Goal: Task Accomplishment & Management: Manage account settings

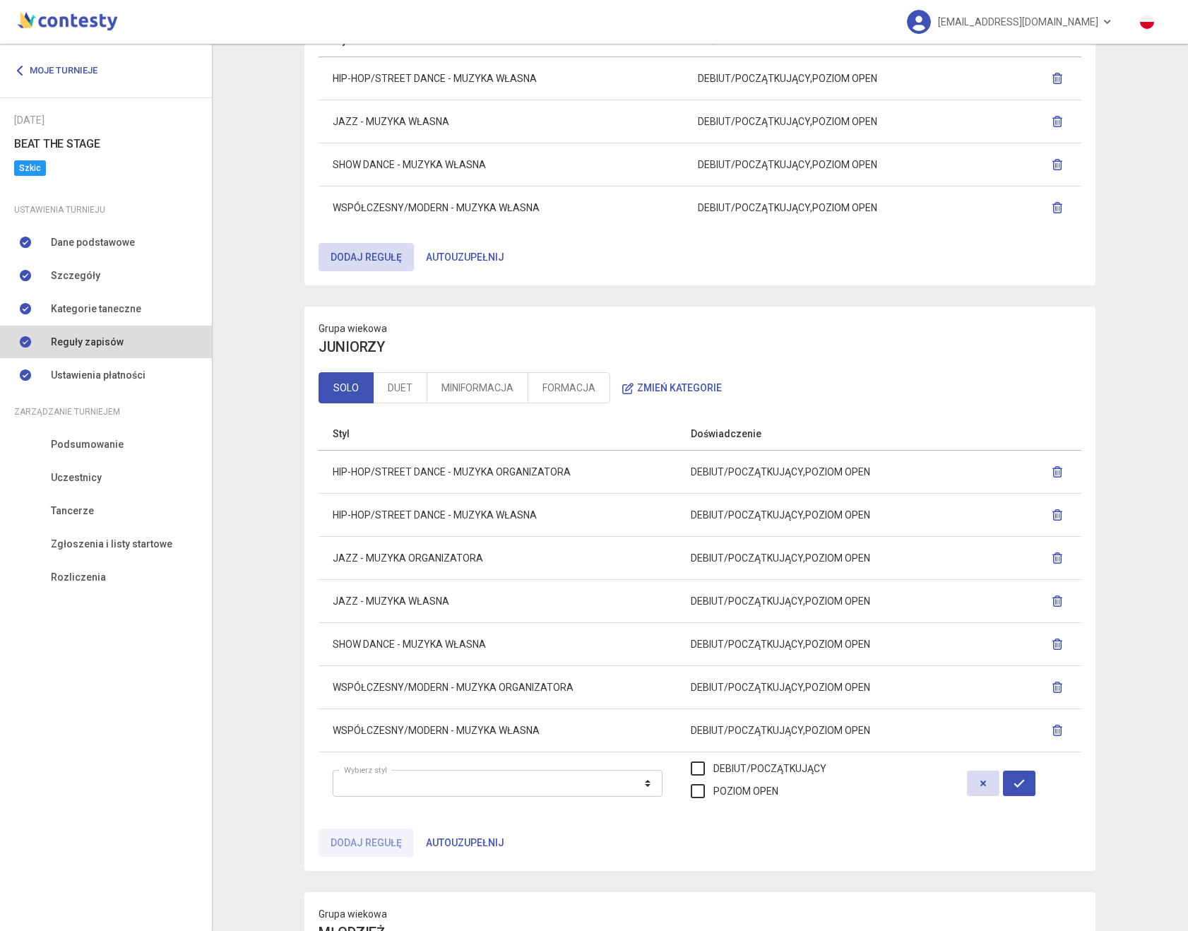
scroll to position [333, 0]
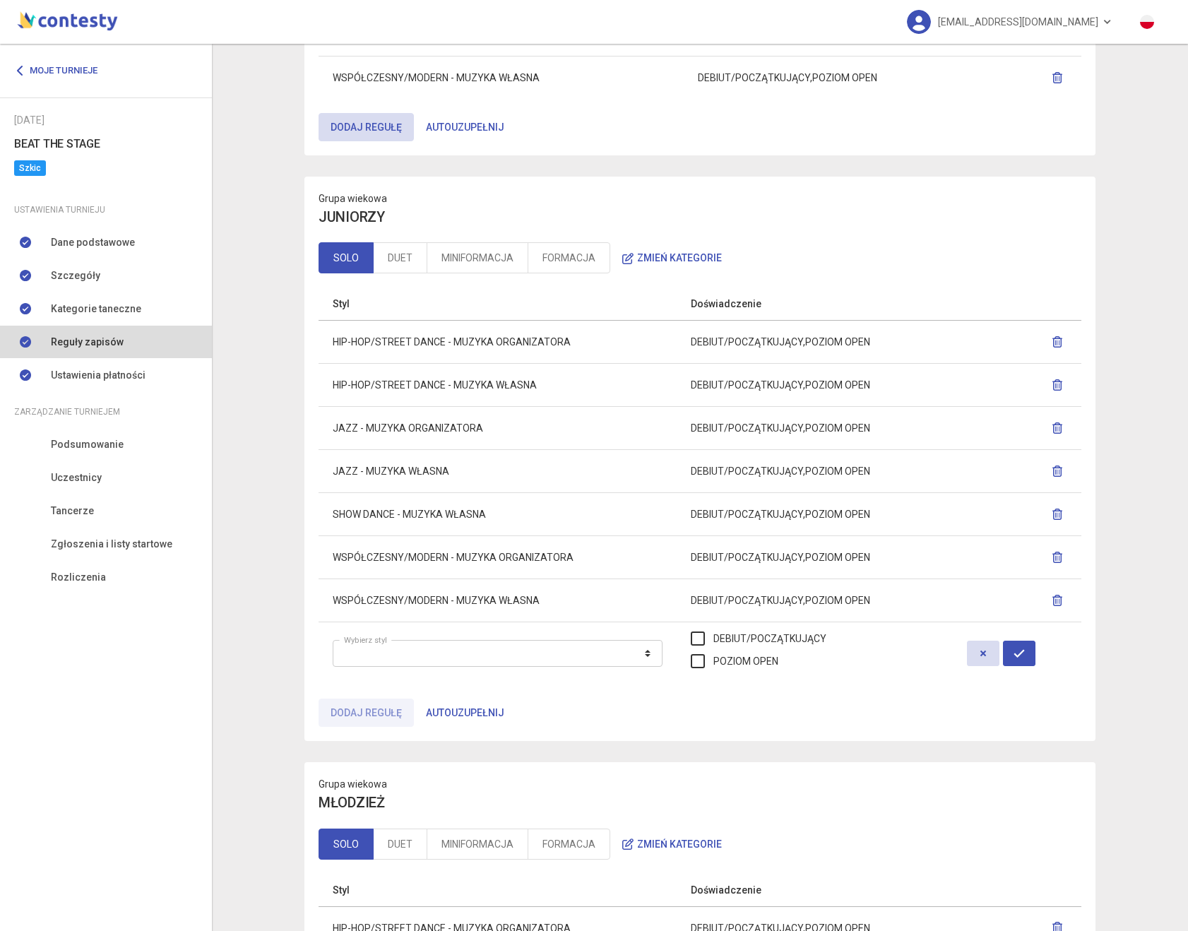
click at [351, 429] on td "JAZZ - MUZYKA ORGANIZATORA" at bounding box center [498, 428] width 358 height 43
drag, startPoint x: 351, startPoint y: 429, endPoint x: 475, endPoint y: 430, distance: 124.3
click at [475, 430] on td "JAZZ - MUZYKA ORGANIZATORA" at bounding box center [498, 428] width 358 height 43
click at [339, 432] on td "JAZZ - MUZYKA ORGANIZATORA" at bounding box center [498, 428] width 358 height 43
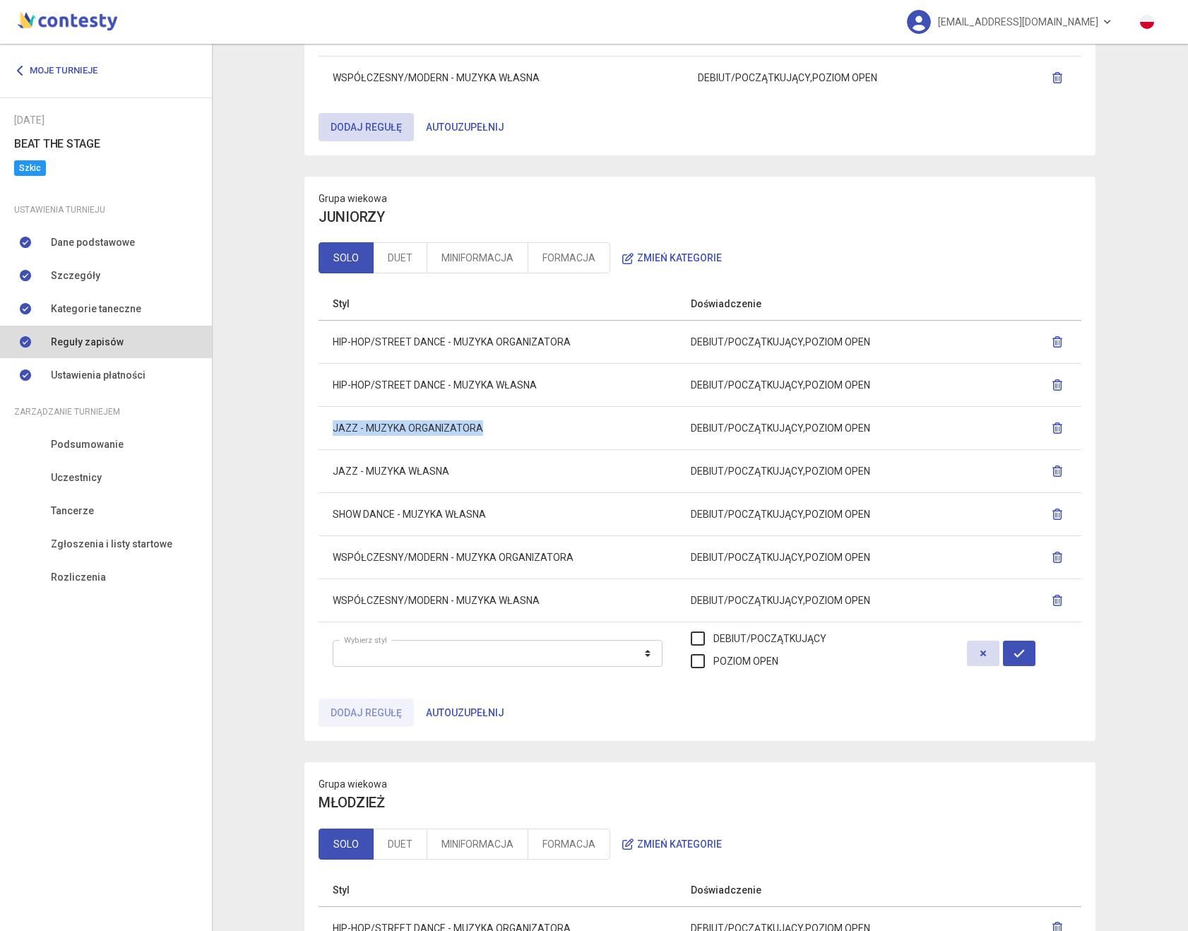
drag, startPoint x: 339, startPoint y: 432, endPoint x: 439, endPoint y: 429, distance: 100.3
click at [439, 429] on td "JAZZ - MUZYKA ORGANIZATORA" at bounding box center [498, 428] width 358 height 43
click at [340, 388] on td "HIP-HOP/STREET DANCE - MUZYKA WŁASNA" at bounding box center [498, 385] width 358 height 43
drag, startPoint x: 340, startPoint y: 388, endPoint x: 613, endPoint y: 384, distance: 272.7
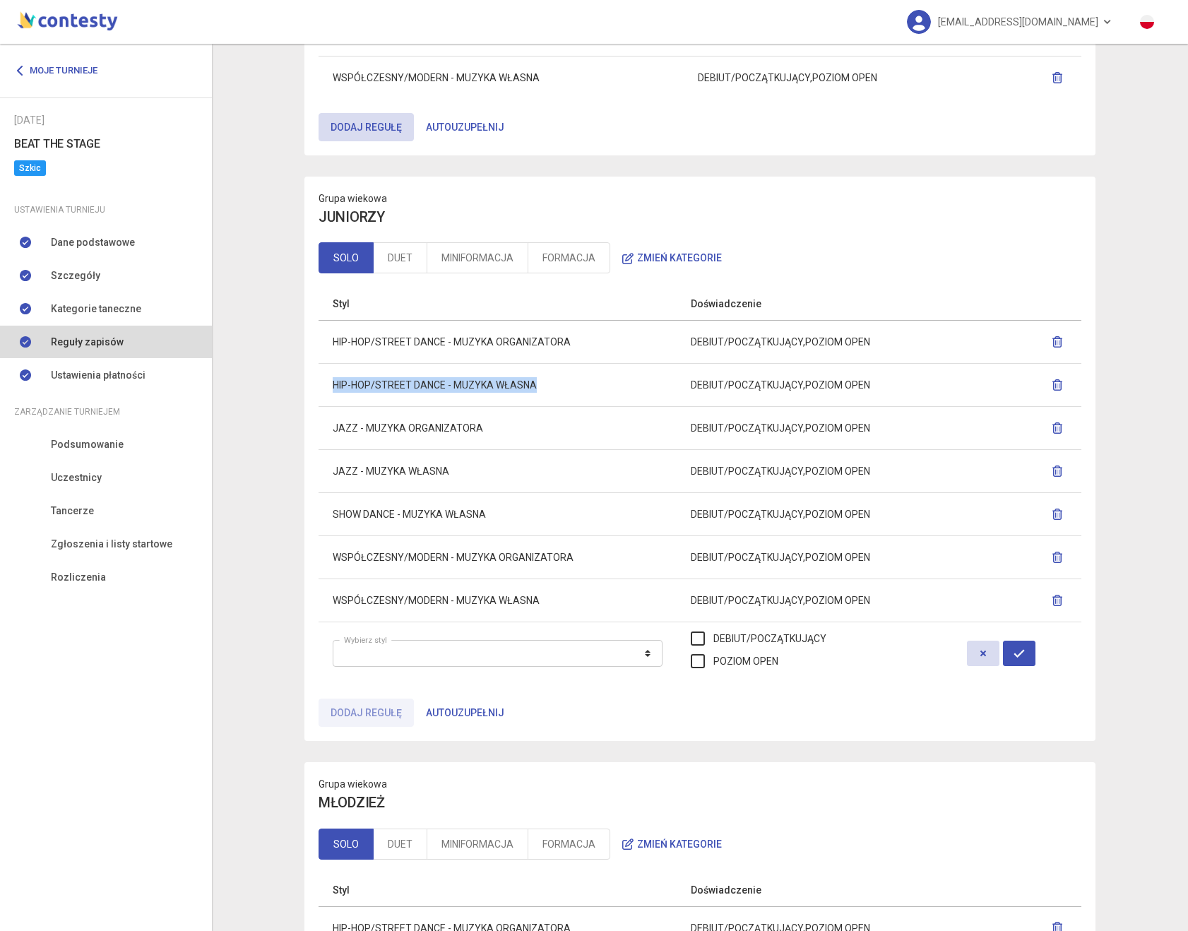
click at [613, 384] on td "HIP-HOP/STREET DANCE - MUZYKA WŁASNA" at bounding box center [498, 385] width 358 height 43
click at [612, 384] on td "HIP-HOP/STREET DANCE - MUZYKA WŁASNA" at bounding box center [498, 385] width 358 height 43
click at [342, 389] on td "HIP-HOP/STREET DANCE - MUZYKA WŁASNA" at bounding box center [498, 385] width 358 height 43
drag, startPoint x: 342, startPoint y: 389, endPoint x: 476, endPoint y: 386, distance: 134.2
click at [476, 386] on td "HIP-HOP/STREET DANCE - MUZYKA WŁASNA" at bounding box center [498, 385] width 358 height 43
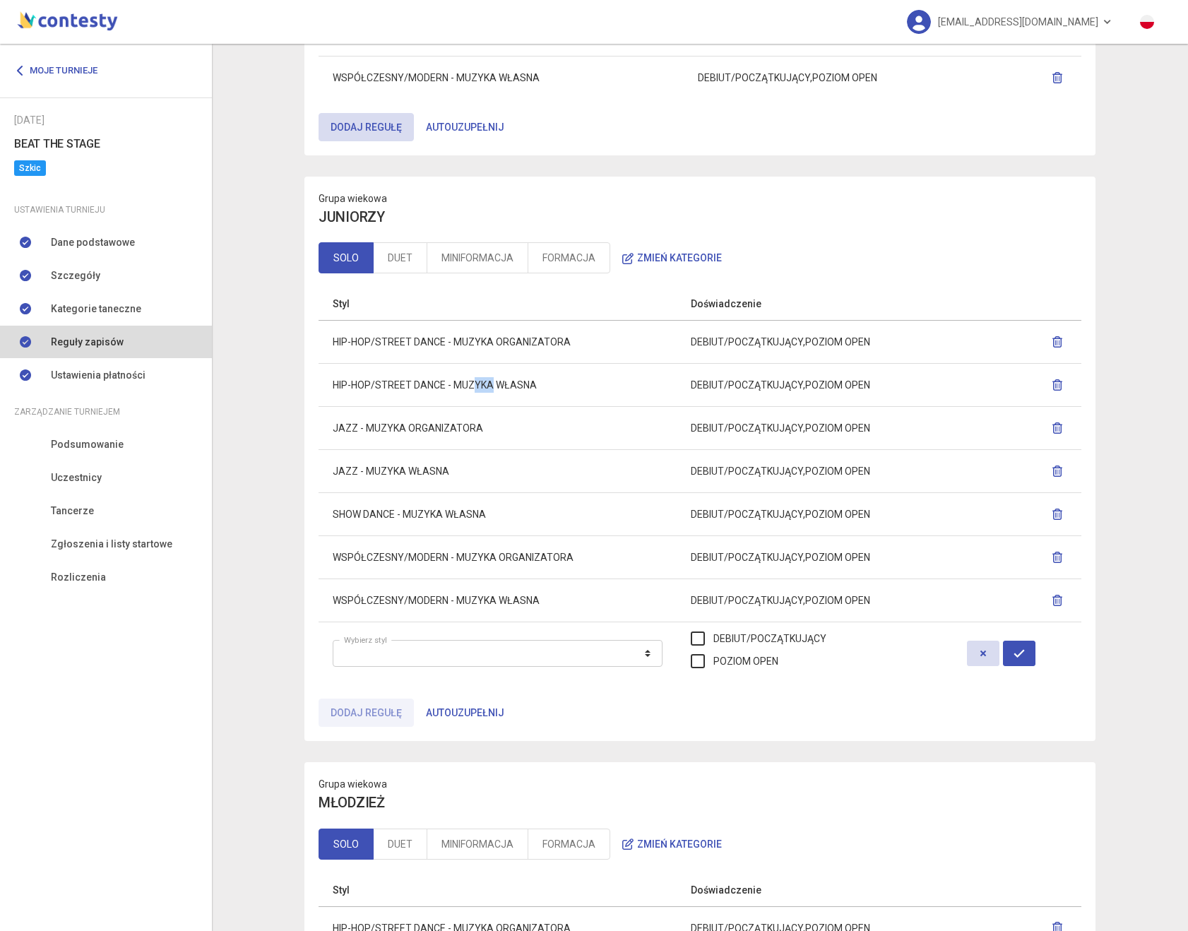
click at [476, 386] on td "HIP-HOP/STREET DANCE - MUZYKA WŁASNA" at bounding box center [498, 385] width 358 height 43
click at [511, 384] on td "HIP-HOP/STREET DANCE - MUZYKA WŁASNA" at bounding box center [498, 385] width 358 height 43
drag, startPoint x: 491, startPoint y: 385, endPoint x: 337, endPoint y: 386, distance: 154.0
click at [337, 386] on td "HIP-HOP/STREET DANCE - MUZYKA WŁASNA" at bounding box center [498, 385] width 358 height 43
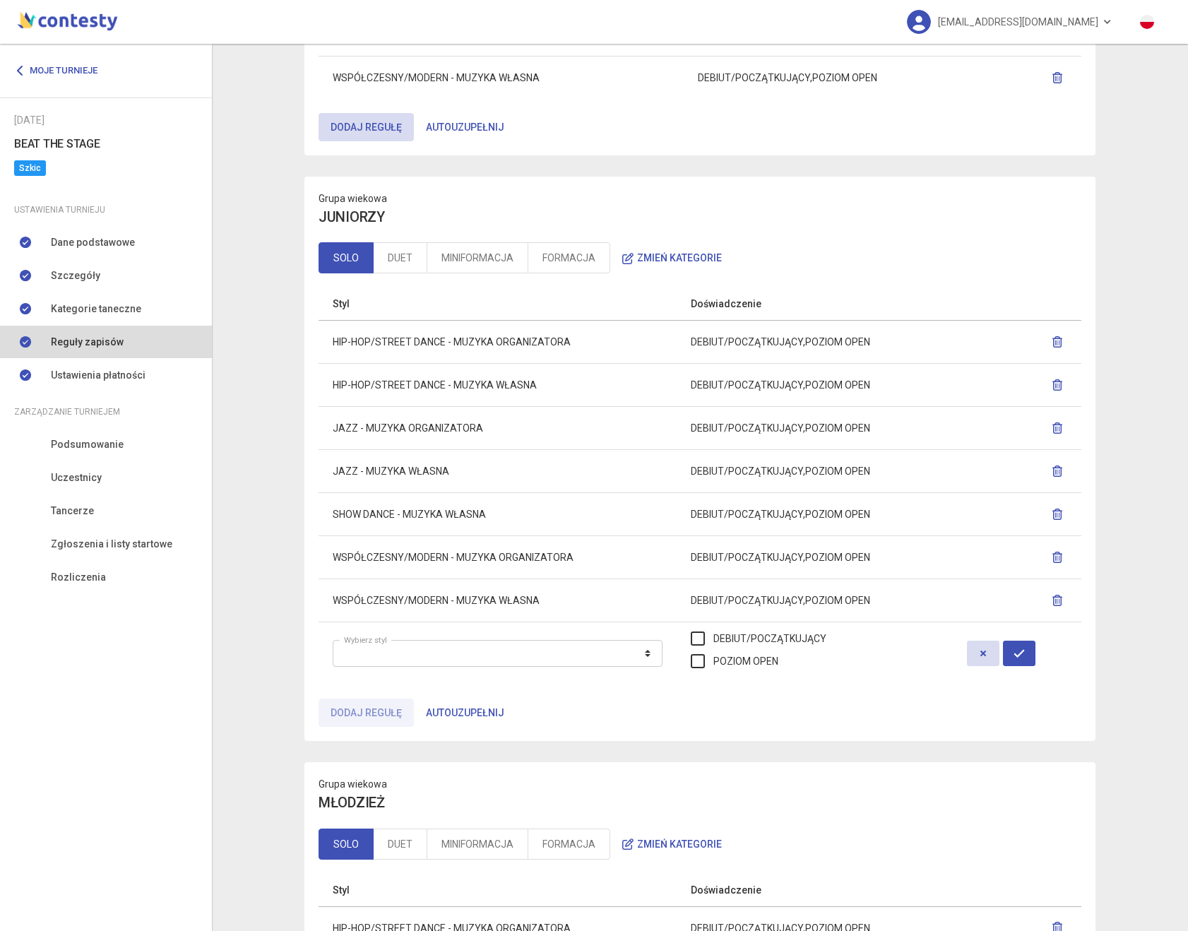
click at [336, 387] on td "HIP-HOP/STREET DANCE - MUZYKA WŁASNA" at bounding box center [498, 385] width 358 height 43
drag, startPoint x: 336, startPoint y: 387, endPoint x: 507, endPoint y: 388, distance: 170.9
click at [506, 388] on td "HIP-HOP/STREET DANCE - MUZYKA WŁASNA" at bounding box center [498, 385] width 358 height 43
click at [507, 388] on td "HIP-HOP/STREET DANCE - MUZYKA WŁASNA" at bounding box center [498, 385] width 358 height 43
click at [338, 384] on td "HIP-HOP/STREET DANCE - MUZYKA WŁASNA" at bounding box center [498, 385] width 358 height 43
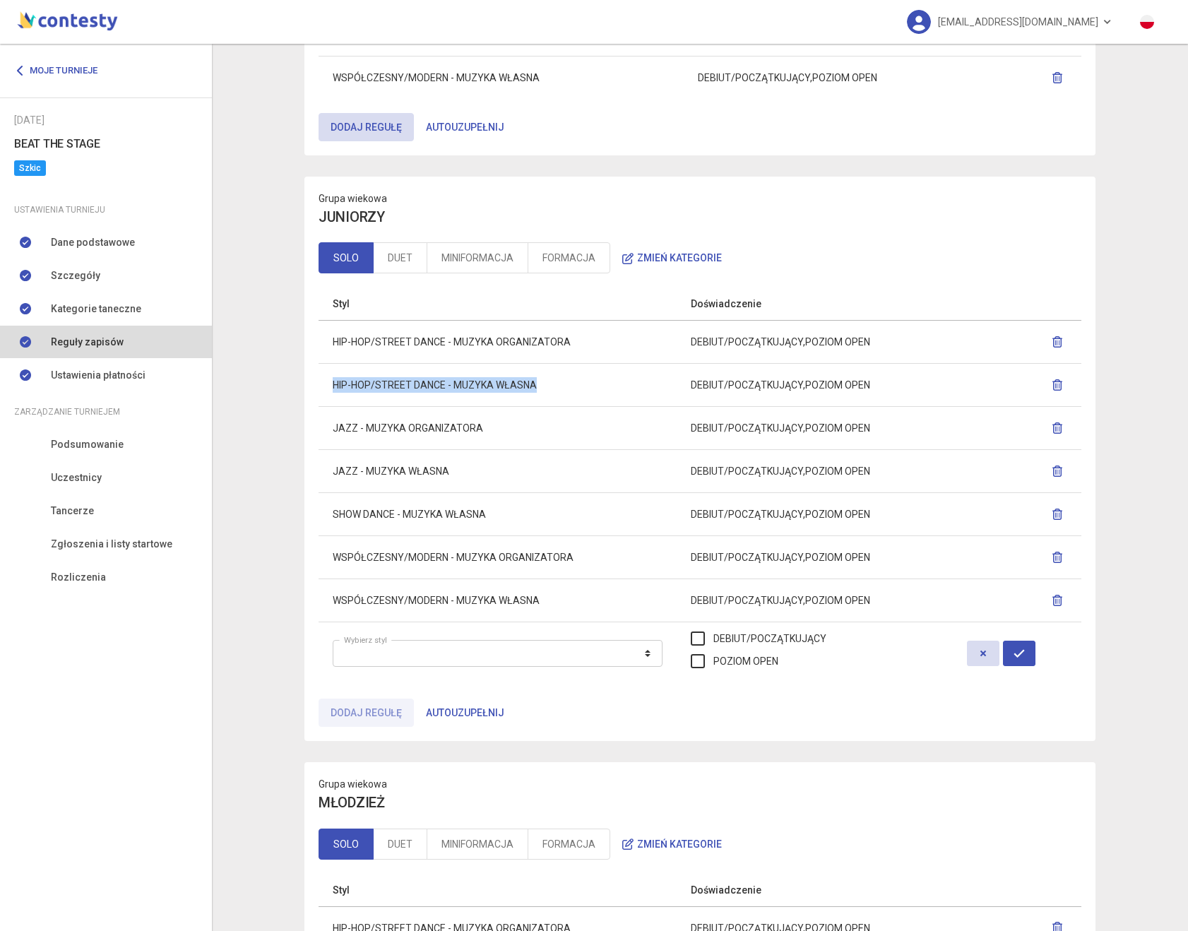
drag, startPoint x: 338, startPoint y: 384, endPoint x: 506, endPoint y: 393, distance: 168.3
click at [506, 393] on td "HIP-HOP/STREET DANCE - MUZYKA WŁASNA" at bounding box center [498, 385] width 358 height 43
click at [509, 393] on td "HIP-HOP/STREET DANCE - MUZYKA WŁASNA" at bounding box center [498, 385] width 358 height 43
click at [520, 390] on td "HIP-HOP/STREET DANCE - MUZYKA WŁASNA" at bounding box center [498, 385] width 358 height 43
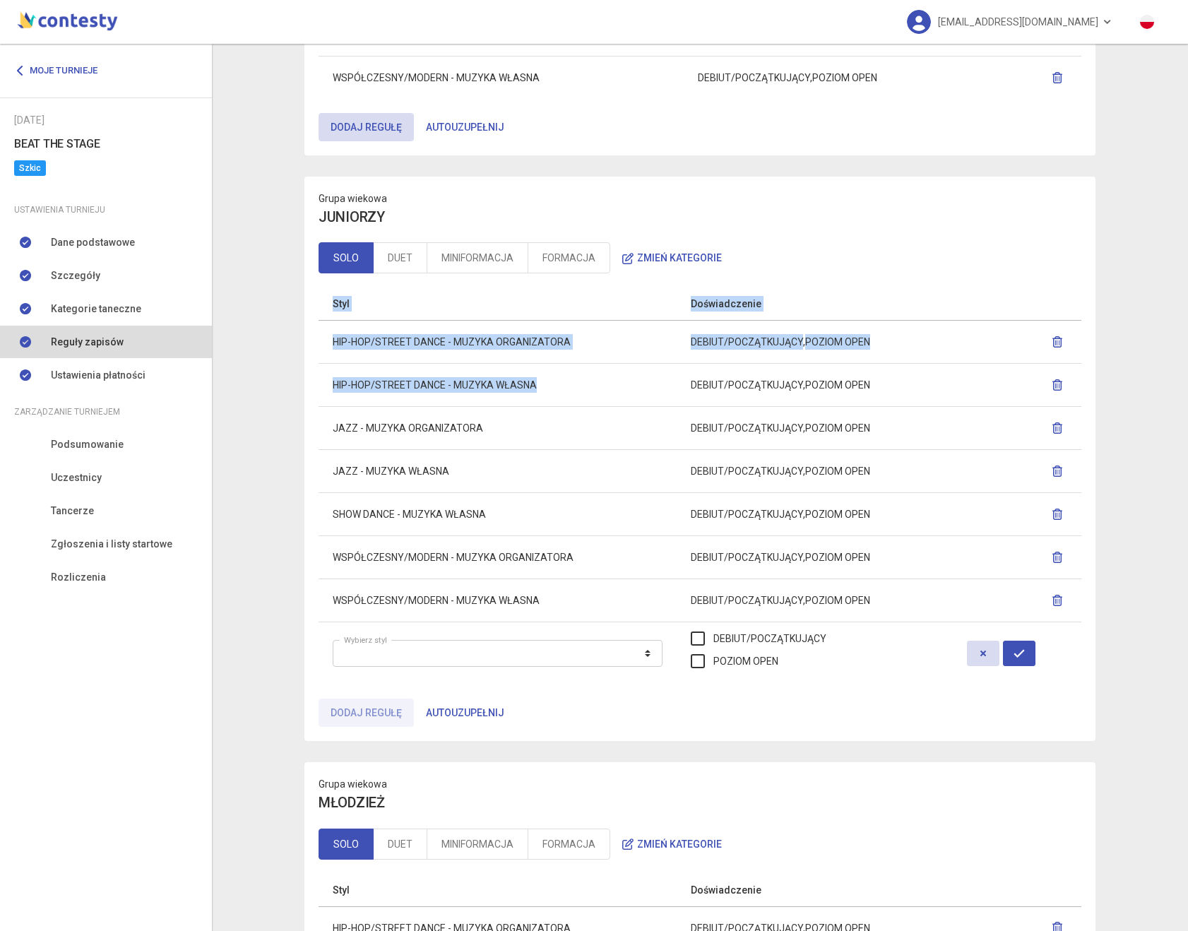
drag, startPoint x: 520, startPoint y: 390, endPoint x: 285, endPoint y: 386, distance: 235.3
click at [256, 386] on ng-component "Reguły zapisów Wypełnij reguły we wszystkich kategoriach tanecznych Grupa wieko…" at bounding box center [700, 725] width 948 height 1992
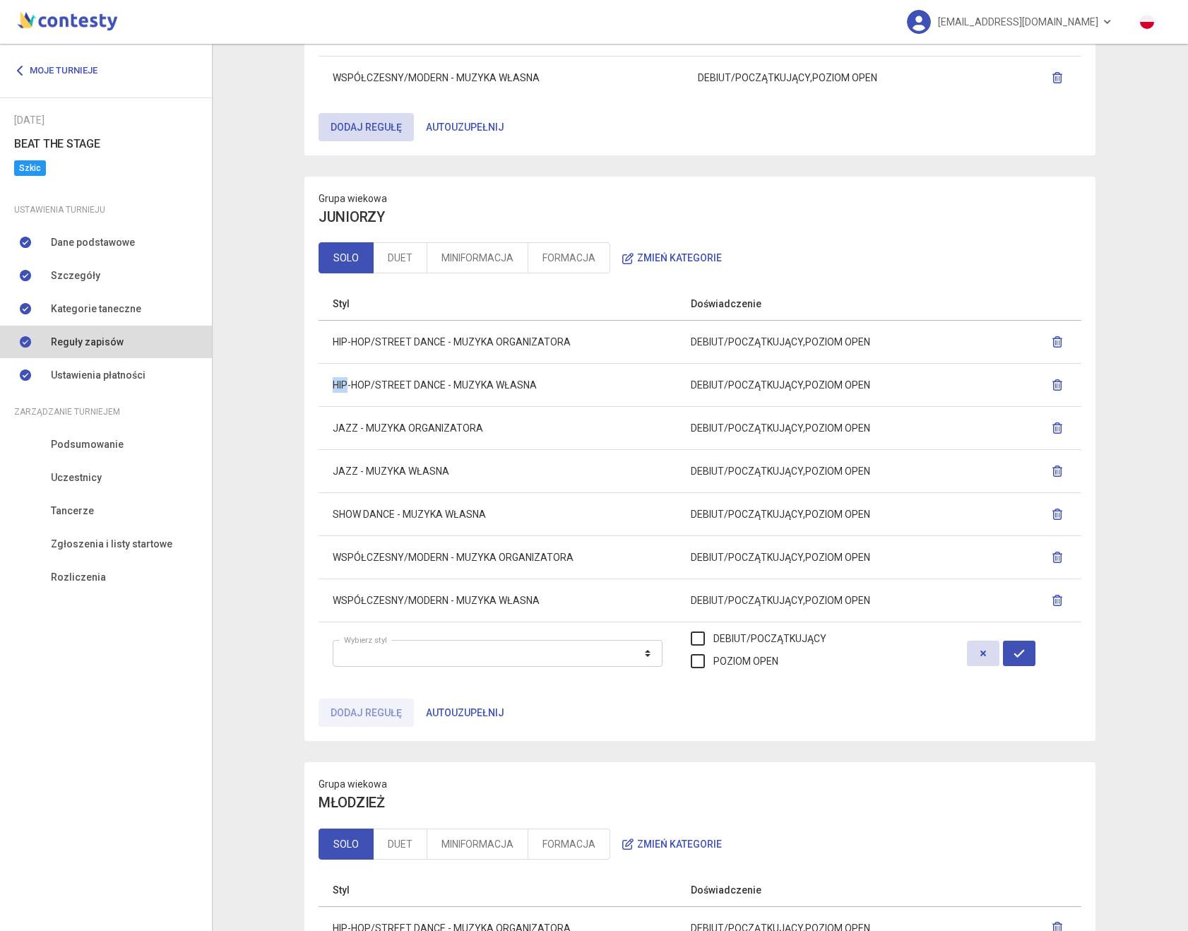
click at [319, 385] on td "HIP-HOP/STREET DANCE - MUZYKA WŁASNA" at bounding box center [498, 385] width 358 height 43
click at [333, 386] on td "HIP-HOP/STREET DANCE - MUZYKA WŁASNA" at bounding box center [498, 385] width 358 height 43
drag, startPoint x: 333, startPoint y: 386, endPoint x: 509, endPoint y: 388, distance: 175.2
click at [509, 388] on td "HIP-HOP/STREET DANCE - MUZYKA WŁASNA" at bounding box center [498, 385] width 358 height 43
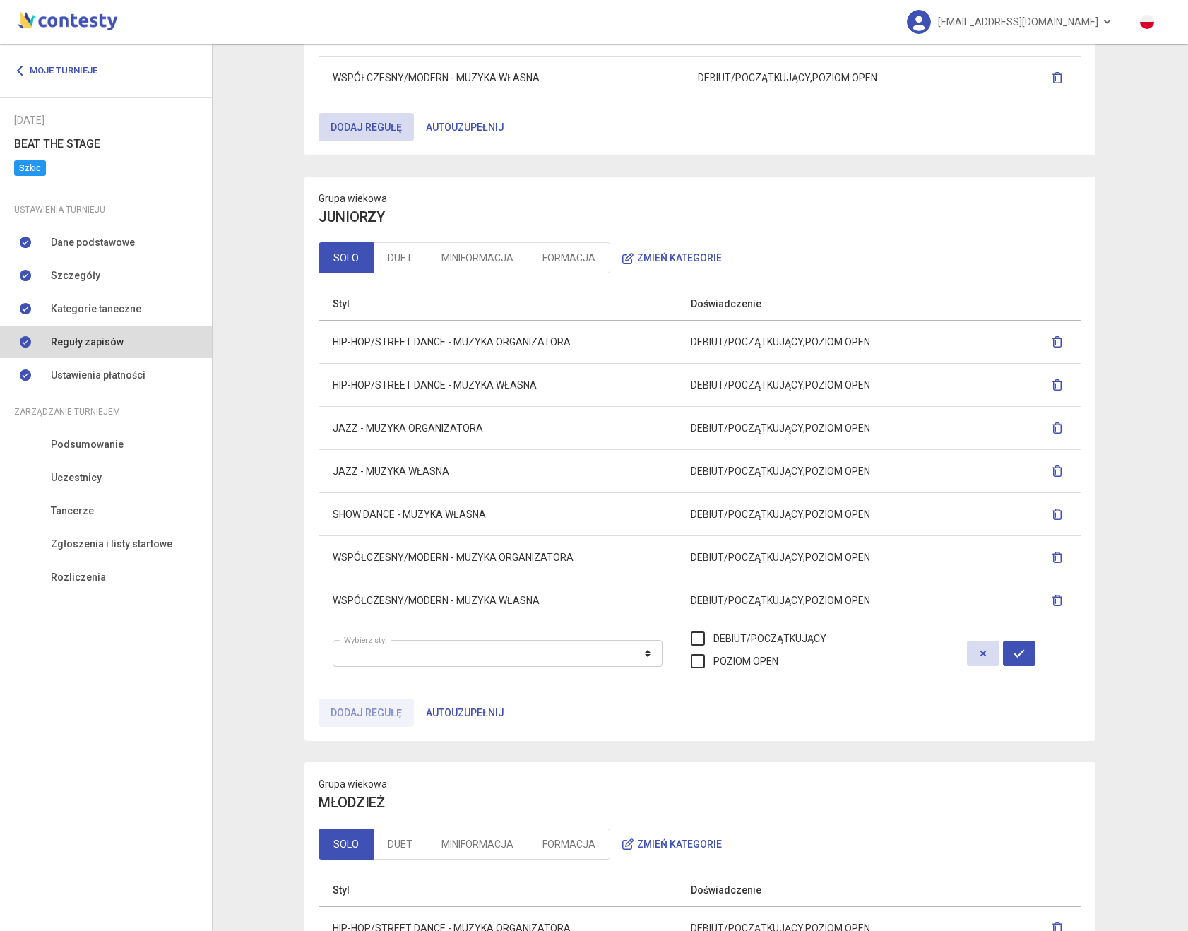
click at [326, 386] on td "HIP-HOP/STREET DANCE - MUZYKA WŁASNA" at bounding box center [498, 385] width 358 height 43
click at [336, 386] on td "HIP-HOP/STREET DANCE - MUZYKA WŁASNA" at bounding box center [498, 385] width 358 height 43
drag, startPoint x: 438, startPoint y: 384, endPoint x: 518, endPoint y: 383, distance: 79.8
click at [518, 383] on td "HIP-HOP/STREET DANCE - MUZYKA WŁASNA" at bounding box center [498, 385] width 358 height 43
drag, startPoint x: 518, startPoint y: 383, endPoint x: 556, endPoint y: 426, distance: 57.5
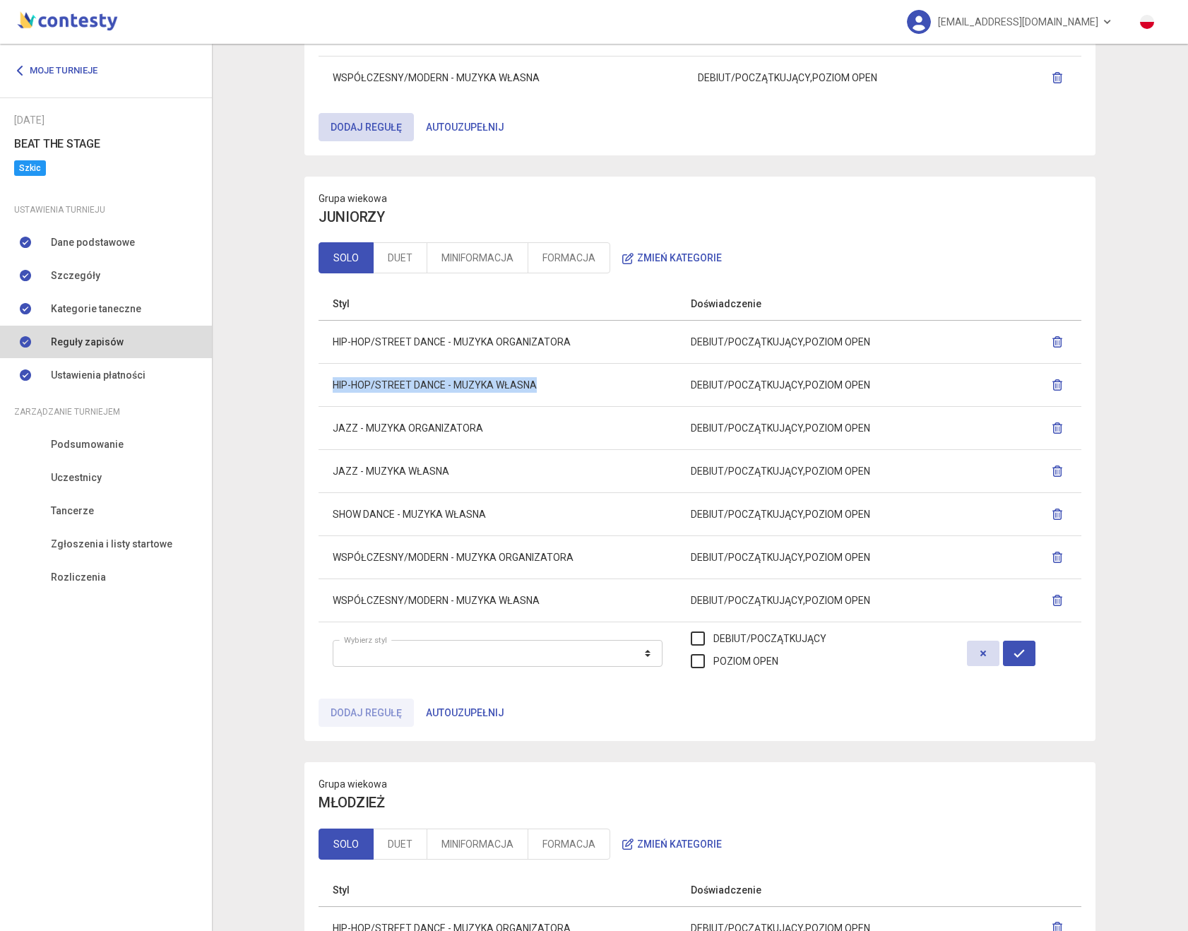
click at [521, 383] on td "HIP-HOP/STREET DANCE - MUZYKA WŁASNA" at bounding box center [498, 385] width 358 height 43
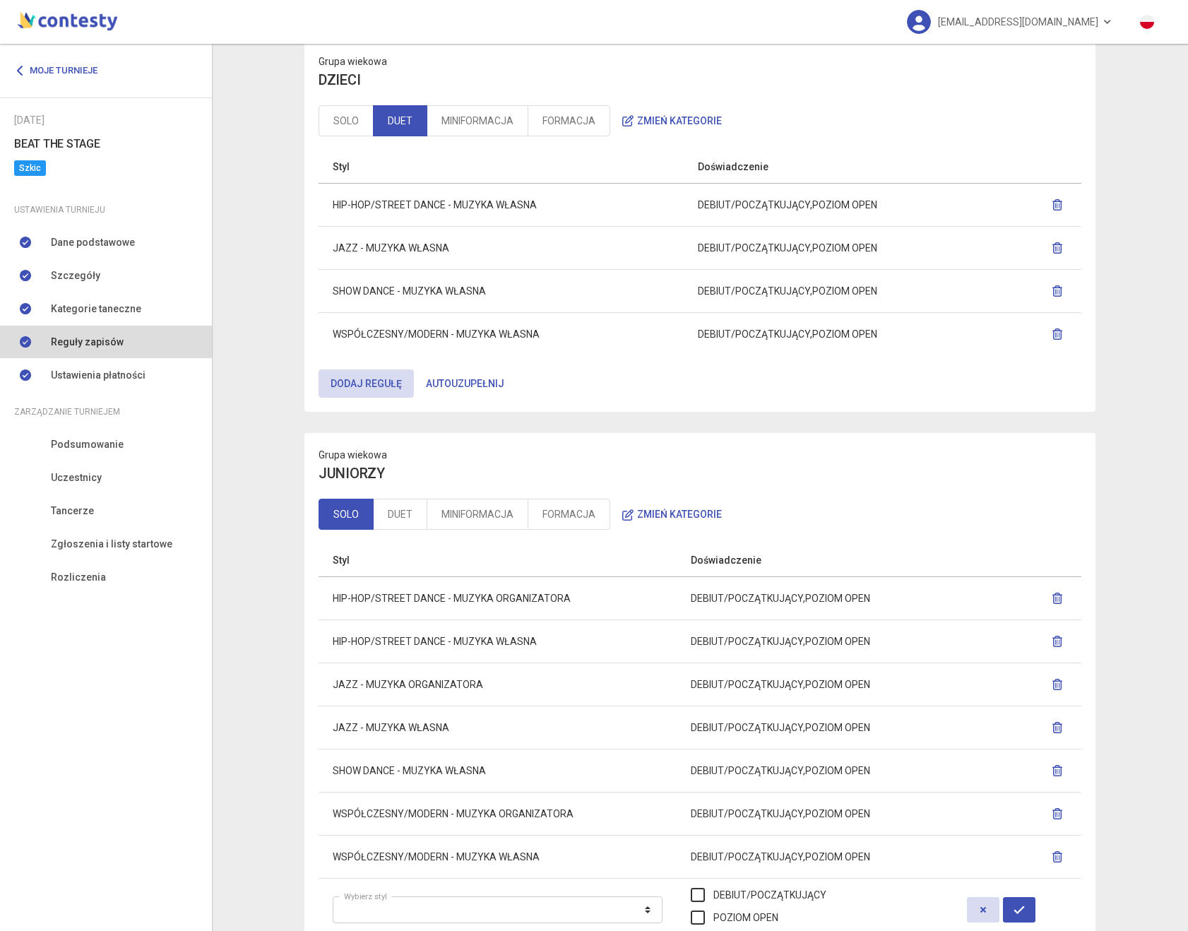
scroll to position [0, 0]
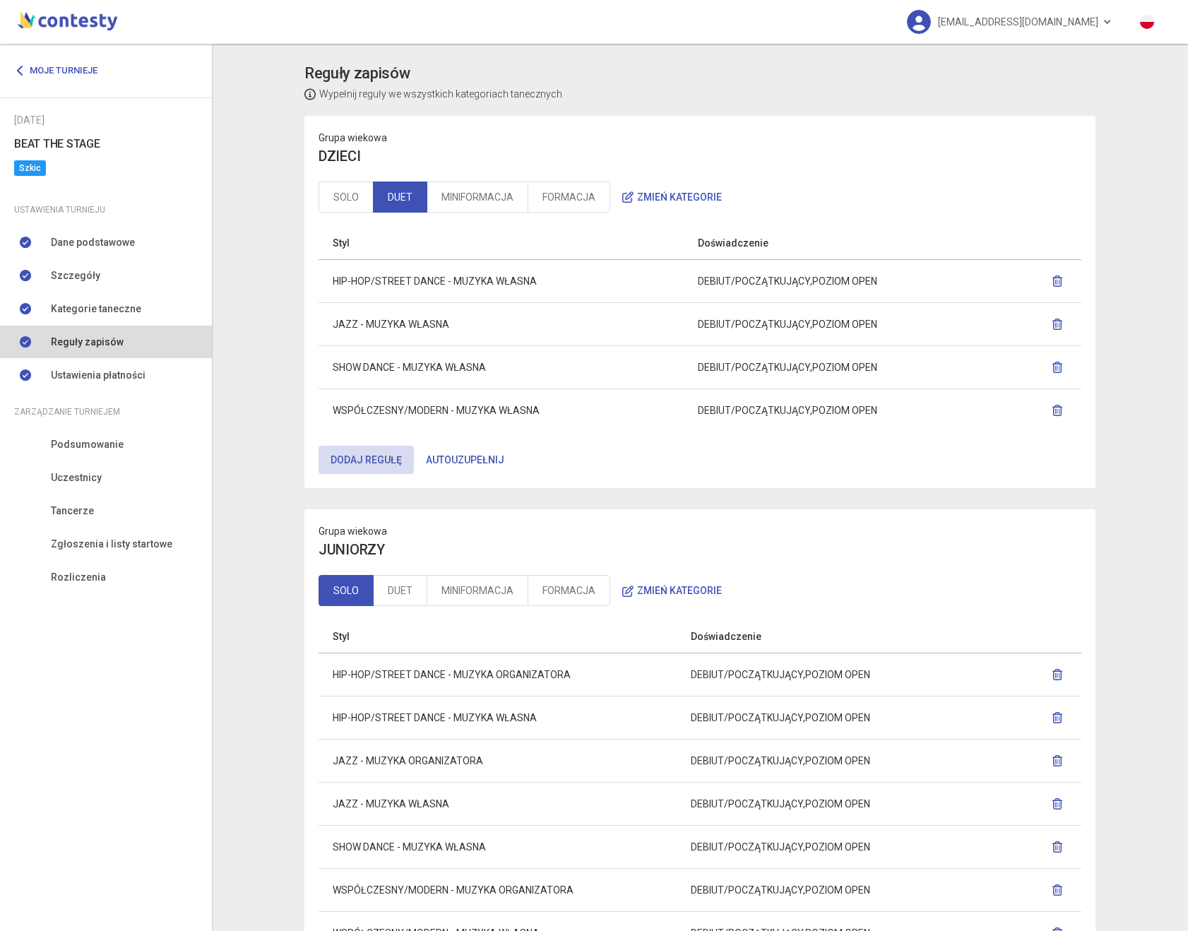
click at [335, 274] on td "HIP-HOP/STREET DANCE - MUZYKA WŁASNA" at bounding box center [501, 280] width 365 height 43
click at [388, 249] on th "Styl" at bounding box center [501, 243] width 365 height 33
click at [342, 239] on th "Styl" at bounding box center [501, 243] width 365 height 33
click at [342, 281] on td "HIP-HOP/STREET DANCE - MUZYKA WŁASNA" at bounding box center [501, 280] width 365 height 43
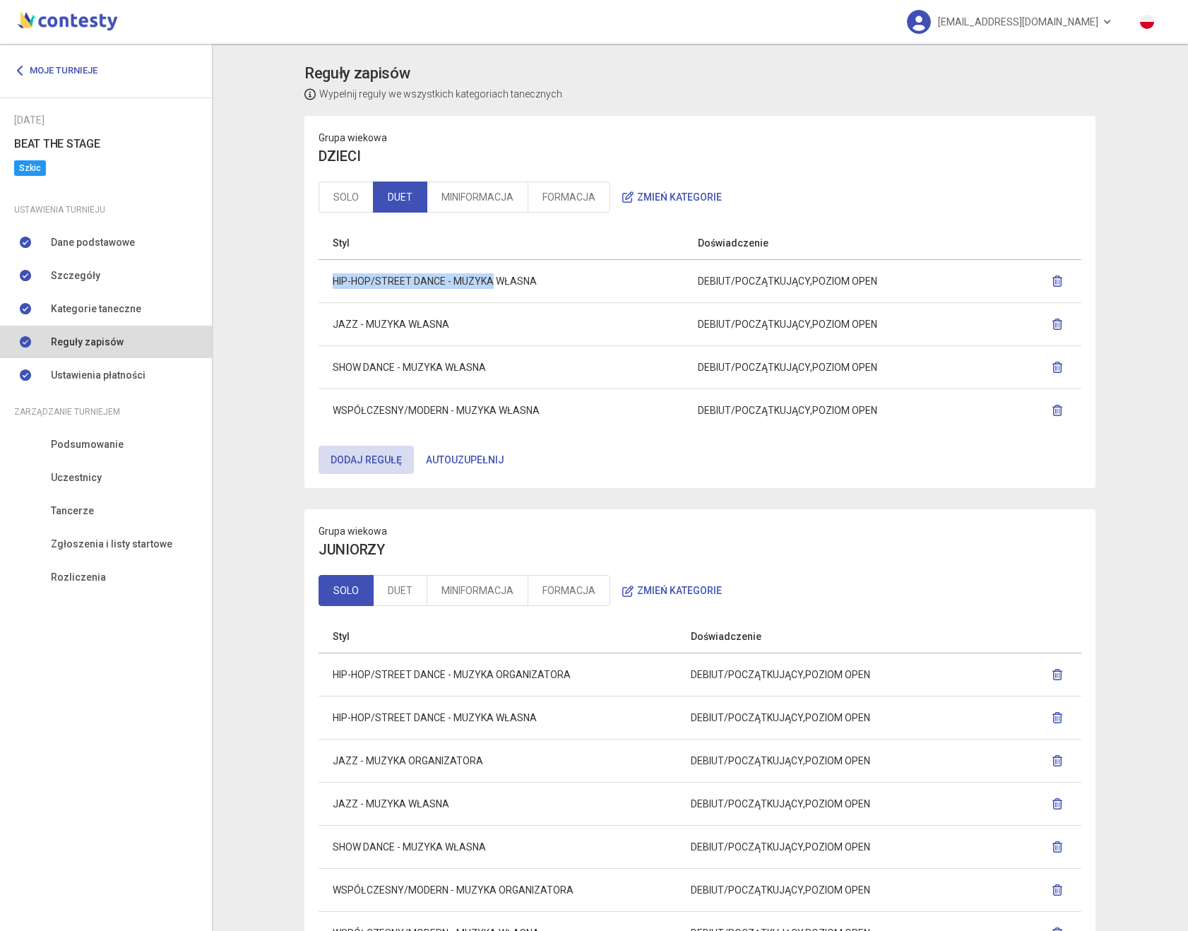
drag, startPoint x: 342, startPoint y: 281, endPoint x: 485, endPoint y: 279, distance: 142.7
click at [485, 279] on td "HIP-HOP/STREET DANCE - MUZYKA WŁASNA" at bounding box center [501, 280] width 365 height 43
click at [520, 412] on td "WSPÓŁCZESNY/MODERN - MUZYKA WŁASNA" at bounding box center [501, 409] width 365 height 43
drag, startPoint x: 520, startPoint y: 412, endPoint x: 461, endPoint y: 416, distance: 58.8
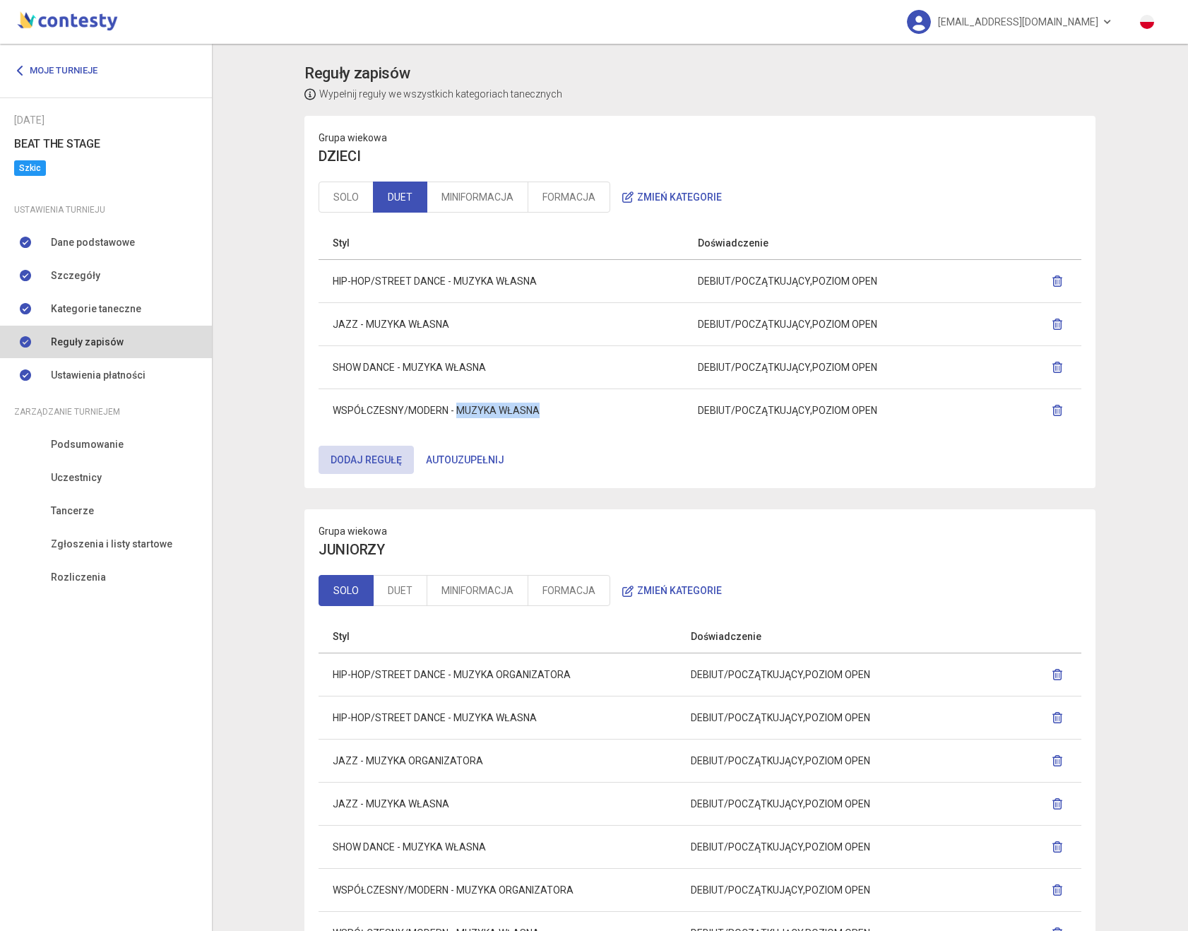
click at [461, 416] on td "WSPÓŁCZESNY/MODERN - MUZYKA WŁASNA" at bounding box center [501, 409] width 365 height 43
click at [469, 408] on td "WSPÓŁCZESNY/MODERN - MUZYKA WŁASNA" at bounding box center [501, 409] width 365 height 43
drag, startPoint x: 469, startPoint y: 408, endPoint x: 520, endPoint y: 409, distance: 50.9
click at [520, 409] on td "WSPÓŁCZESNY/MODERN - MUZYKA WŁASNA" at bounding box center [501, 409] width 365 height 43
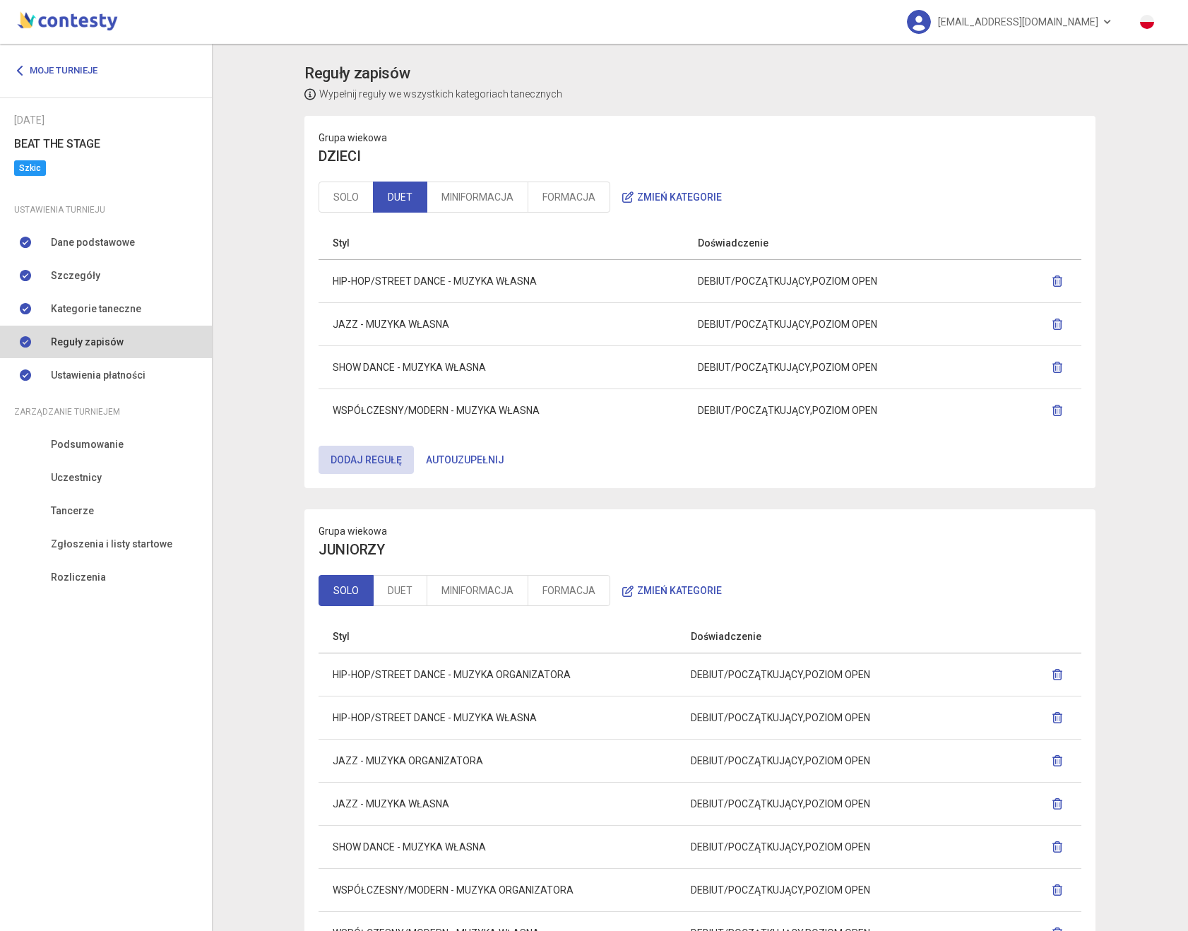
drag, startPoint x: 520, startPoint y: 410, endPoint x: 471, endPoint y: 420, distance: 49.9
click at [520, 410] on td "WSPÓŁCZESNY/MODERN - MUZYKA WŁASNA" at bounding box center [501, 409] width 365 height 43
click at [358, 413] on td "WSPÓŁCZESNY/MODERN - MUZYKA WŁASNA" at bounding box center [501, 409] width 365 height 43
click at [420, 409] on td "WSPÓŁCZESNY/MODERN - MUZYKA WŁASNA" at bounding box center [501, 409] width 365 height 43
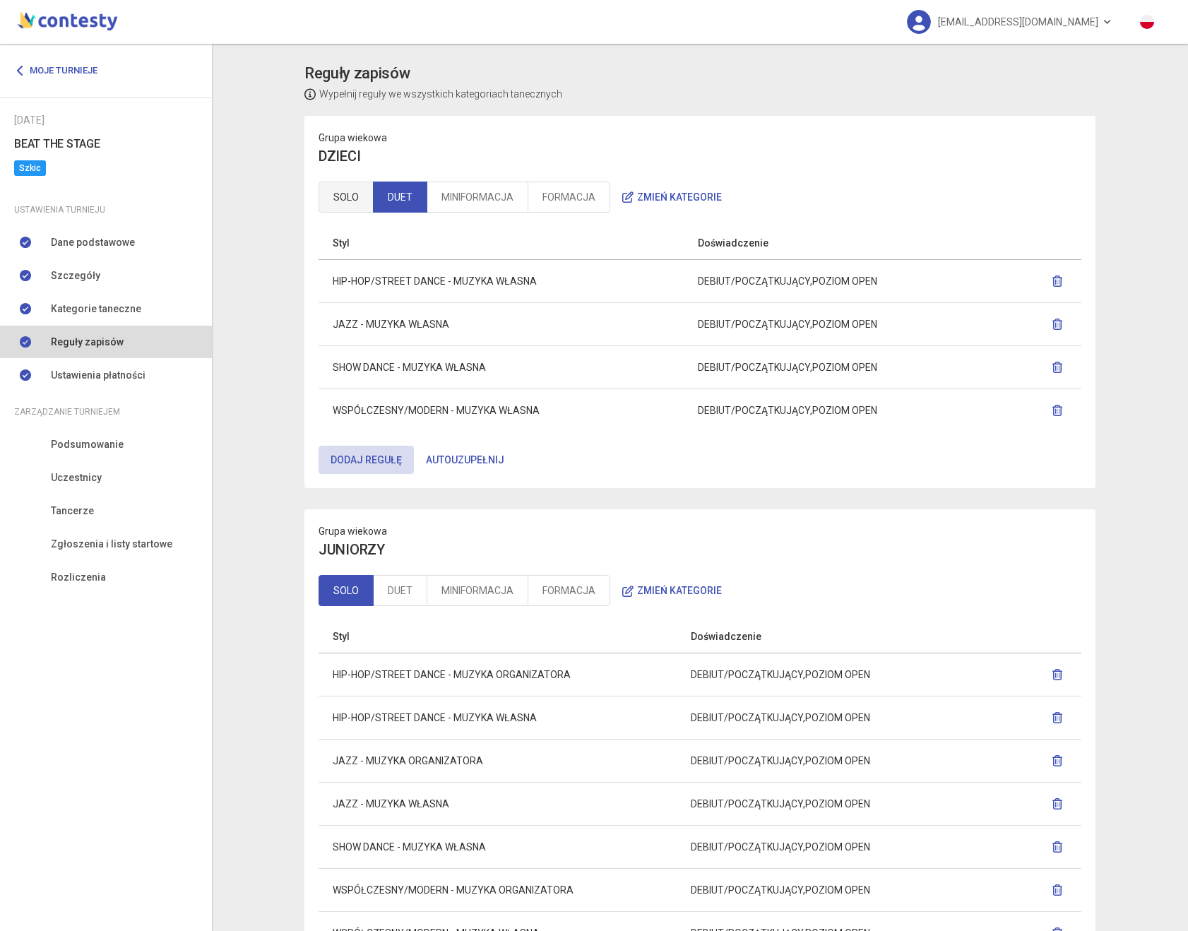
click at [356, 210] on link "SOLO" at bounding box center [346, 197] width 55 height 31
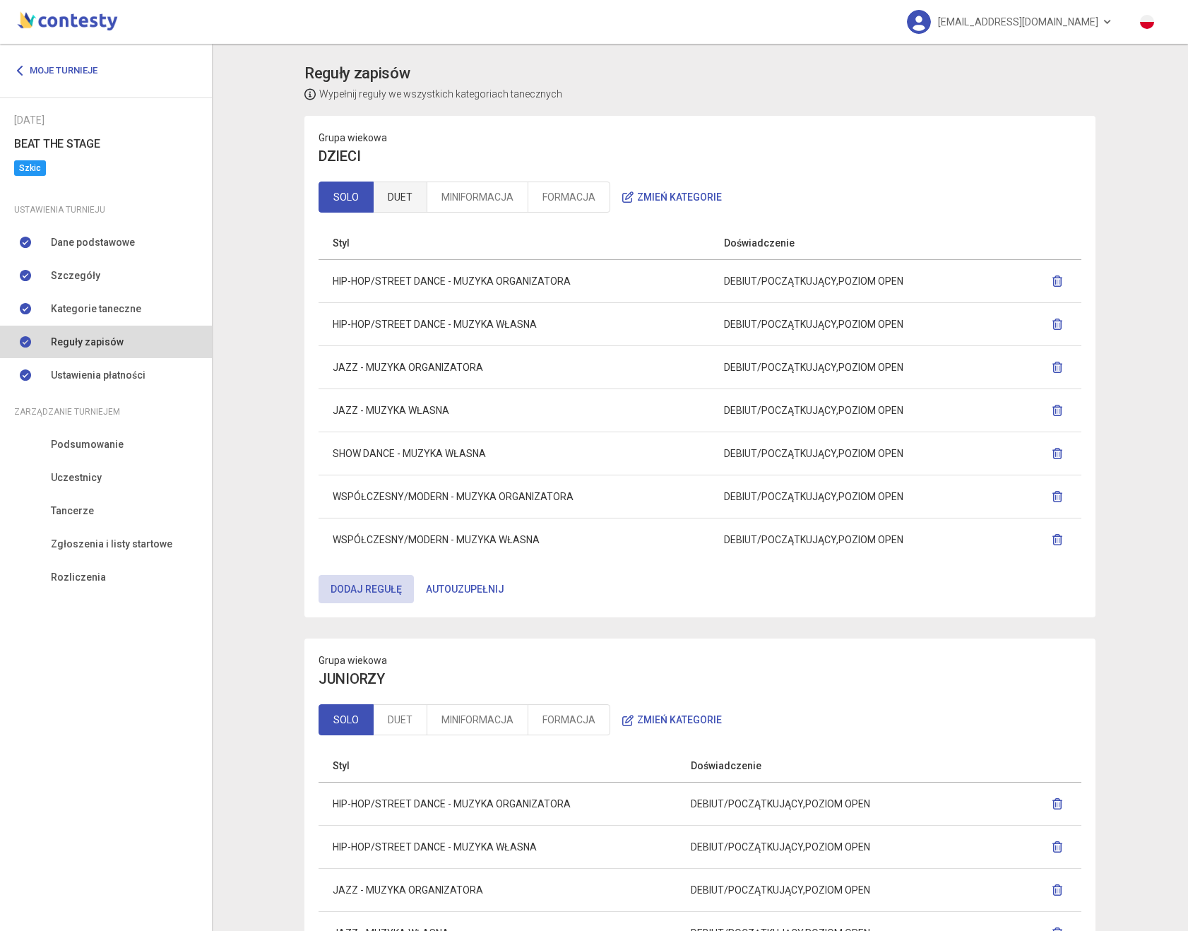
click at [408, 199] on link "DUET" at bounding box center [400, 197] width 54 height 31
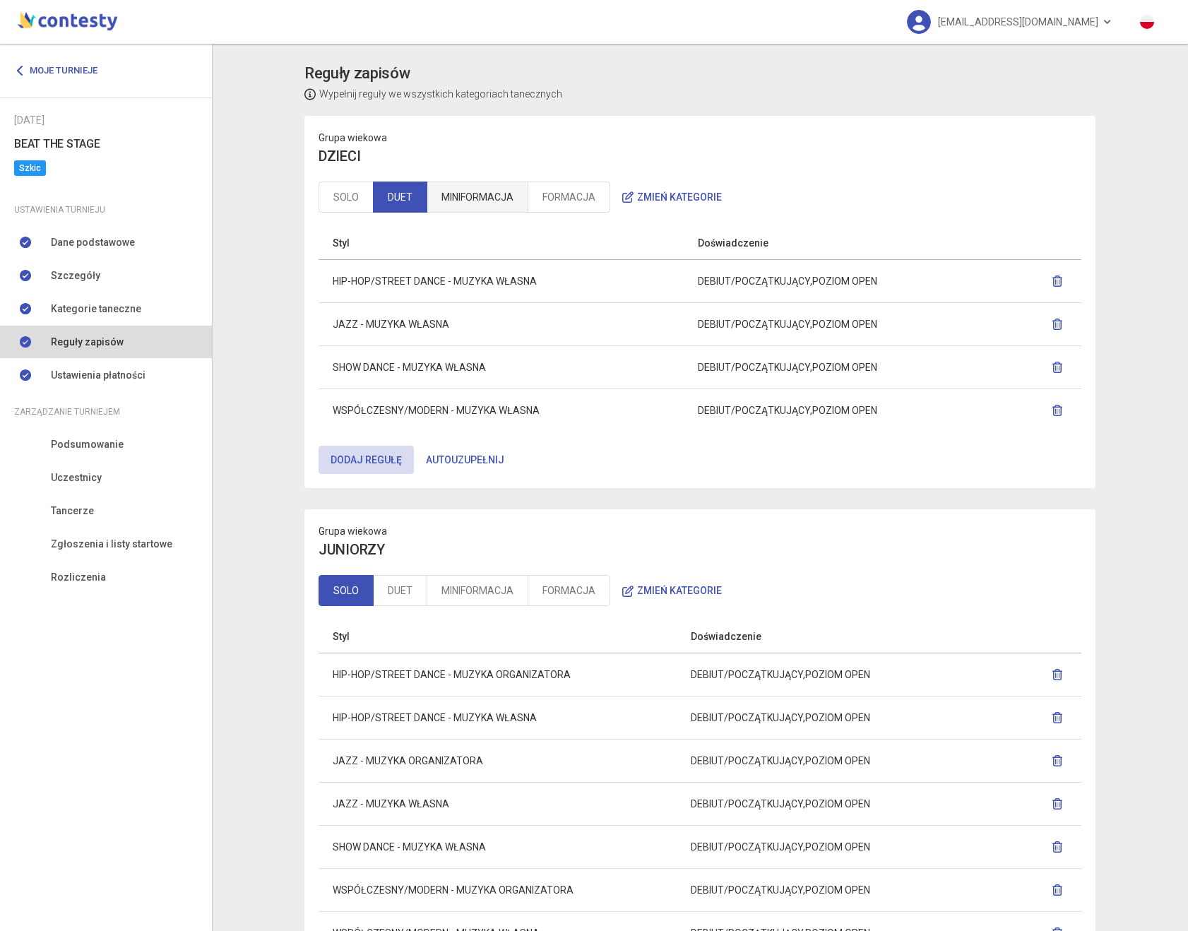
click at [454, 200] on link "MINIFORMACJA" at bounding box center [478, 197] width 102 height 31
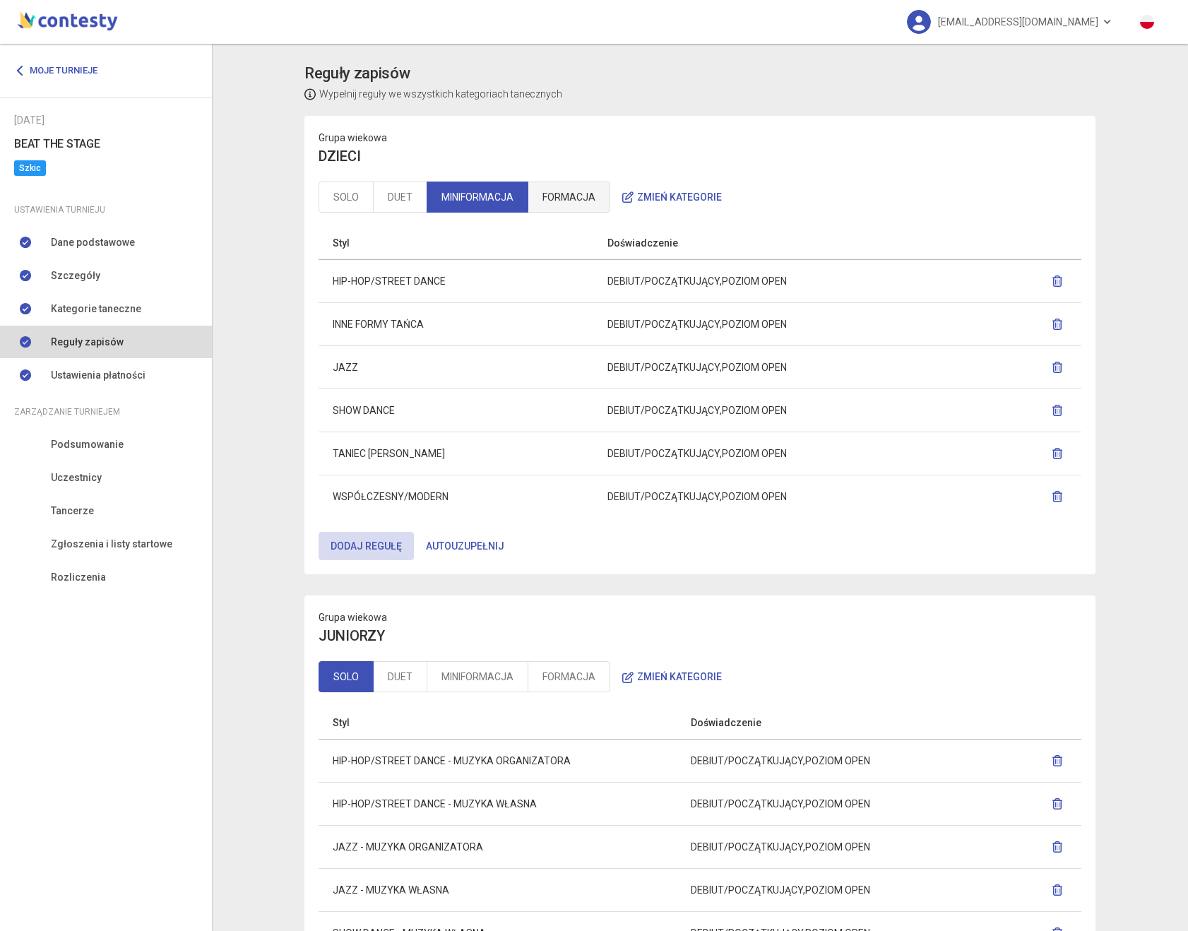
click at [550, 198] on link "FORMACJA" at bounding box center [569, 197] width 83 height 31
click at [496, 201] on link "MINIFORMACJA" at bounding box center [478, 197] width 102 height 31
click at [554, 186] on link "FORMACJA" at bounding box center [569, 197] width 83 height 31
click at [490, 203] on link "MINIFORMACJA" at bounding box center [478, 197] width 102 height 31
click at [549, 203] on link "FORMACJA" at bounding box center [569, 197] width 83 height 31
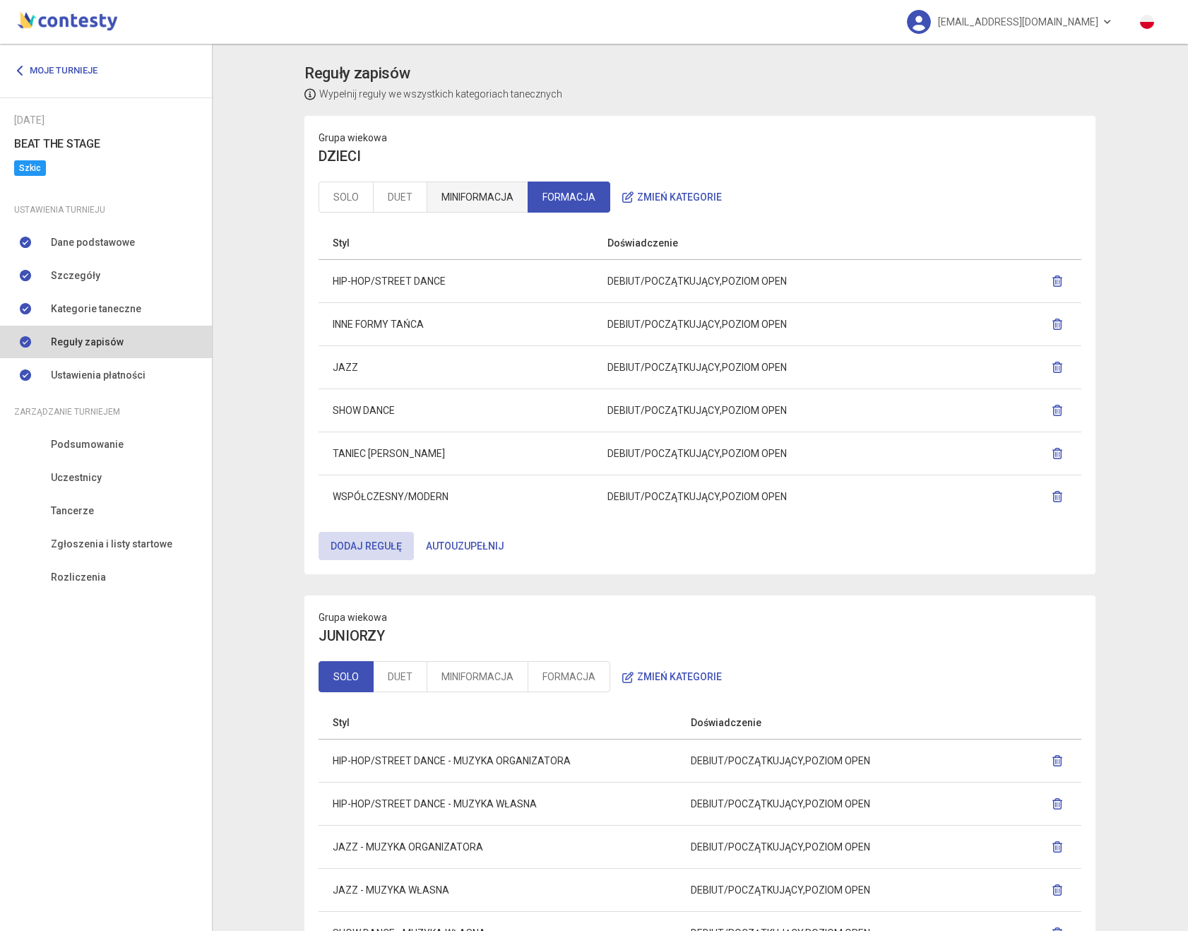
drag, startPoint x: 549, startPoint y: 203, endPoint x: 456, endPoint y: 203, distance: 92.5
click at [456, 203] on link "MINIFORMACJA" at bounding box center [478, 197] width 102 height 31
click at [542, 207] on link "FORMACJA" at bounding box center [569, 197] width 83 height 31
click at [495, 205] on link "MINIFORMACJA" at bounding box center [478, 197] width 102 height 31
click at [545, 198] on link "FORMACJA" at bounding box center [569, 197] width 83 height 31
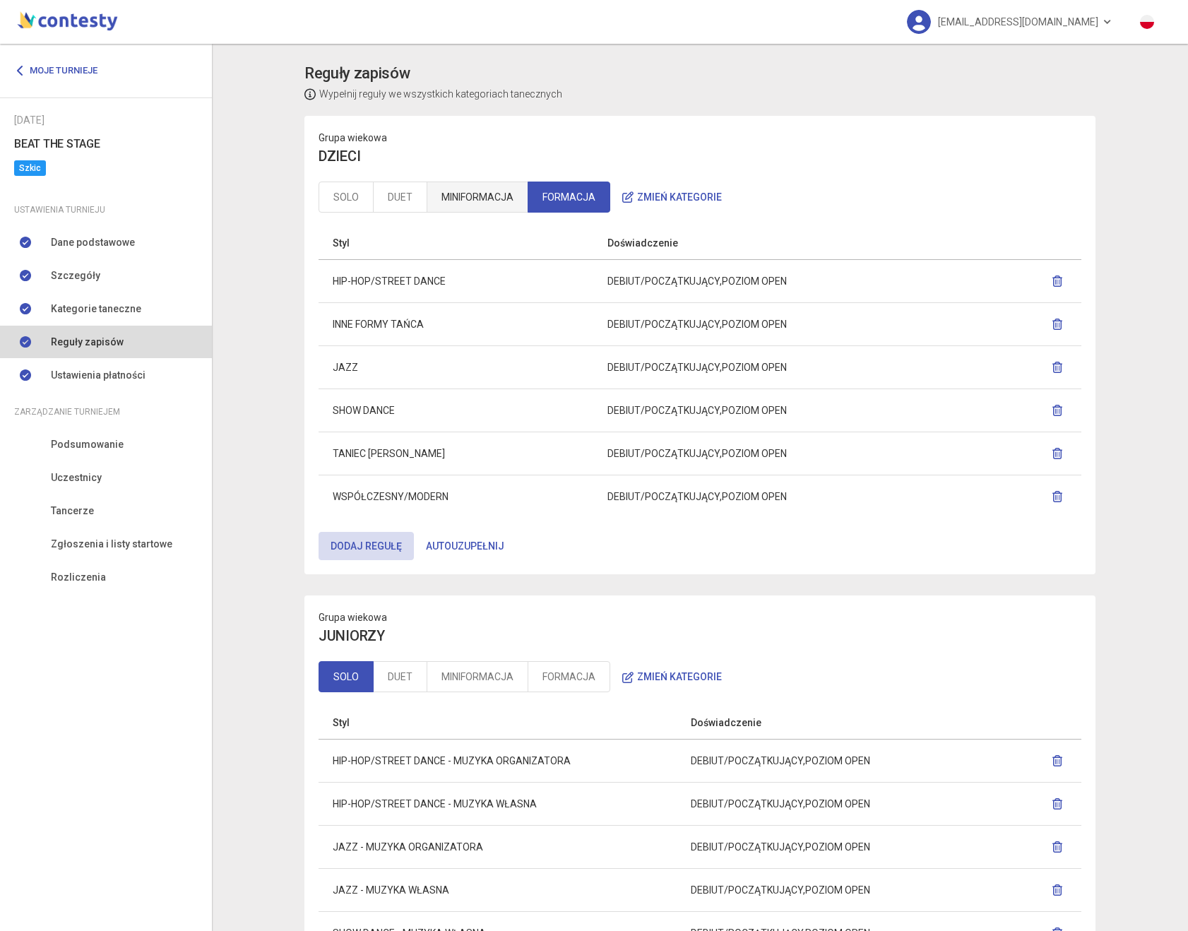
click at [503, 198] on link "MINIFORMACJA" at bounding box center [478, 197] width 102 height 31
click at [424, 199] on link "DUET" at bounding box center [400, 197] width 54 height 31
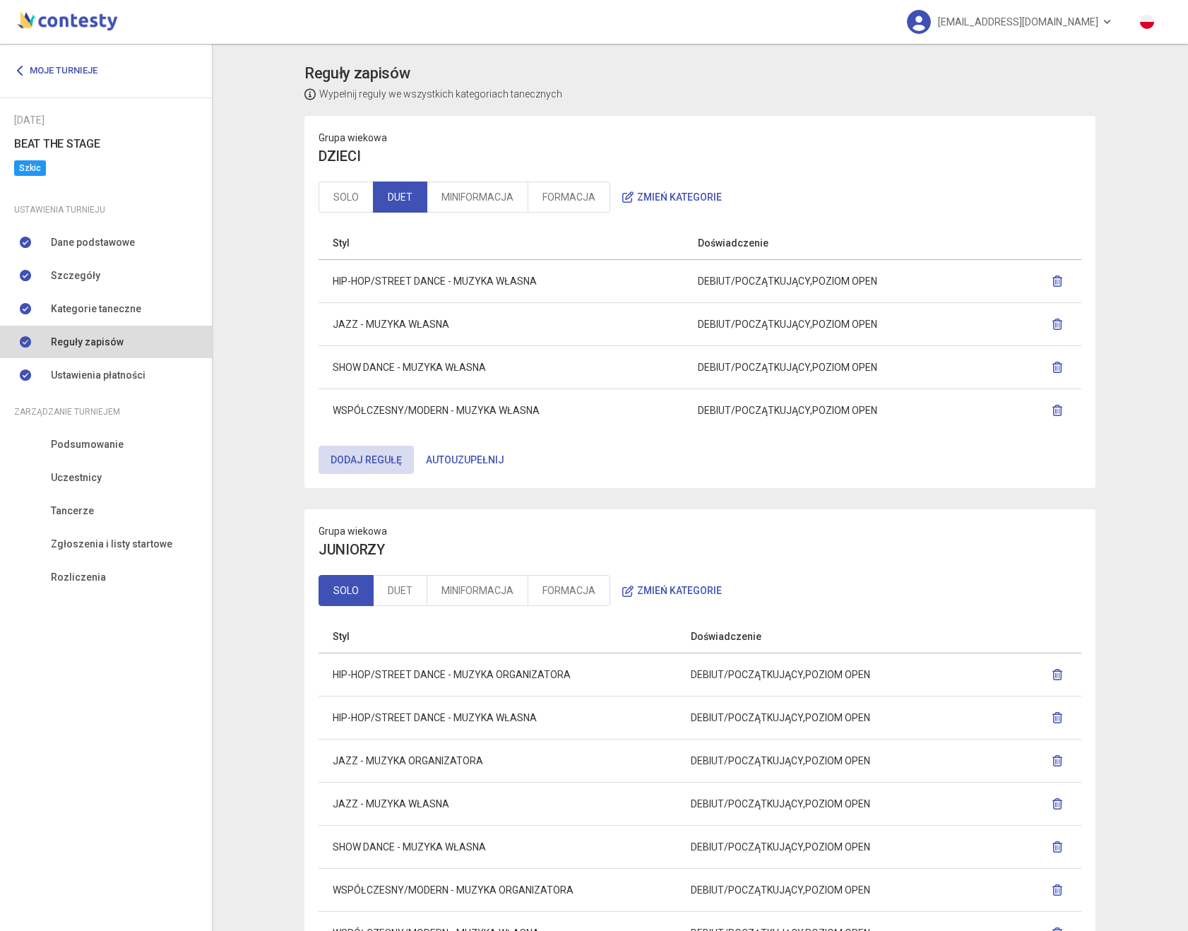
click at [347, 286] on td "HIP-HOP/STREET DANCE - MUZYKA WŁASNA" at bounding box center [501, 280] width 365 height 43
drag, startPoint x: 347, startPoint y: 286, endPoint x: 504, endPoint y: 279, distance: 157.0
click at [504, 279] on td "HIP-HOP/STREET DANCE - MUZYKA WŁASNA" at bounding box center [501, 280] width 365 height 43
click at [522, 282] on td "HIP-HOP/STREET DANCE - MUZYKA WŁASNA" at bounding box center [501, 280] width 365 height 43
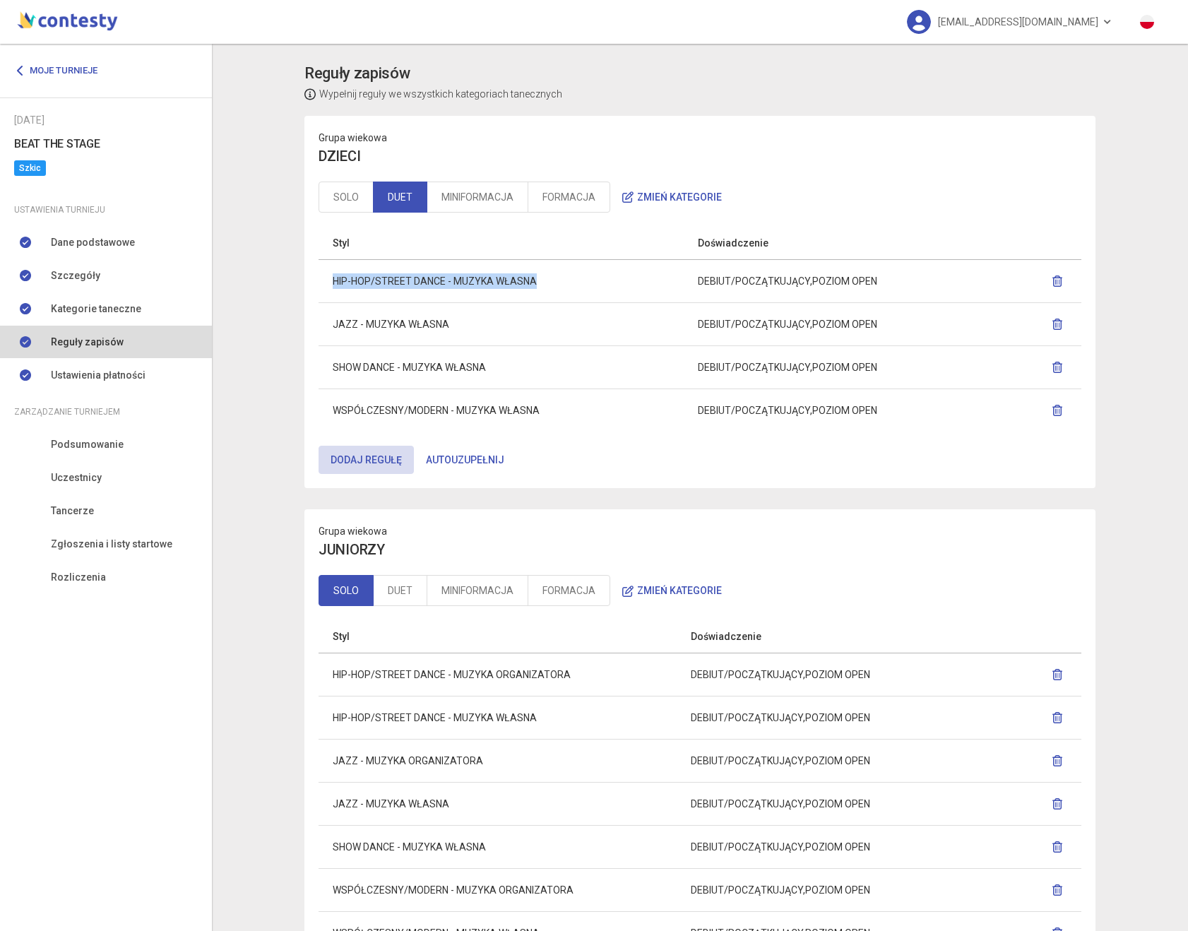
drag, startPoint x: 514, startPoint y: 281, endPoint x: 343, endPoint y: 281, distance: 170.9
click at [343, 281] on td "HIP-HOP/STREET DANCE - MUZYKA WŁASNA" at bounding box center [501, 280] width 365 height 43
click at [335, 281] on td "HIP-HOP/STREET DANCE - MUZYKA WŁASNA" at bounding box center [501, 280] width 365 height 43
drag, startPoint x: 335, startPoint y: 281, endPoint x: 499, endPoint y: 277, distance: 163.9
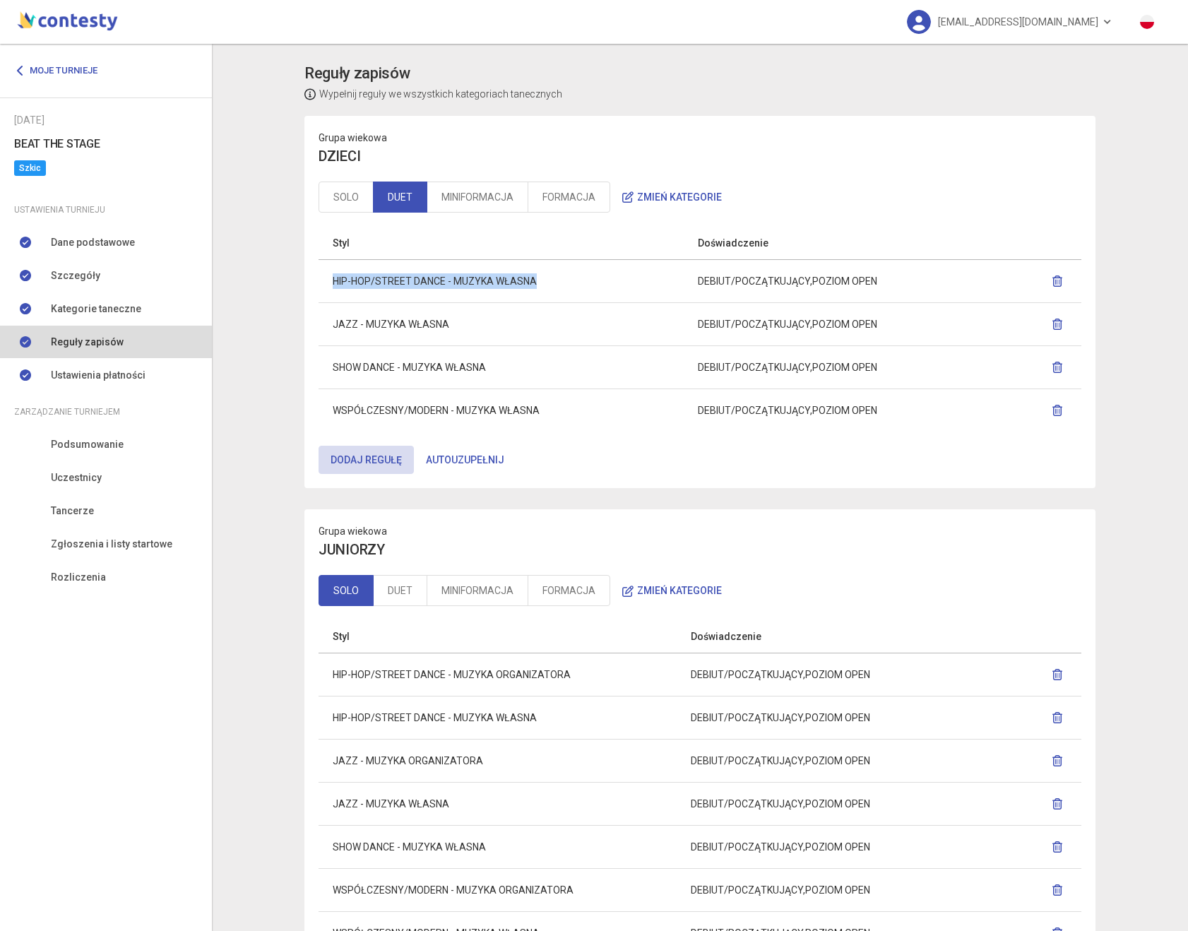
click at [499, 277] on td "HIP-HOP/STREET DANCE - MUZYKA WŁASNA" at bounding box center [501, 280] width 365 height 43
click at [521, 279] on td "HIP-HOP/STREET DANCE - MUZYKA WŁASNA" at bounding box center [501, 280] width 365 height 43
drag, startPoint x: 521, startPoint y: 279, endPoint x: 345, endPoint y: 287, distance: 175.4
click at [345, 287] on td "HIP-HOP/STREET DANCE - MUZYKA WŁASNA" at bounding box center [501, 280] width 365 height 43
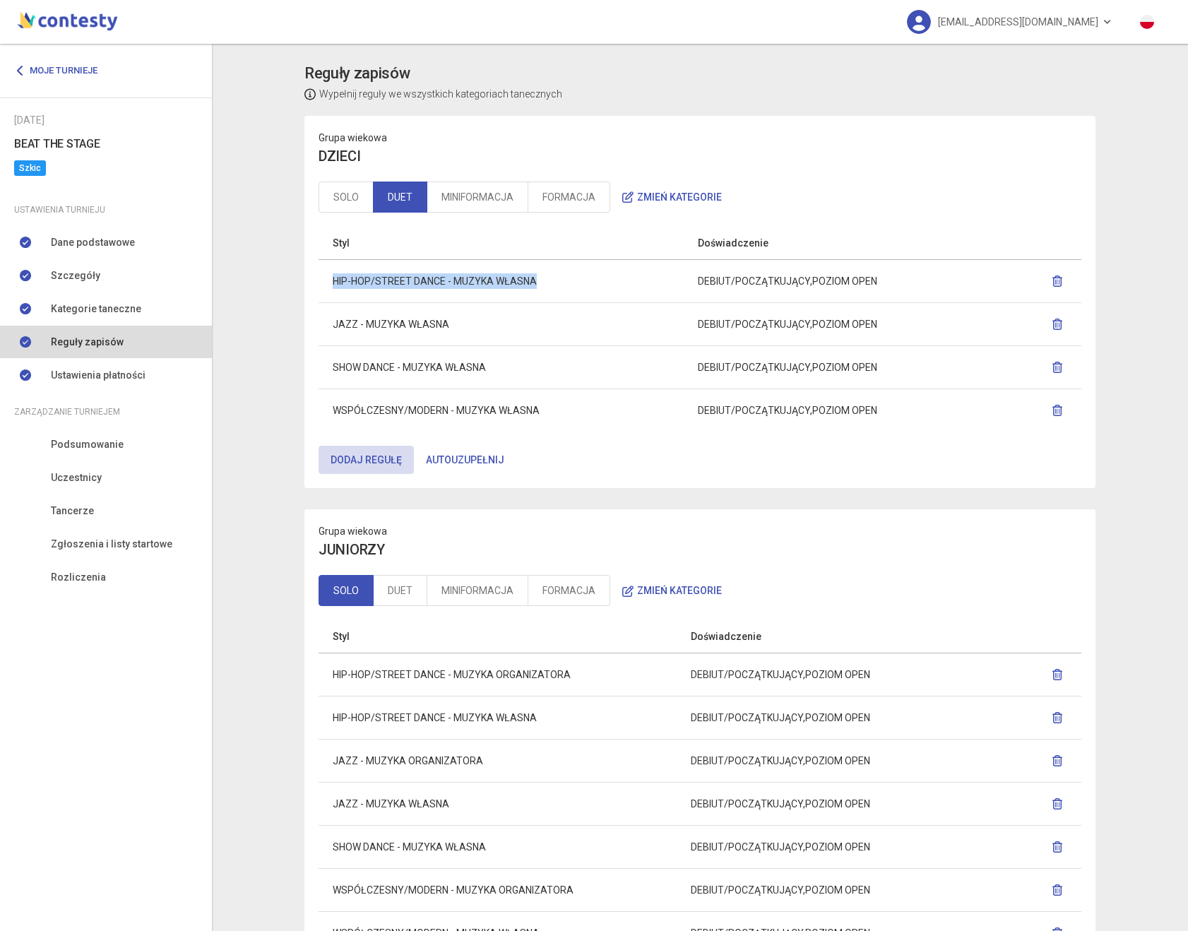
click at [345, 287] on td "HIP-HOP/STREET DANCE - MUZYKA WŁASNA" at bounding box center [501, 280] width 365 height 43
click at [339, 207] on link "SOLO" at bounding box center [346, 197] width 55 height 31
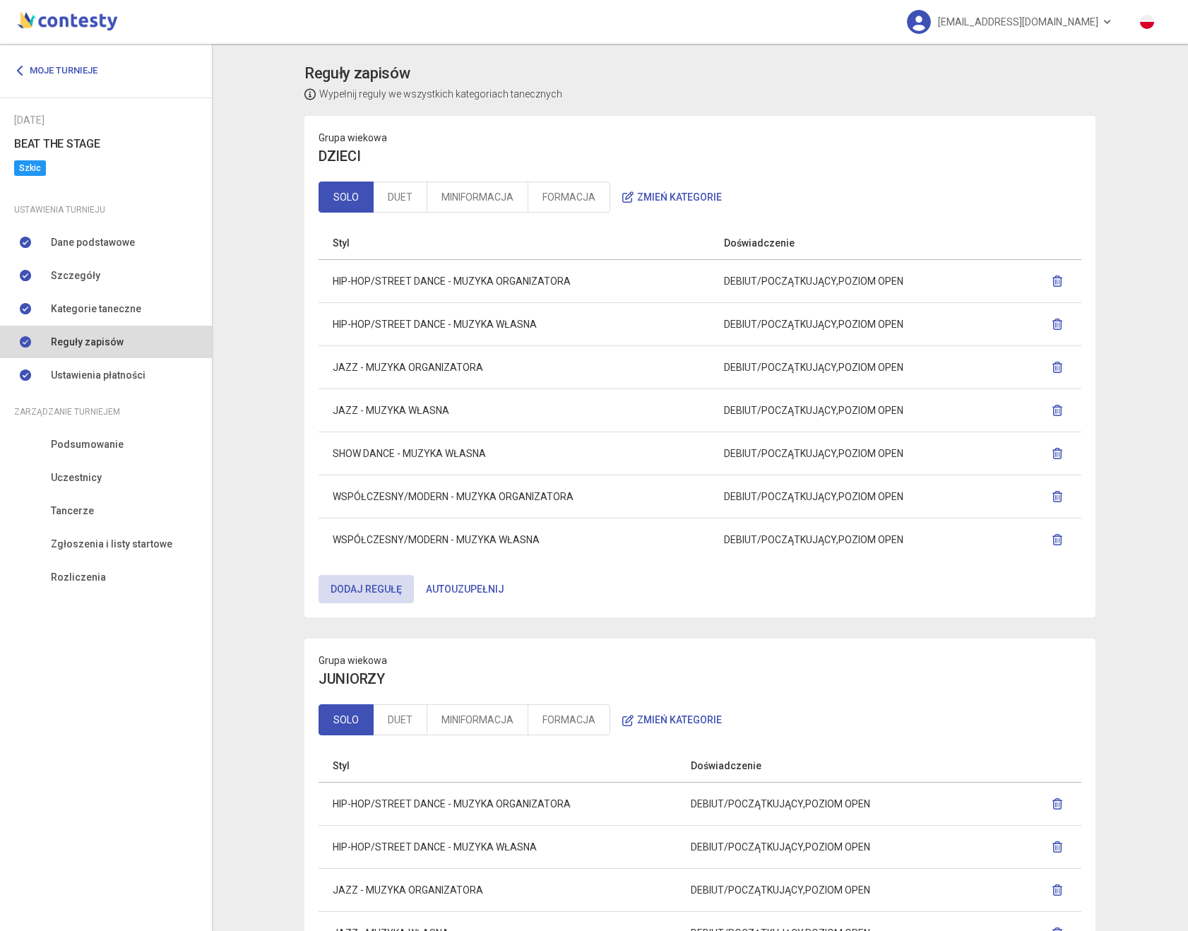
click at [475, 276] on td "HIP-HOP/STREET DANCE - MUZYKA ORGANIZATORA" at bounding box center [514, 280] width 391 height 43
drag, startPoint x: 475, startPoint y: 276, endPoint x: 582, endPoint y: 280, distance: 107.4
click at [582, 280] on td "HIP-HOP/STREET DANCE - MUZYKA ORGANIZATORA" at bounding box center [514, 280] width 391 height 43
click at [547, 281] on td "HIP-HOP/STREET DANCE - MUZYKA ORGANIZATORA" at bounding box center [514, 280] width 391 height 43
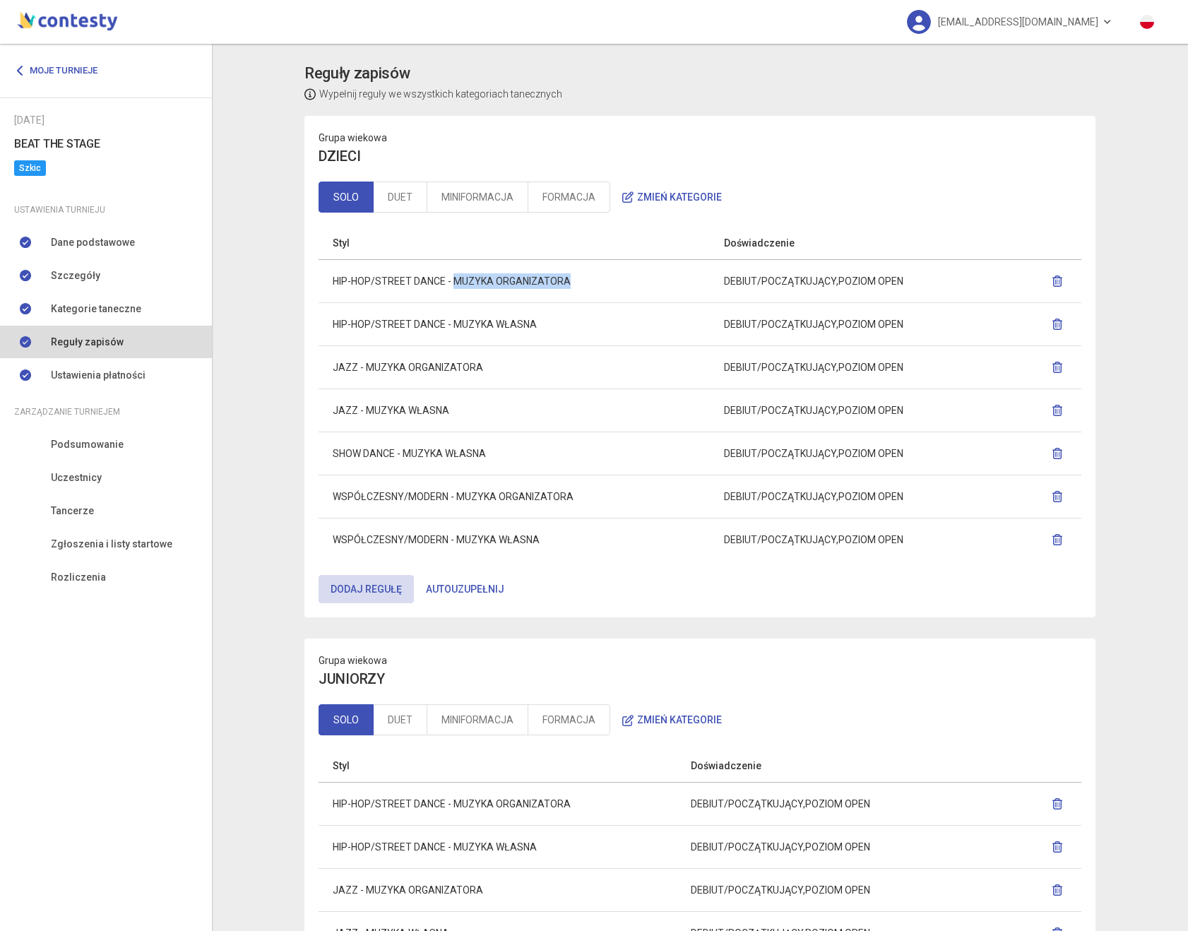
drag, startPoint x: 547, startPoint y: 281, endPoint x: 464, endPoint y: 283, distance: 82.7
click at [464, 283] on td "HIP-HOP/STREET DANCE - MUZYKA ORGANIZATORA" at bounding box center [514, 280] width 391 height 43
click at [475, 279] on td "HIP-HOP/STREET DANCE - MUZYKA ORGANIZATORA" at bounding box center [514, 280] width 391 height 43
drag, startPoint x: 475, startPoint y: 279, endPoint x: 523, endPoint y: 279, distance: 48.0
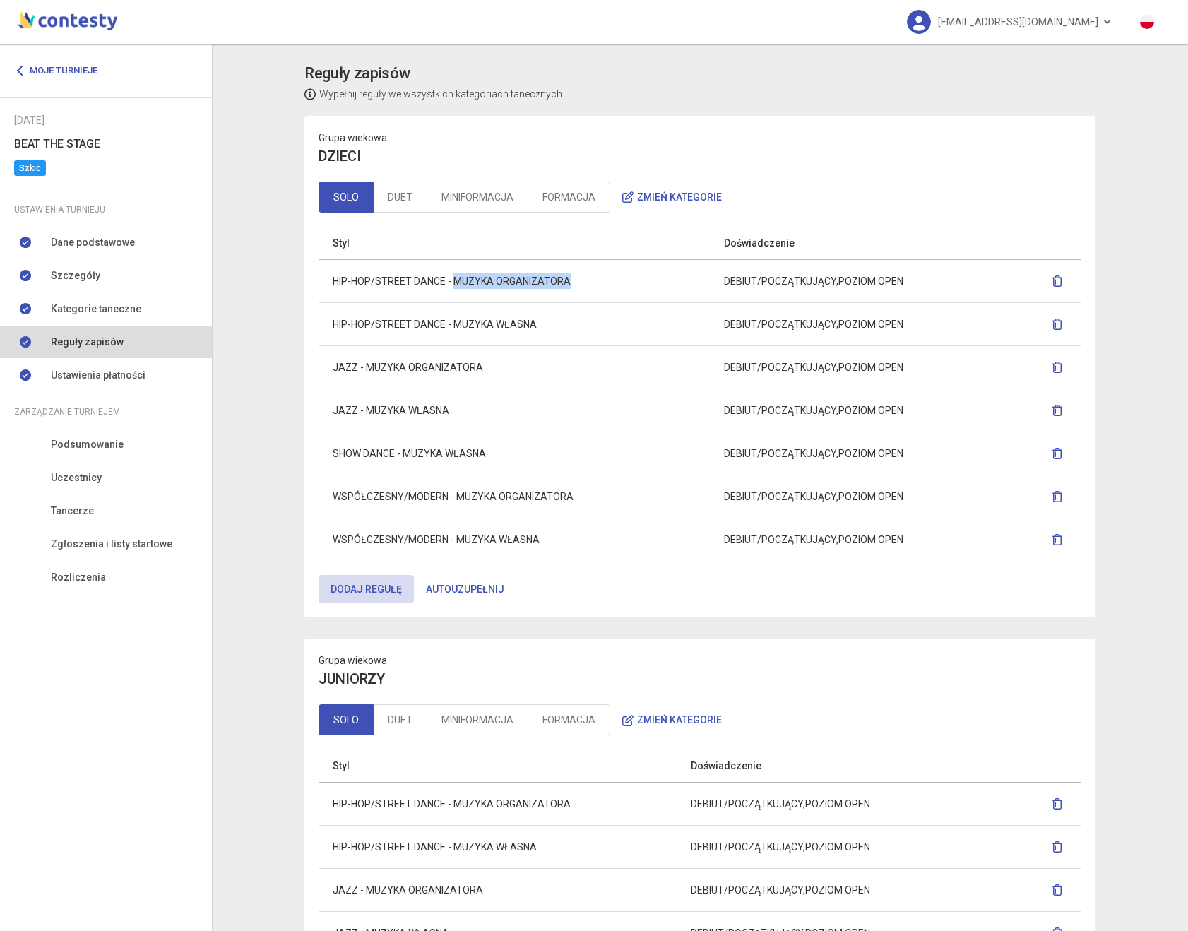
click at [523, 279] on td "HIP-HOP/STREET DANCE - MUZYKA ORGANIZATORA" at bounding box center [514, 280] width 391 height 43
drag, startPoint x: 523, startPoint y: 279, endPoint x: 500, endPoint y: 258, distance: 31.5
click at [523, 279] on td "HIP-HOP/STREET DANCE - MUZYKA ORGANIZATORA" at bounding box center [514, 280] width 391 height 43
click at [401, 201] on link "DUET" at bounding box center [400, 197] width 54 height 31
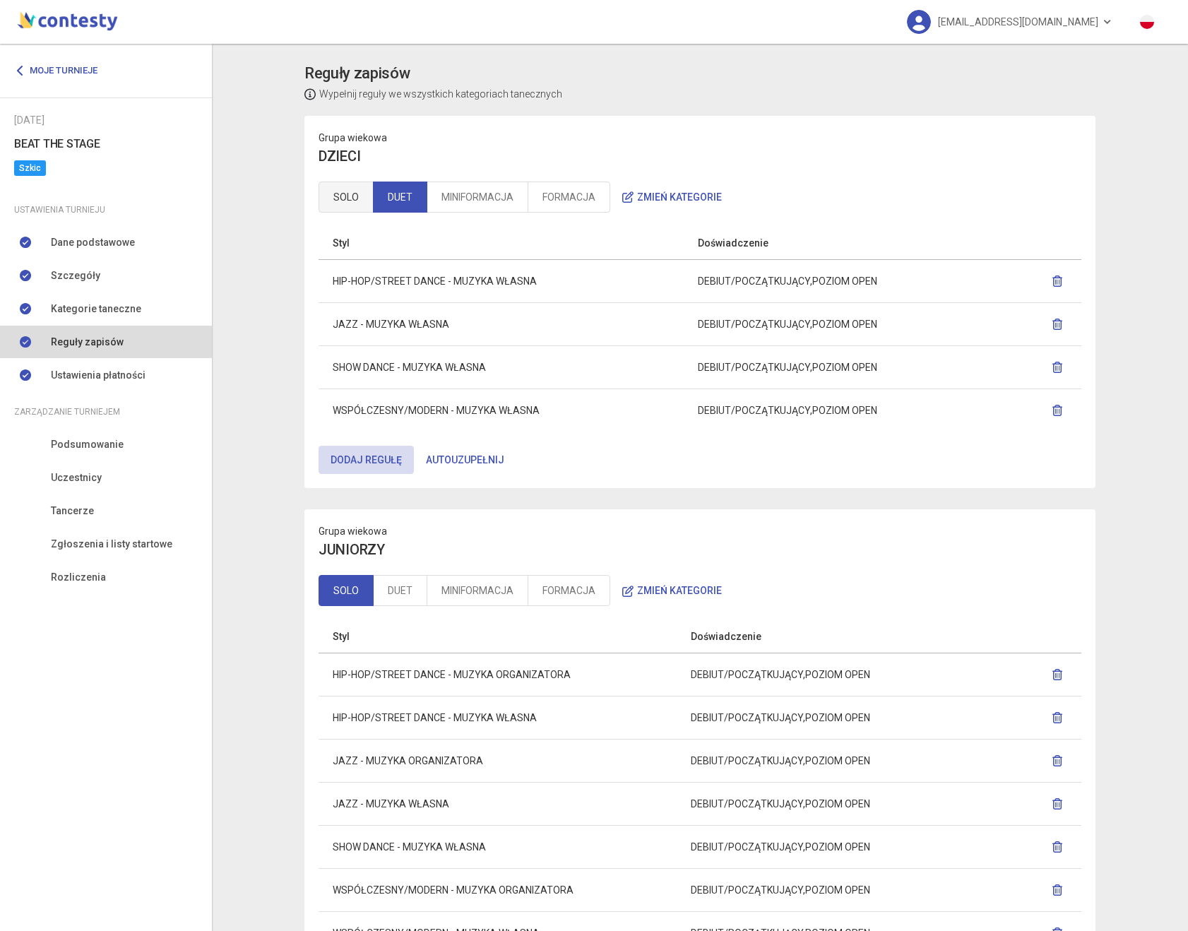
click at [347, 201] on link "SOLO" at bounding box center [346, 197] width 55 height 31
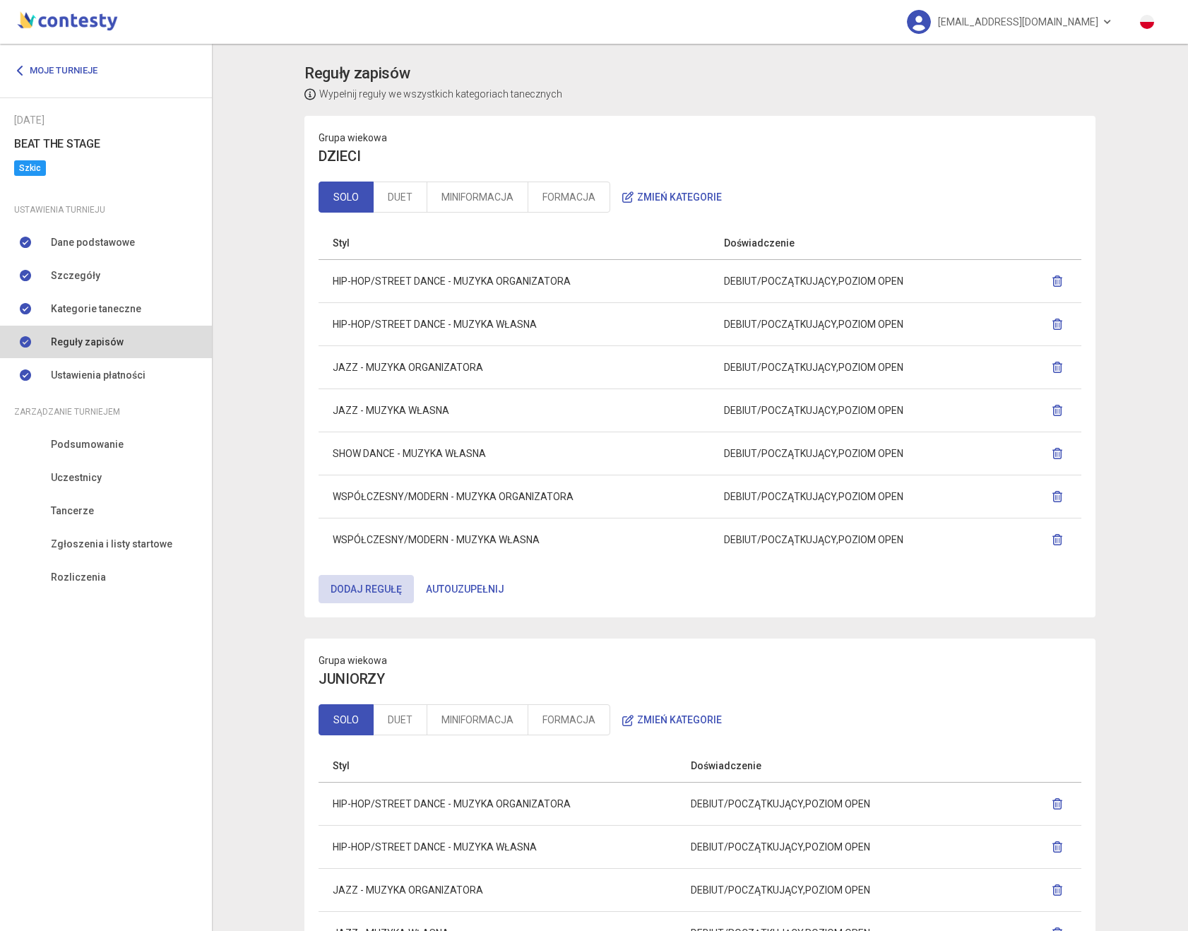
click at [338, 364] on td "JAZZ - MUZYKA ORGANIZATORA" at bounding box center [514, 366] width 391 height 43
drag, startPoint x: 338, startPoint y: 364, endPoint x: 487, endPoint y: 374, distance: 150.1
click at [487, 374] on td "JAZZ - MUZYKA ORGANIZATORA" at bounding box center [514, 366] width 391 height 43
drag, startPoint x: 432, startPoint y: 410, endPoint x: 413, endPoint y: 408, distance: 19.1
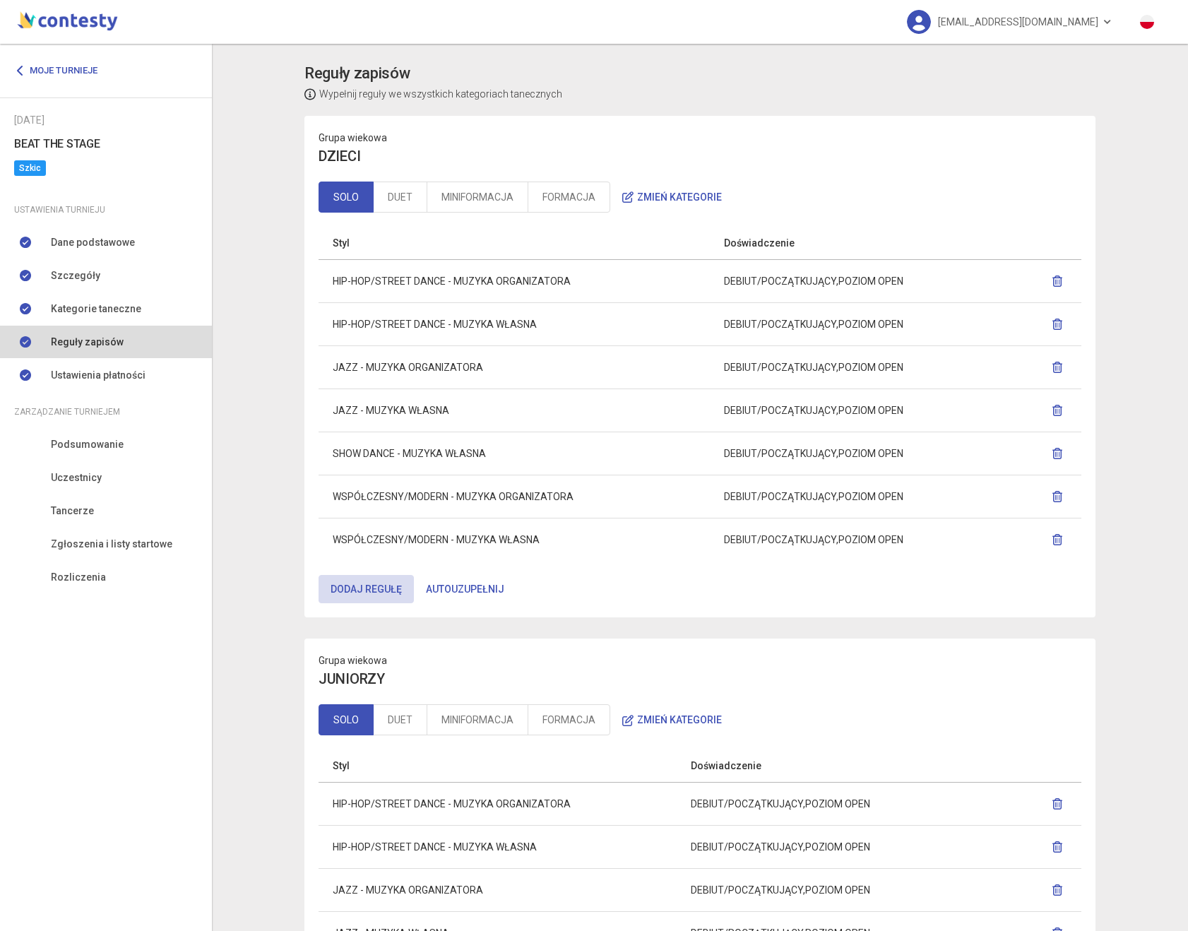
click at [432, 410] on td "JAZZ - MUZYKA WŁASNA" at bounding box center [514, 409] width 391 height 43
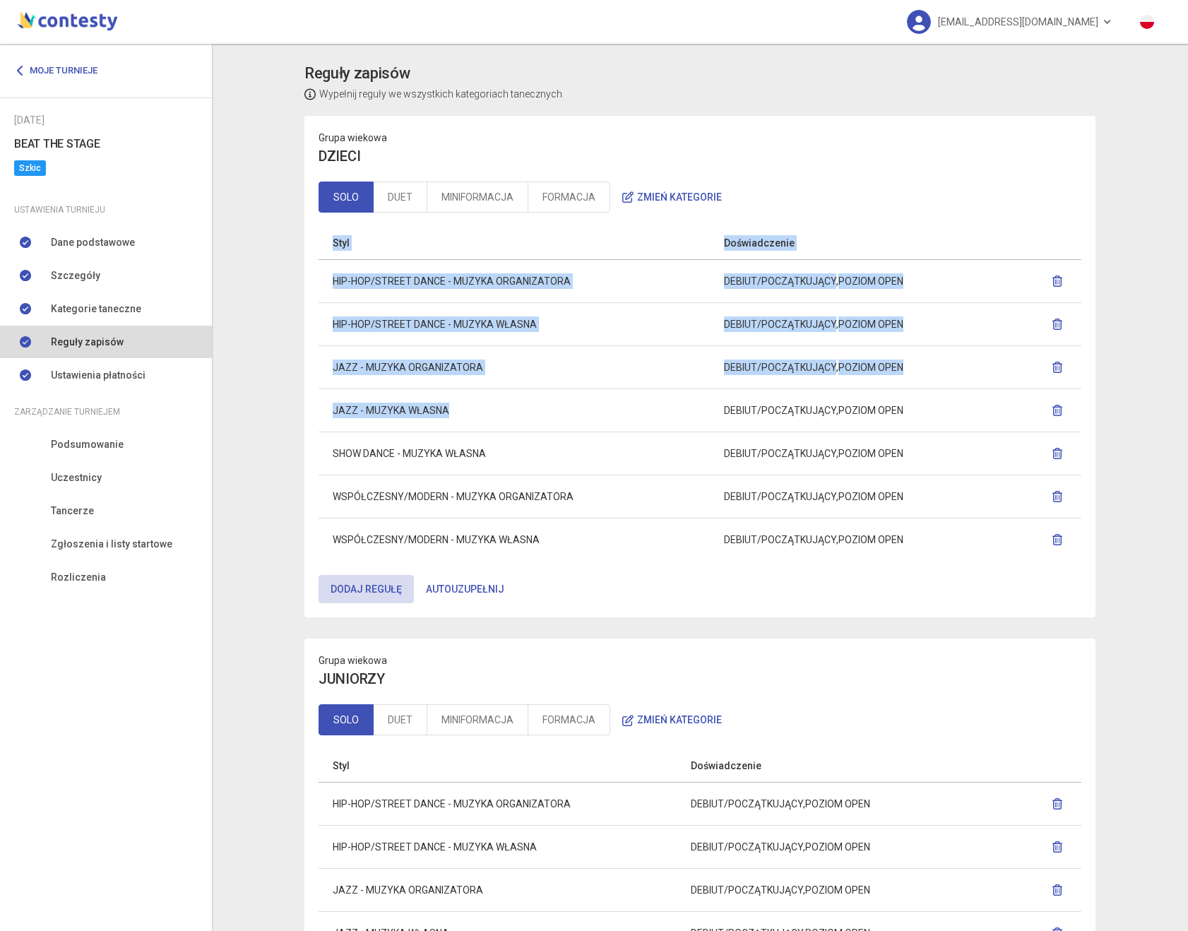
drag, startPoint x: 413, startPoint y: 408, endPoint x: 259, endPoint y: 405, distance: 153.3
drag, startPoint x: 259, startPoint y: 405, endPoint x: 381, endPoint y: 468, distance: 137.4
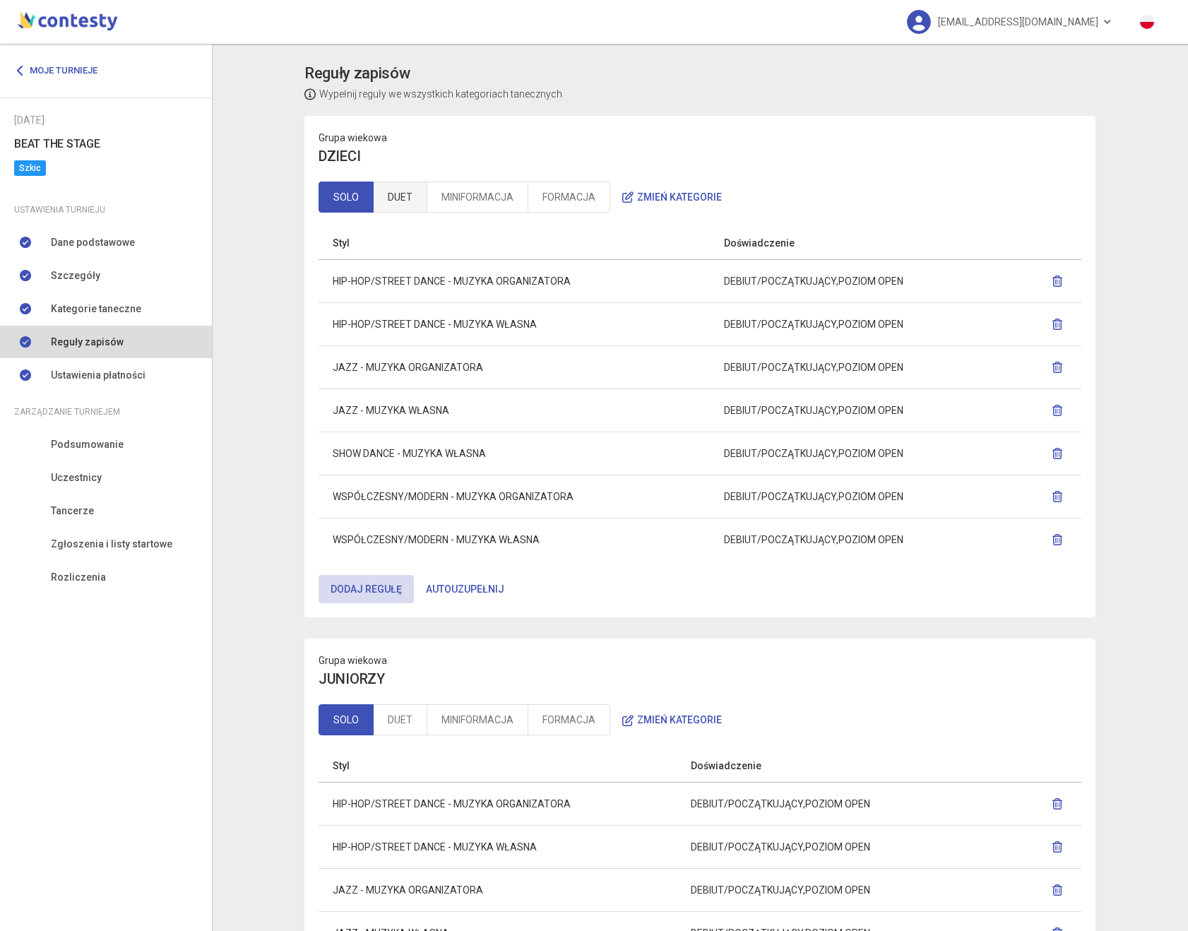
click at [411, 206] on link "DUET" at bounding box center [400, 197] width 54 height 31
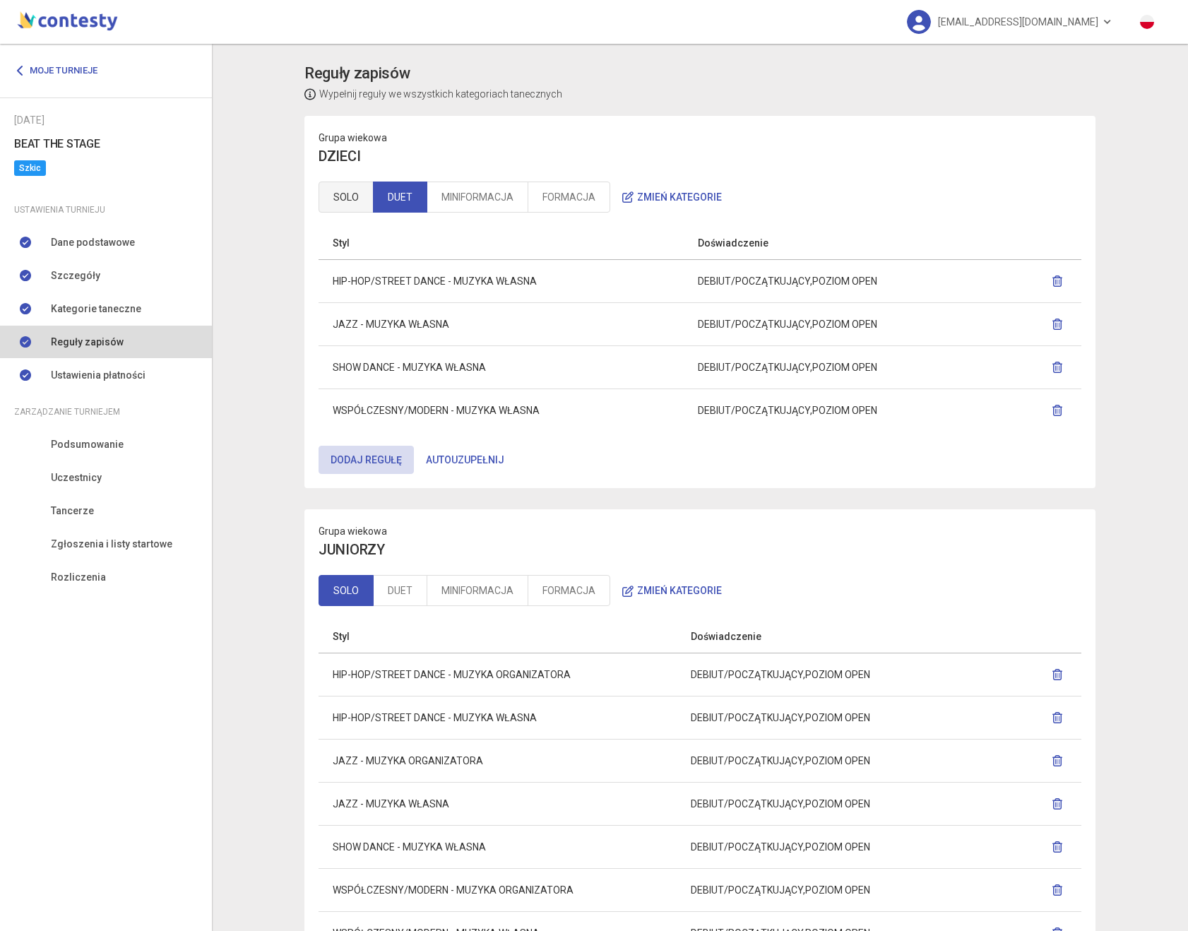
click at [338, 192] on link "SOLO" at bounding box center [346, 197] width 55 height 31
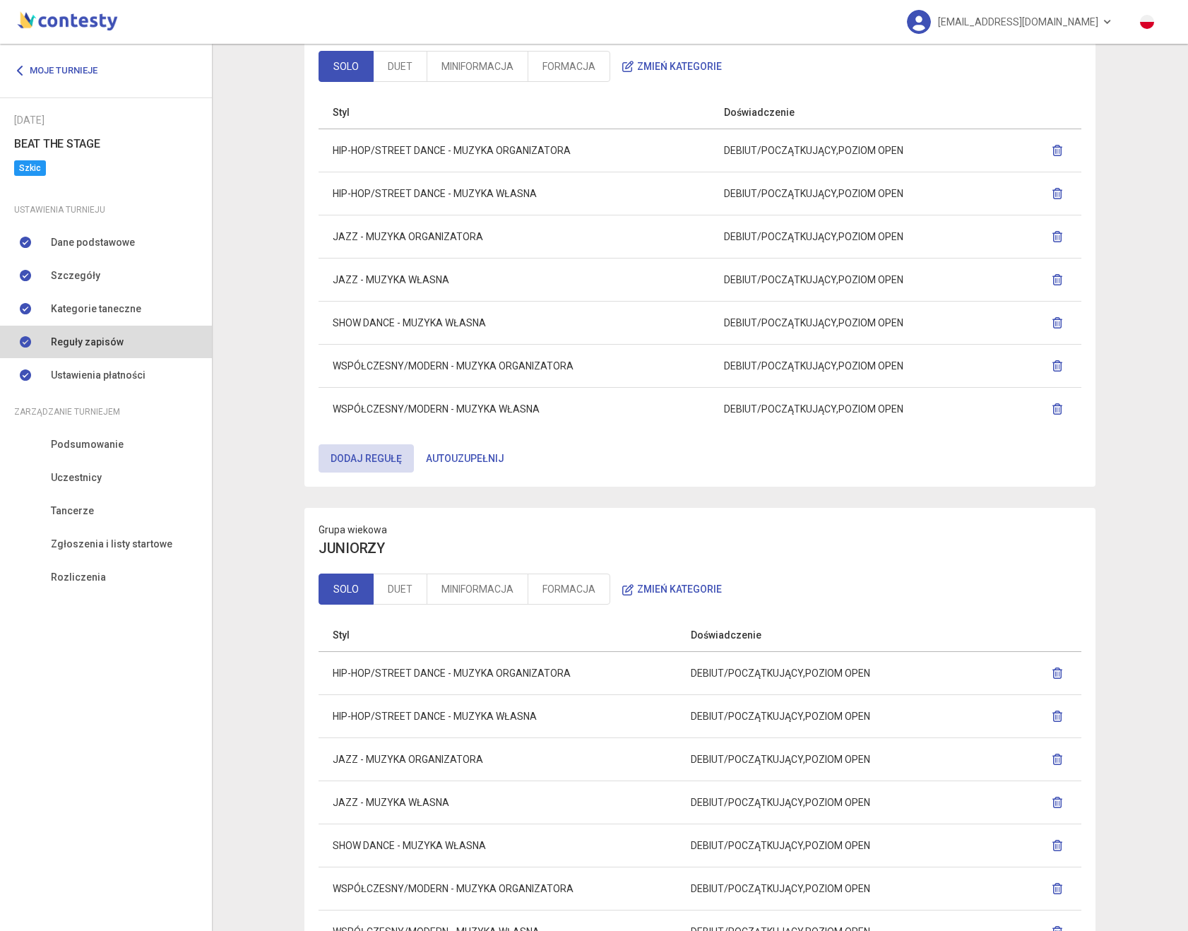
scroll to position [443, 0]
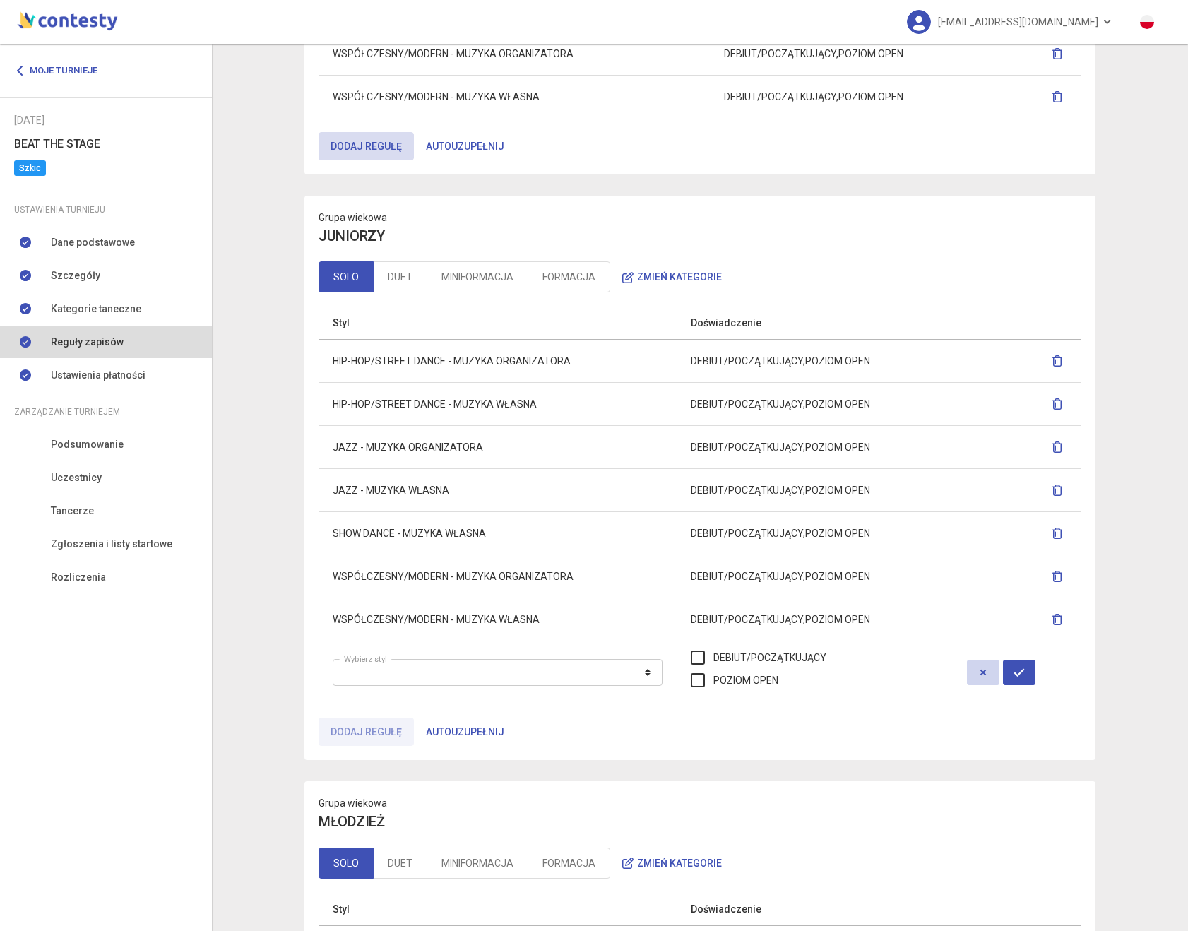
drag, startPoint x: 986, startPoint y: 669, endPoint x: 875, endPoint y: 766, distance: 147.6
click at [986, 669] on icon "button" at bounding box center [983, 672] width 11 height 11
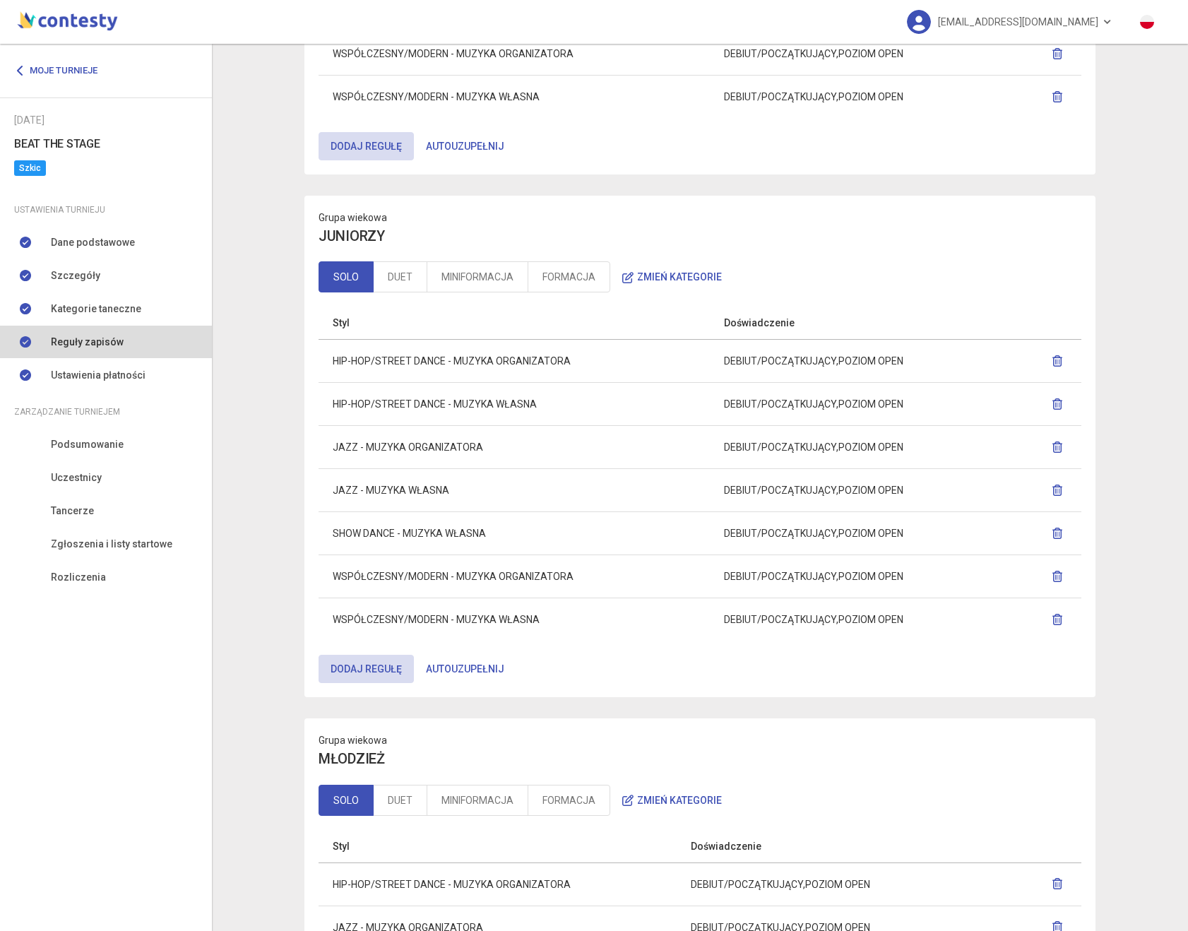
scroll to position [800, 0]
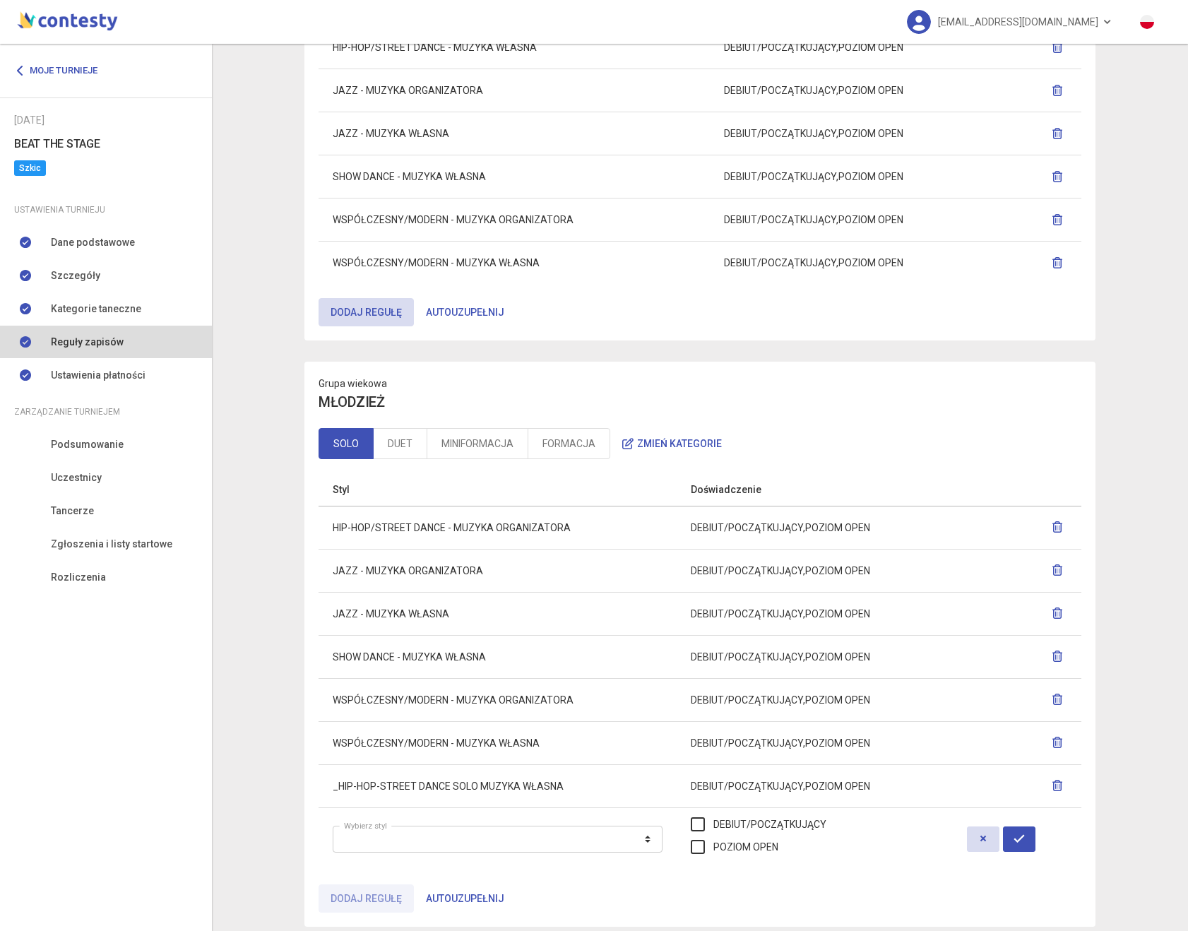
click at [78, 392] on li "Zarządzanie turniejem" at bounding box center [106, 410] width 212 height 36
click at [90, 380] on span "Ustawienia płatności" at bounding box center [98, 375] width 95 height 16
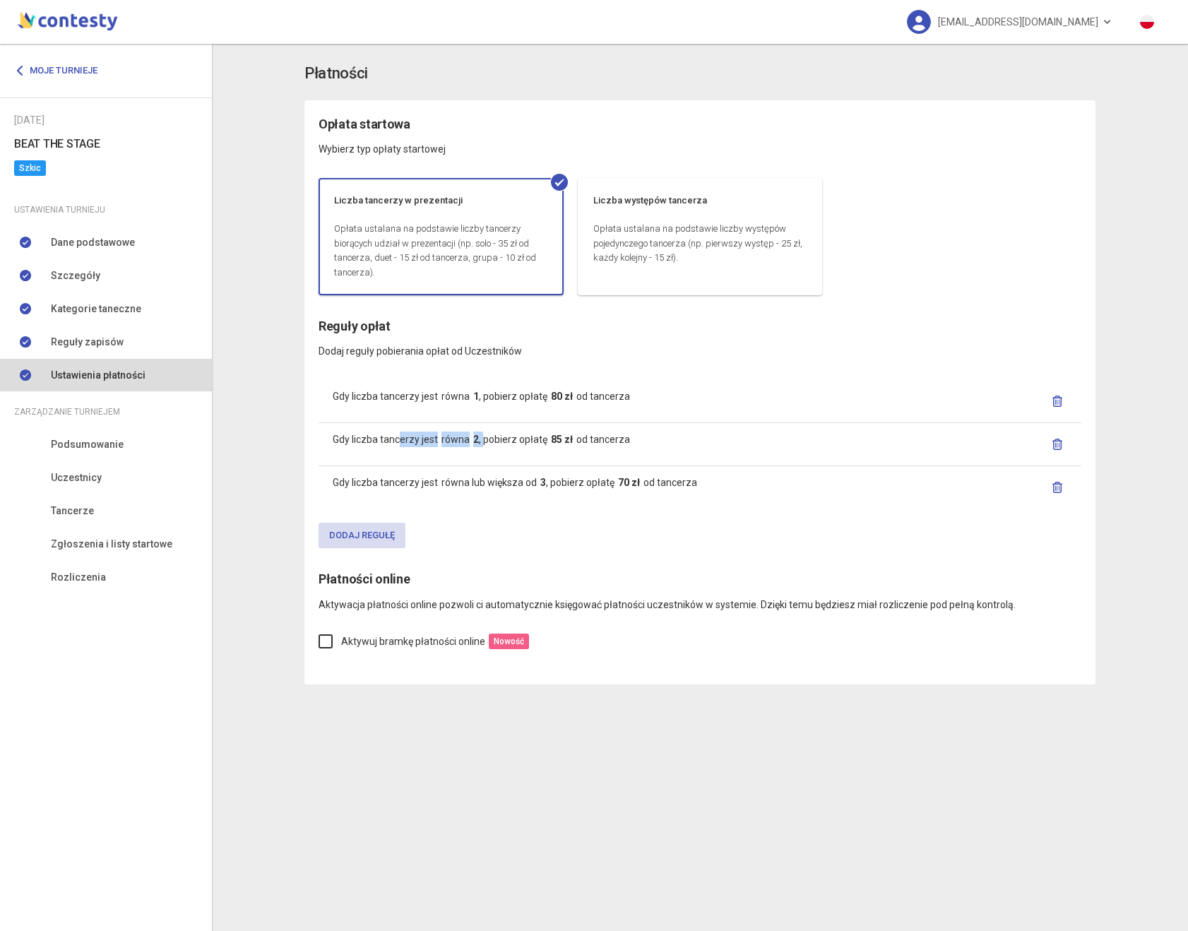
drag, startPoint x: 482, startPoint y: 438, endPoint x: 398, endPoint y: 439, distance: 83.4
click at [398, 439] on div "Gdy liczba tancerzy jest równa 2 , pobierz opłatę 85 zł od tancerza" at bounding box center [481, 444] width 297 height 25
click at [399, 439] on span "Gdy liczba tancerzy jest" at bounding box center [385, 439] width 105 height 11
drag, startPoint x: 573, startPoint y: 439, endPoint x: 355, endPoint y: 439, distance: 218.3
click at [354, 439] on div "Gdy liczba tancerzy jest równa 2 , pobierz opłatę 85 zł od tancerza" at bounding box center [481, 444] width 297 height 25
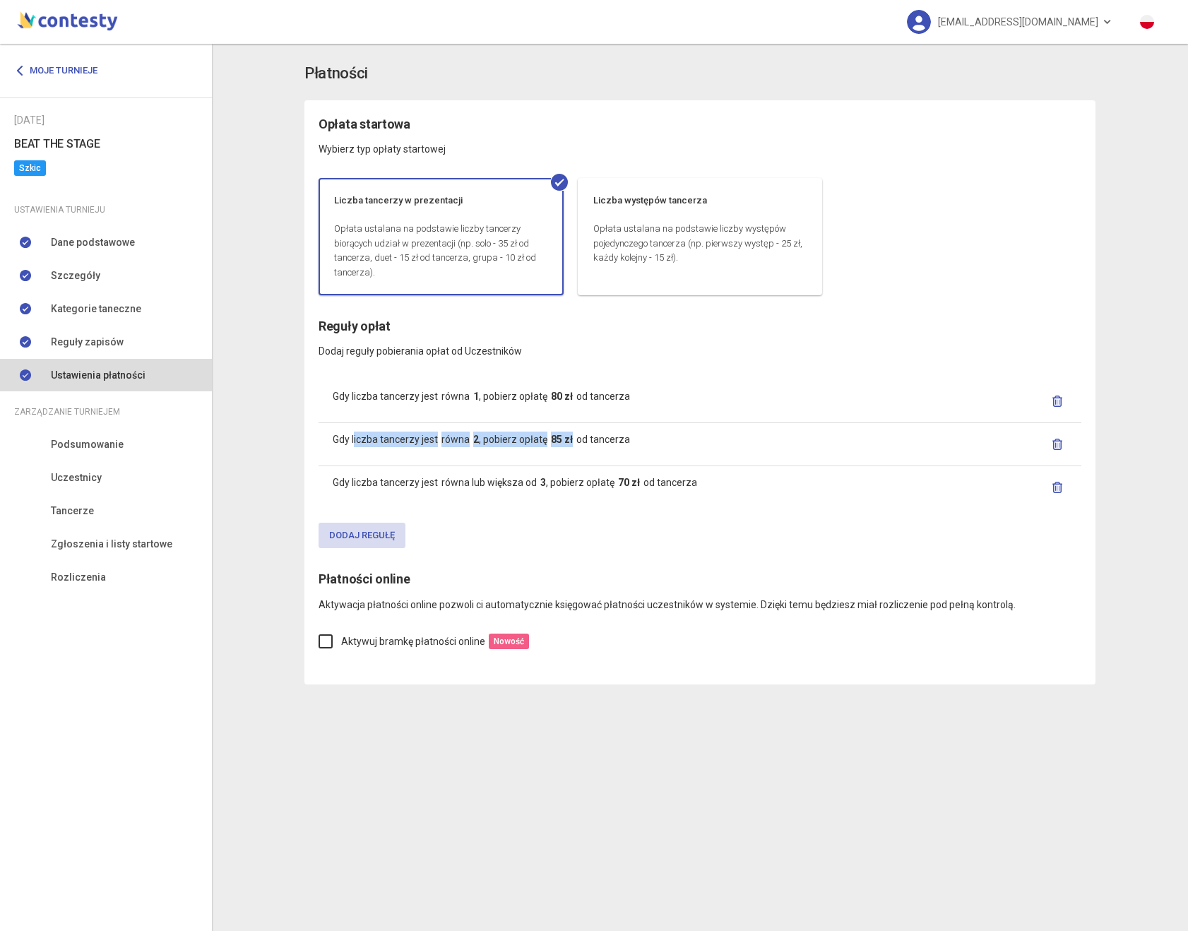
click at [355, 439] on span "Gdy liczba tancerzy jest" at bounding box center [385, 439] width 105 height 11
click at [343, 439] on span "Gdy liczba tancerzy jest" at bounding box center [385, 439] width 105 height 11
drag, startPoint x: 343, startPoint y: 439, endPoint x: 603, endPoint y: 442, distance: 260.0
click at [602, 442] on div "Gdy liczba tancerzy jest równa 2 , pobierz opłatę 85 zł od tancerza" at bounding box center [481, 444] width 297 height 25
click at [603, 442] on span "od tancerza" at bounding box center [603, 439] width 54 height 11
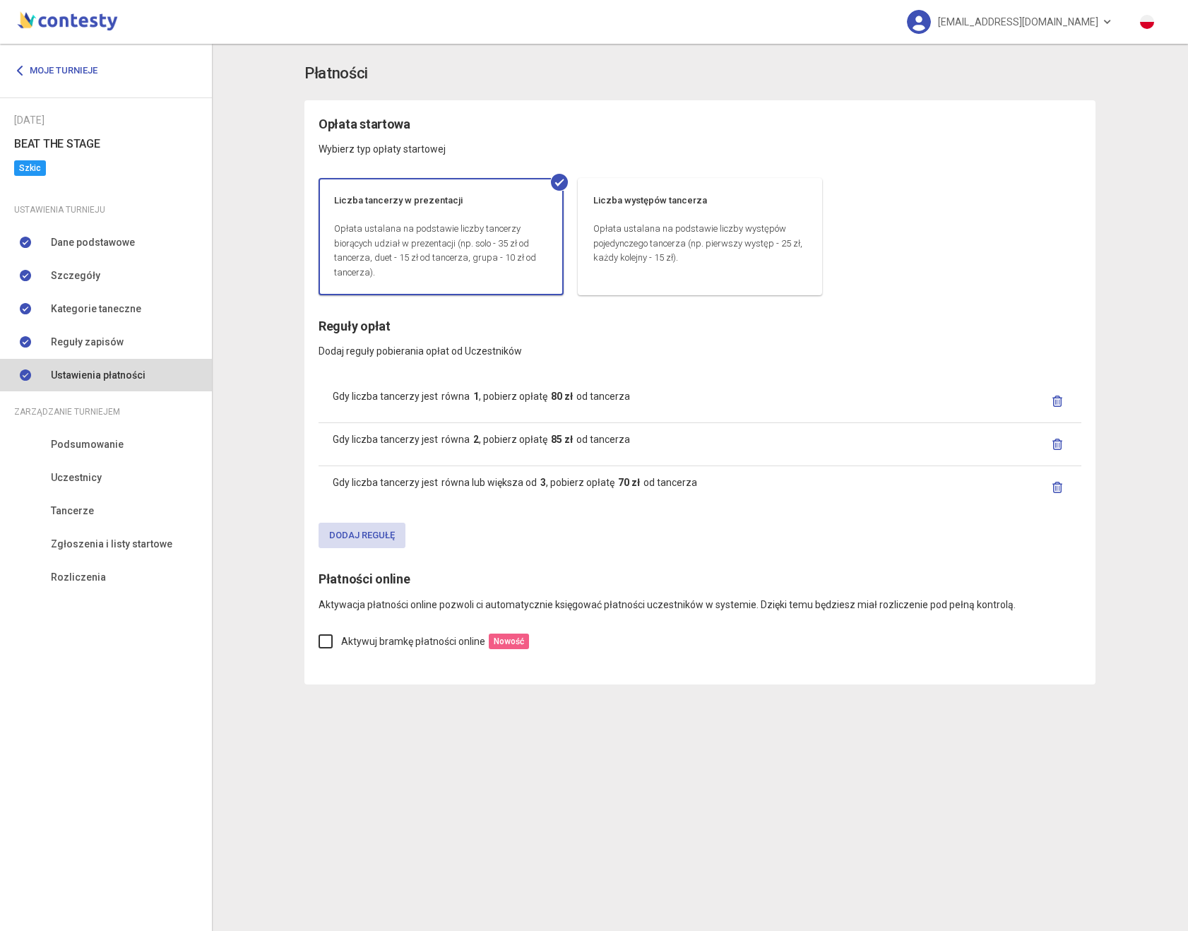
click at [615, 441] on span "od tancerza" at bounding box center [603, 439] width 54 height 11
drag, startPoint x: 612, startPoint y: 441, endPoint x: 381, endPoint y: 442, distance: 231.0
click at [381, 442] on div "Gdy liczba tancerzy jest równa 2 , pobierz opłatę 85 zł od tancerza" at bounding box center [481, 444] width 297 height 25
click at [341, 441] on span "Gdy liczba tancerzy jest" at bounding box center [385, 439] width 105 height 11
drag, startPoint x: 341, startPoint y: 441, endPoint x: 370, endPoint y: 441, distance: 29.0
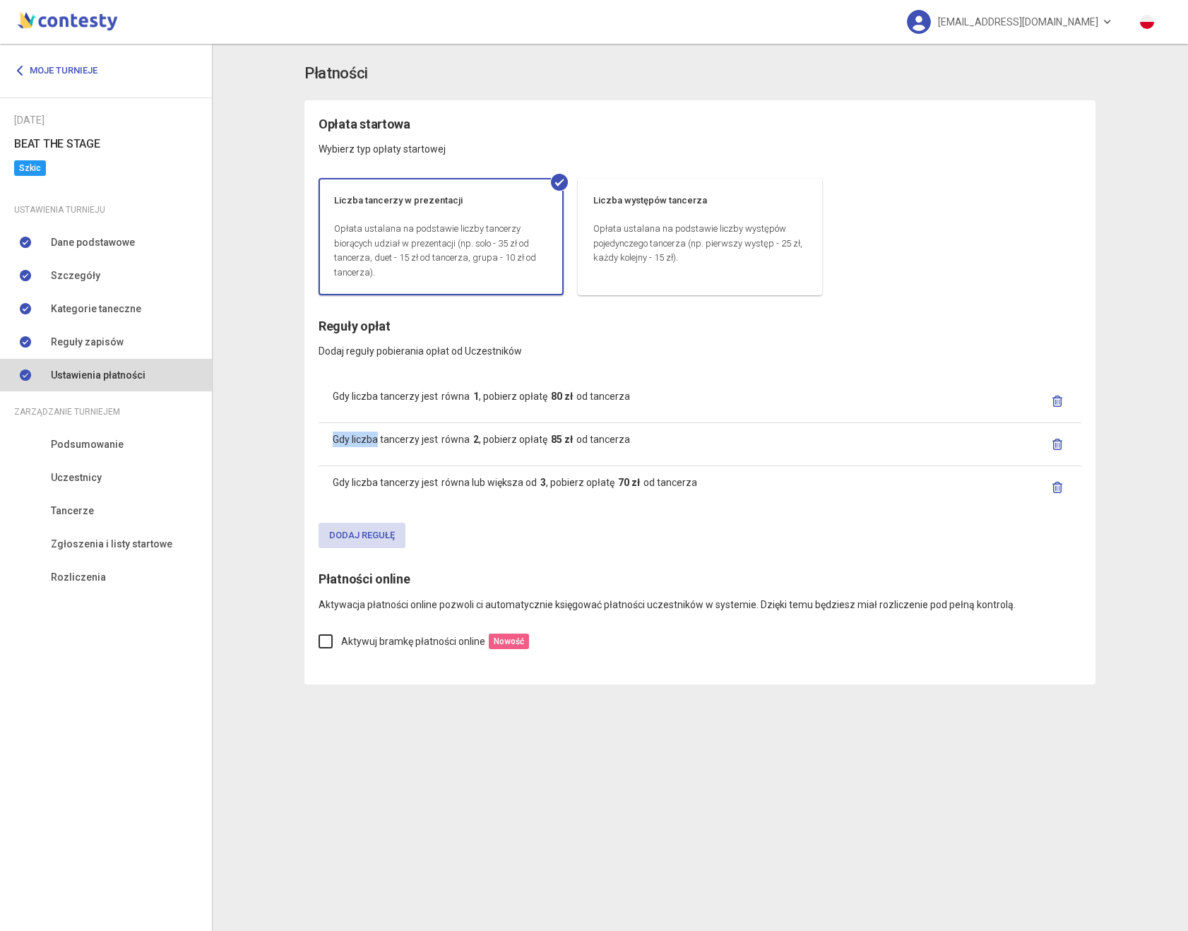
click at [367, 441] on span "Gdy liczba tancerzy jest" at bounding box center [385, 439] width 105 height 11
click at [336, 486] on span "Gdy liczba tancerzy jest" at bounding box center [385, 482] width 105 height 11
drag, startPoint x: 342, startPoint y: 486, endPoint x: 627, endPoint y: 471, distance: 285.0
click at [607, 472] on td "Gdy liczba tancerzy jest równa lub większa od 3 , pobierz opłatę 70 zł od tance…" at bounding box center [700, 487] width 763 height 43
click at [629, 471] on td "Gdy liczba tancerzy jest równa lub większa od 3 , pobierz opłatę 70 zł od tance…" at bounding box center [700, 487] width 763 height 43
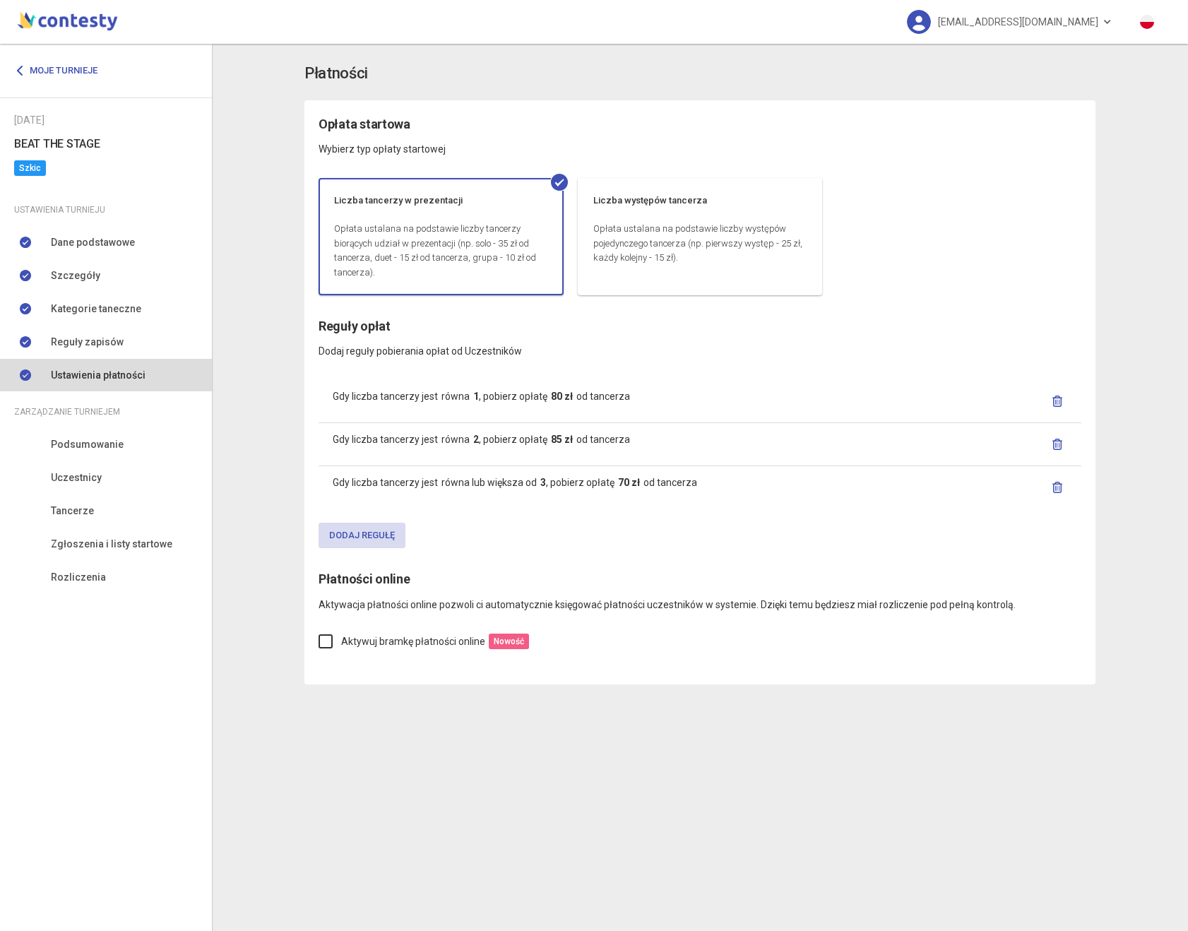
click at [539, 384] on td "Gdy liczba tancerzy jest równa 1 , pobierz opłatę 80 zł od tancerza" at bounding box center [700, 401] width 763 height 43
click at [124, 322] on link "Kategorie taneczne" at bounding box center [106, 308] width 212 height 32
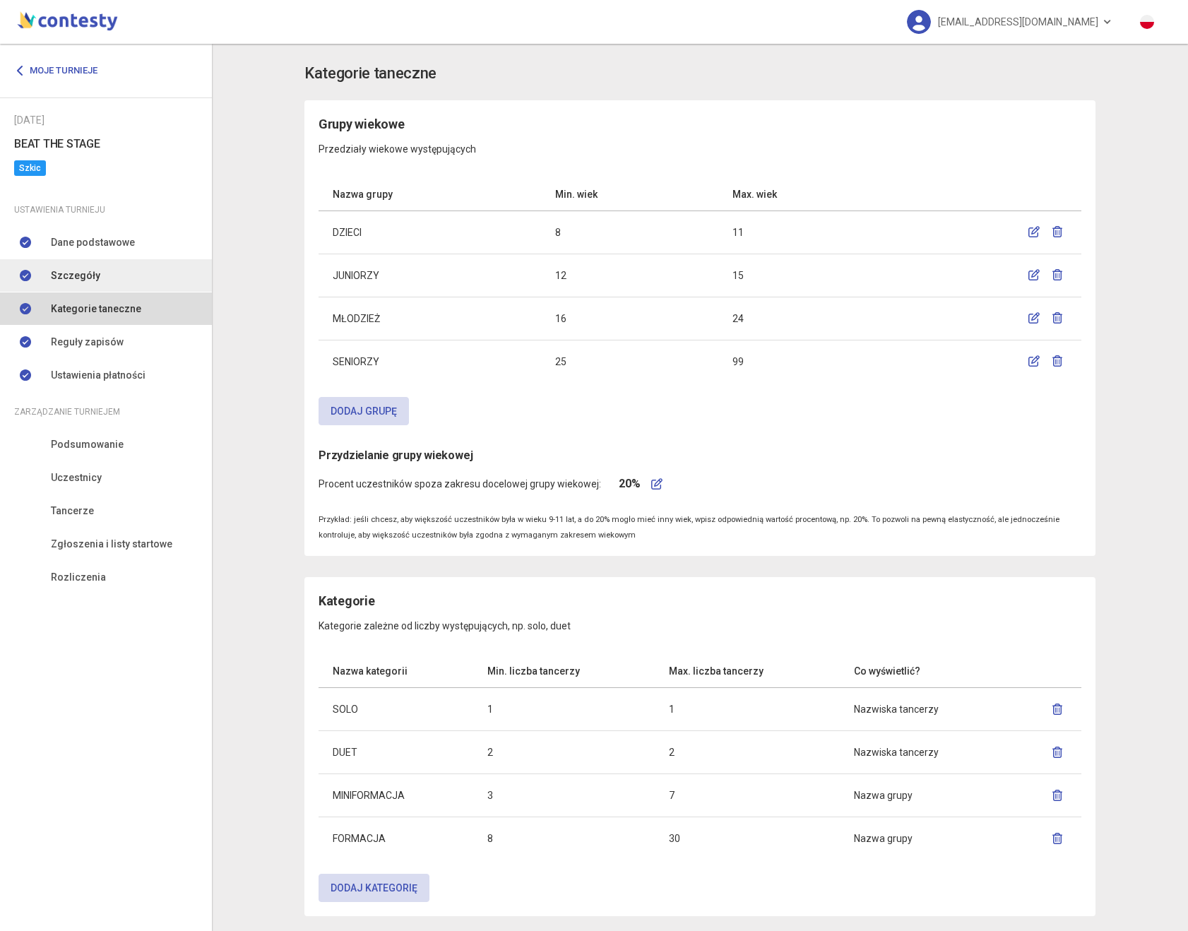
click at [97, 278] on link "Szczegóły" at bounding box center [106, 275] width 212 height 32
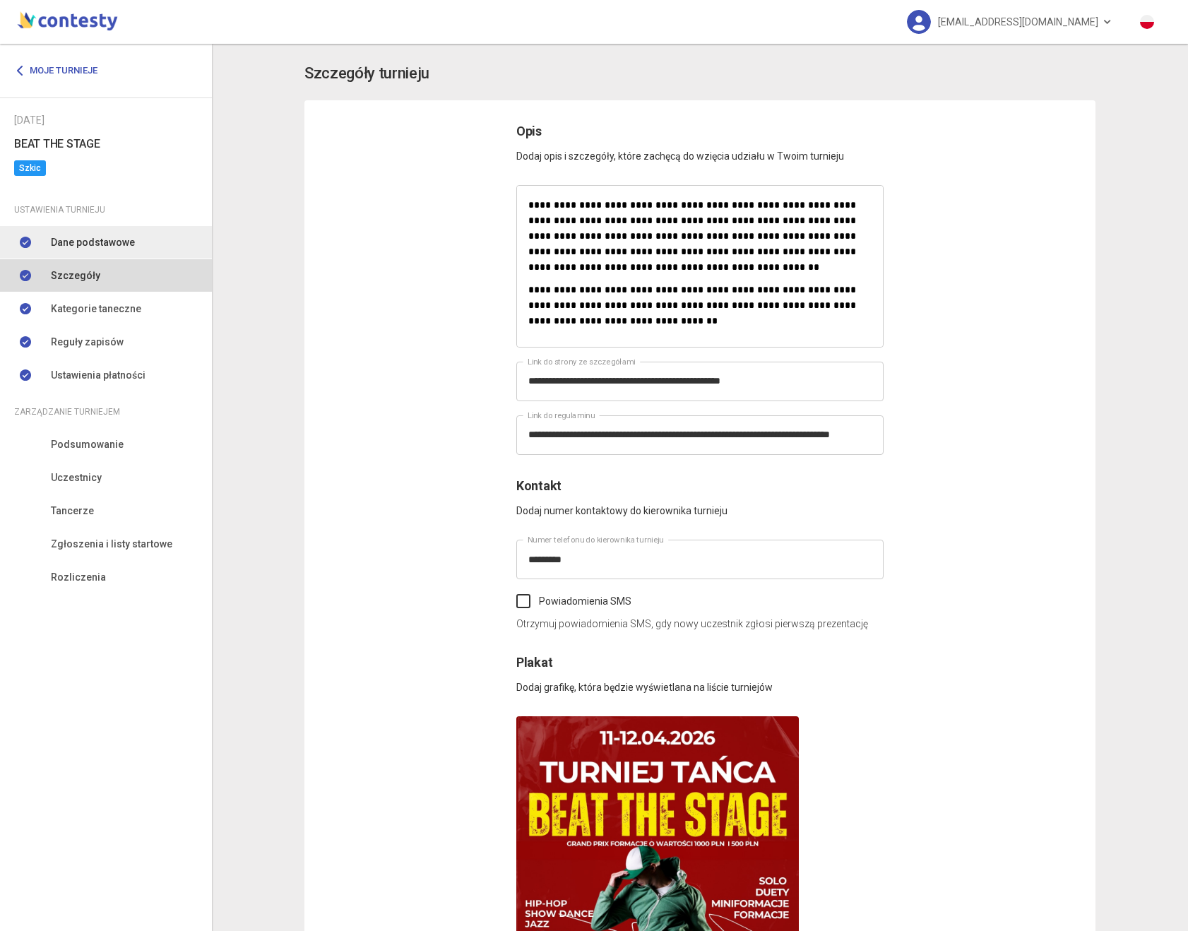
click at [106, 253] on link "Dane podstawowe" at bounding box center [106, 242] width 212 height 32
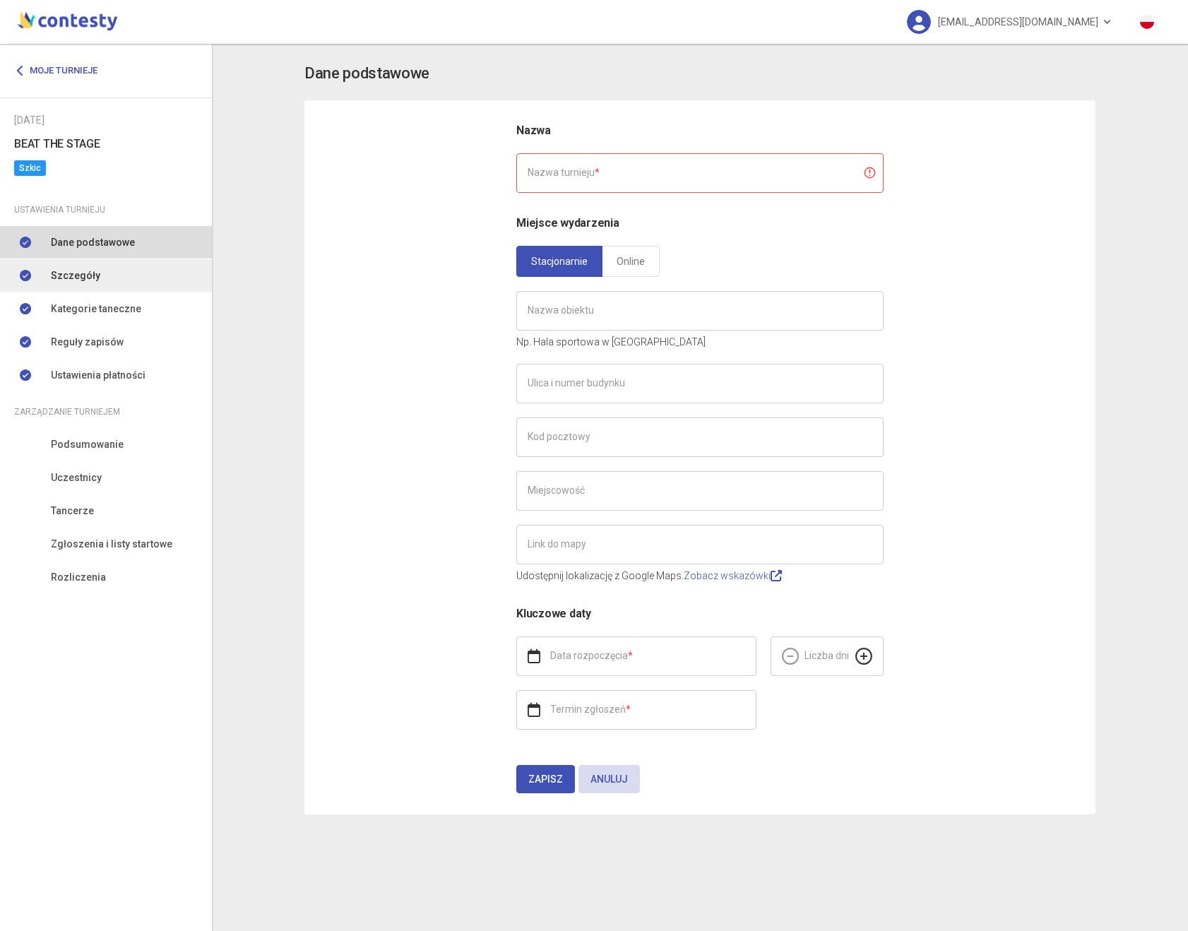
type input "**********"
type input "******"
type input "**********"
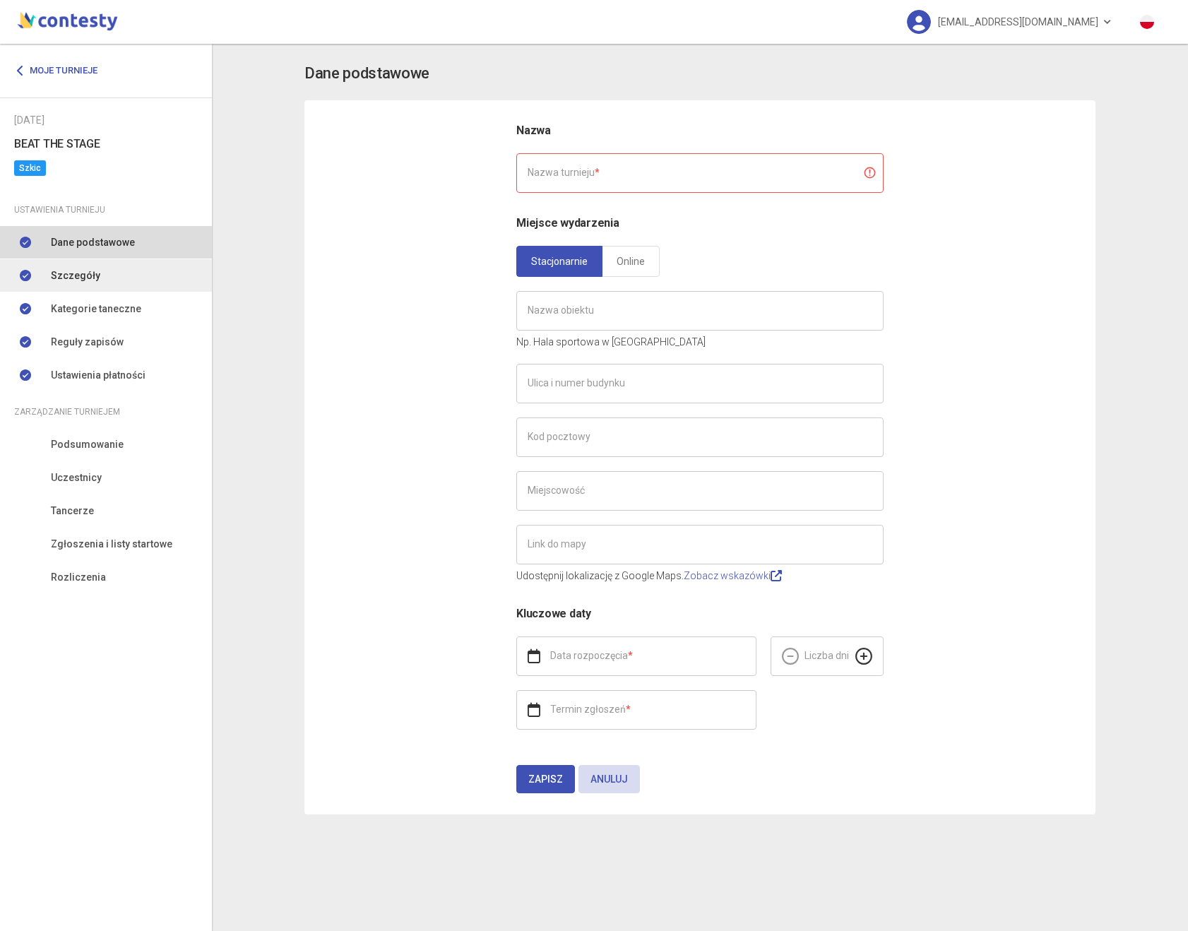
type input "**********"
type input "*"
type input "**********"
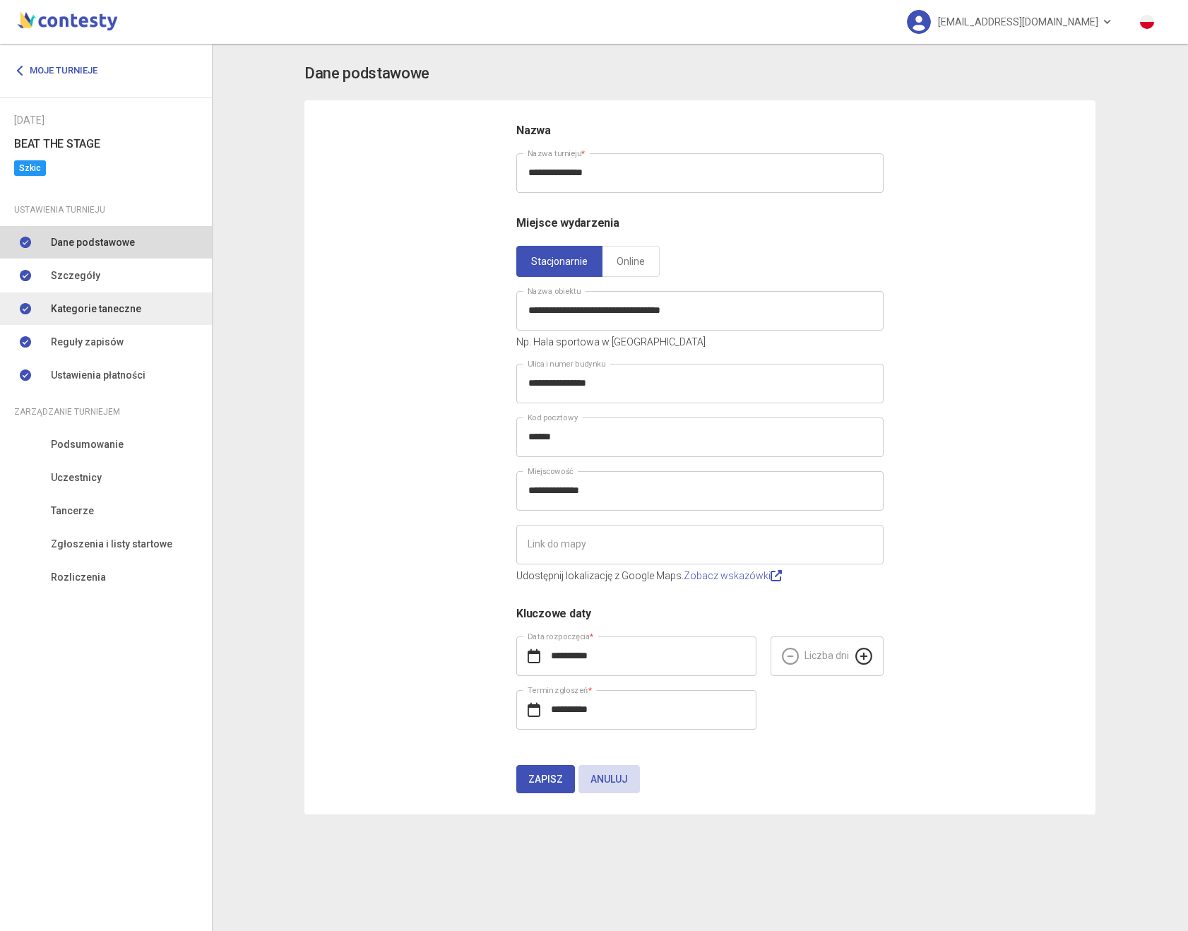
click at [94, 299] on link "Kategorie taneczne" at bounding box center [106, 308] width 212 height 32
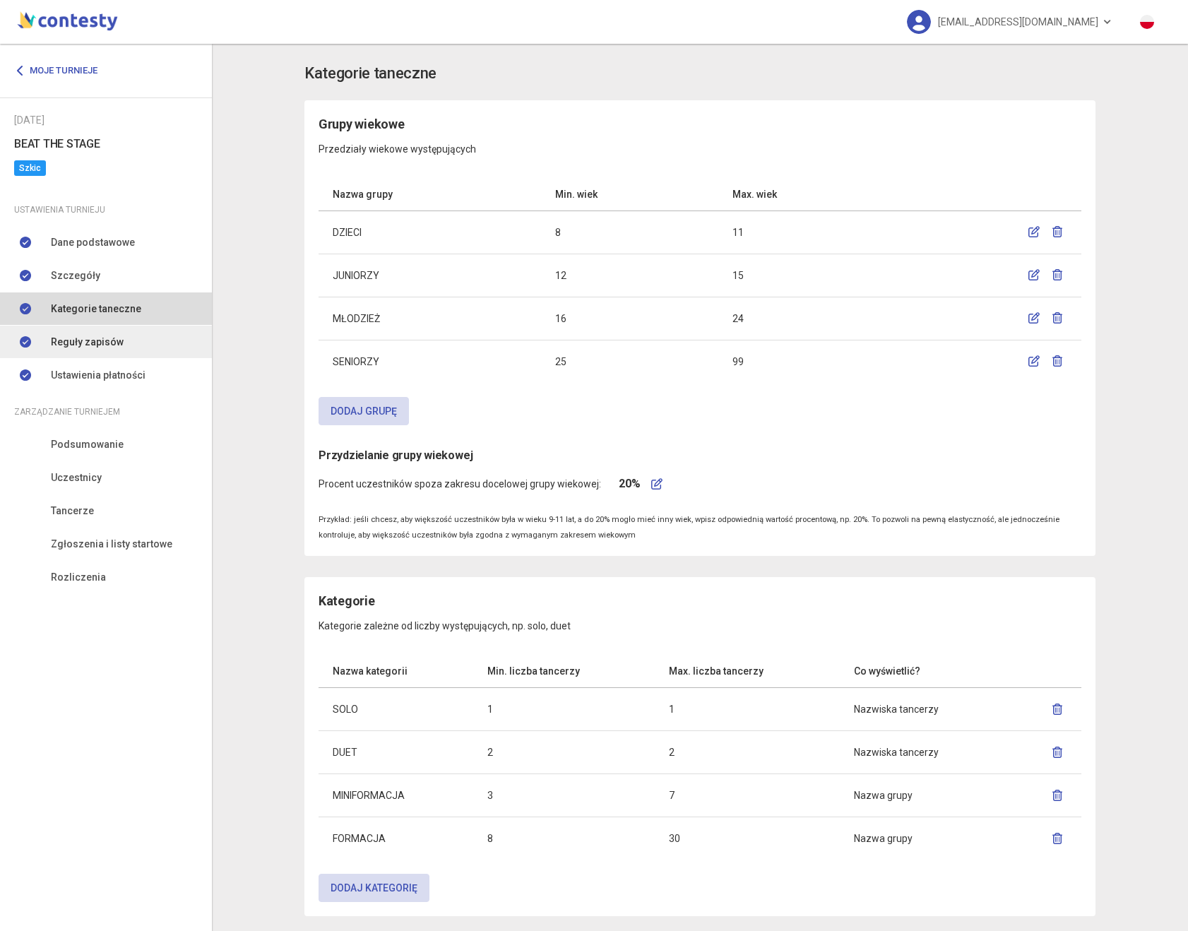
click at [94, 339] on span "Reguły zapisów" at bounding box center [87, 342] width 73 height 16
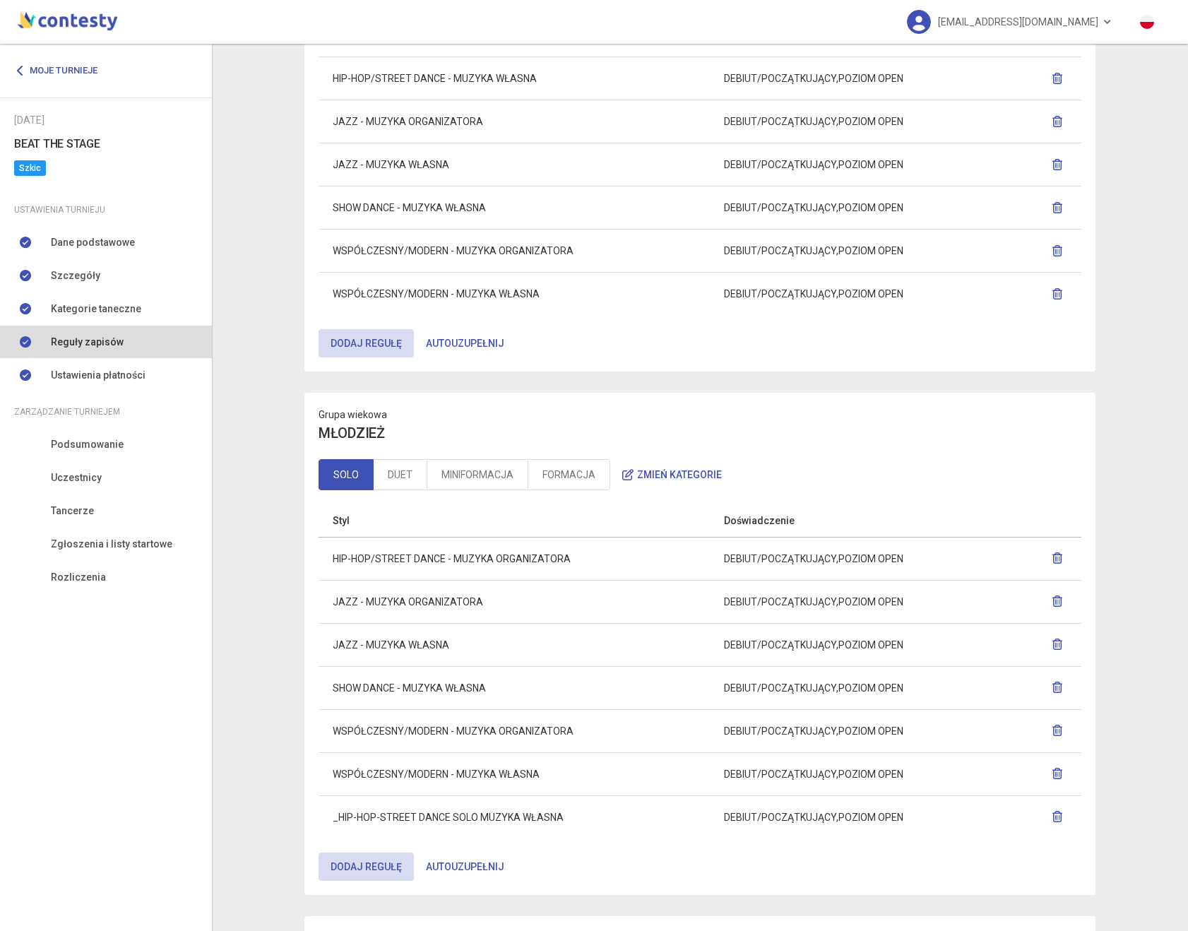
scroll to position [1161, 0]
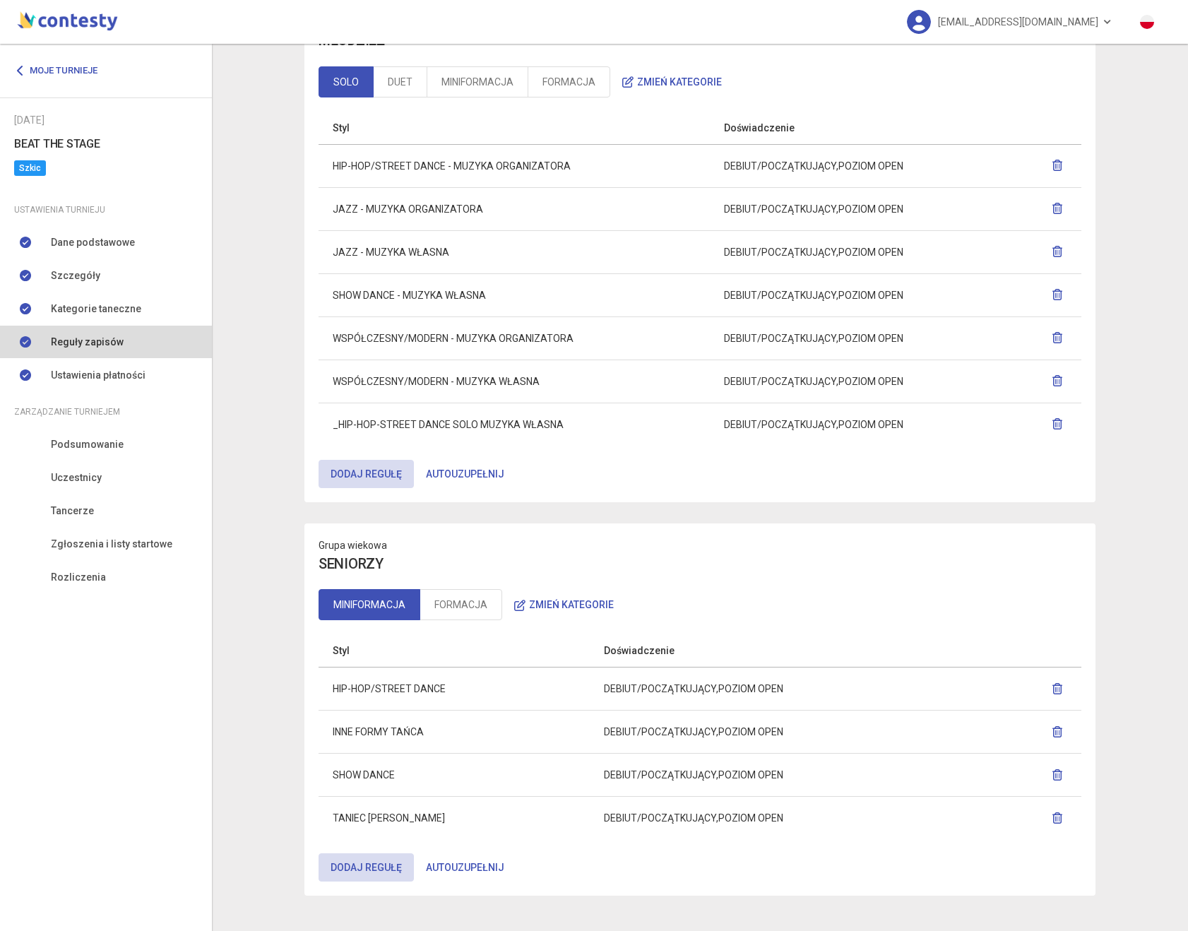
click at [820, 419] on span "DEBIUT/POCZĄTKUJĄCY" at bounding box center [781, 424] width 114 height 11
click at [795, 384] on span "DEBIUT/POCZĄTKUJĄCY" at bounding box center [781, 381] width 114 height 11
click at [387, 472] on button "Dodaj regułę" at bounding box center [366, 474] width 95 height 28
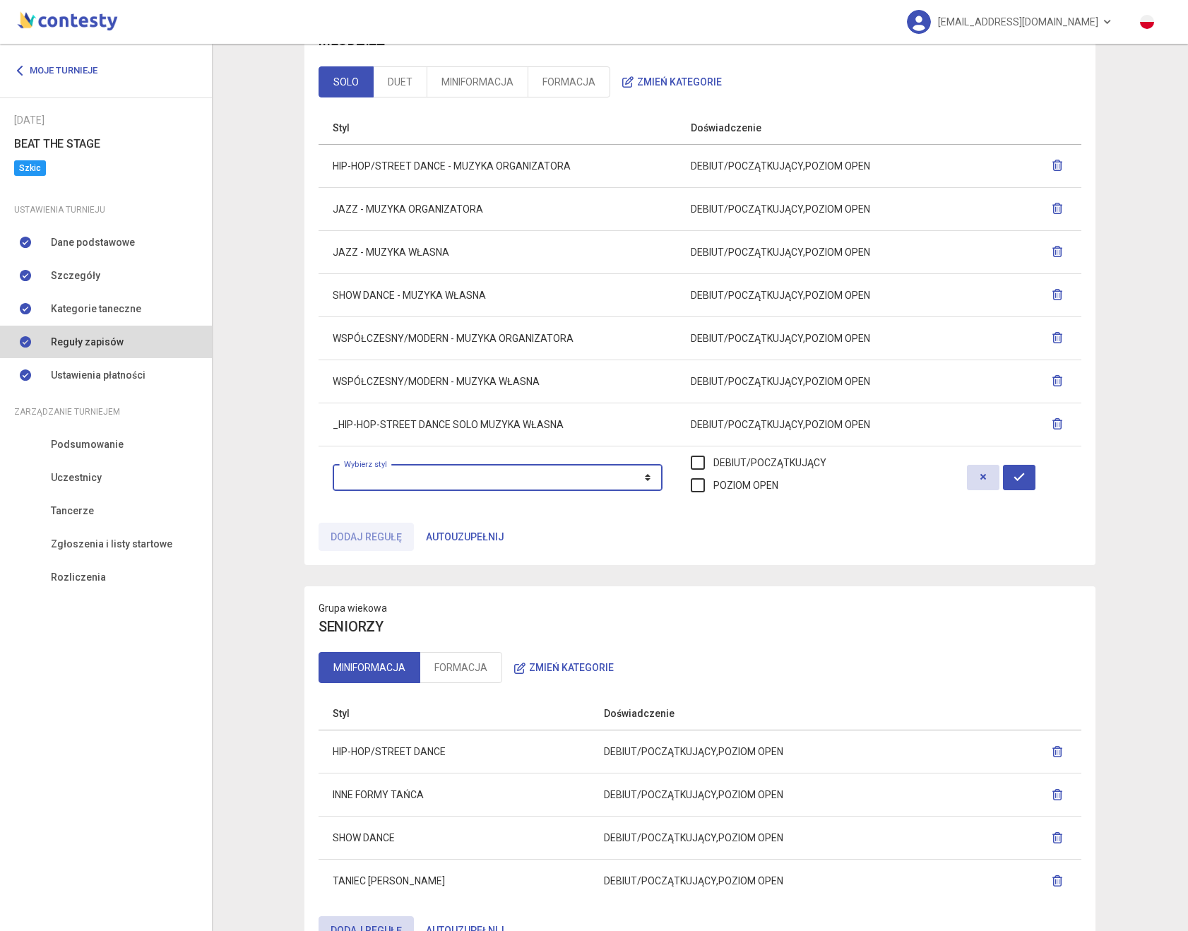
click at [448, 487] on select "**********" at bounding box center [498, 477] width 330 height 27
select select "**********"
click at [333, 464] on select "**********" at bounding box center [498, 477] width 330 height 27
drag, startPoint x: 751, startPoint y: 464, endPoint x: 742, endPoint y: 493, distance: 30.2
click at [751, 465] on label "DEBIUT/POCZĄTKUJĄCY" at bounding box center [759, 463] width 136 height 16
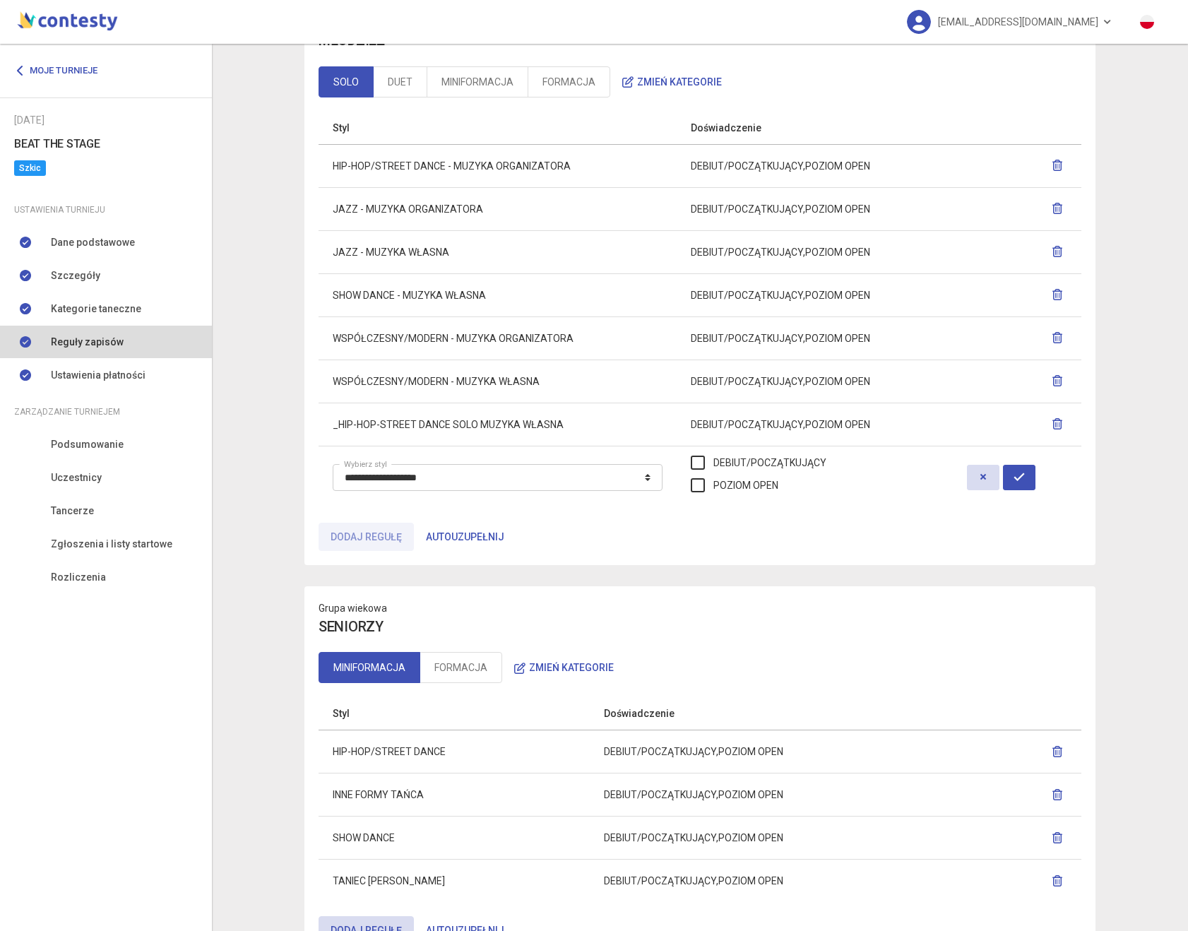
click at [742, 494] on td "DEBIUT/POCZĄTKUJĄCY POZIOM OPEN" at bounding box center [815, 477] width 276 height 63
click at [744, 488] on label "POZIOM OPEN" at bounding box center [735, 485] width 88 height 16
click at [1034, 482] on button "button" at bounding box center [1019, 477] width 32 height 25
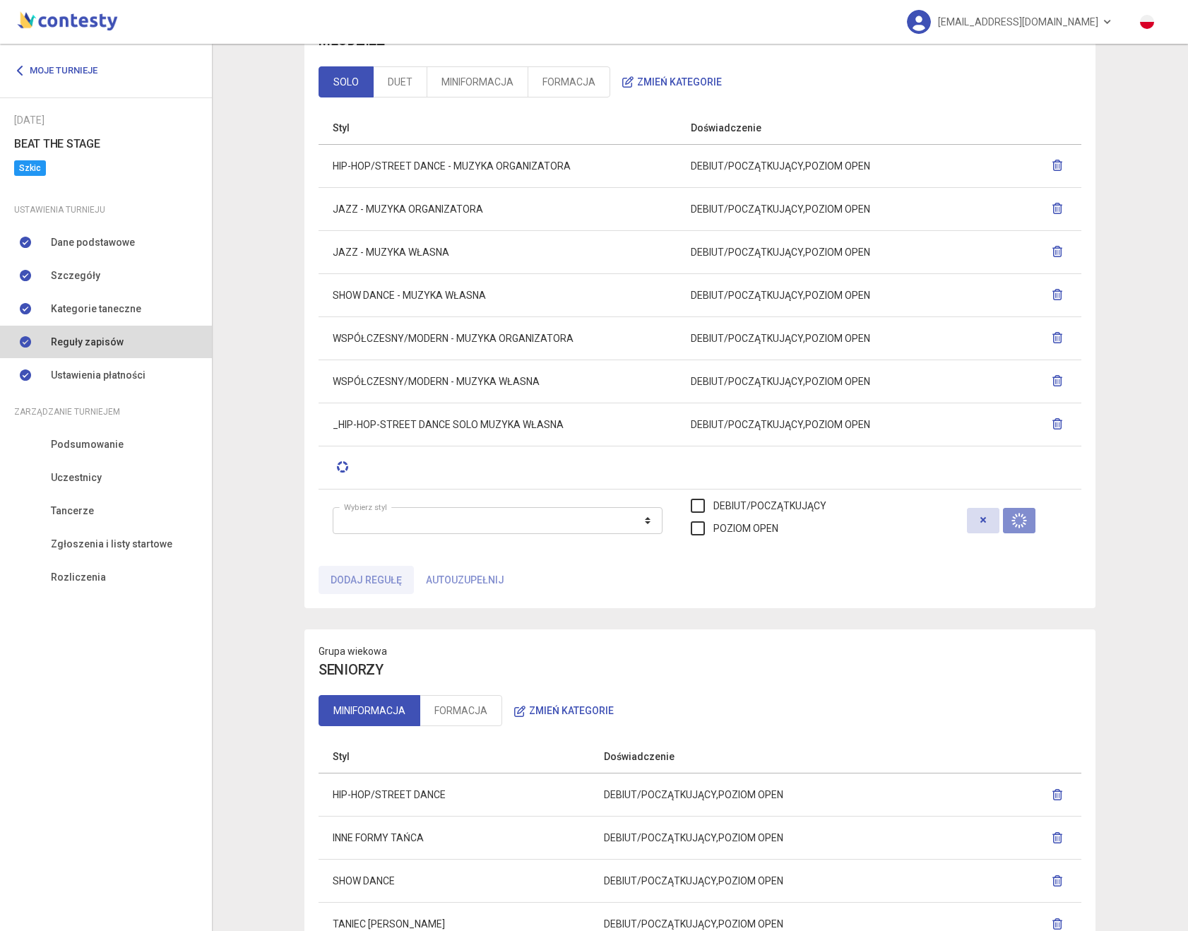
scroll to position [116, 0]
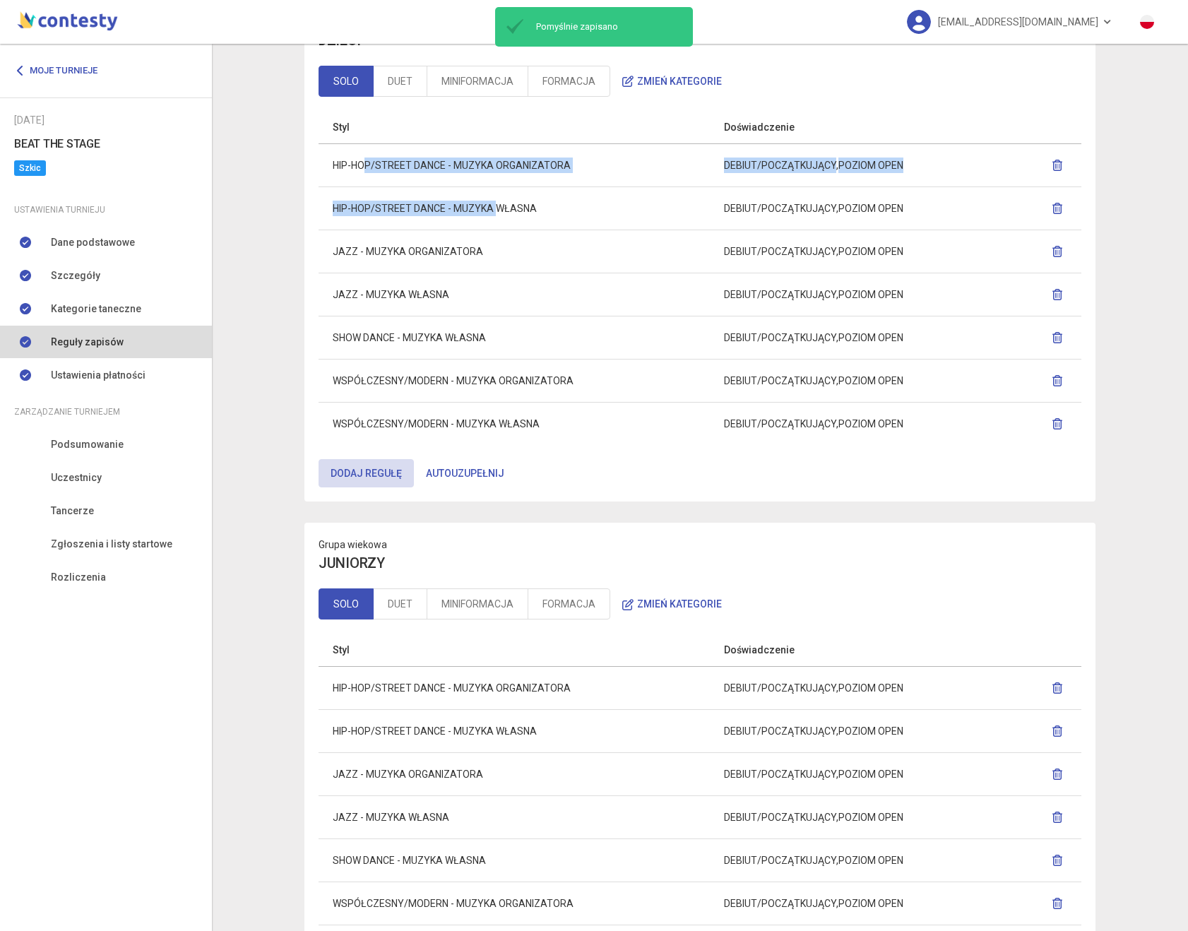
drag, startPoint x: 367, startPoint y: 167, endPoint x: 496, endPoint y: 209, distance: 136.0
click at [496, 209] on tbody "HIP-HOP/STREET DANCE - MUZYKA ORGANIZATORA DEBIUT/POCZĄTKUJĄCY POZIOM OPEN HIP-…" at bounding box center [700, 294] width 763 height 302
click at [496, 209] on td "HIP-HOP/STREET DANCE - MUZYKA WŁASNA" at bounding box center [514, 207] width 391 height 43
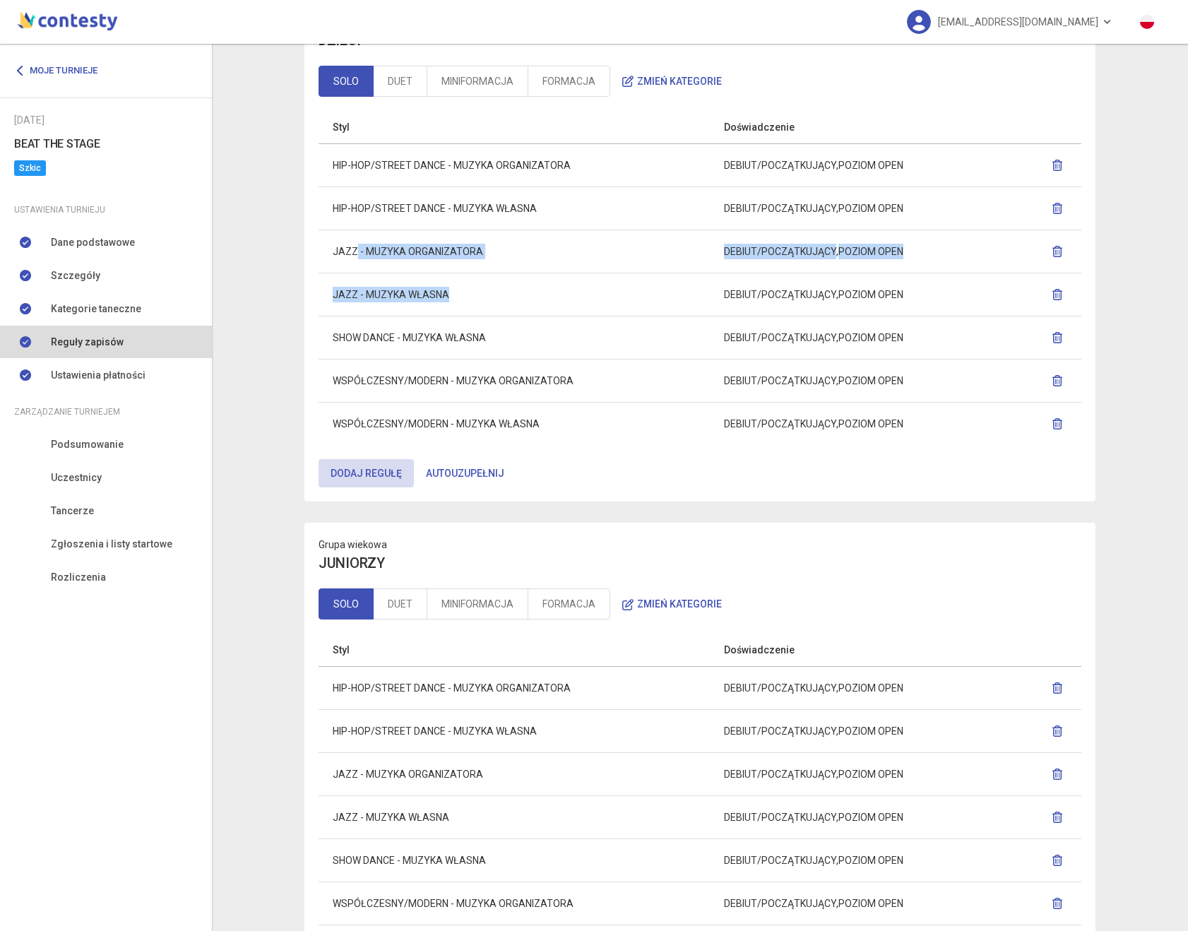
drag, startPoint x: 356, startPoint y: 247, endPoint x: 446, endPoint y: 294, distance: 102.1
click at [446, 294] on tbody "HIP-HOP/STREET DANCE - MUZYKA ORGANIZATORA DEBIUT/POCZĄTKUJĄCY POZIOM OPEN HIP-…" at bounding box center [700, 294] width 763 height 302
click at [446, 294] on td "JAZZ - MUZYKA WŁASNA" at bounding box center [514, 294] width 391 height 43
click at [343, 331] on td "SHOW DANCE - MUZYKA WŁASNA" at bounding box center [514, 337] width 391 height 43
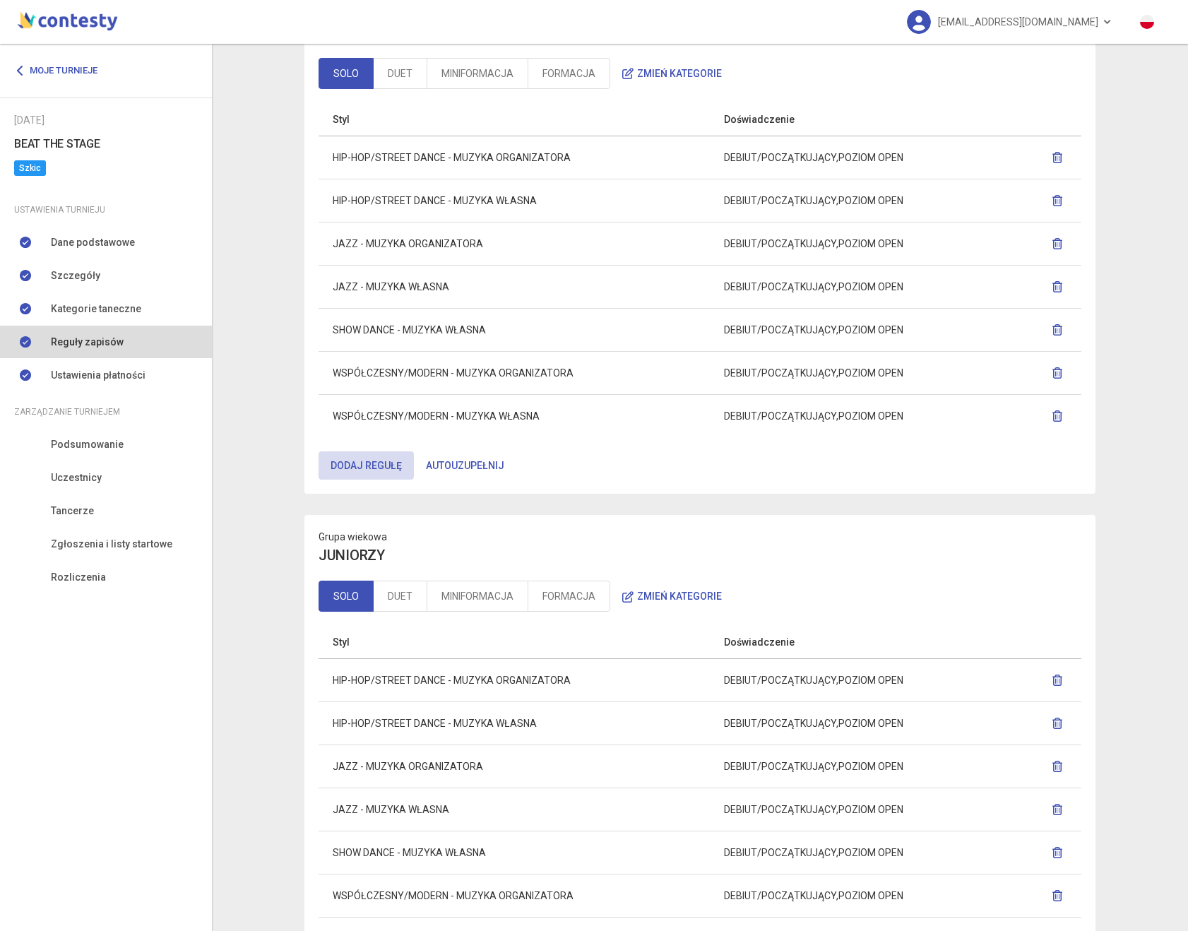
scroll to position [0, 0]
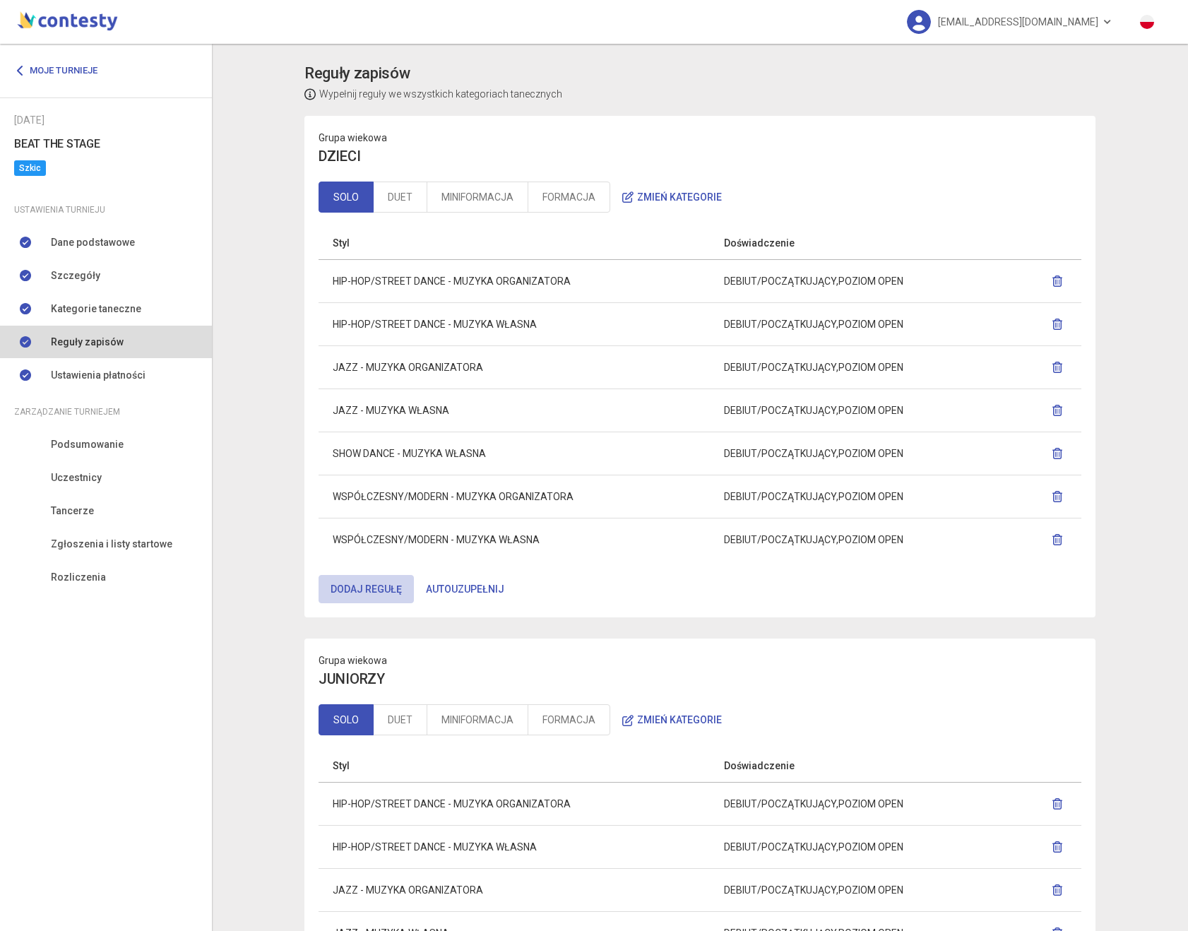
click at [380, 591] on button "Dodaj regułę" at bounding box center [366, 589] width 95 height 28
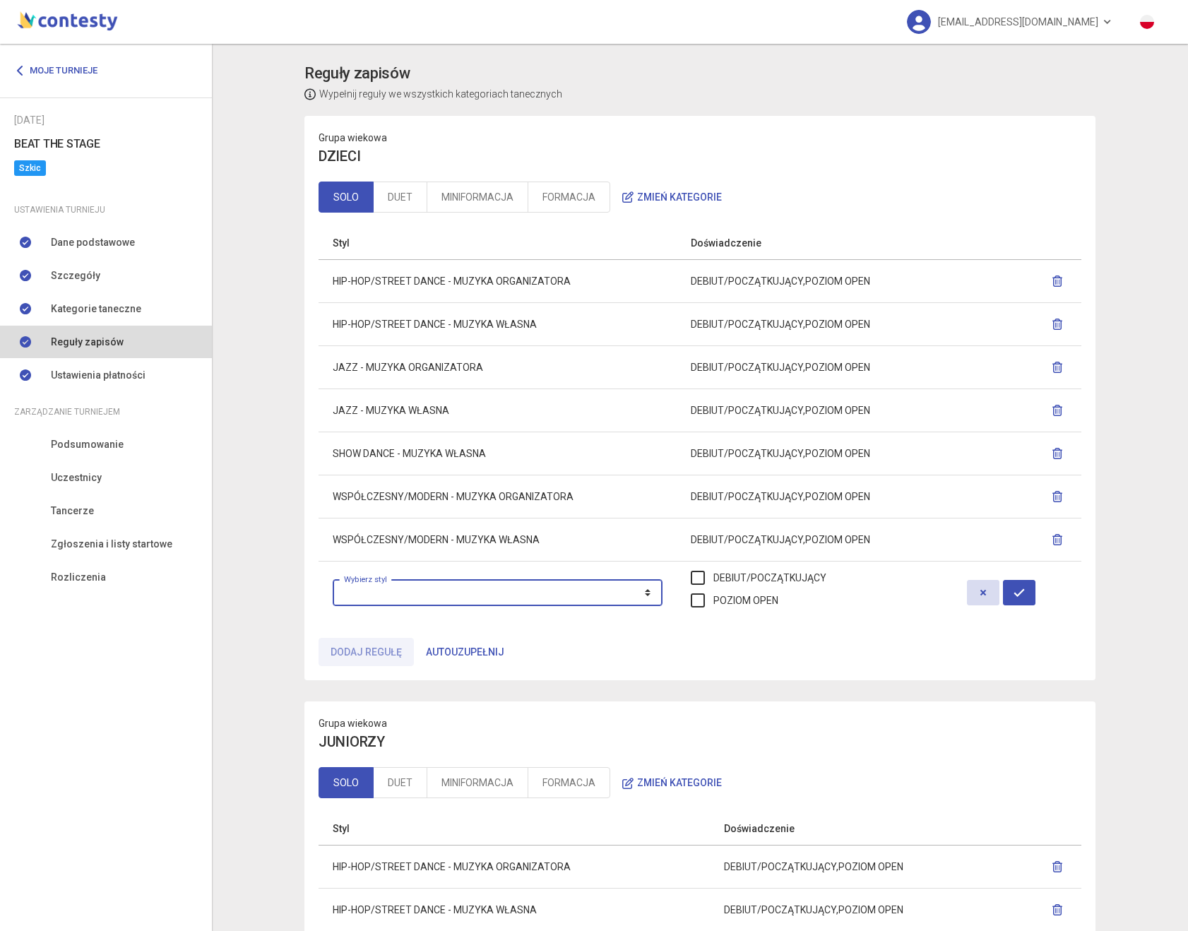
click at [383, 593] on select "**********" at bounding box center [498, 592] width 330 height 27
select select "**********"
click at [333, 579] on select "**********" at bounding box center [498, 592] width 330 height 27
drag, startPoint x: 799, startPoint y: 574, endPoint x: 771, endPoint y: 608, distance: 44.1
click at [799, 575] on label "DEBIUT/POCZĄTKUJĄCY" at bounding box center [759, 578] width 136 height 16
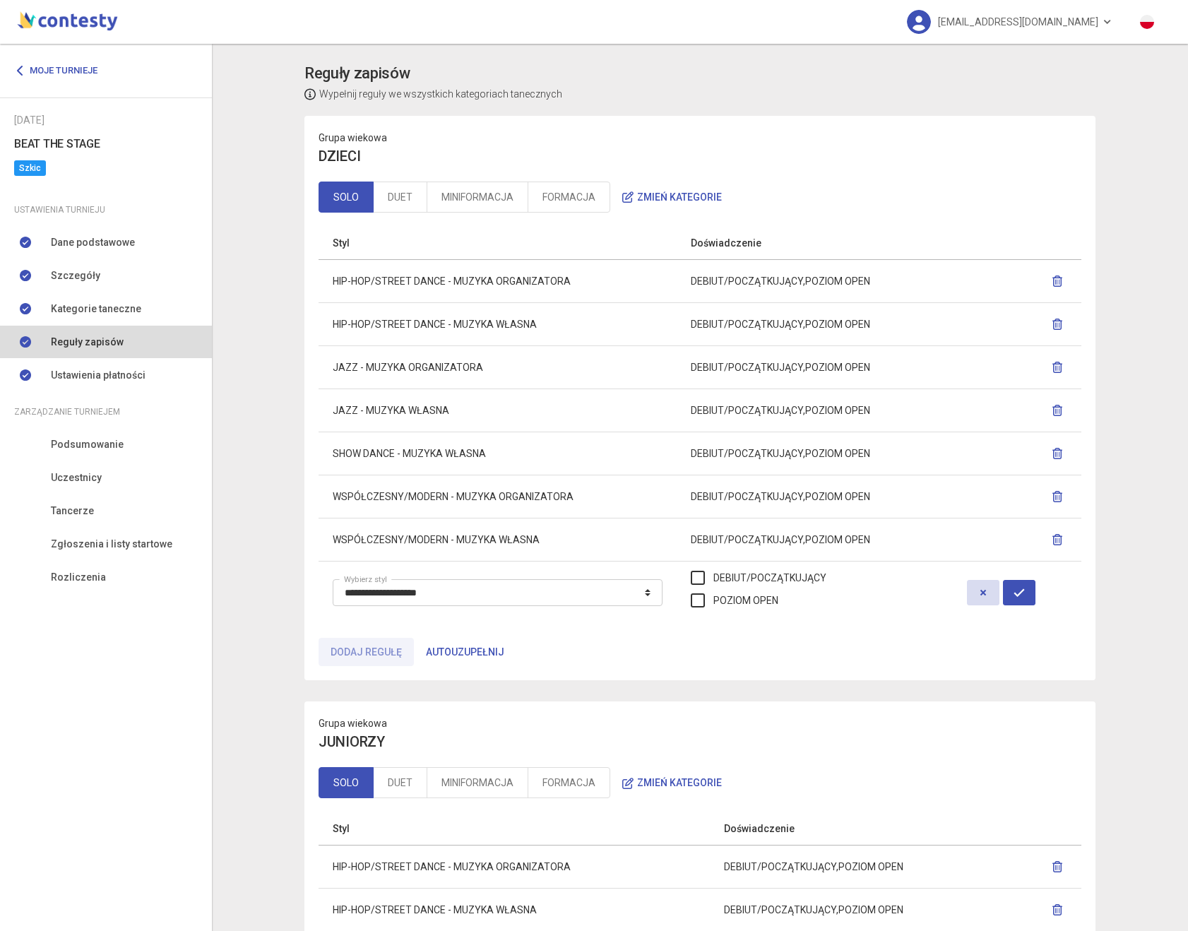
click at [771, 608] on td "DEBIUT/POCZĄTKUJĄCY POZIOM OPEN" at bounding box center [815, 592] width 276 height 63
drag, startPoint x: 773, startPoint y: 605, endPoint x: 838, endPoint y: 620, distance: 66.0
click at [773, 605] on label "POZIOM OPEN" at bounding box center [735, 601] width 88 height 16
click at [1035, 589] on button "button" at bounding box center [1019, 592] width 32 height 25
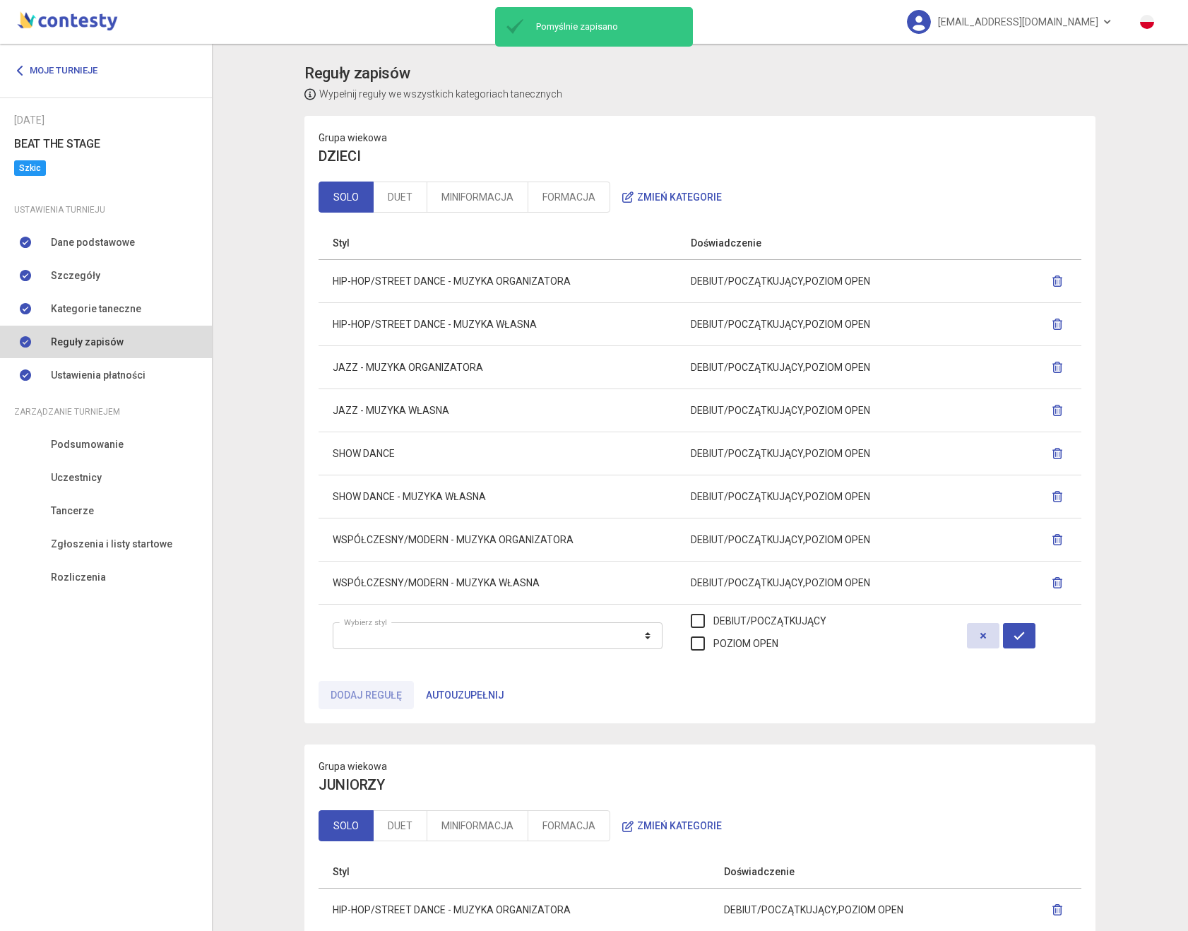
click at [1054, 497] on icon "button" at bounding box center [1057, 496] width 11 height 11
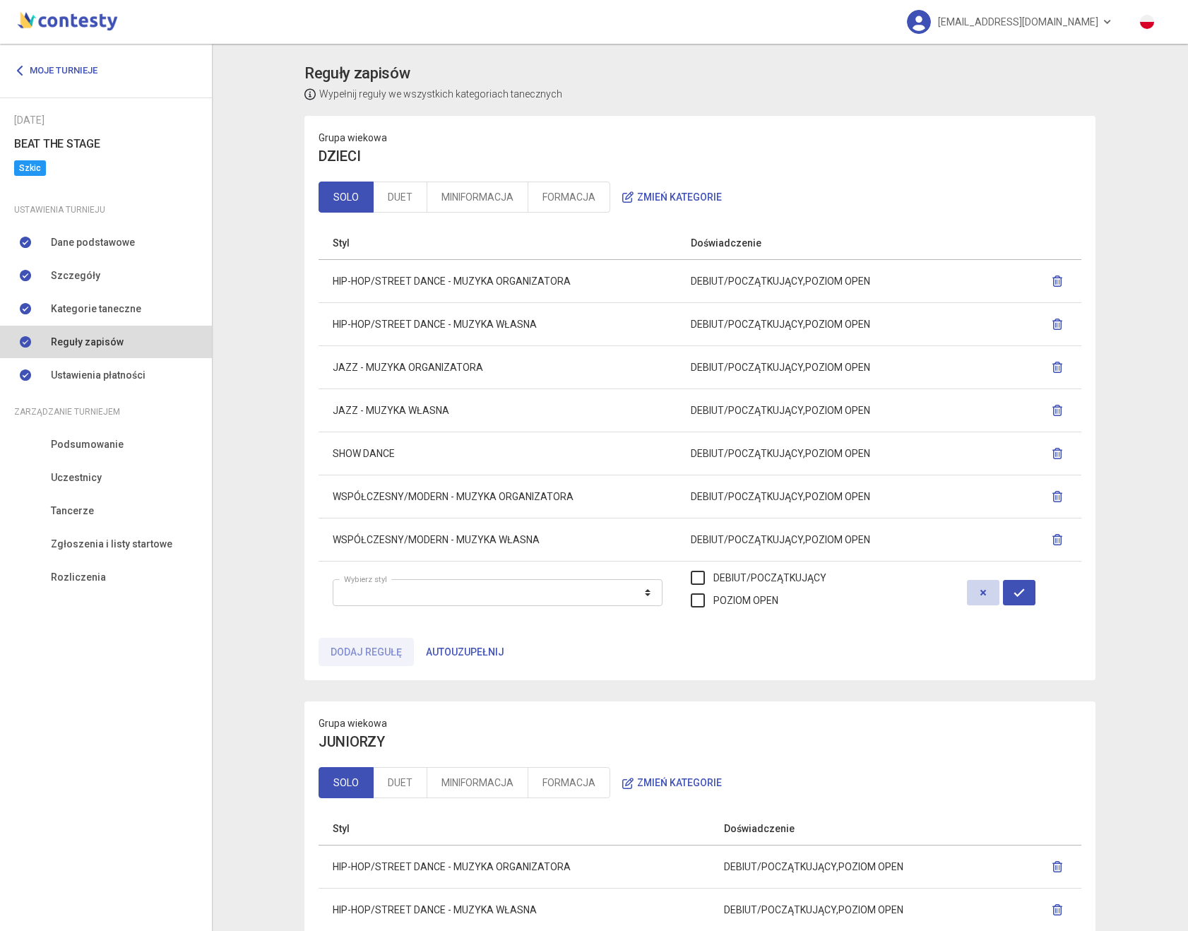
click at [996, 599] on button "button" at bounding box center [983, 592] width 32 height 25
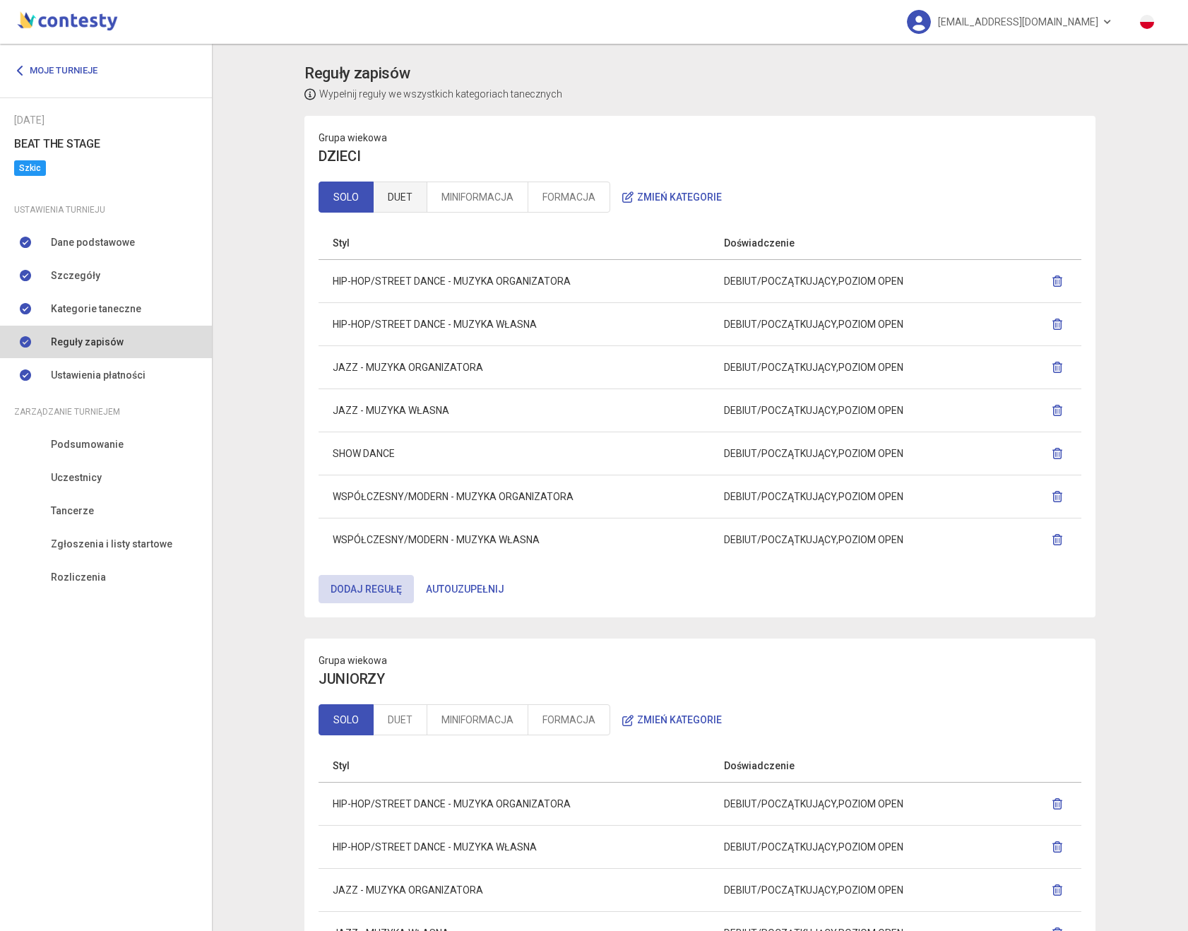
click at [403, 197] on link "DUET" at bounding box center [400, 197] width 54 height 31
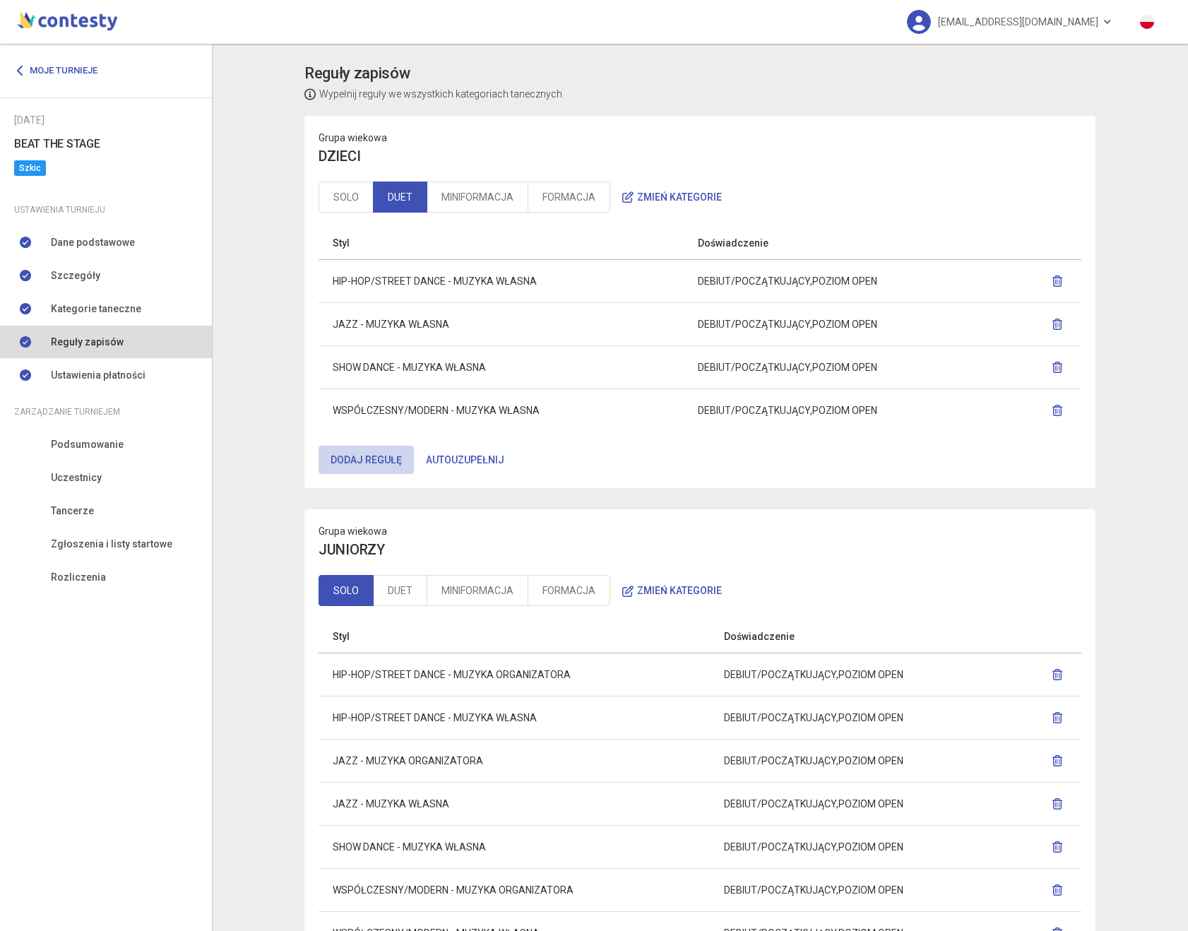
click at [369, 464] on button "Dodaj regułę" at bounding box center [366, 460] width 95 height 28
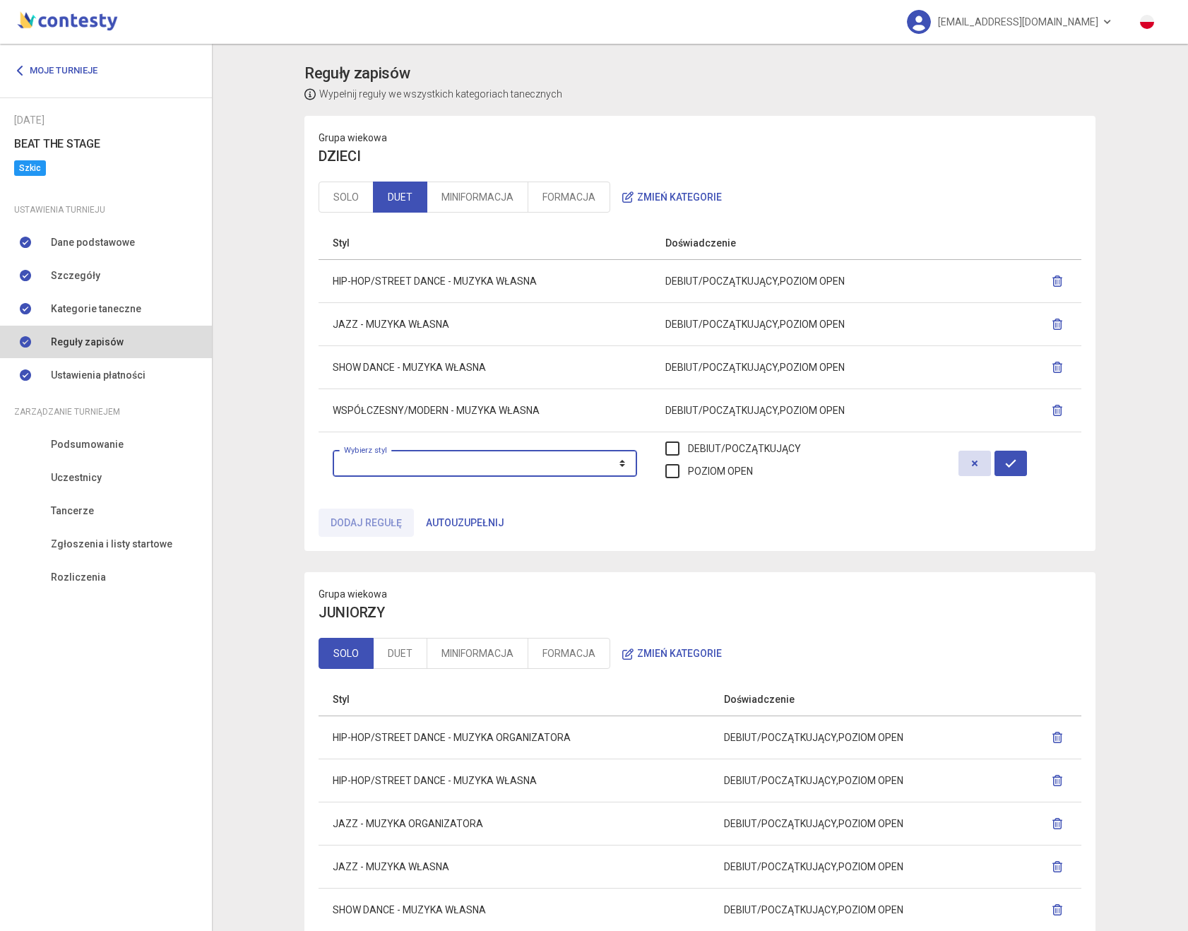
click at [380, 468] on select "**********" at bounding box center [485, 463] width 304 height 27
select select "**********"
click at [333, 450] on select "**********" at bounding box center [485, 463] width 304 height 27
drag, startPoint x: 769, startPoint y: 450, endPoint x: 768, endPoint y: 465, distance: 15.6
click at [769, 450] on label "DEBIUT/POCZĄTKUJĄCY" at bounding box center [733, 449] width 136 height 16
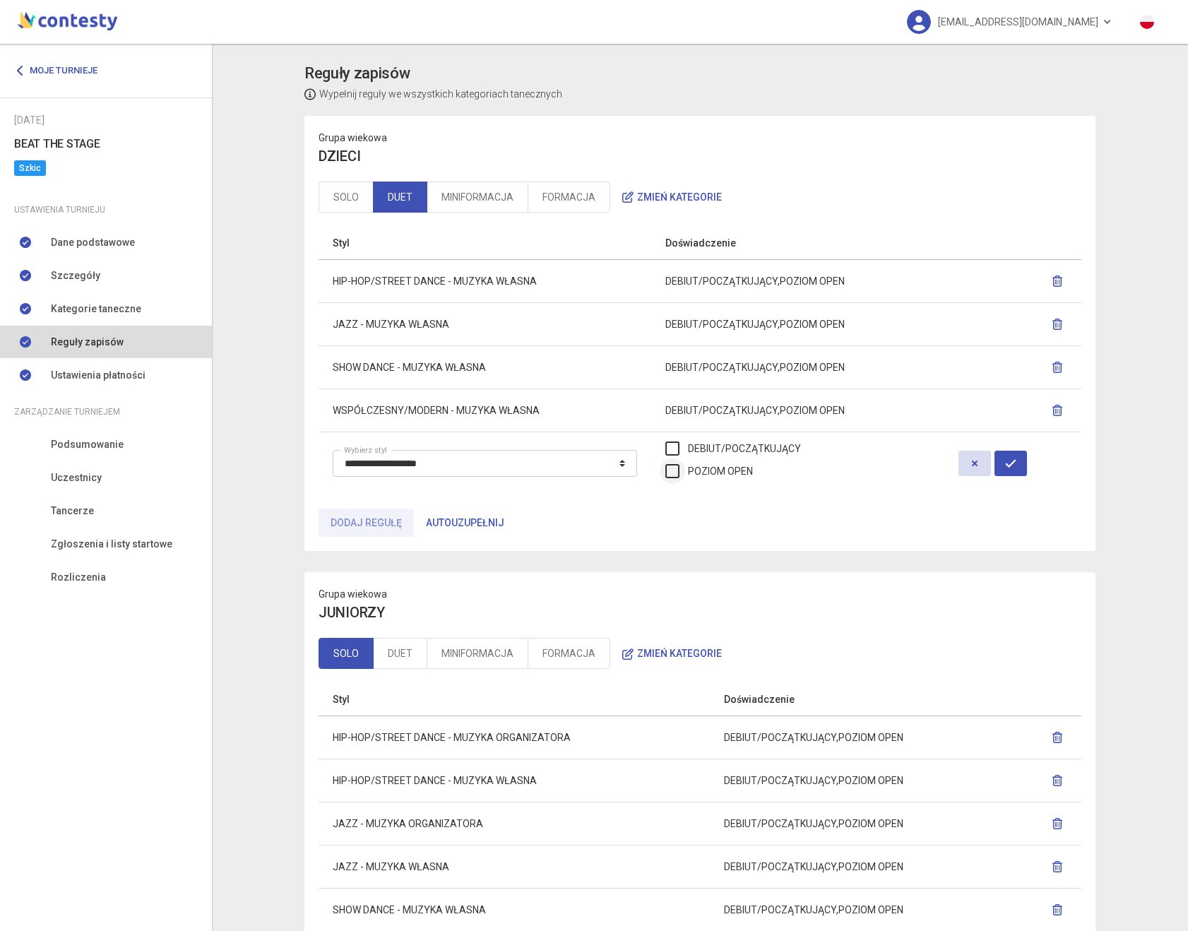
click at [753, 468] on label "POZIOM OPEN" at bounding box center [709, 471] width 88 height 16
click at [1019, 461] on button "button" at bounding box center [1011, 463] width 32 height 25
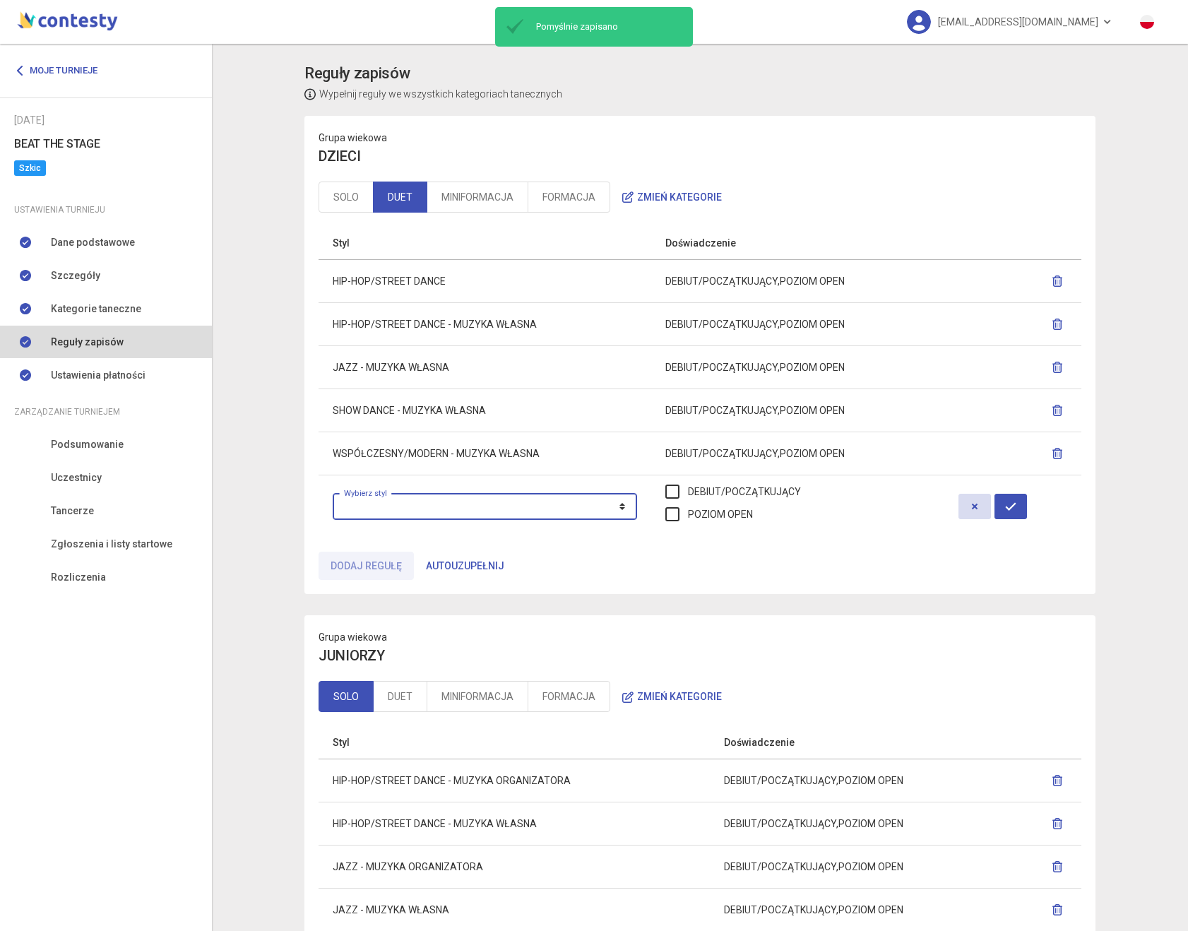
click at [406, 504] on select "**********" at bounding box center [485, 506] width 304 height 27
select select "**********"
click at [333, 493] on select "**********" at bounding box center [485, 506] width 304 height 27
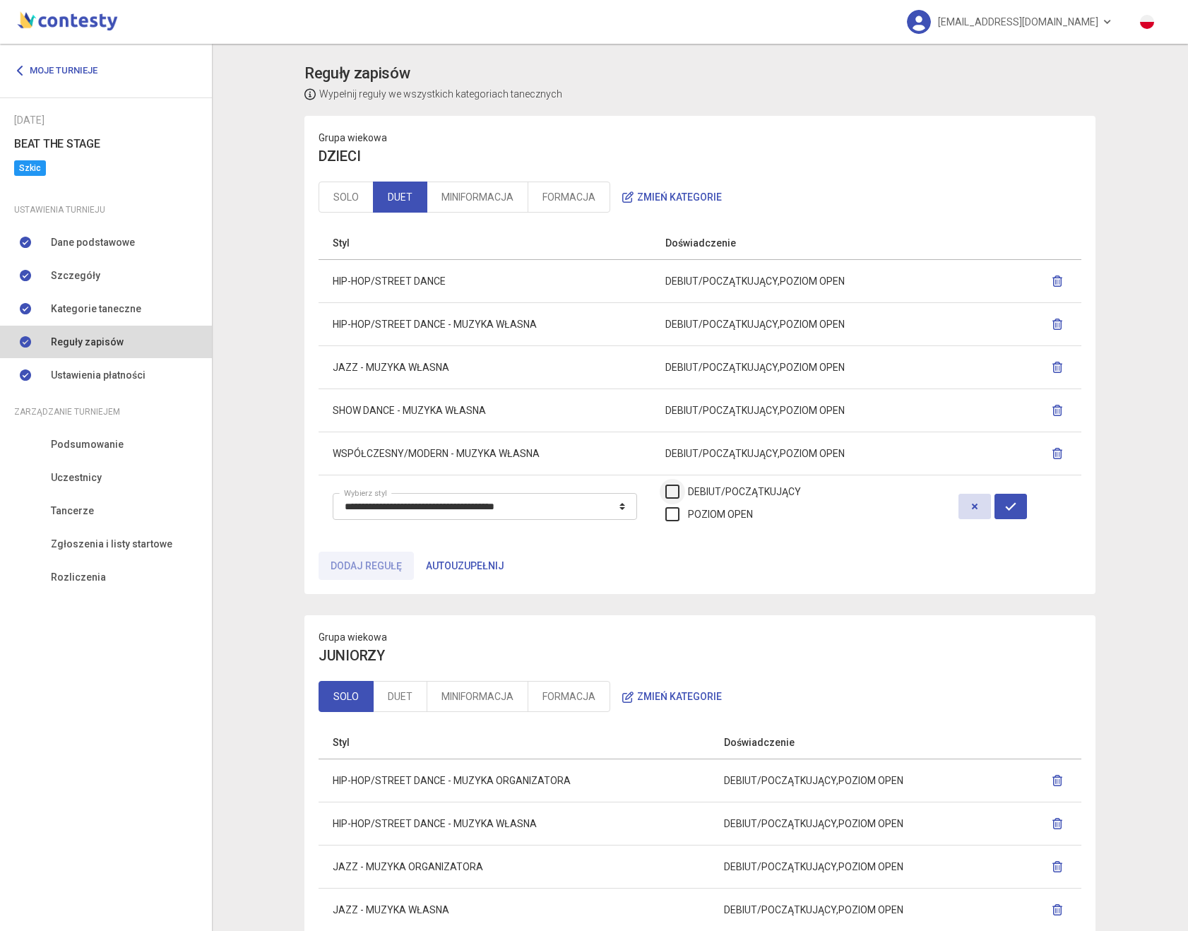
click at [755, 491] on label "DEBIUT/POCZĄTKUJĄCY" at bounding box center [733, 492] width 136 height 16
drag, startPoint x: 752, startPoint y: 515, endPoint x: 850, endPoint y: 525, distance: 99.4
click at [752, 515] on label "POZIOM OPEN" at bounding box center [709, 514] width 88 height 16
click at [1027, 513] on button "button" at bounding box center [1011, 506] width 32 height 25
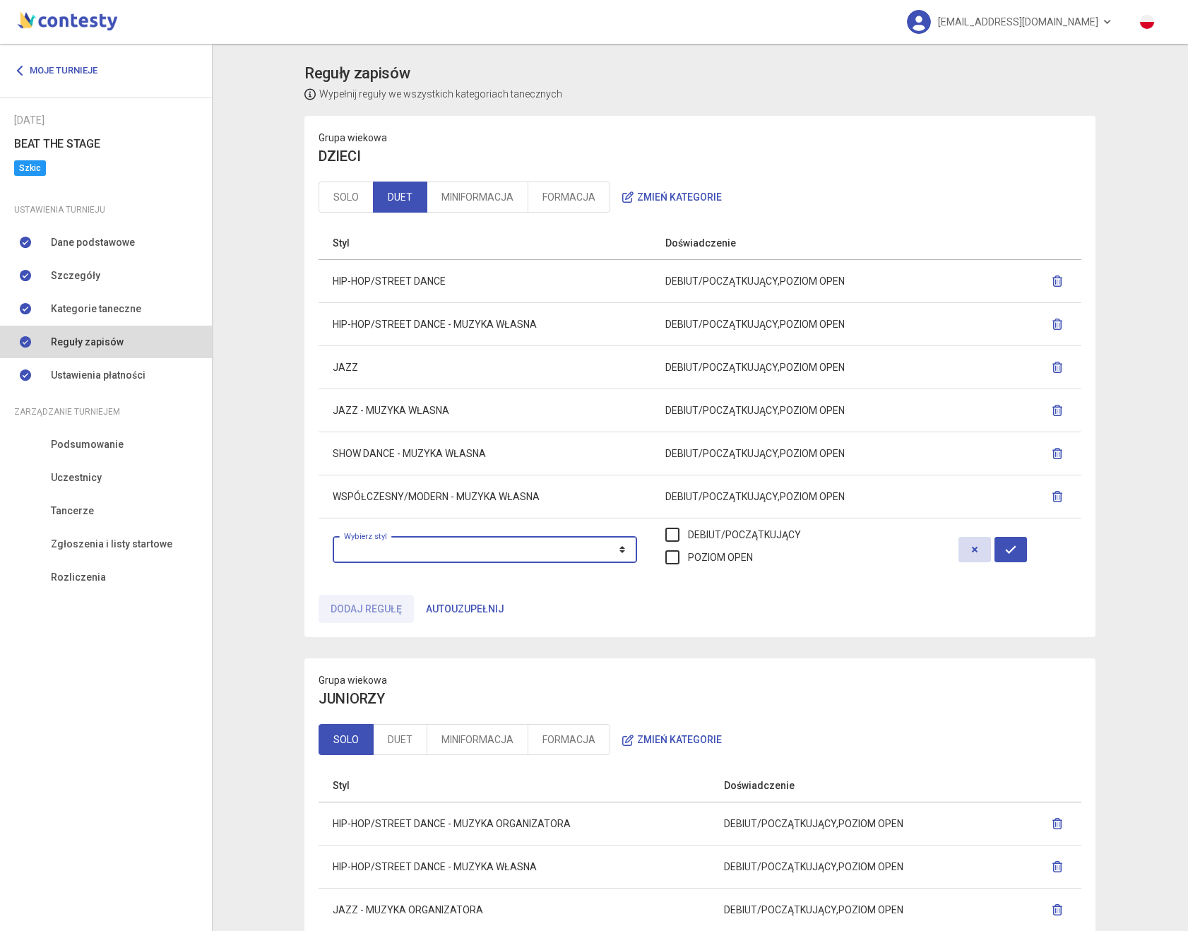
click at [392, 551] on select "**********" at bounding box center [485, 549] width 304 height 27
select select "**********"
click at [333, 536] on select "**********" at bounding box center [485, 549] width 304 height 27
click at [783, 528] on label "DEBIUT/POCZĄTKUJĄCY" at bounding box center [733, 535] width 136 height 16
click at [753, 554] on label "POZIOM OPEN" at bounding box center [709, 558] width 88 height 16
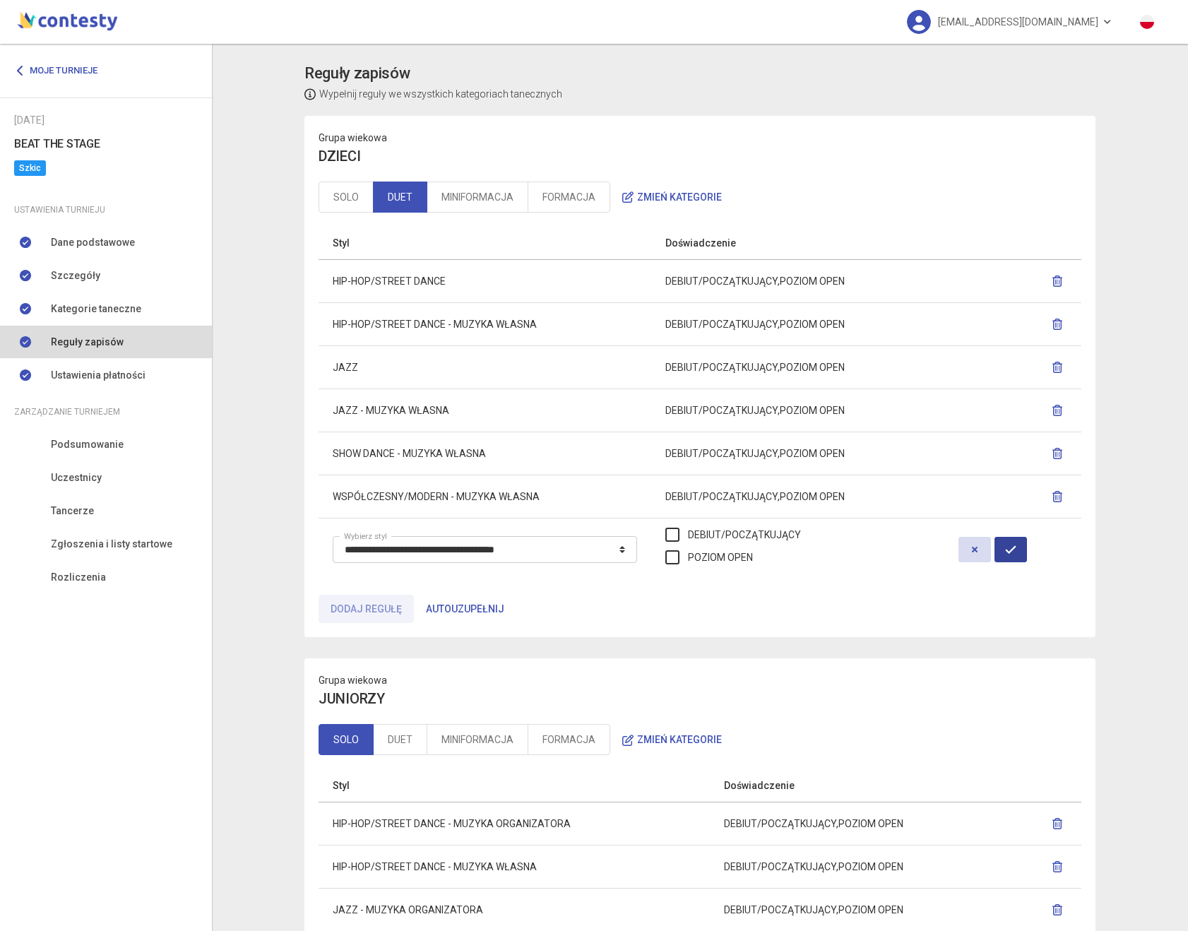
click at [1016, 553] on icon "button" at bounding box center [1010, 549] width 11 height 11
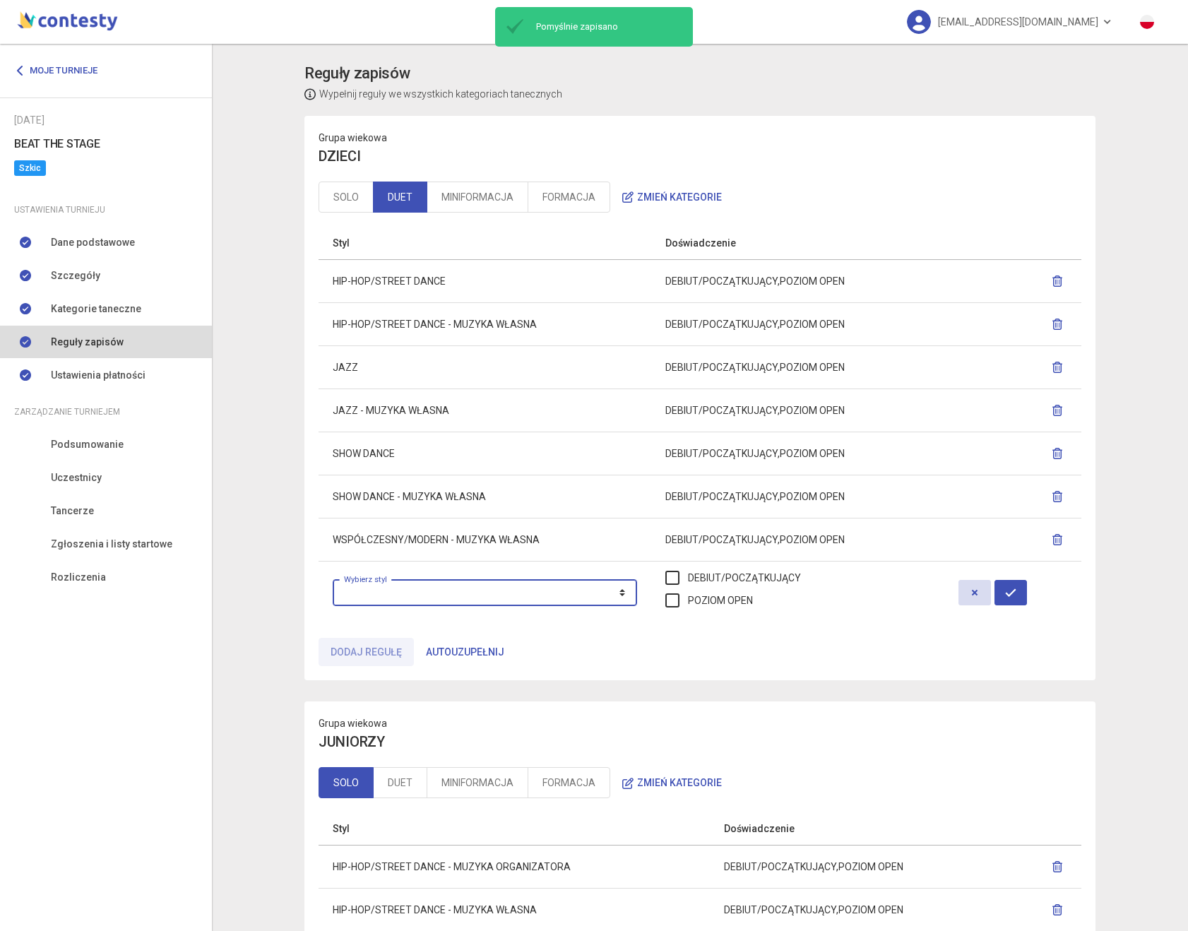
click at [446, 598] on select "**********" at bounding box center [485, 592] width 304 height 27
select select "**********"
click at [333, 579] on select "**********" at bounding box center [485, 592] width 304 height 27
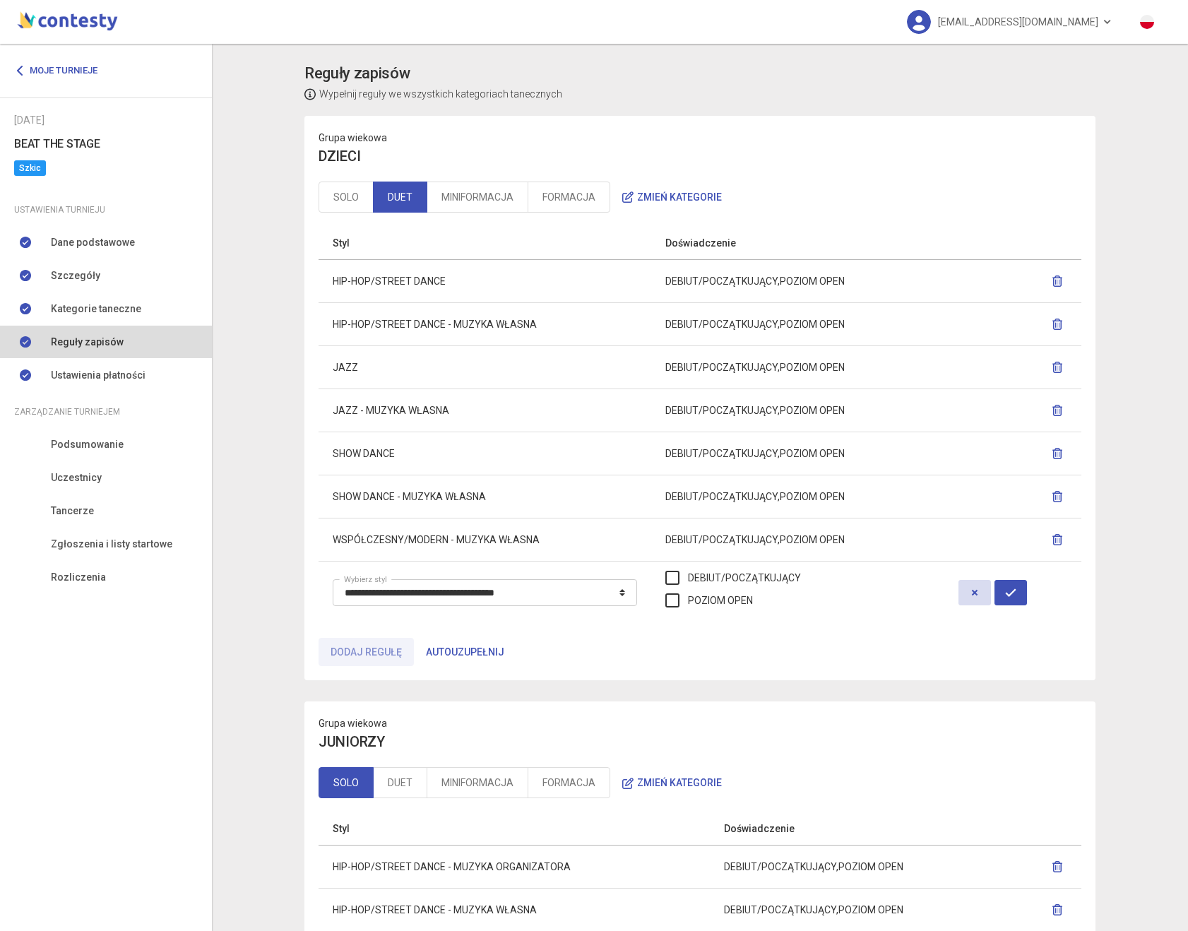
drag, startPoint x: 805, startPoint y: 571, endPoint x: 785, endPoint y: 587, distance: 25.2
click at [801, 572] on label "DEBIUT/POCZĄTKUJĄCY" at bounding box center [733, 578] width 136 height 16
click at [753, 597] on label "POZIOM OPEN" at bounding box center [709, 601] width 88 height 16
click at [1027, 599] on button "button" at bounding box center [1011, 592] width 32 height 25
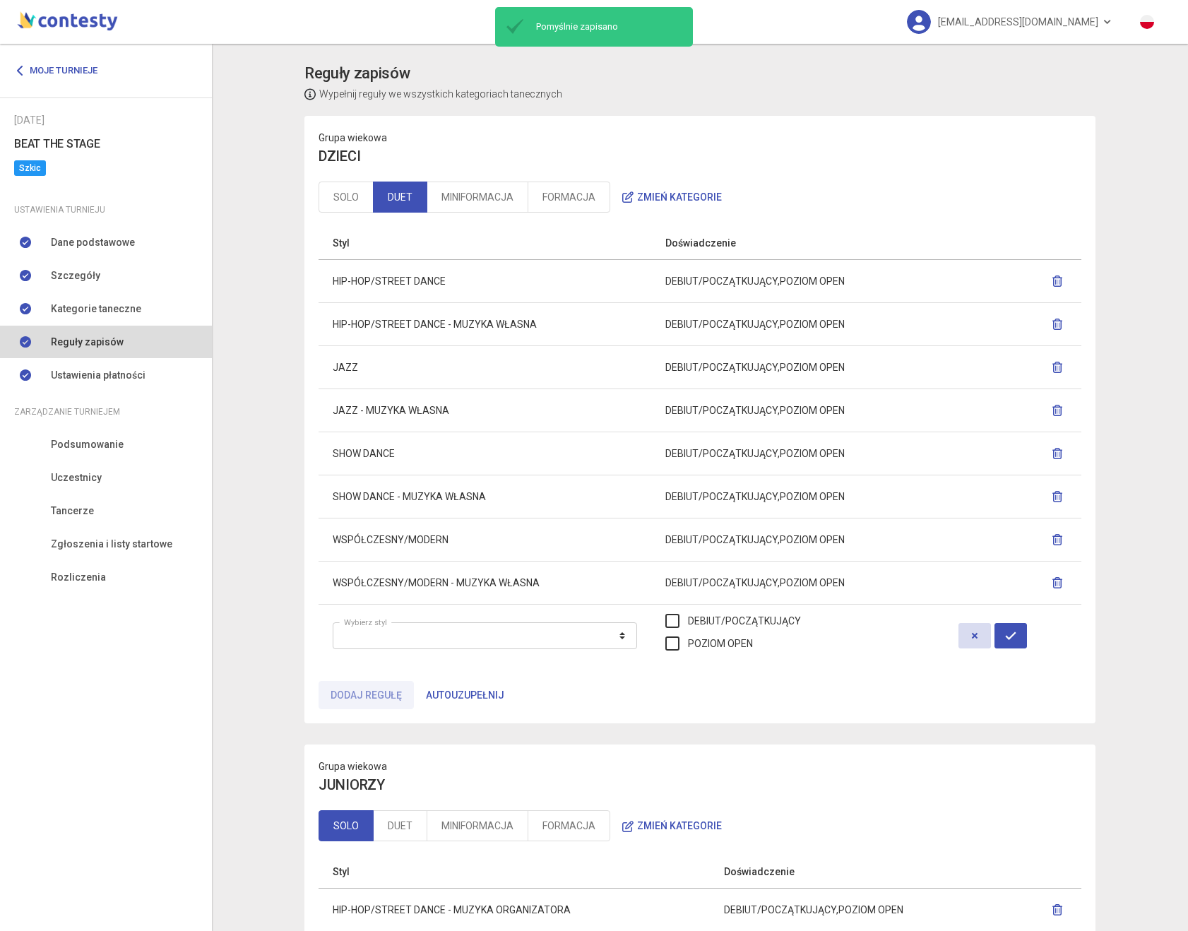
click at [1055, 585] on icon "button" at bounding box center [1057, 582] width 11 height 11
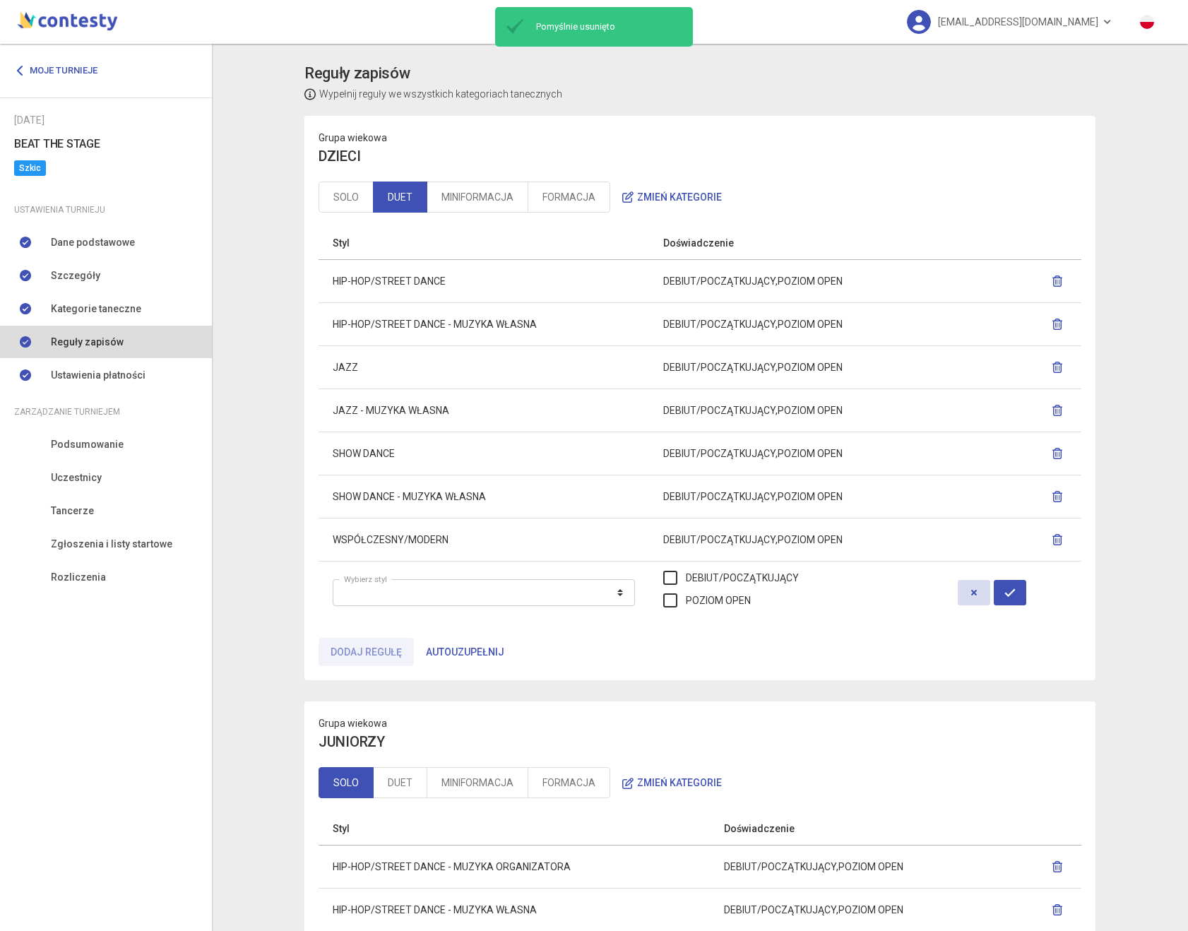
click at [1061, 492] on icon "button" at bounding box center [1057, 496] width 11 height 11
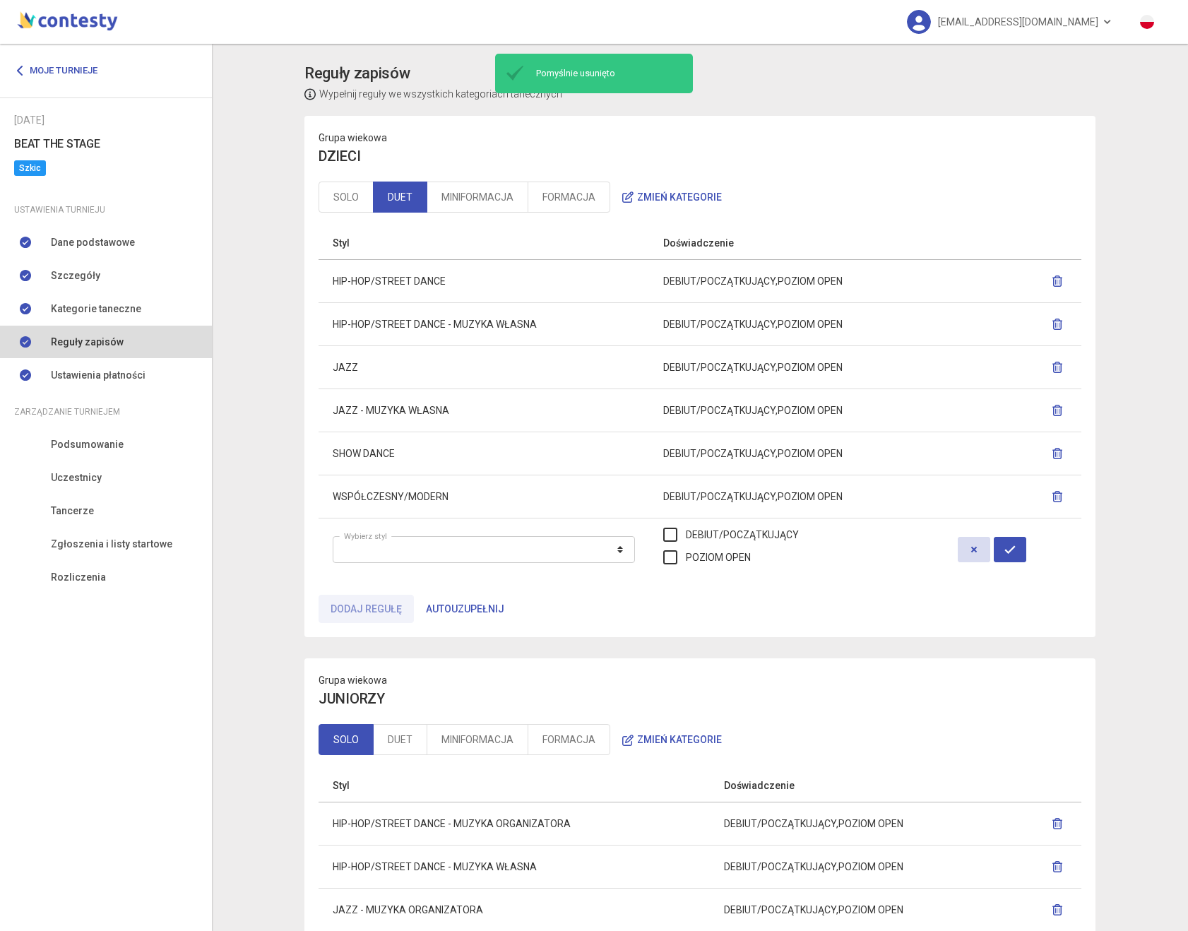
click at [1056, 414] on icon "button" at bounding box center [1057, 410] width 11 height 11
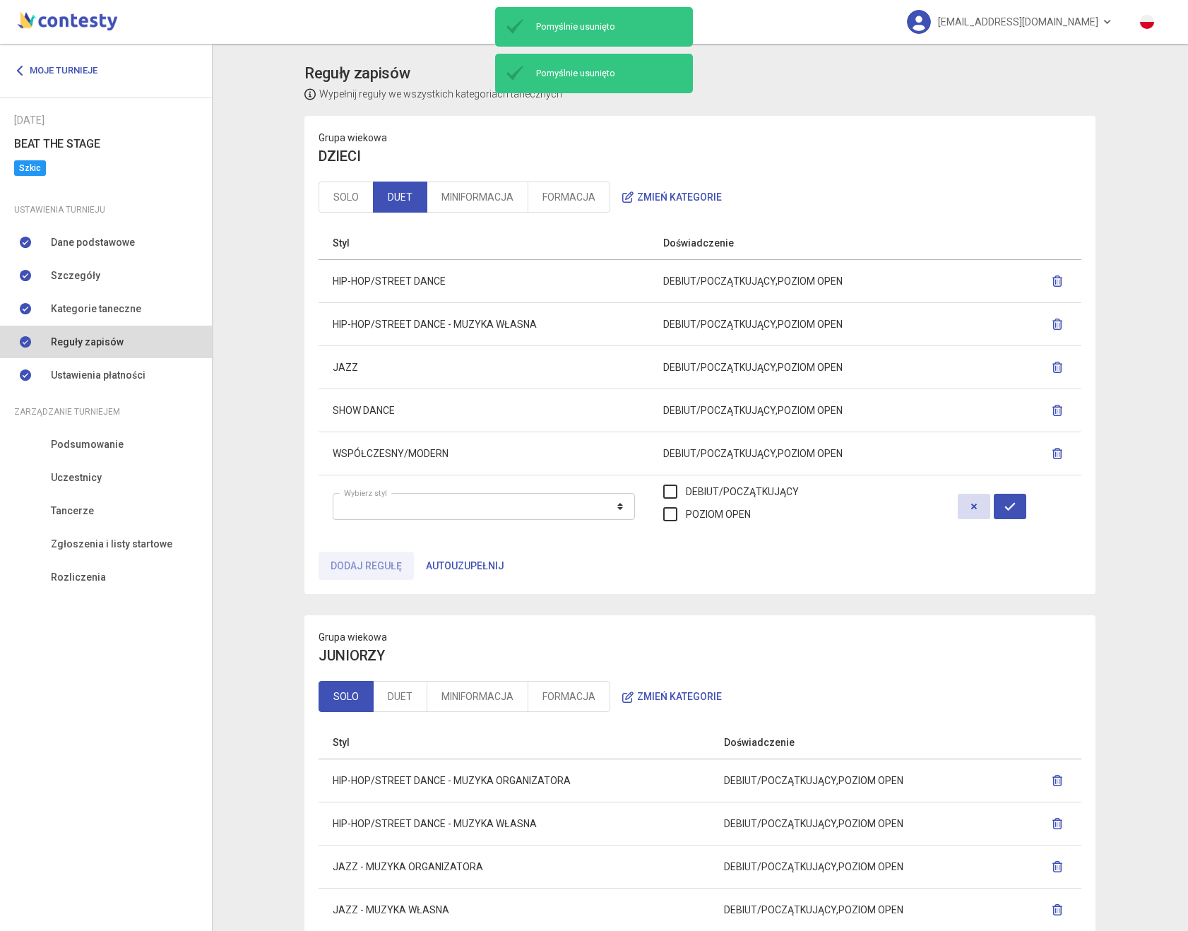
click at [1053, 322] on icon "button" at bounding box center [1057, 324] width 11 height 11
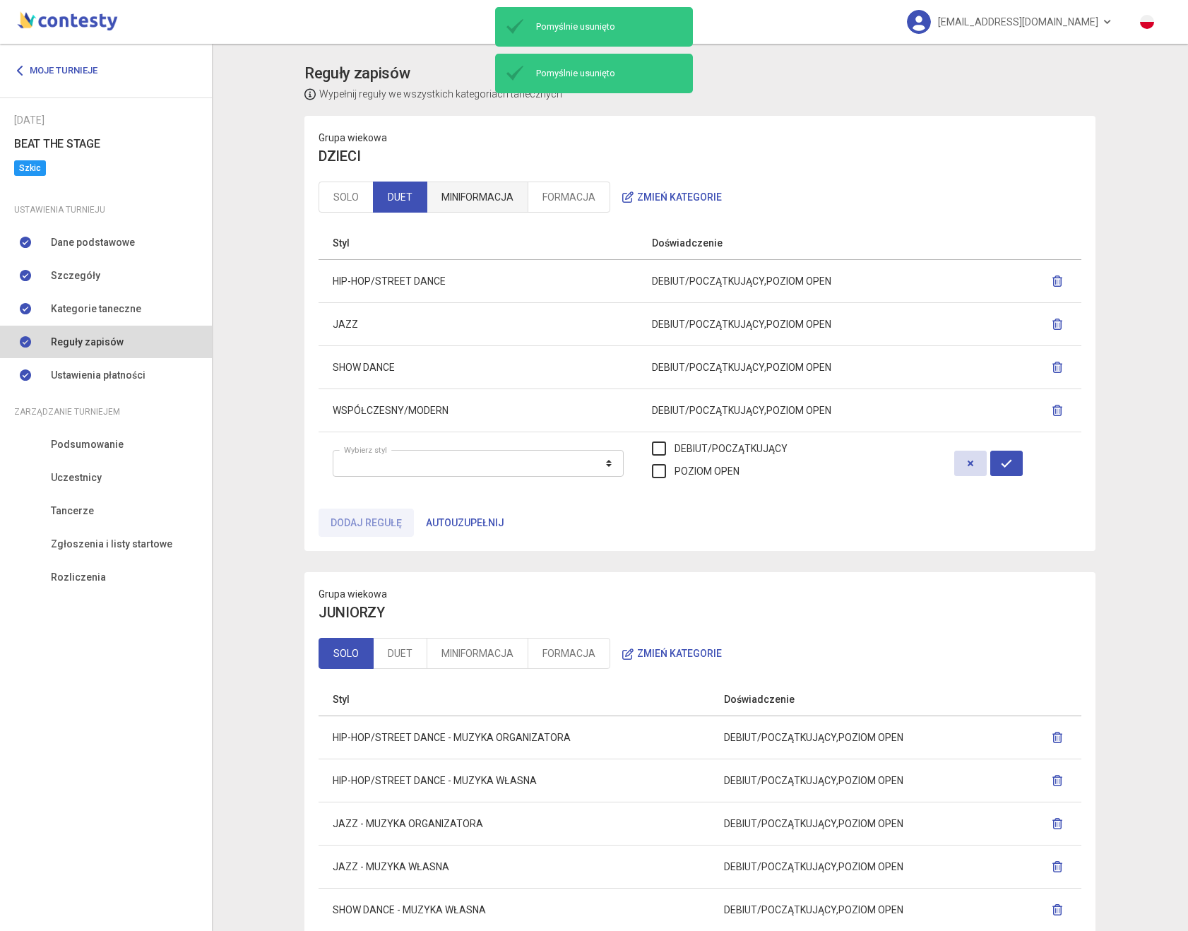
click at [482, 200] on link "MINIFORMACJA" at bounding box center [478, 197] width 102 height 31
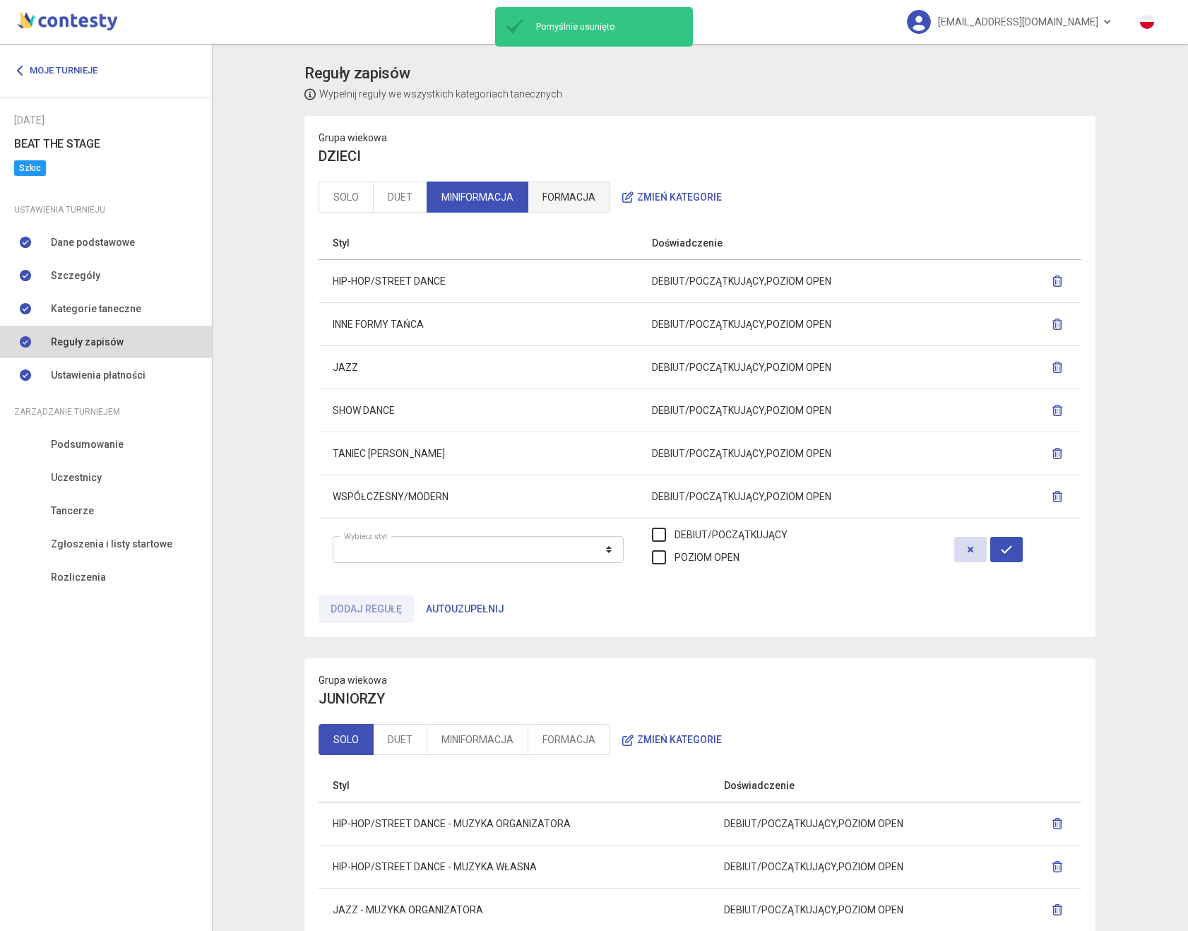
click at [552, 203] on link "FORMACJA" at bounding box center [569, 197] width 83 height 31
click at [478, 202] on link "MINIFORMACJA" at bounding box center [478, 197] width 102 height 31
click at [399, 201] on link "DUET" at bounding box center [400, 197] width 54 height 31
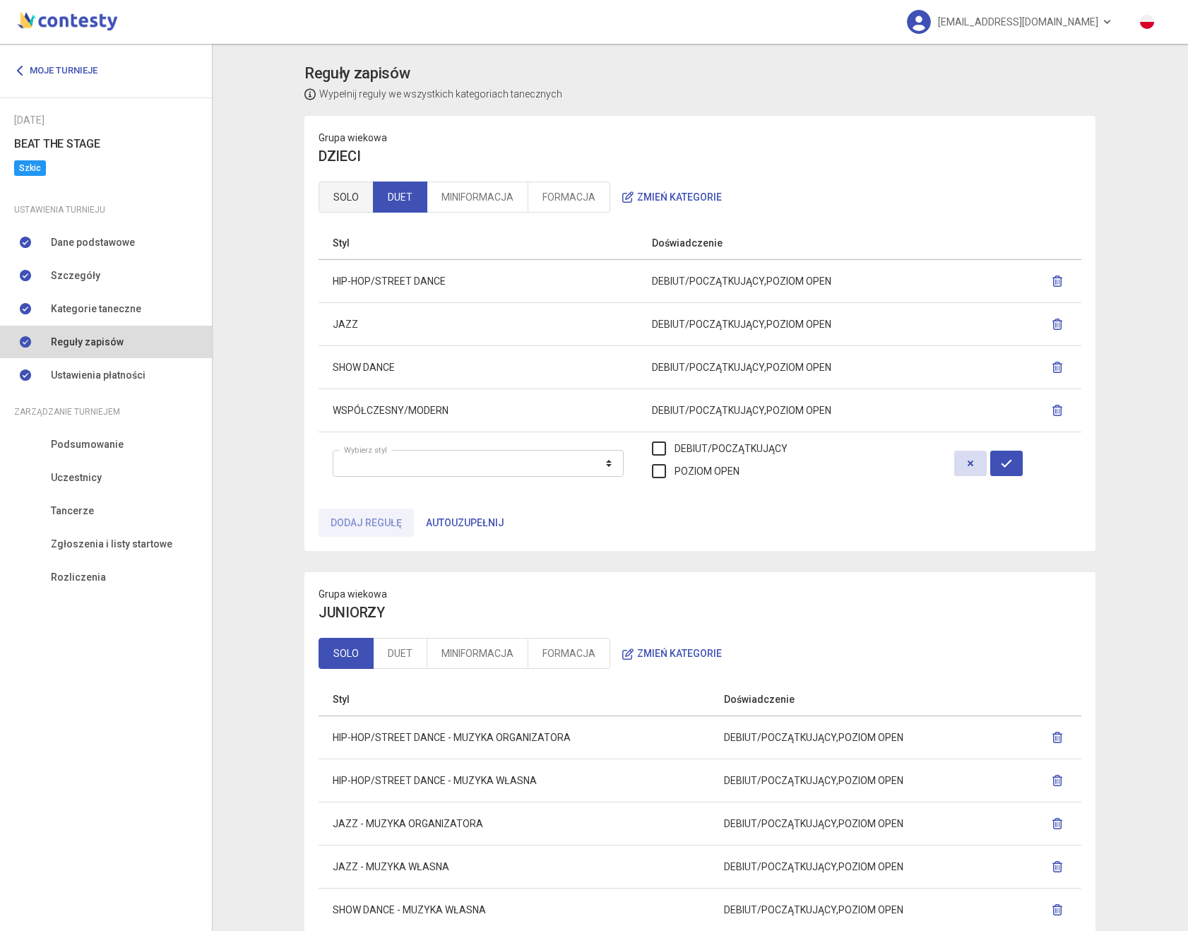
click at [353, 199] on link "SOLO" at bounding box center [346, 197] width 55 height 31
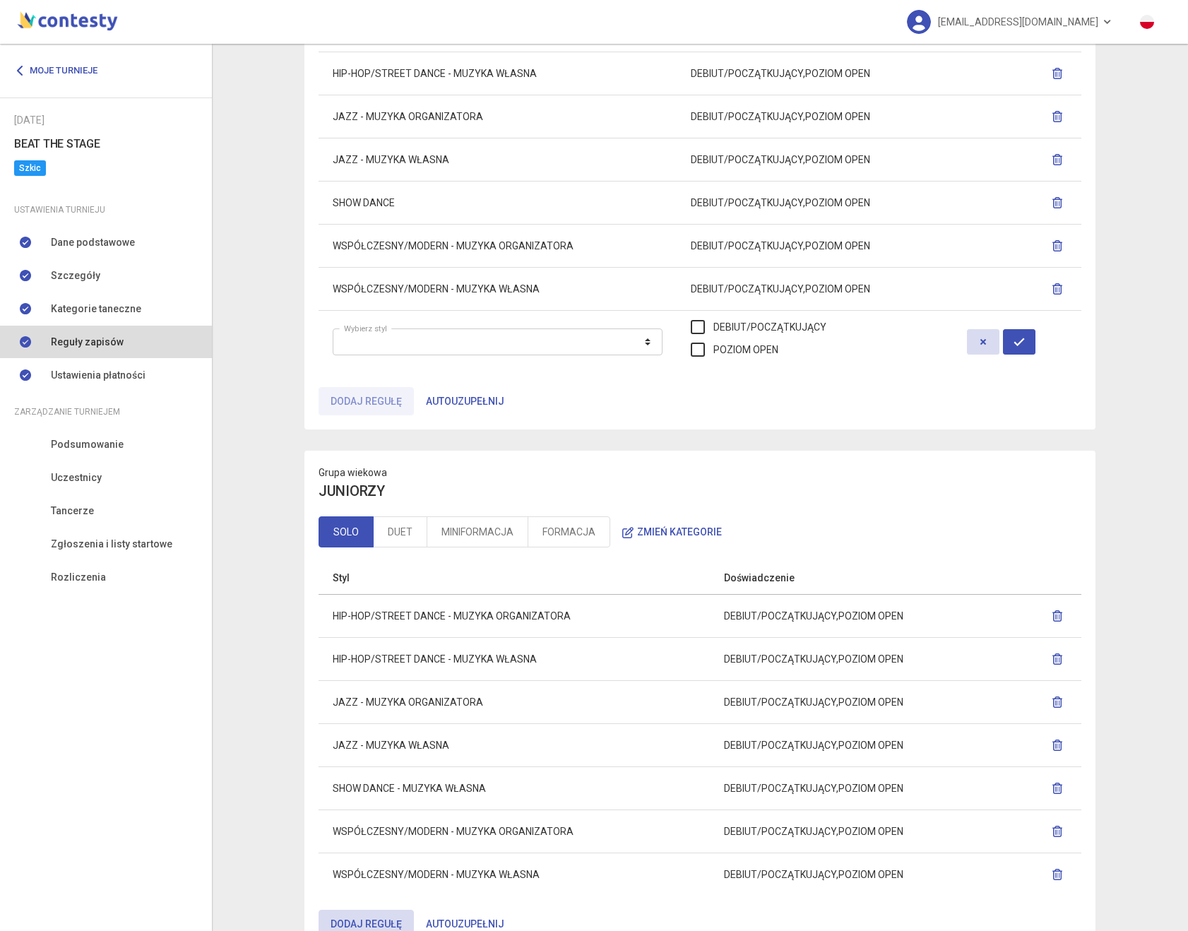
scroll to position [344, 0]
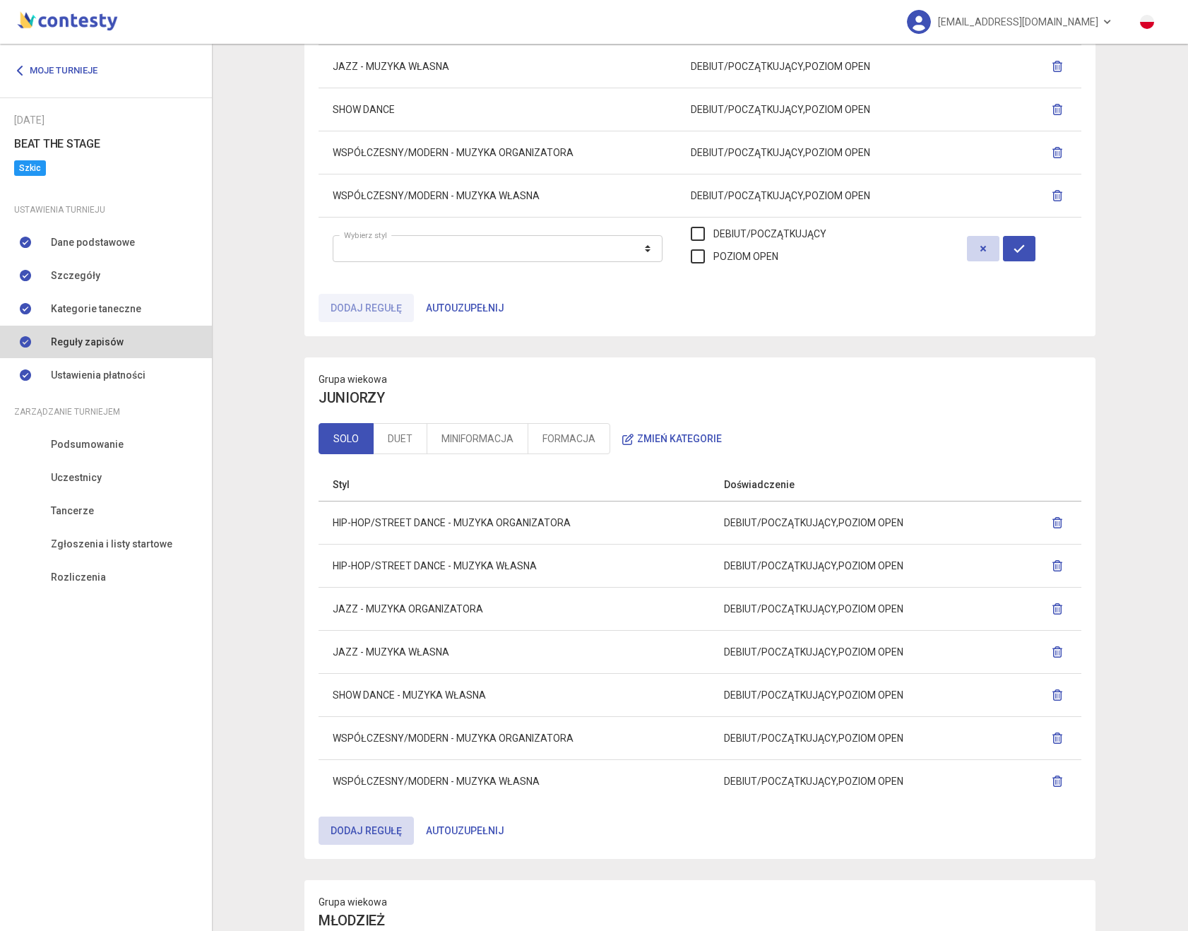
click at [992, 254] on button "button" at bounding box center [983, 248] width 32 height 25
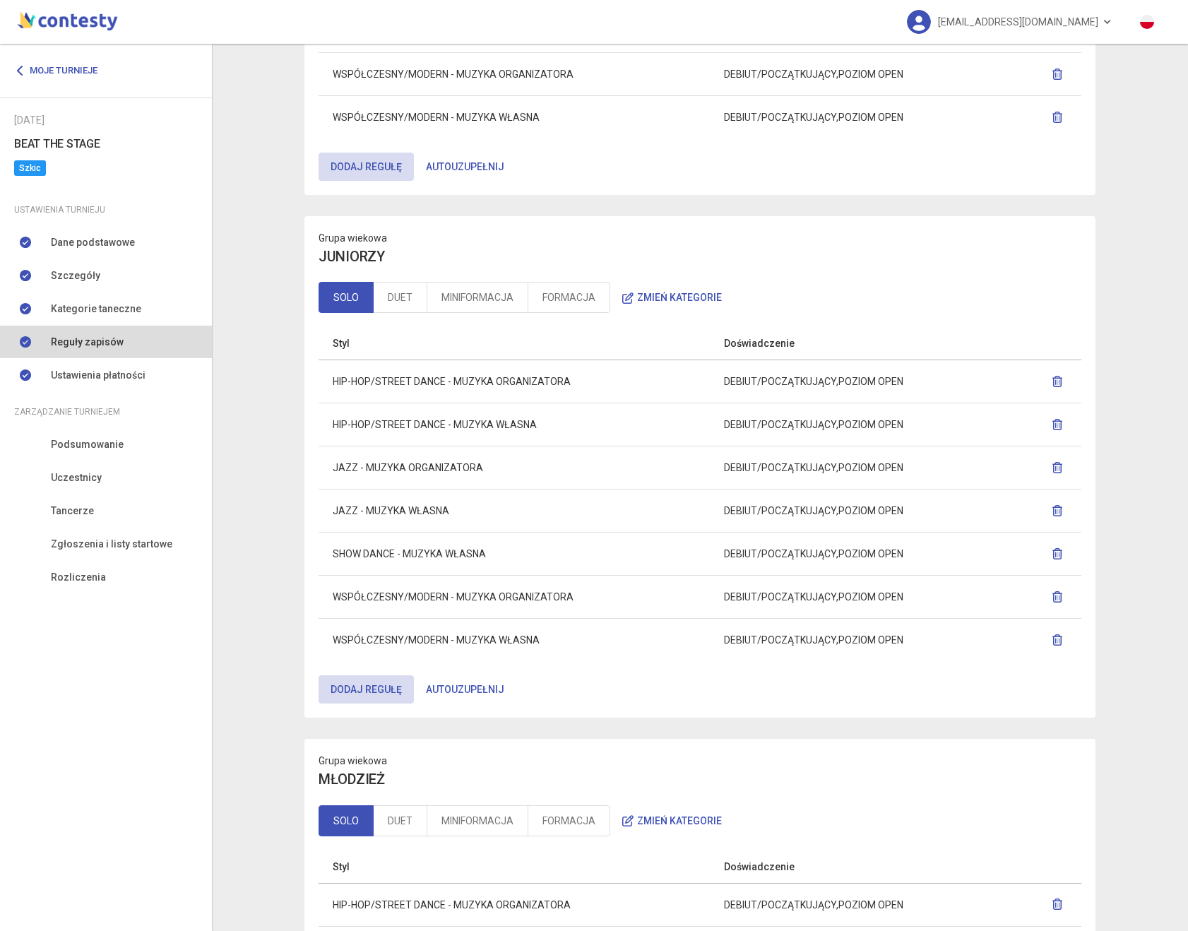
scroll to position [426, 0]
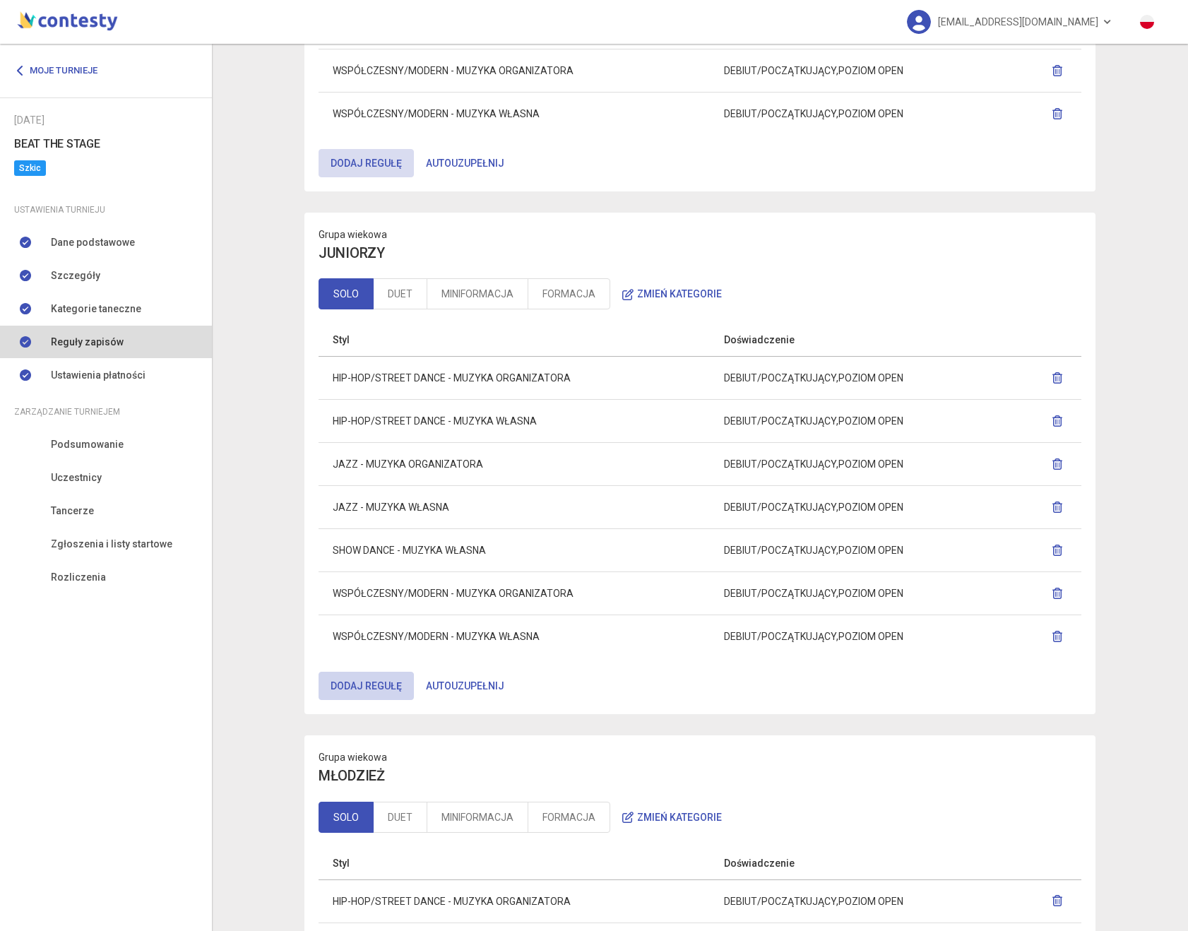
click at [352, 682] on button "Dodaj regułę" at bounding box center [366, 686] width 95 height 28
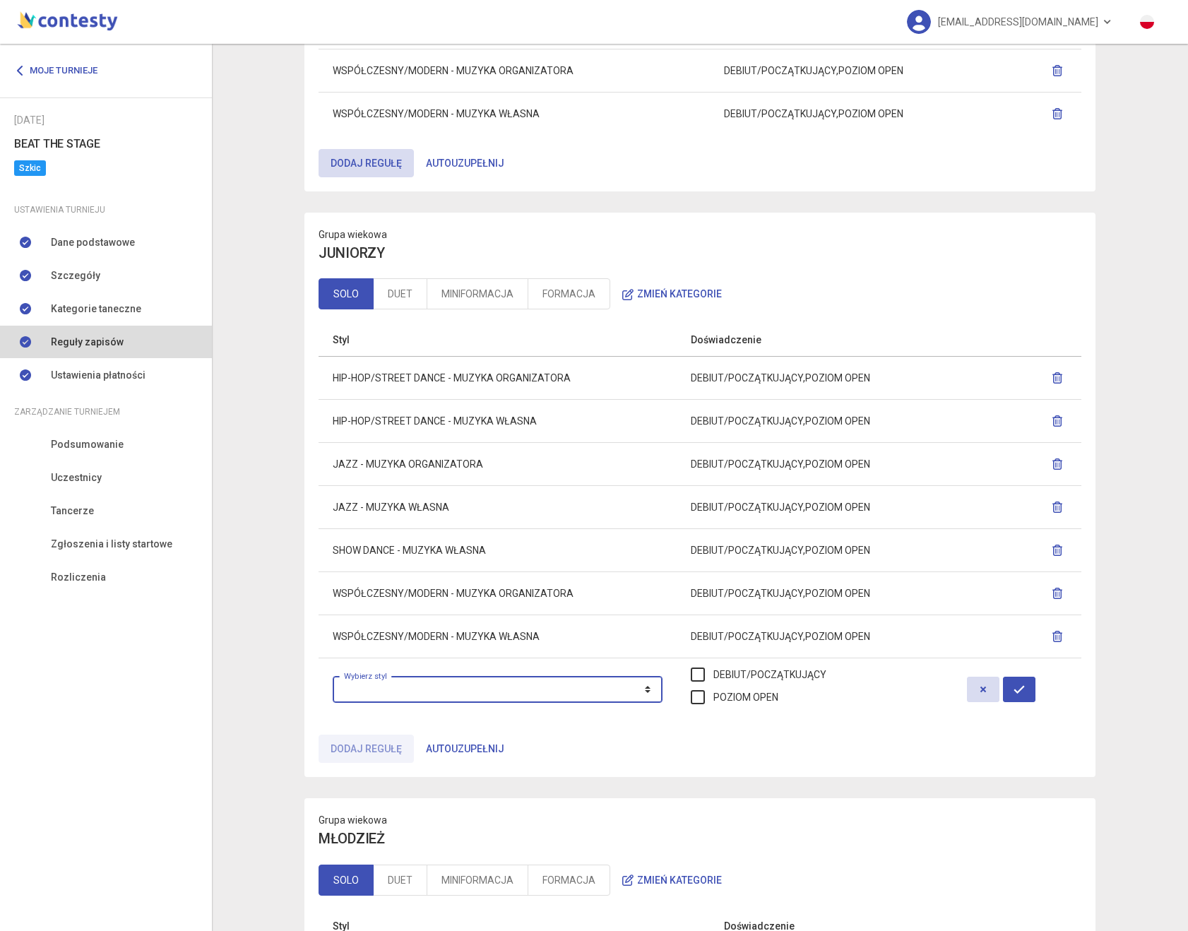
click at [371, 687] on select "**********" at bounding box center [498, 689] width 330 height 27
select select "**********"
click at [333, 676] on select "**********" at bounding box center [498, 689] width 330 height 27
drag, startPoint x: 805, startPoint y: 678, endPoint x: 787, endPoint y: 685, distance: 19.7
click at [805, 678] on label "DEBIUT/POCZĄTKUJĄCY" at bounding box center [759, 675] width 136 height 16
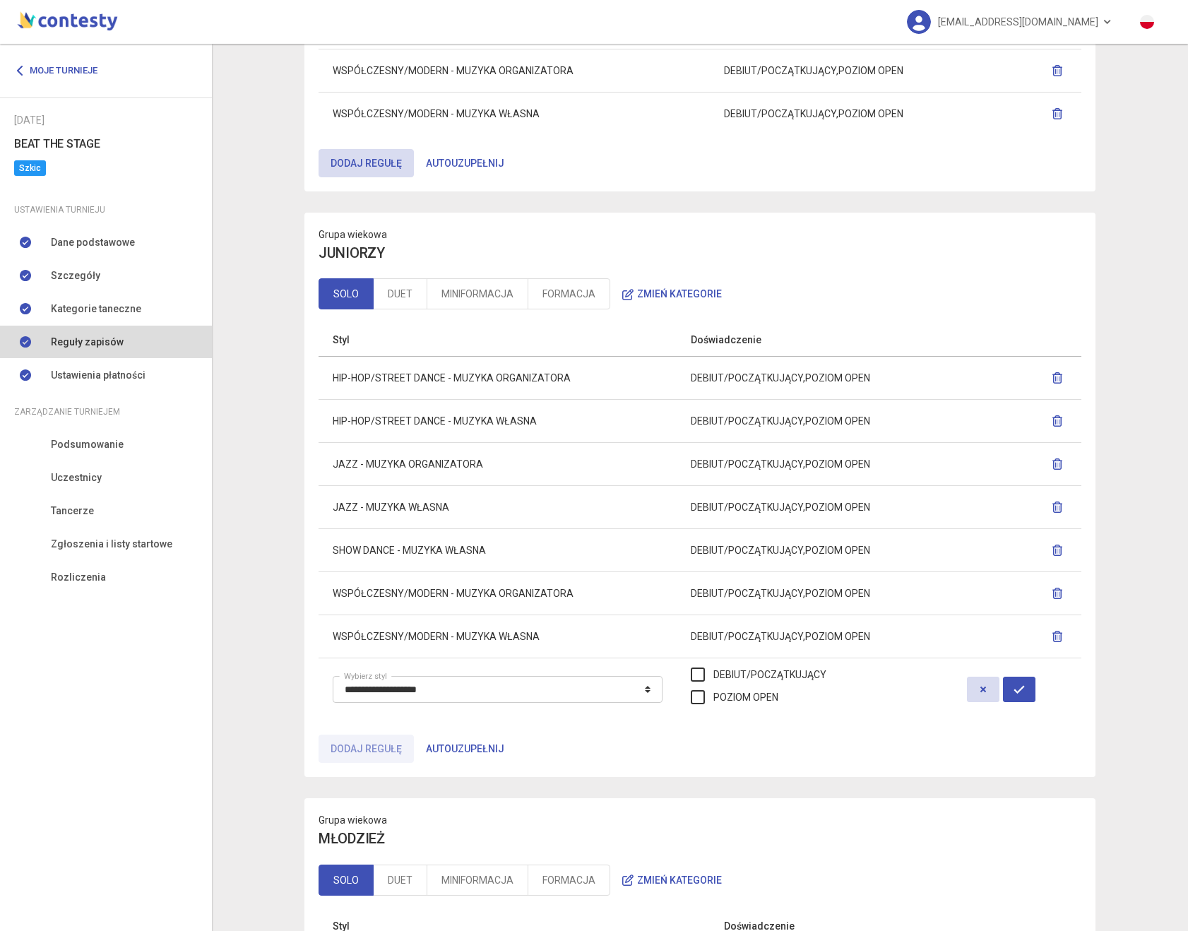
drag, startPoint x: 772, startPoint y: 696, endPoint x: 829, endPoint y: 703, distance: 57.6
click at [772, 696] on label "POZIOM OPEN" at bounding box center [735, 697] width 88 height 16
click at [1024, 694] on icon "button" at bounding box center [1019, 689] width 11 height 11
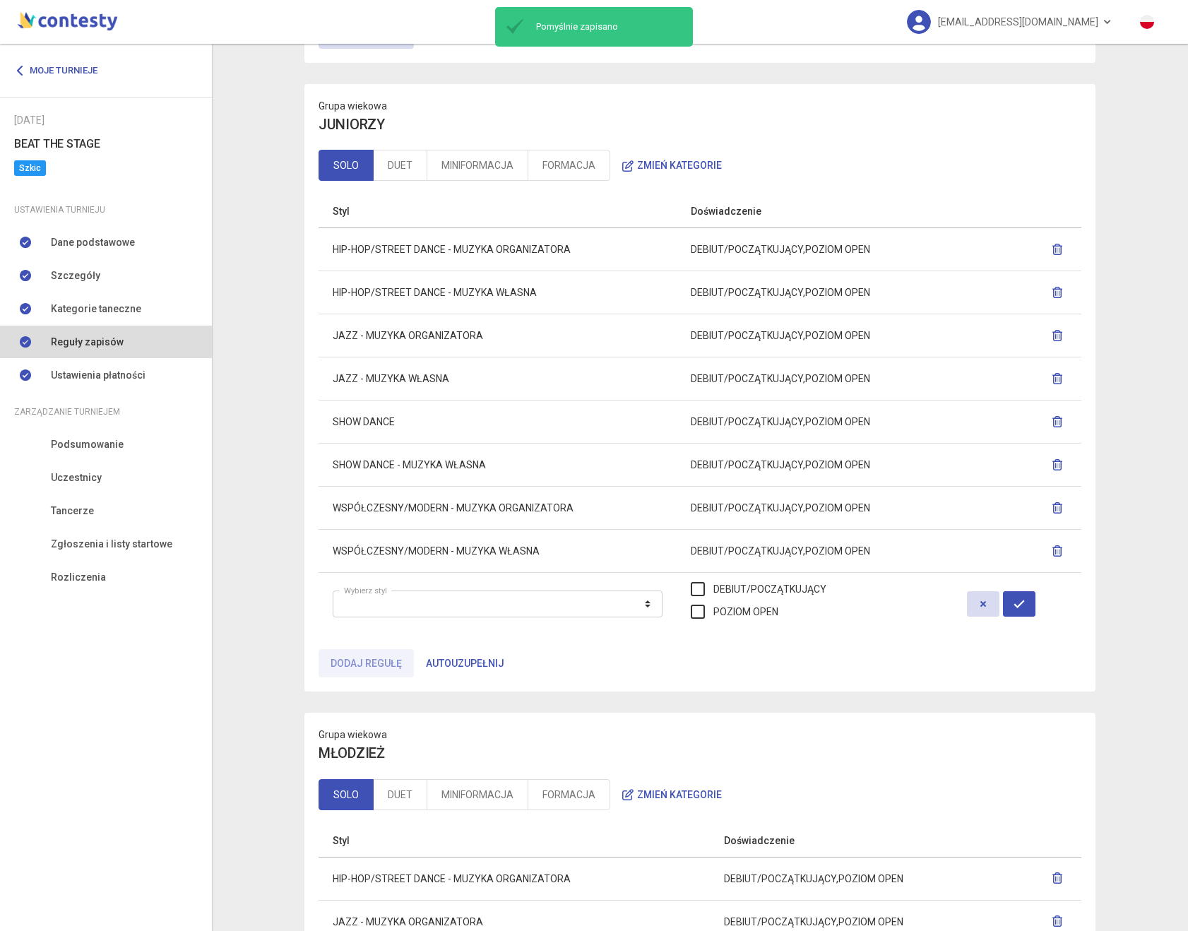
scroll to position [559, 0]
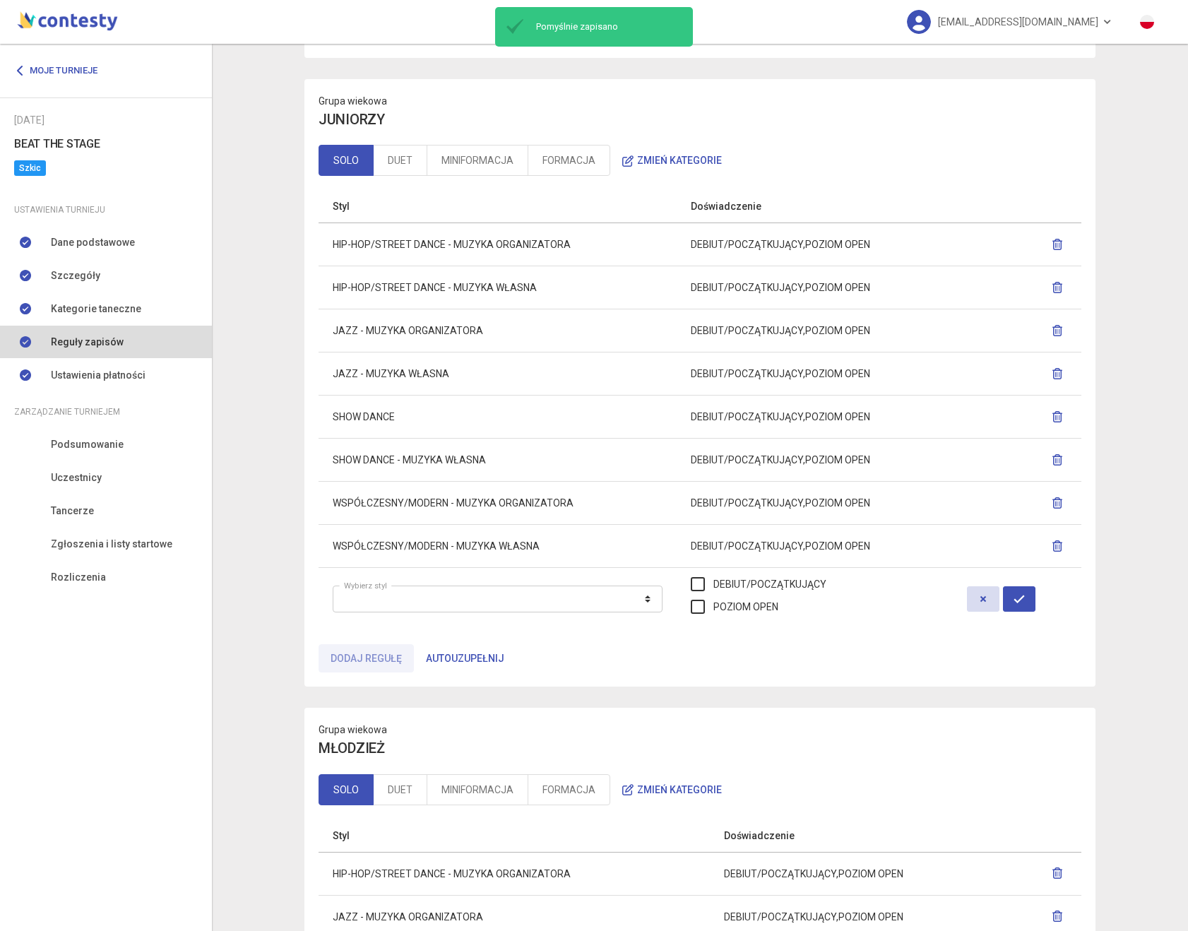
click at [1061, 464] on icon "button" at bounding box center [1057, 459] width 11 height 11
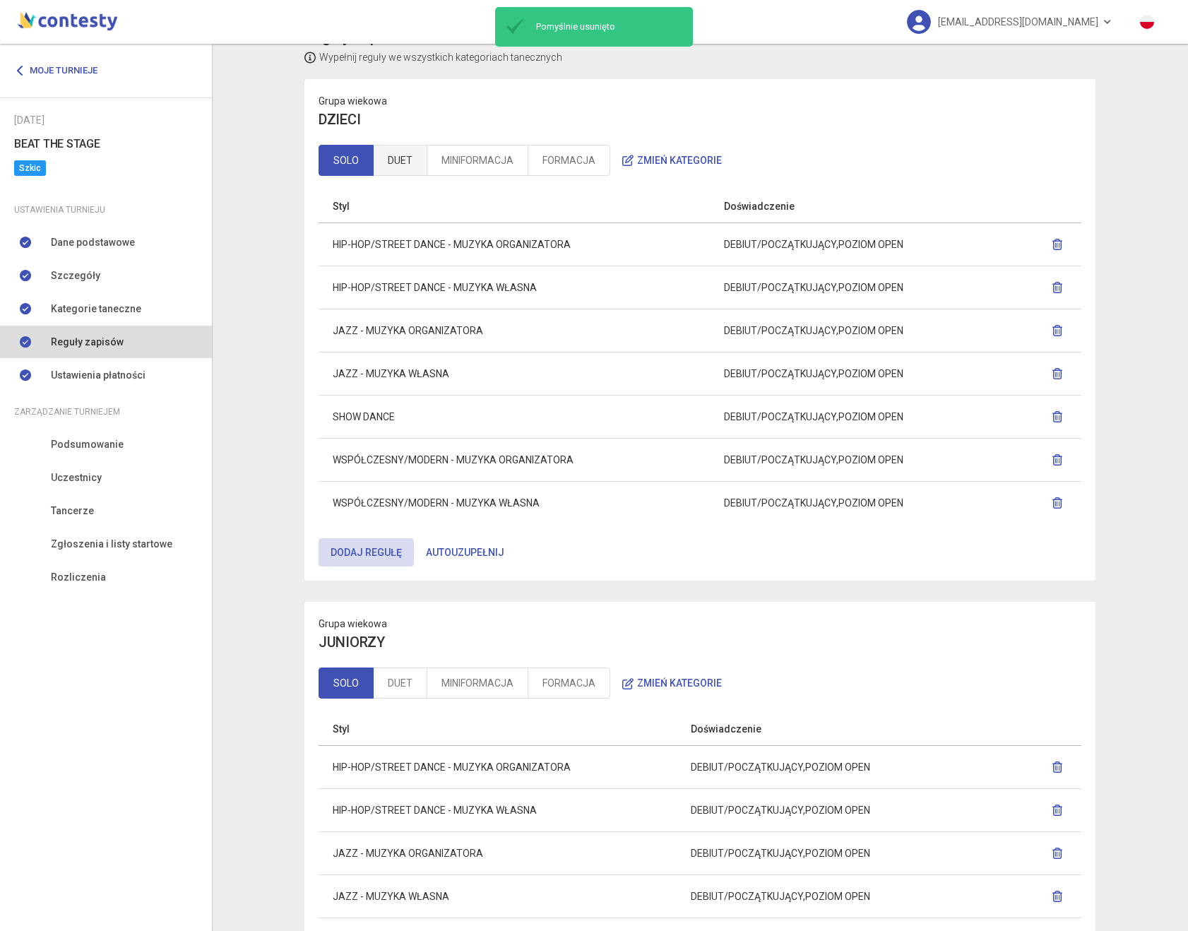
click at [393, 160] on link "DUET" at bounding box center [400, 160] width 54 height 31
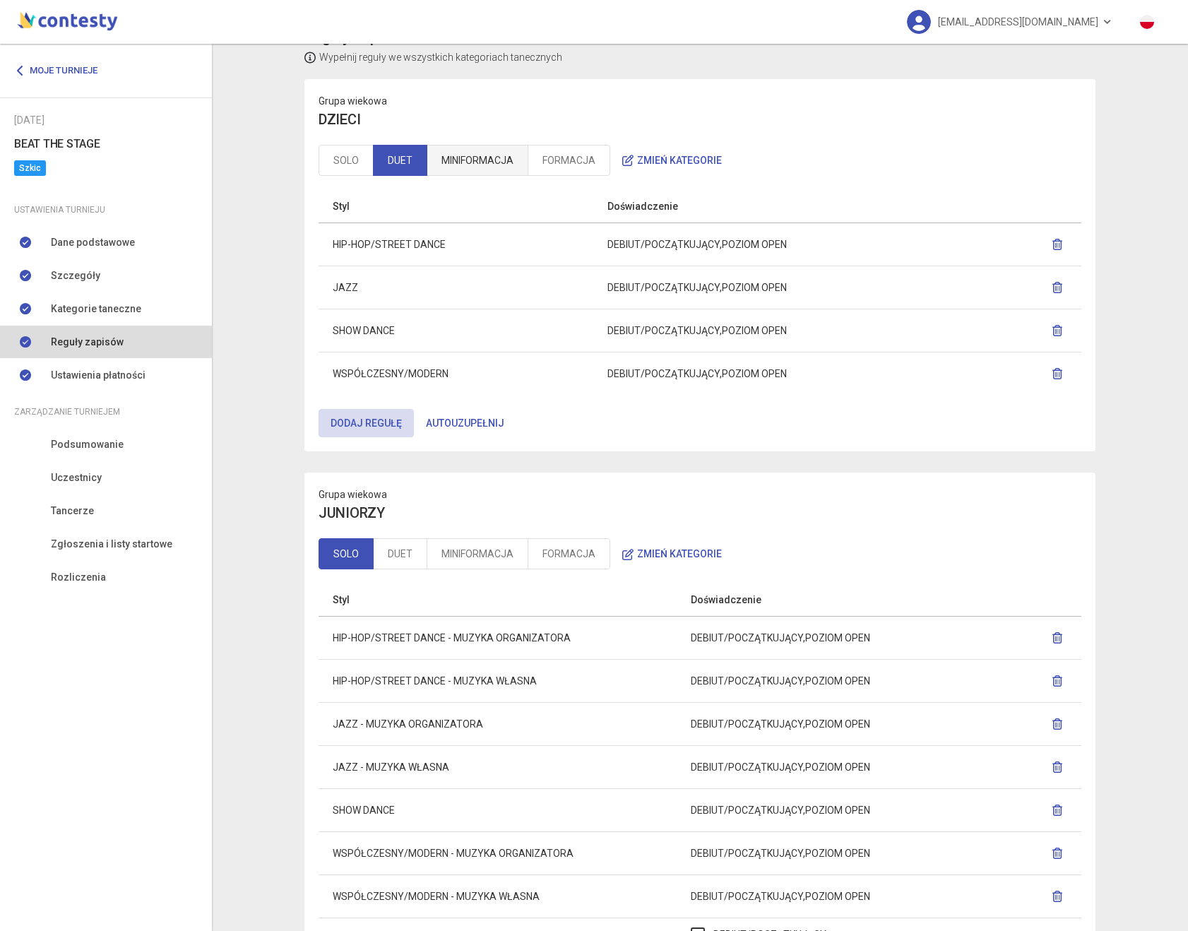
click at [463, 155] on link "MINIFORMACJA" at bounding box center [478, 160] width 102 height 31
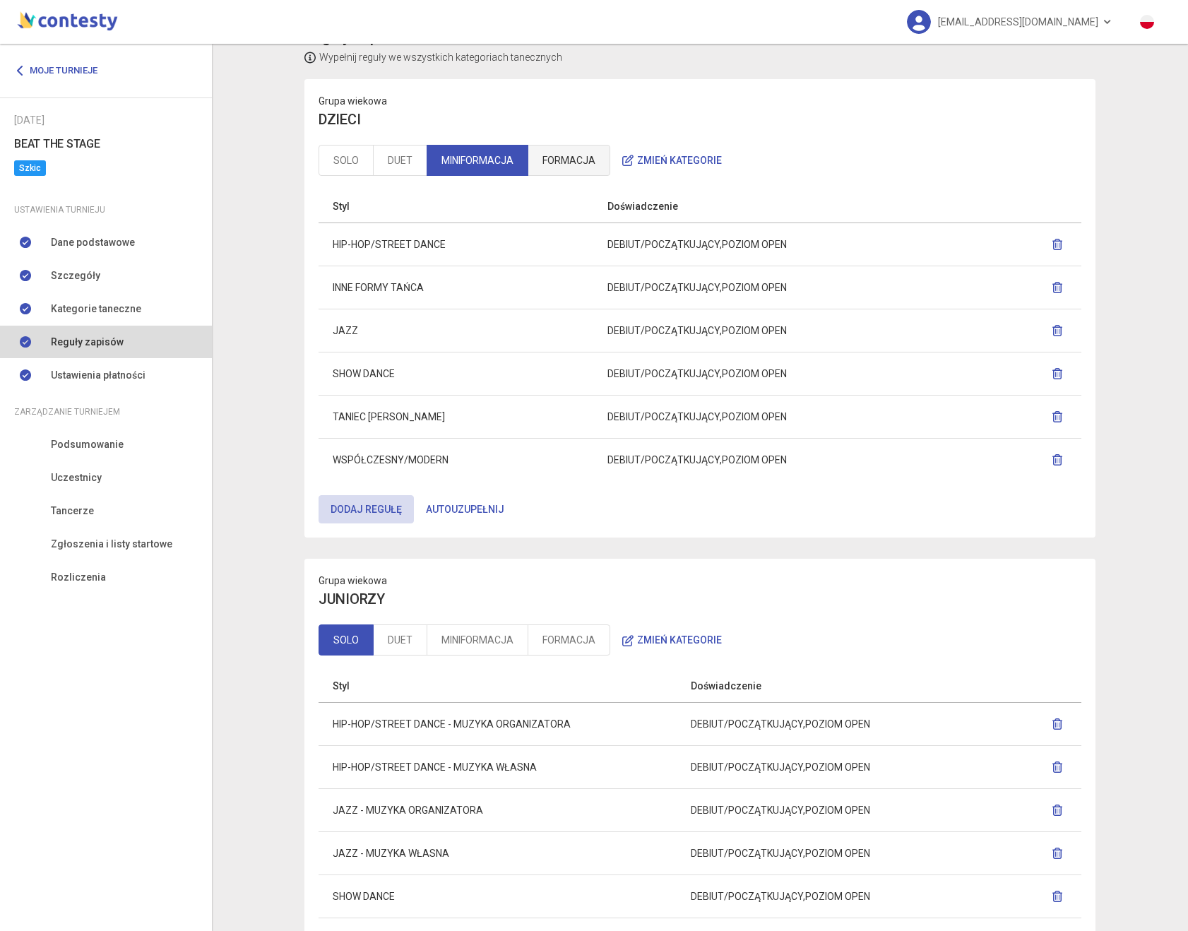
click at [574, 158] on link "FORMACJA" at bounding box center [569, 160] width 83 height 31
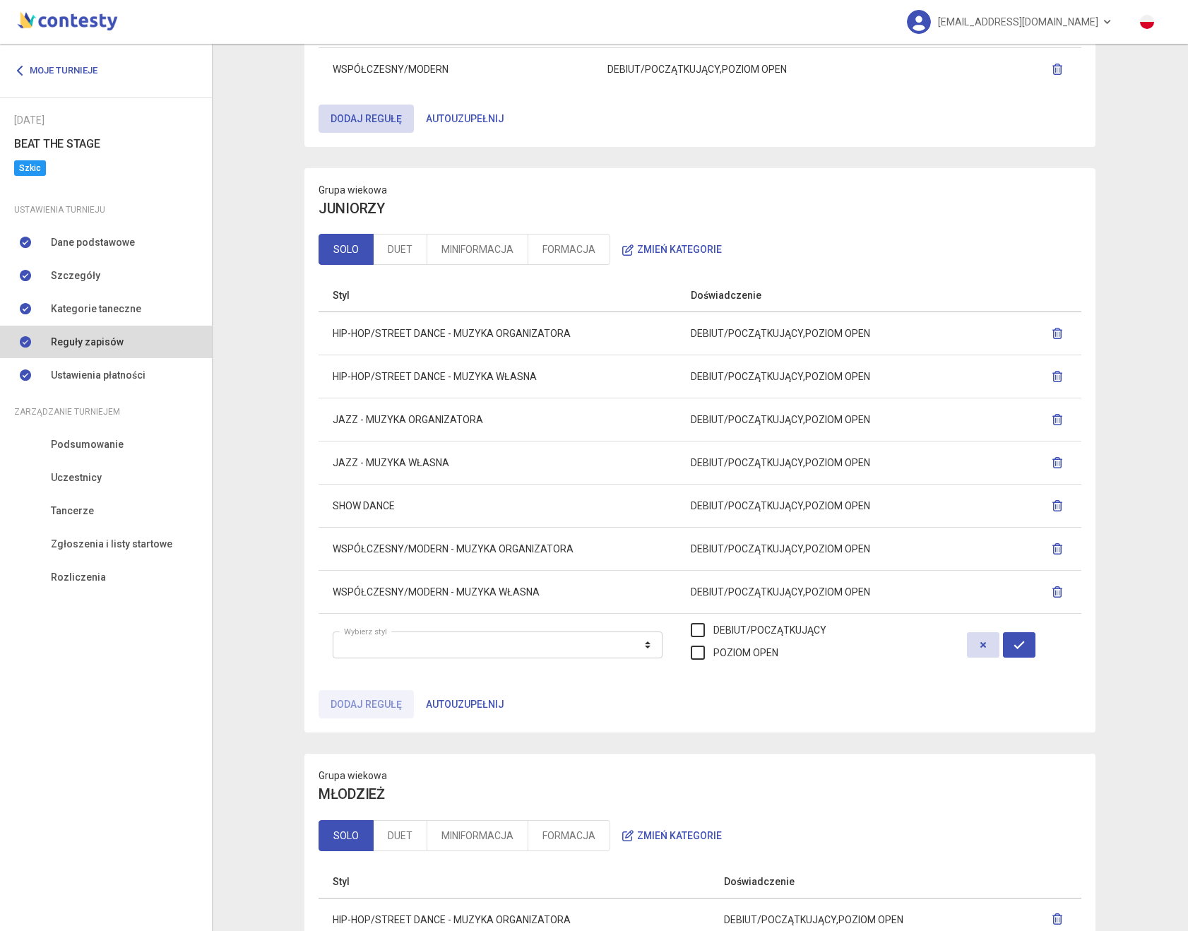
scroll to position [448, 0]
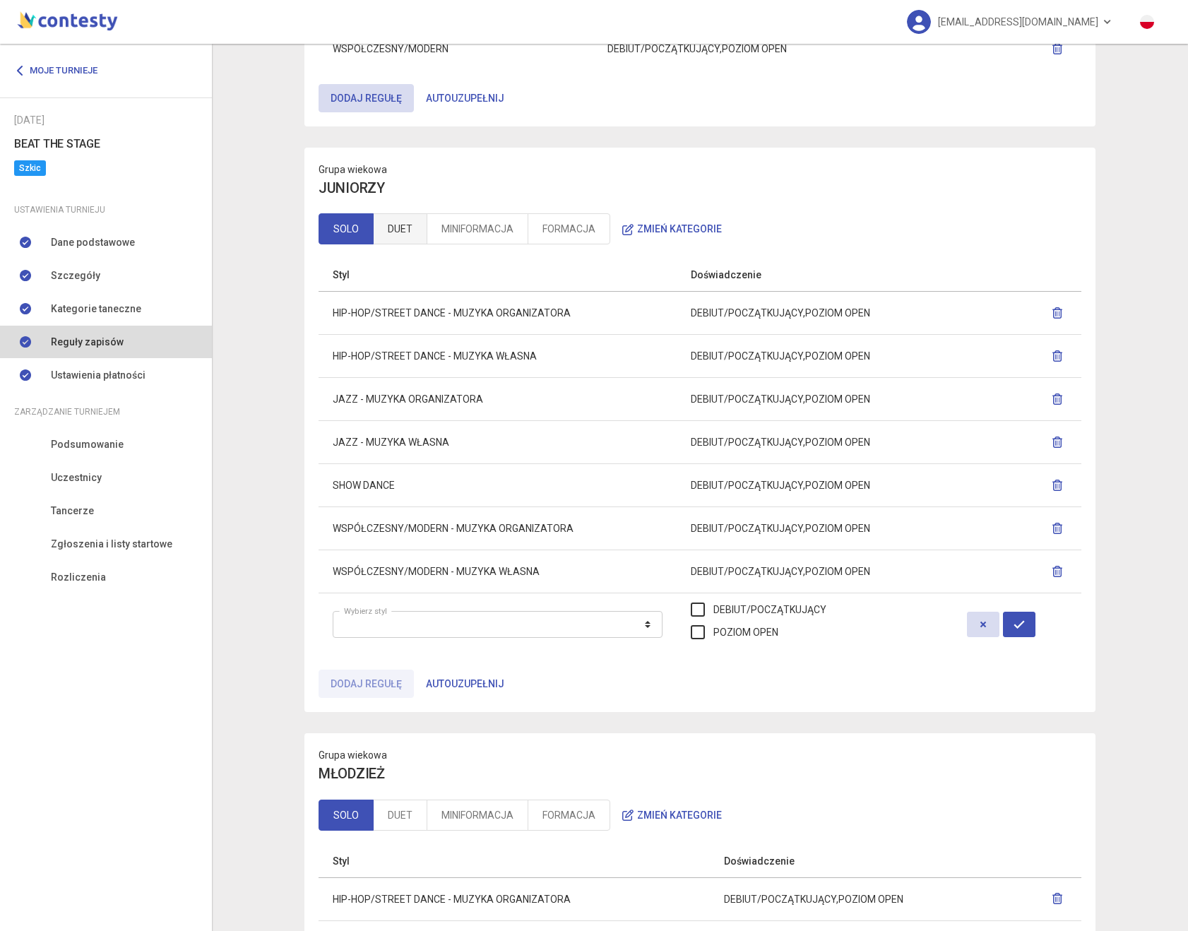
click at [391, 230] on link "DUET" at bounding box center [400, 228] width 54 height 31
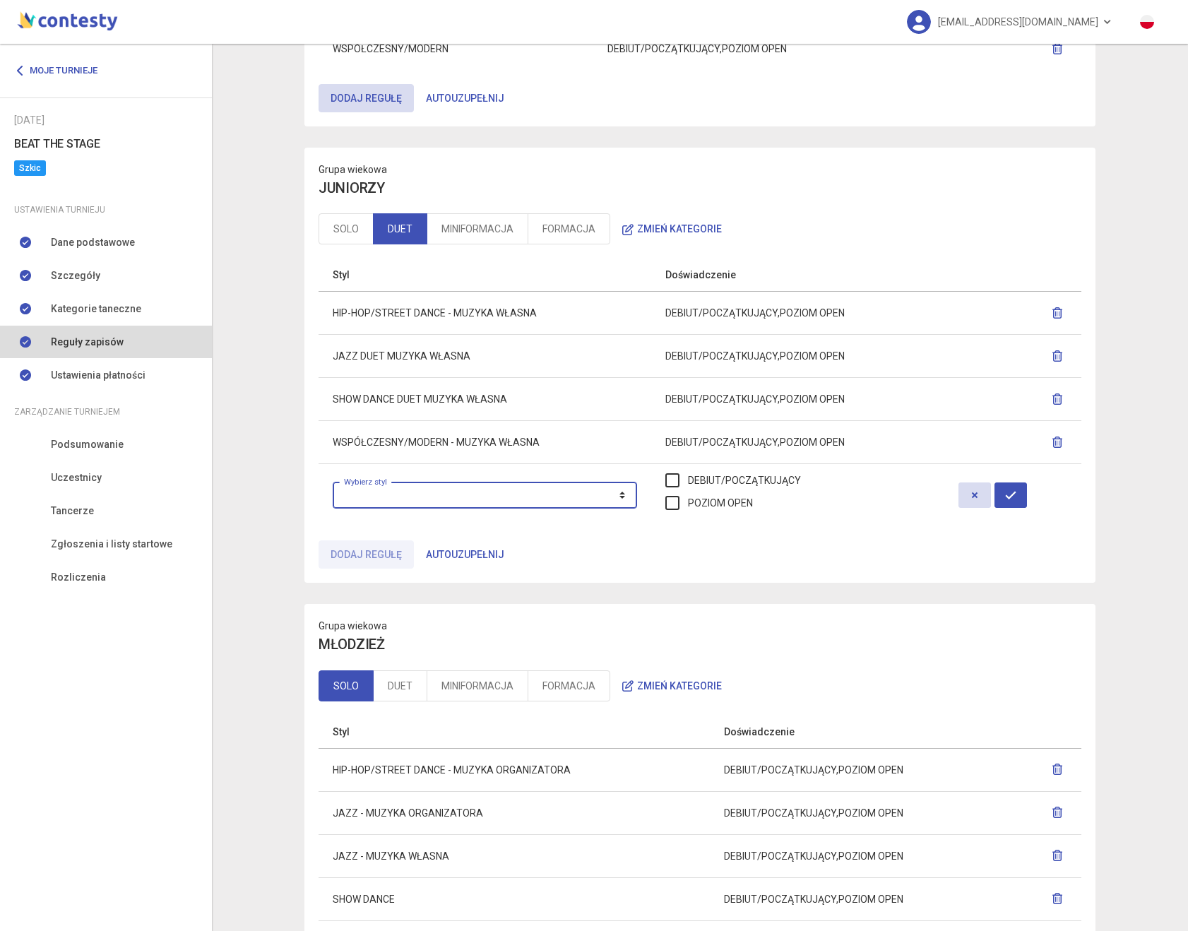
click at [483, 488] on select "**********" at bounding box center [485, 495] width 304 height 27
select select "**********"
click at [333, 482] on select "**********" at bounding box center [485, 495] width 304 height 27
drag, startPoint x: 819, startPoint y: 482, endPoint x: 805, endPoint y: 494, distance: 19.1
click at [801, 483] on label "DEBIUT/POCZĄTKUJĄCY" at bounding box center [733, 481] width 136 height 16
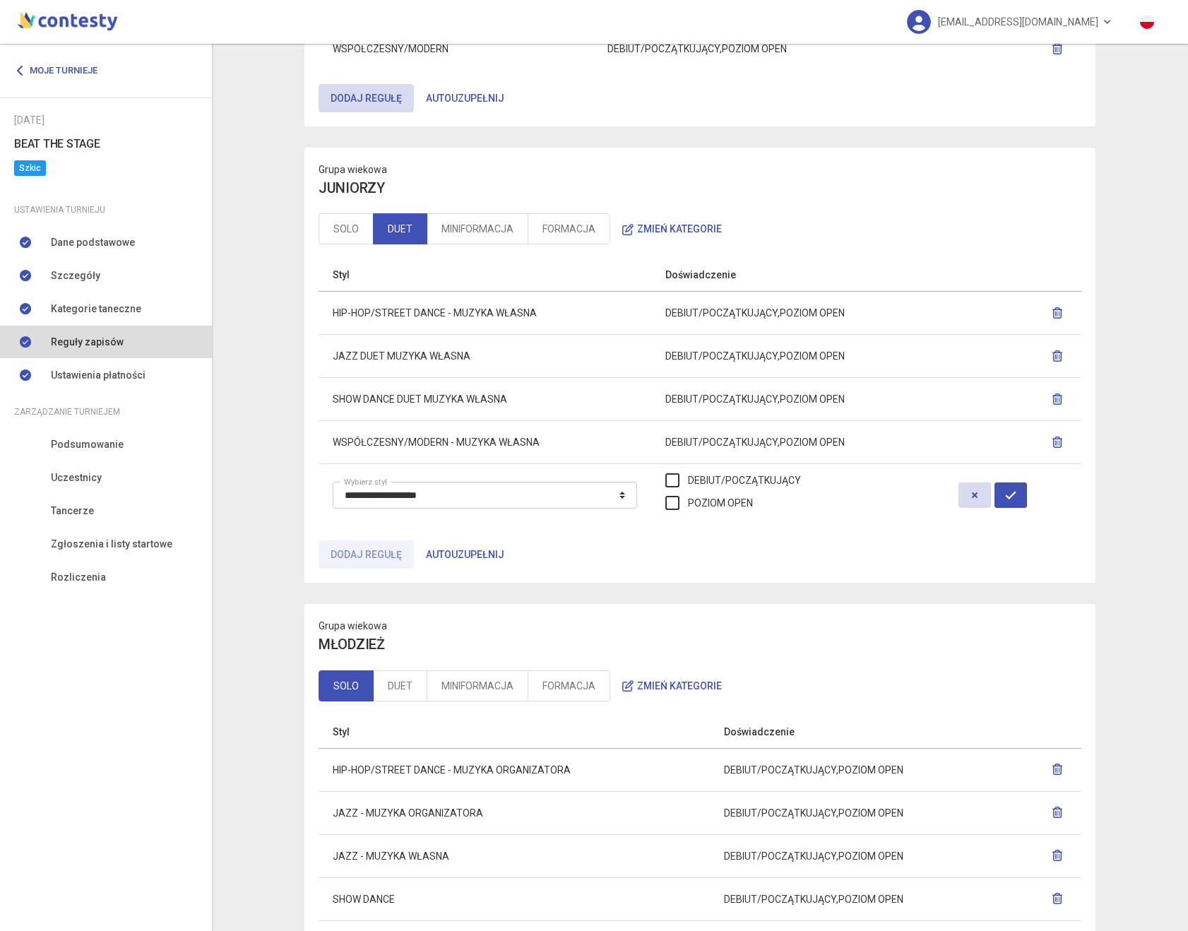
drag, startPoint x: 789, startPoint y: 503, endPoint x: 823, endPoint y: 506, distance: 34.1
click at [753, 503] on label "POZIOM OPEN" at bounding box center [709, 503] width 88 height 16
click at [1026, 504] on button "button" at bounding box center [1011, 494] width 32 height 25
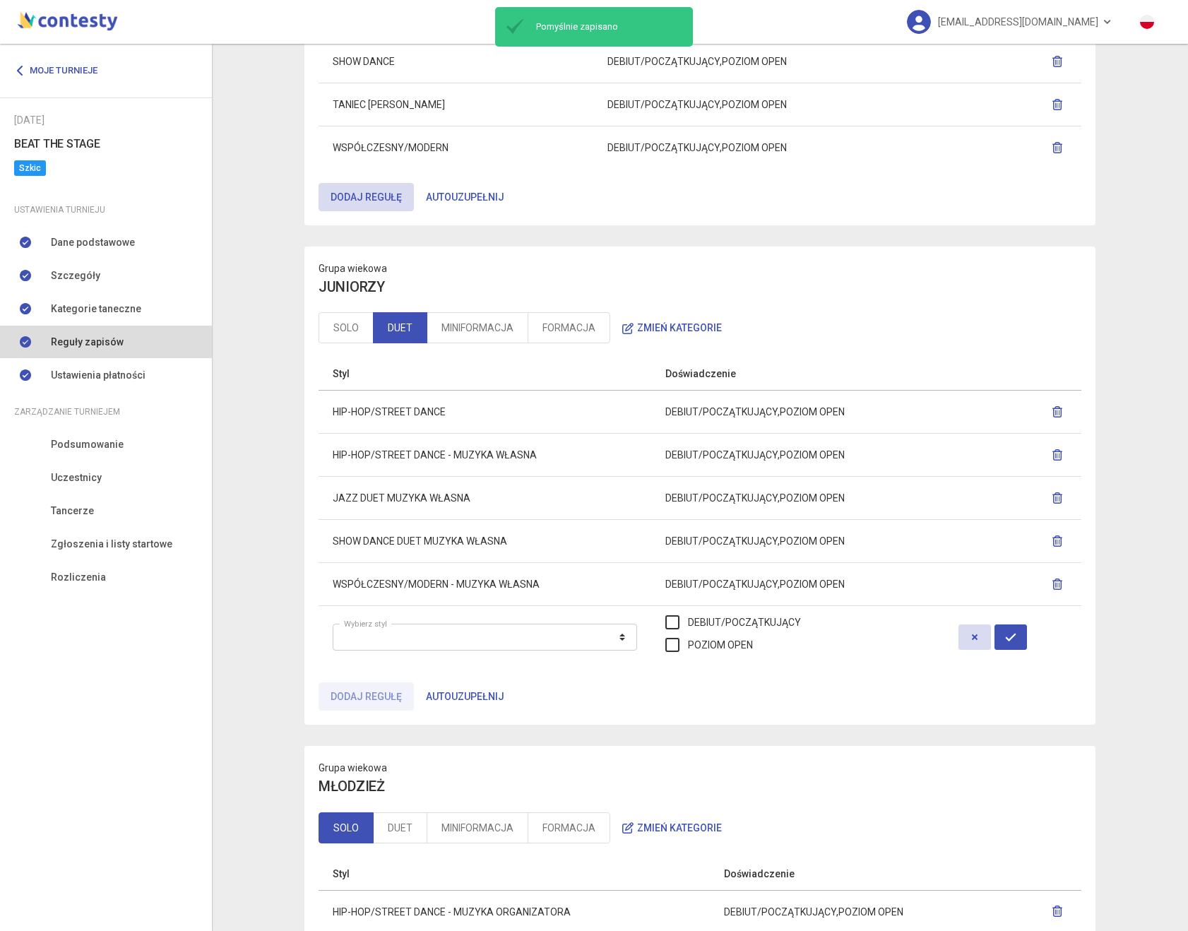
scroll to position [352, 0]
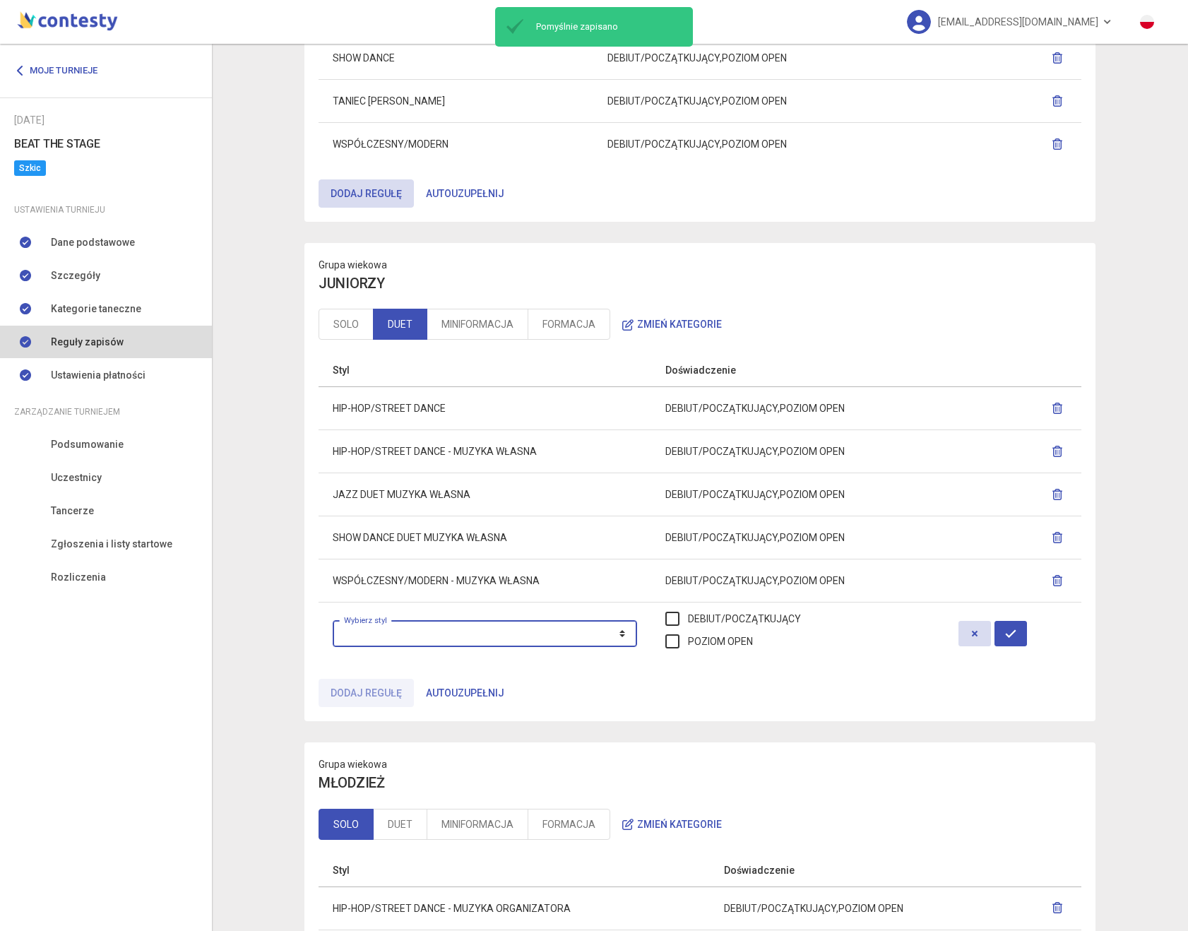
click at [504, 638] on select "**********" at bounding box center [485, 633] width 304 height 27
select select "**********"
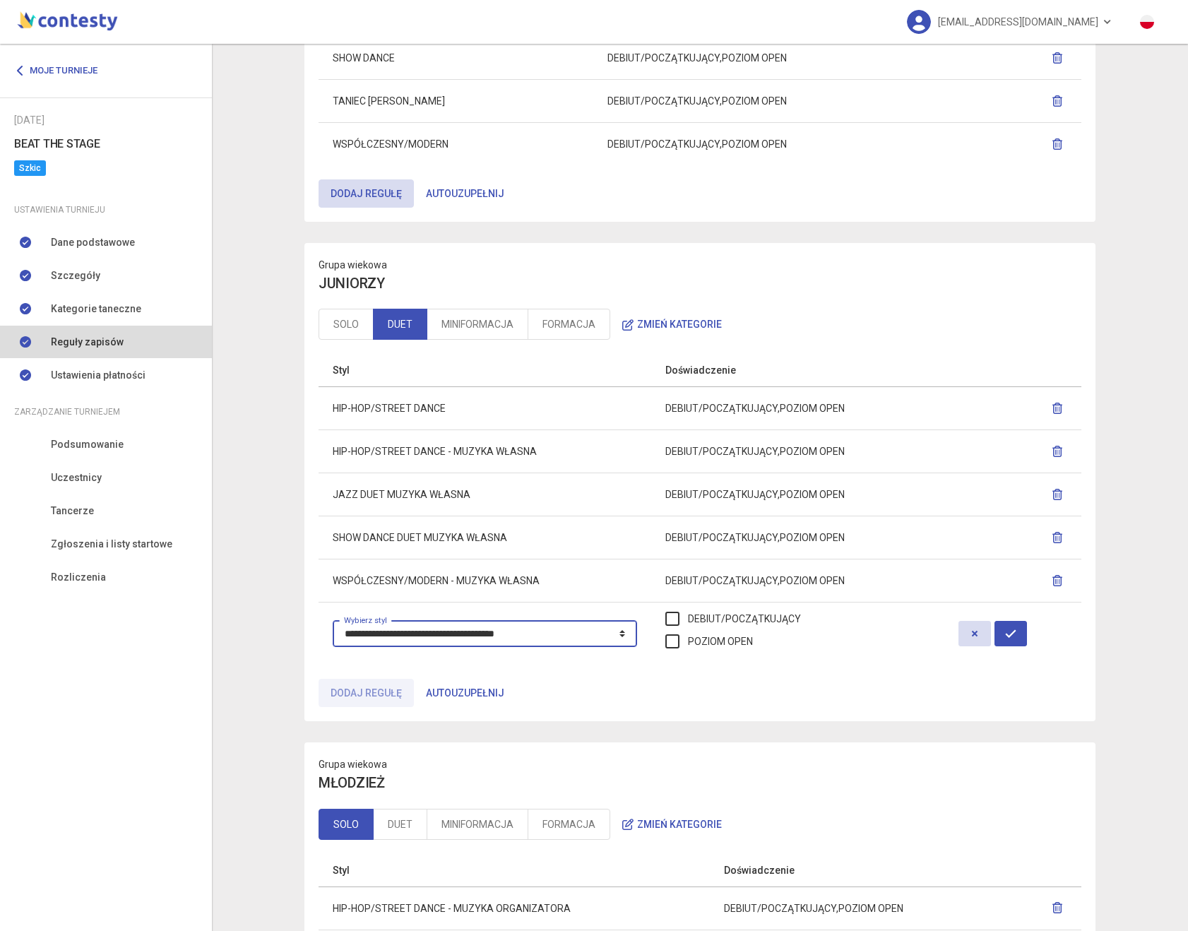
click at [333, 620] on select "**********" at bounding box center [485, 633] width 304 height 27
drag, startPoint x: 790, startPoint y: 619, endPoint x: 776, endPoint y: 634, distance: 20.5
click at [790, 619] on label "DEBIUT/POCZĄTKUJĄCY" at bounding box center [733, 619] width 136 height 16
click at [753, 639] on label "POZIOM OPEN" at bounding box center [709, 642] width 88 height 16
click at [1016, 634] on icon "button" at bounding box center [1010, 633] width 11 height 11
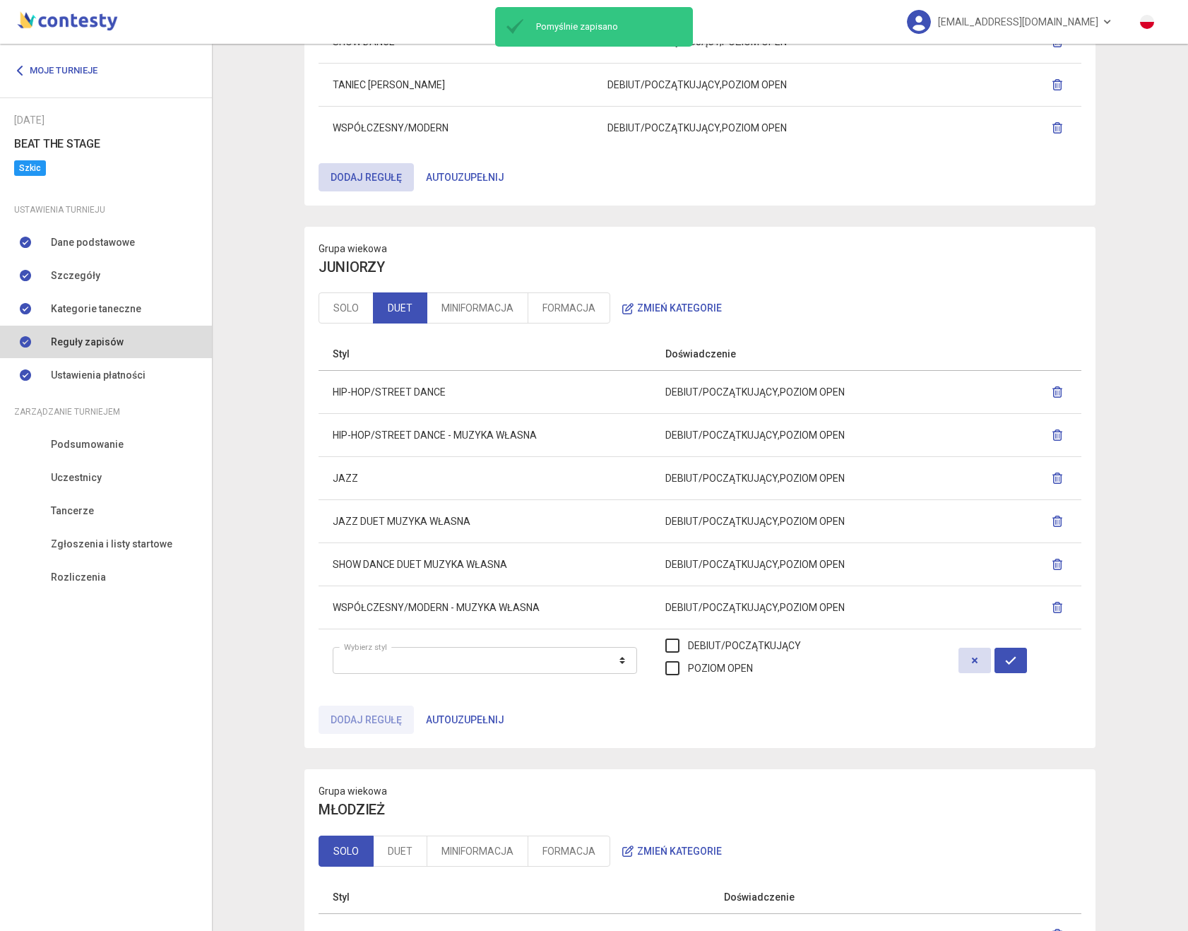
scroll to position [408, 0]
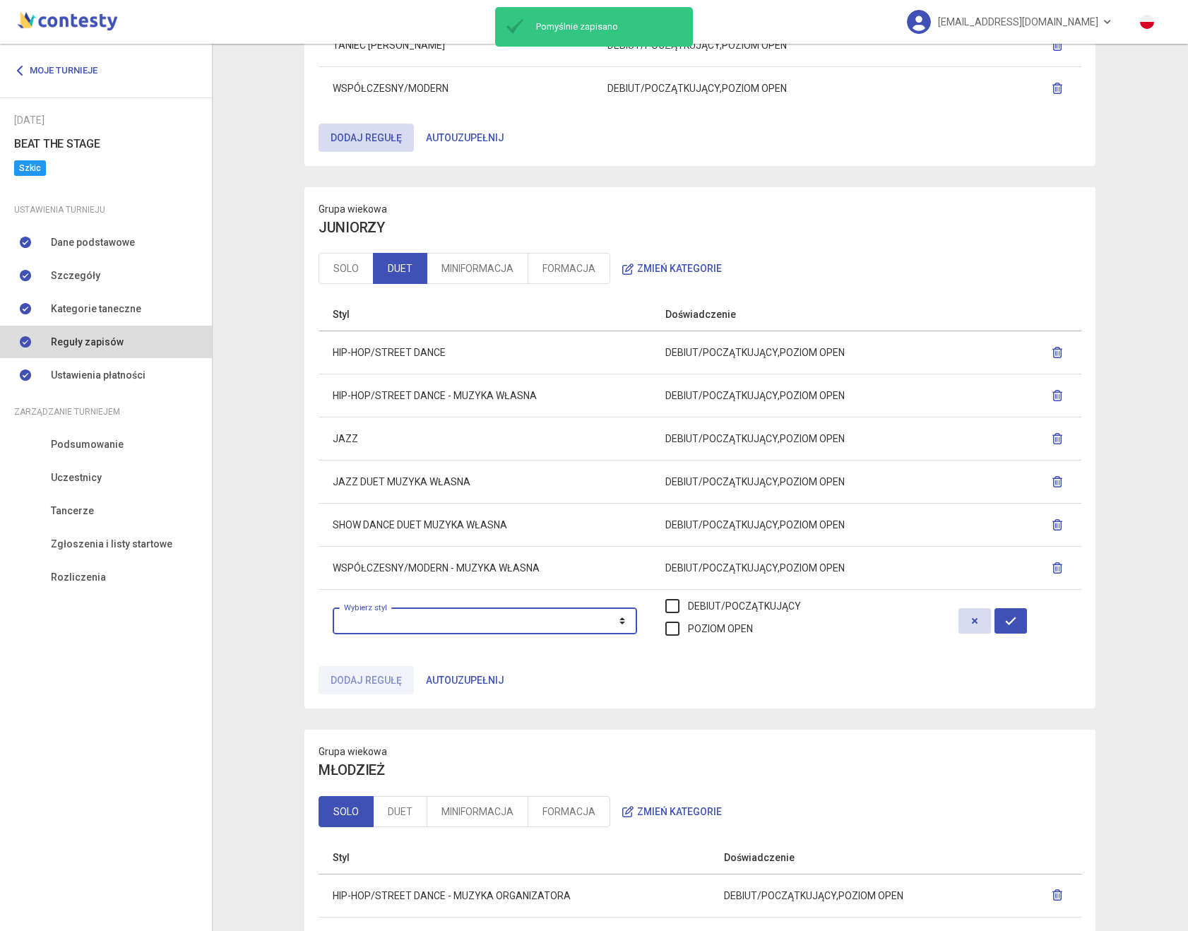
click at [430, 627] on select "**********" at bounding box center [485, 620] width 304 height 27
select select "**********"
click at [333, 607] on select "**********" at bounding box center [485, 620] width 304 height 27
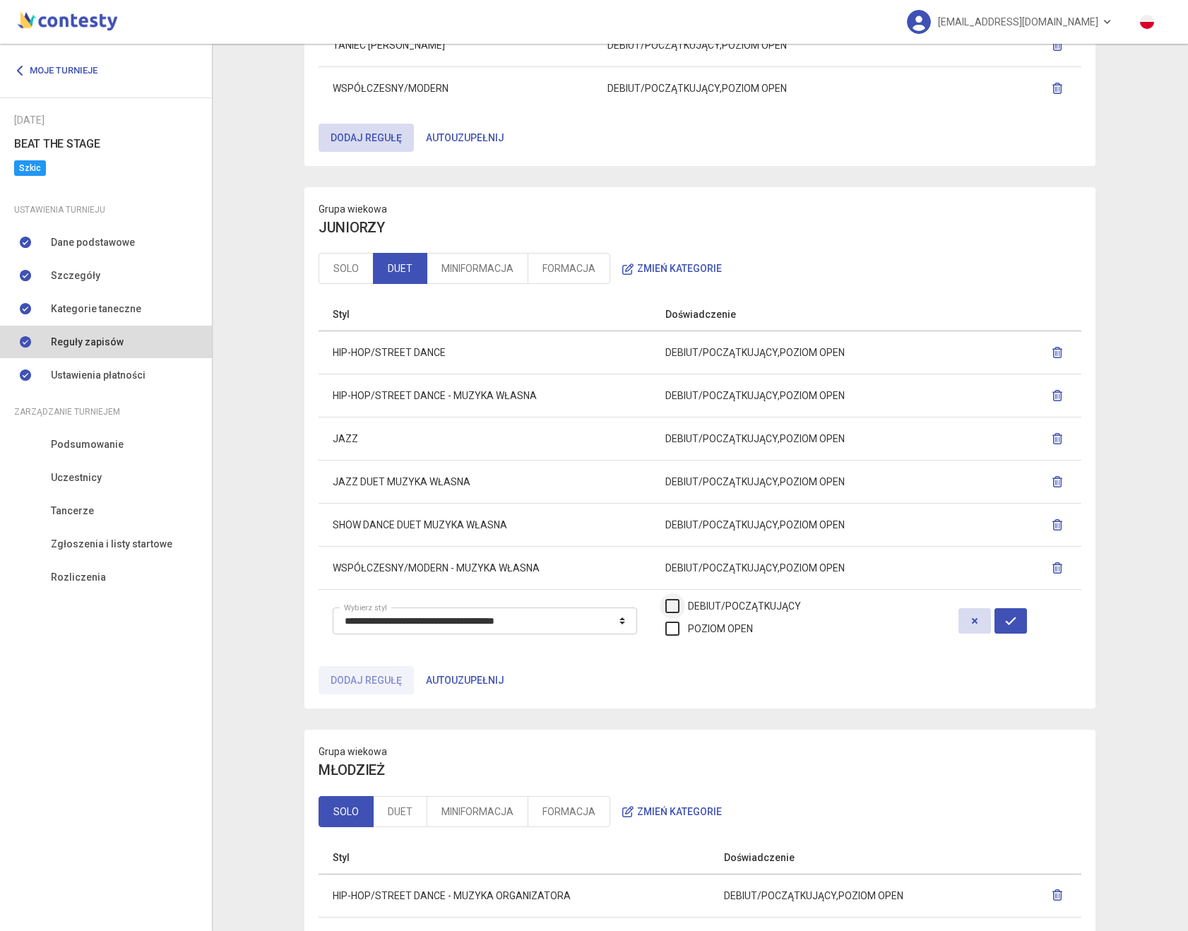
click at [792, 609] on label "DEBIUT/POCZĄTKUJĄCY" at bounding box center [733, 606] width 136 height 16
click at [753, 624] on label "POZIOM OPEN" at bounding box center [709, 629] width 88 height 16
click at [1016, 619] on icon "button" at bounding box center [1010, 620] width 11 height 11
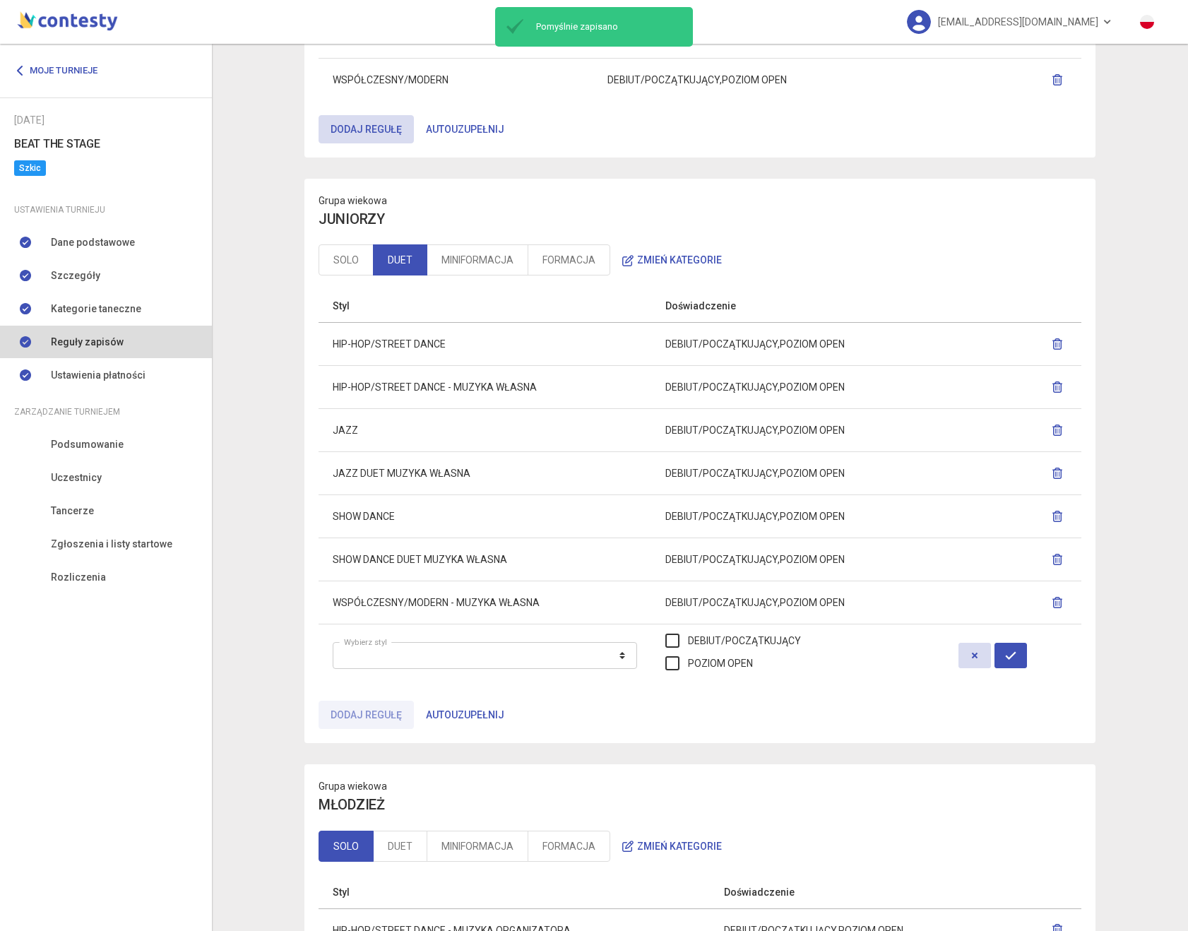
scroll to position [419, 0]
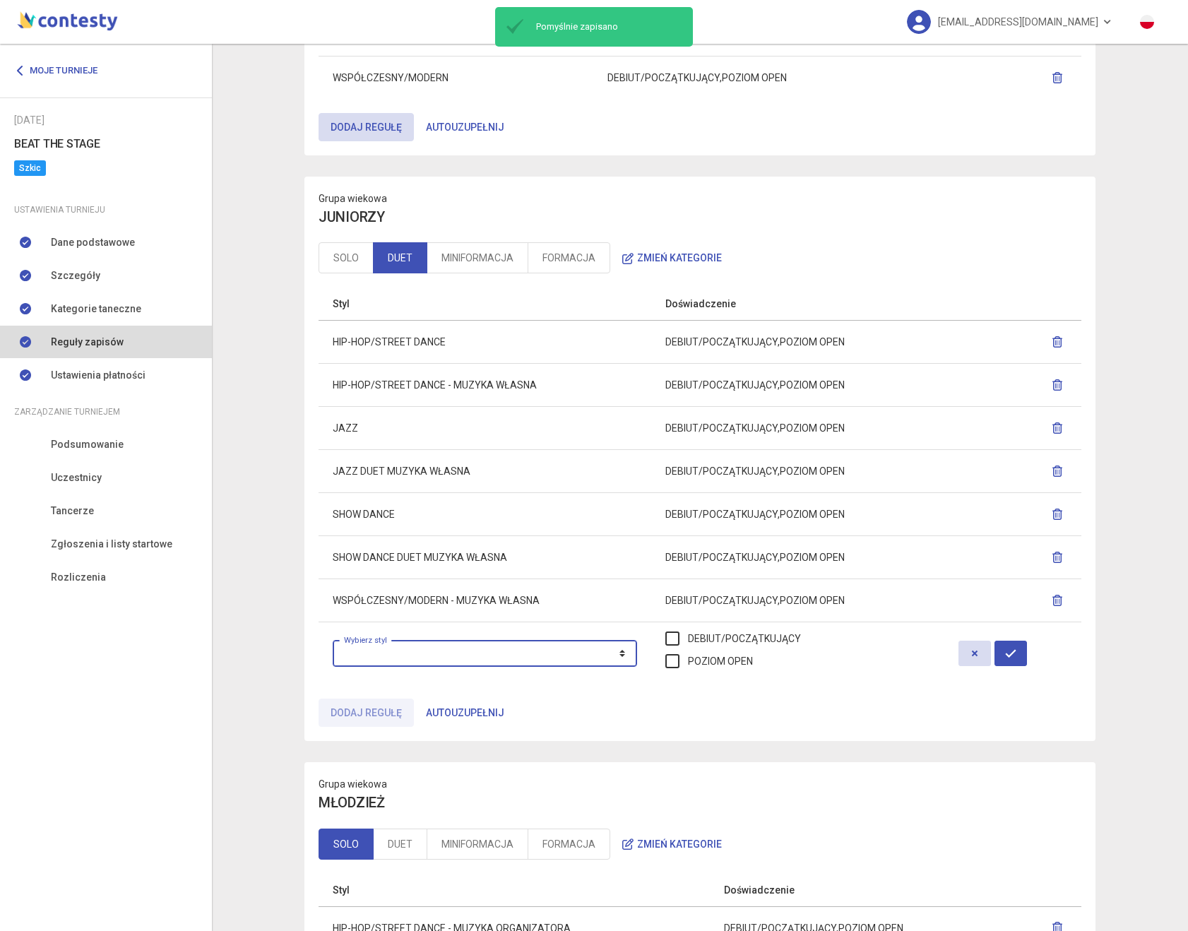
click at [416, 642] on select "**********" at bounding box center [485, 653] width 304 height 27
select select "**********"
click at [333, 640] on select "**********" at bounding box center [485, 653] width 304 height 27
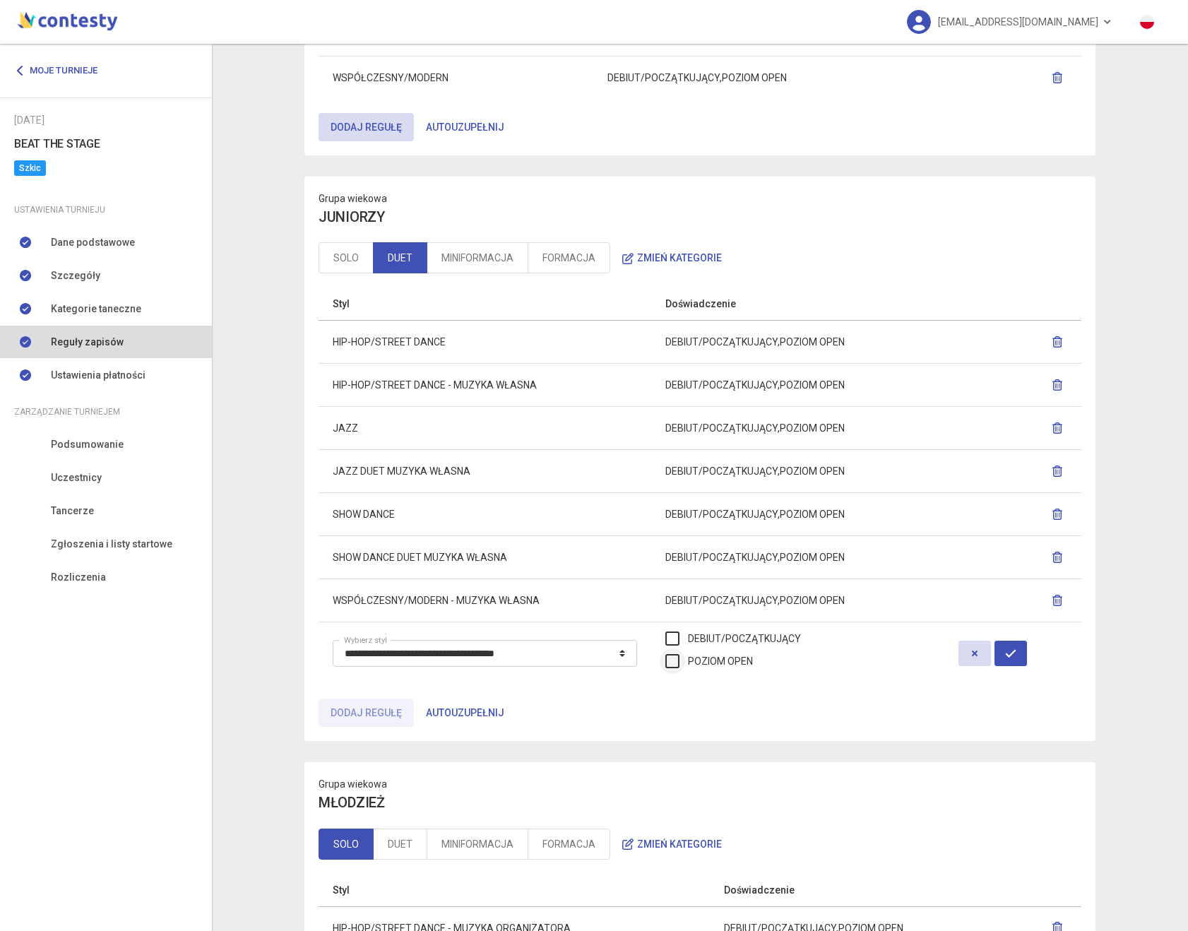
drag, startPoint x: 743, startPoint y: 639, endPoint x: 742, endPoint y: 659, distance: 19.8
click at [743, 640] on label "DEBIUT/POCZĄTKUJĄCY" at bounding box center [733, 639] width 136 height 16
click at [742, 665] on label "POZIOM OPEN" at bounding box center [709, 661] width 88 height 16
click at [1016, 658] on icon "button" at bounding box center [1010, 653] width 11 height 11
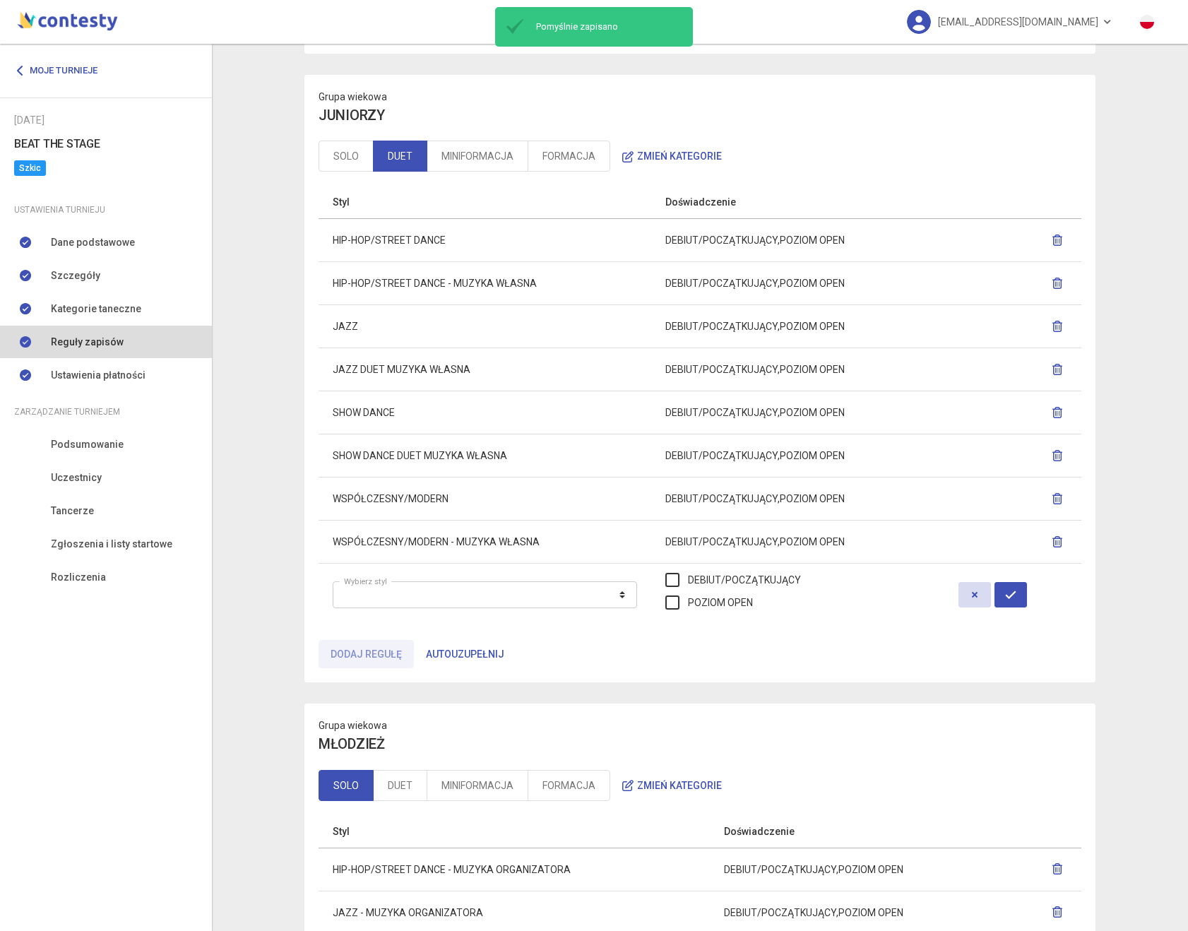
scroll to position [564, 0]
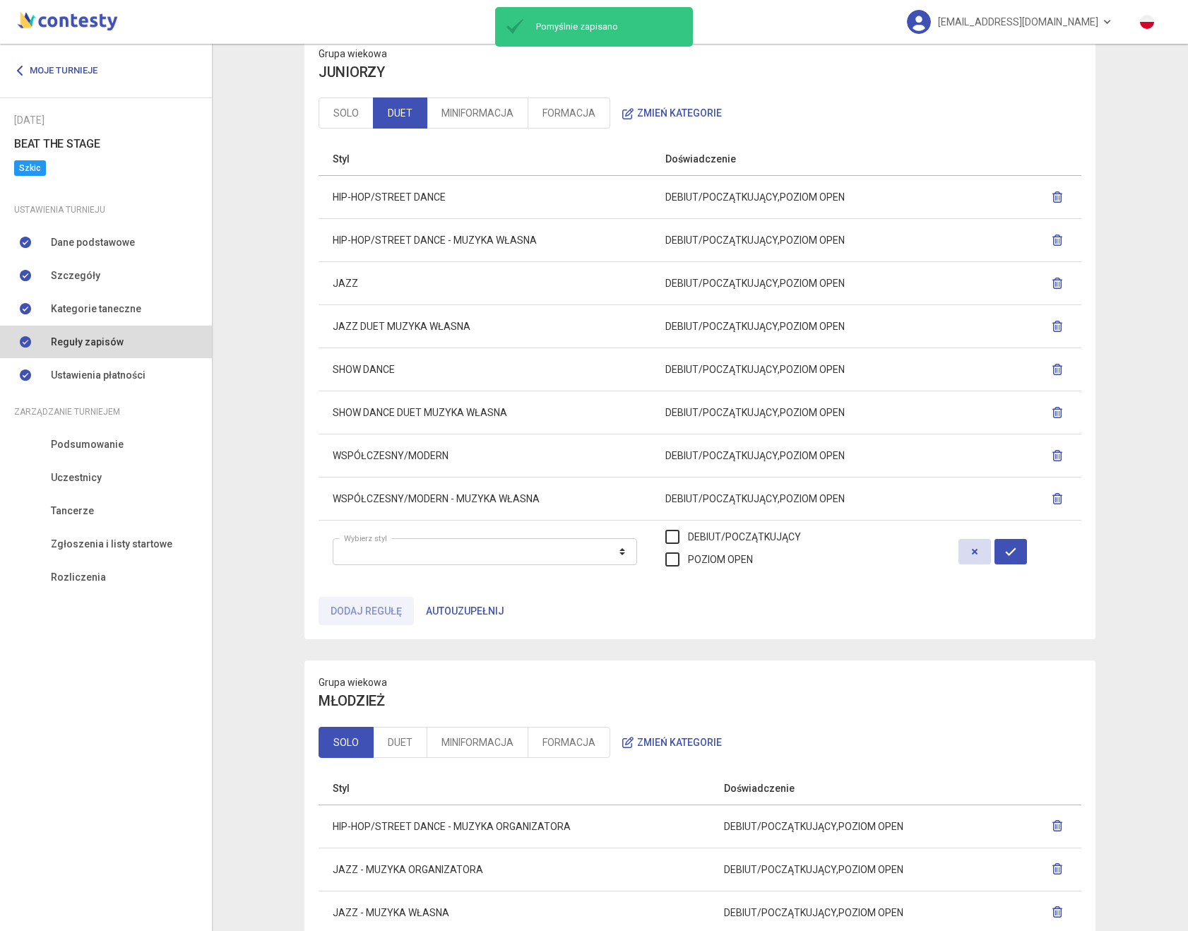
click at [1059, 239] on icon "button" at bounding box center [1057, 240] width 11 height 11
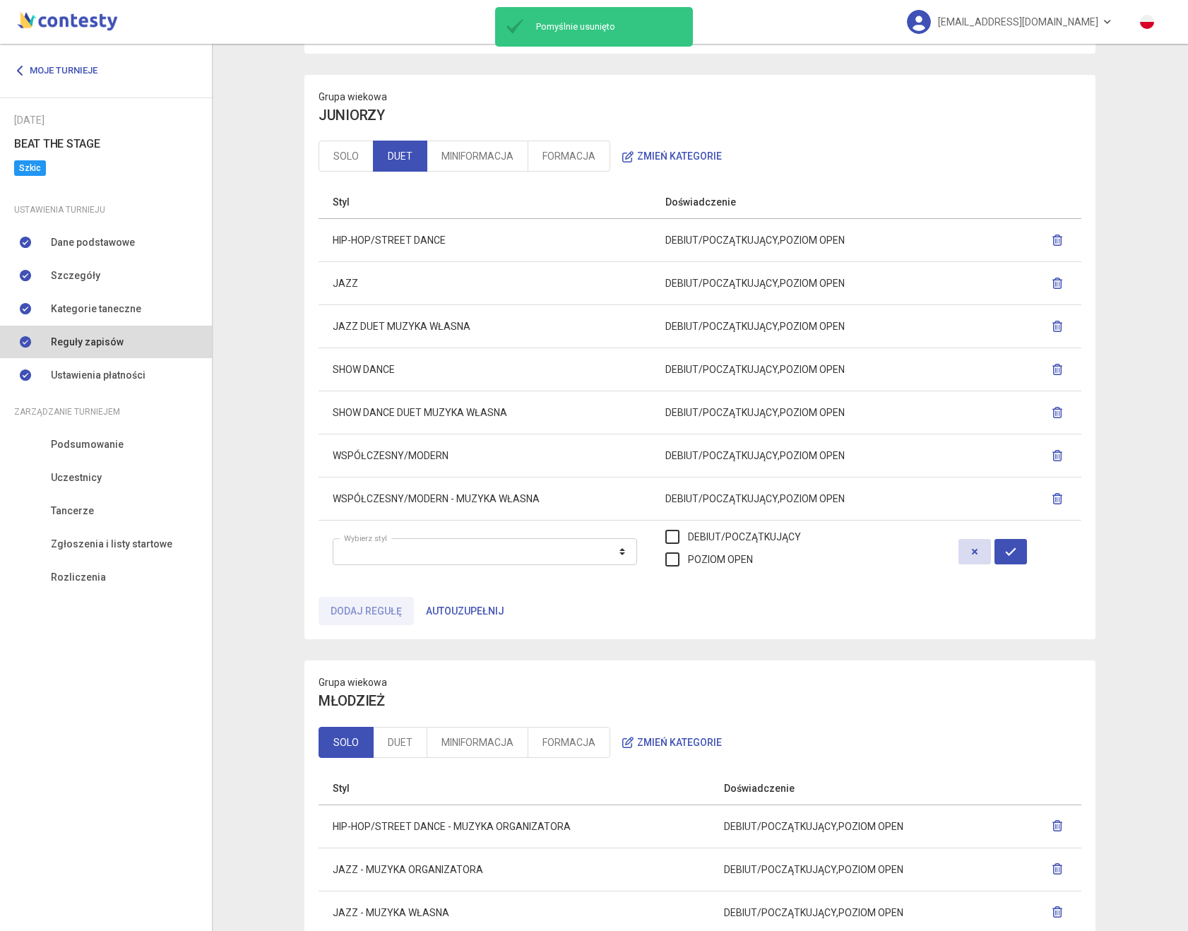
scroll to position [537, 0]
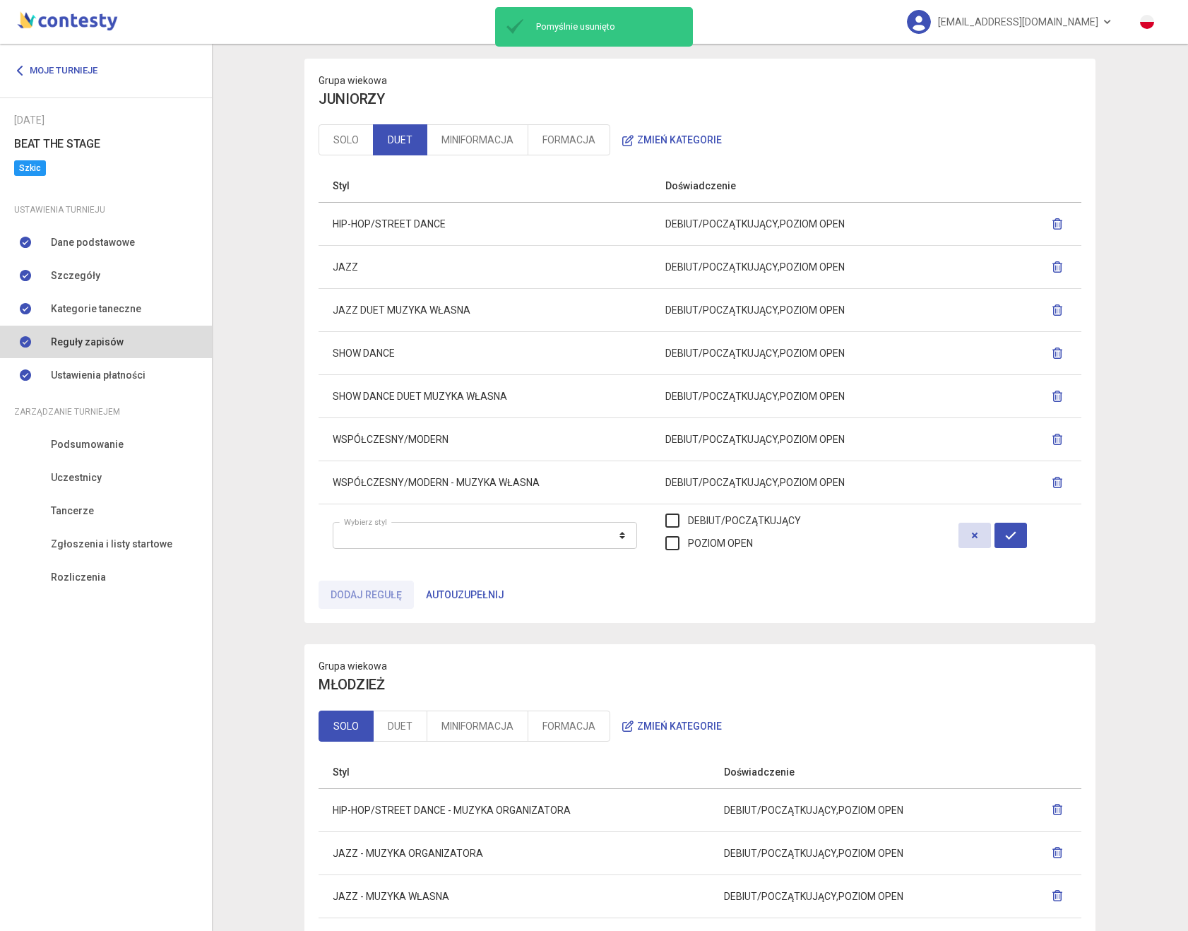
click at [1057, 310] on icon "button" at bounding box center [1057, 309] width 11 height 11
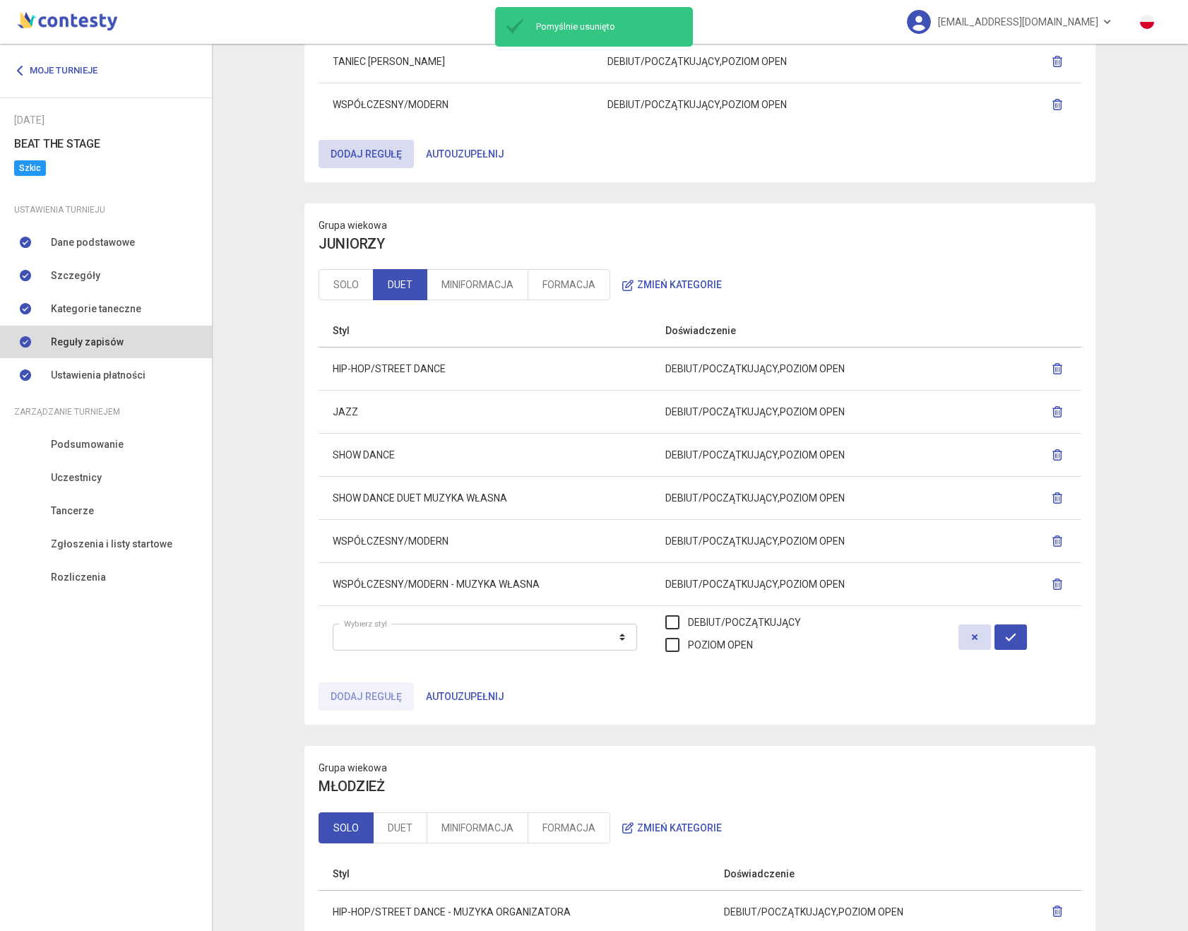
scroll to position [395, 0]
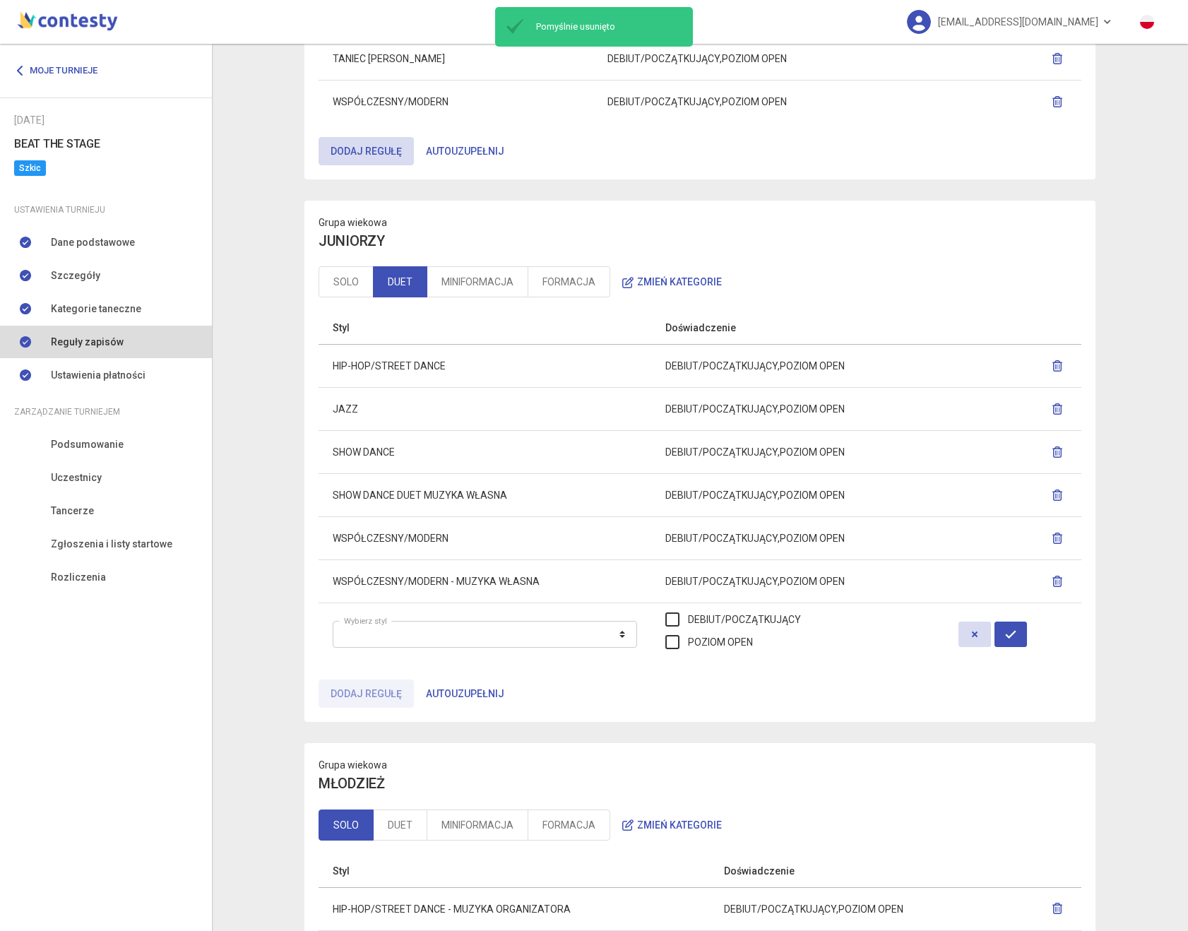
click at [1061, 496] on icon "button" at bounding box center [1057, 495] width 11 height 11
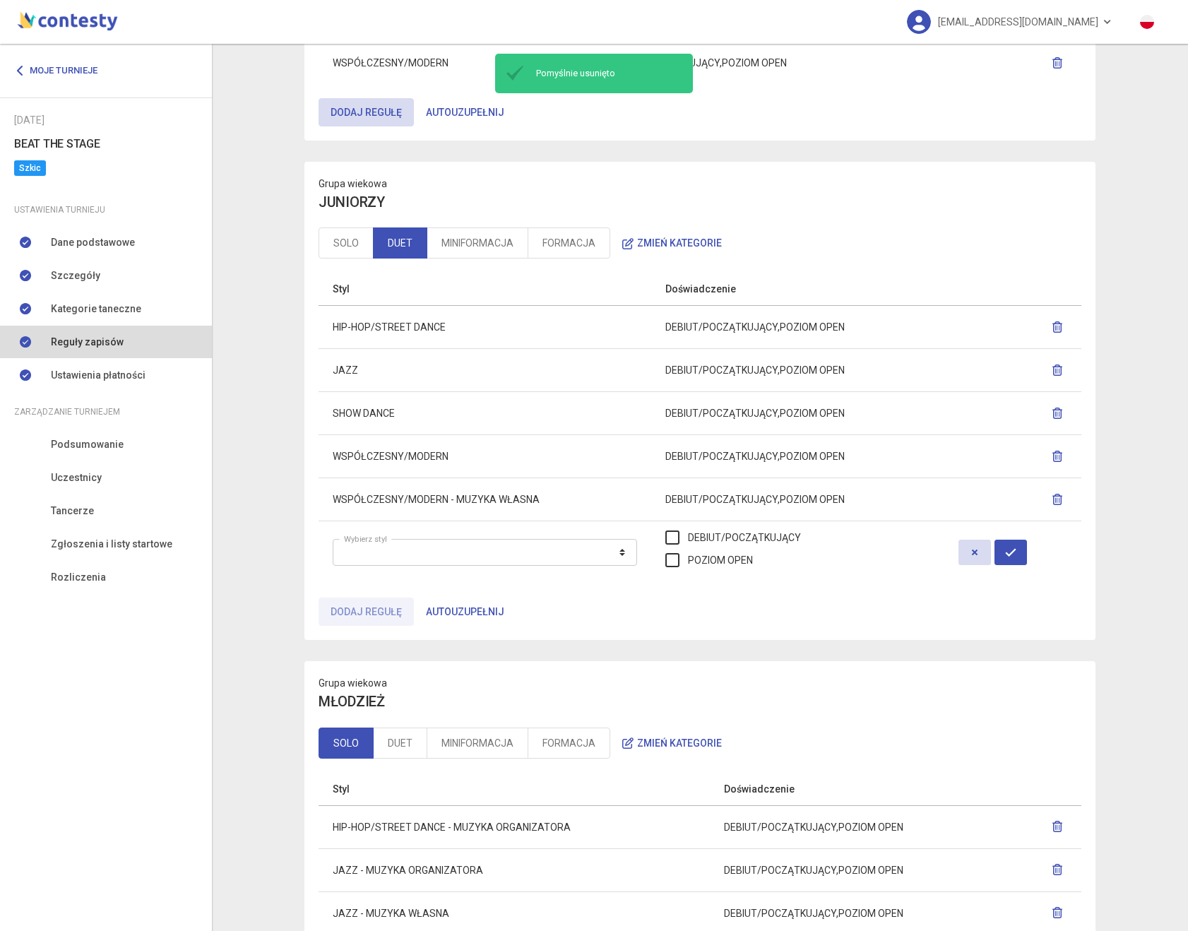
scroll to position [559, 0]
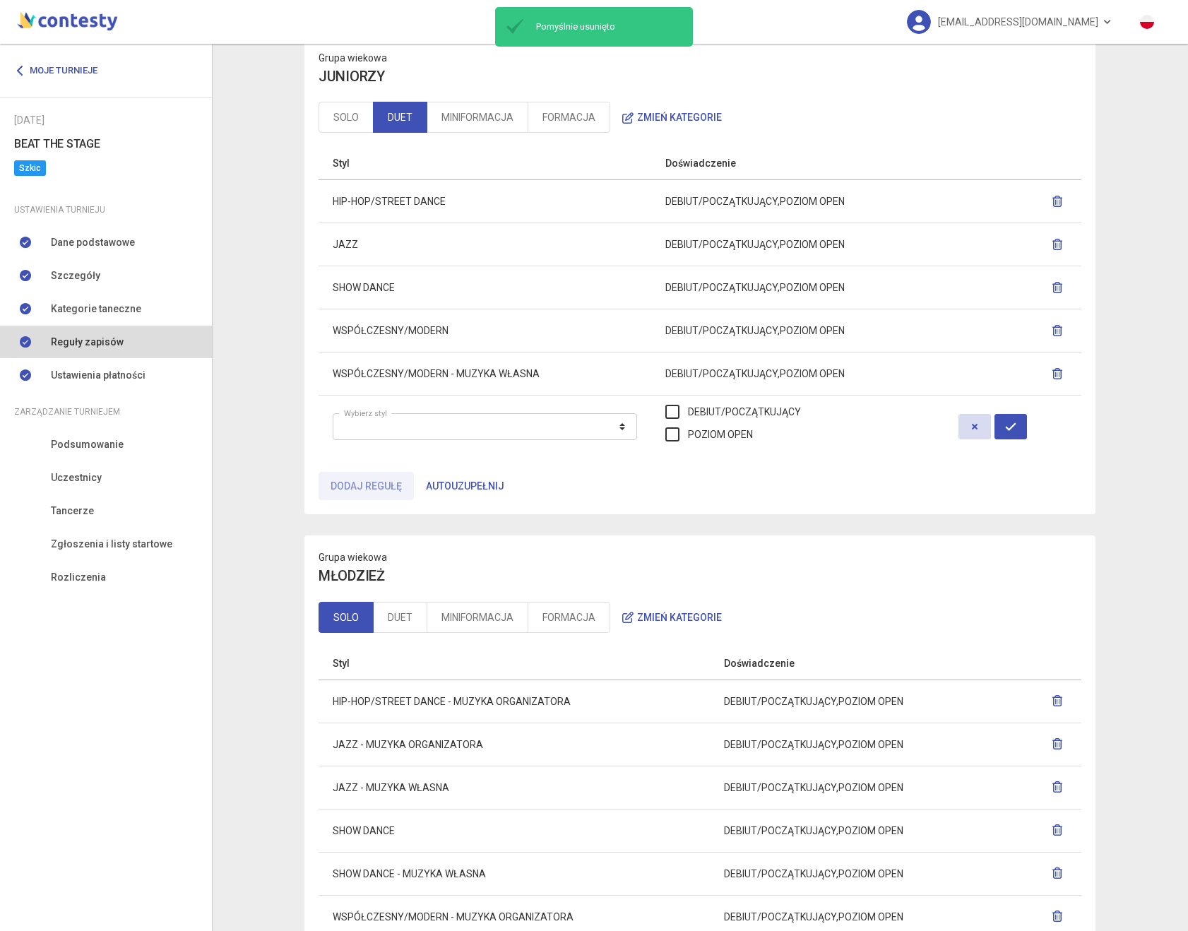
click at [1054, 374] on icon "button" at bounding box center [1057, 373] width 11 height 11
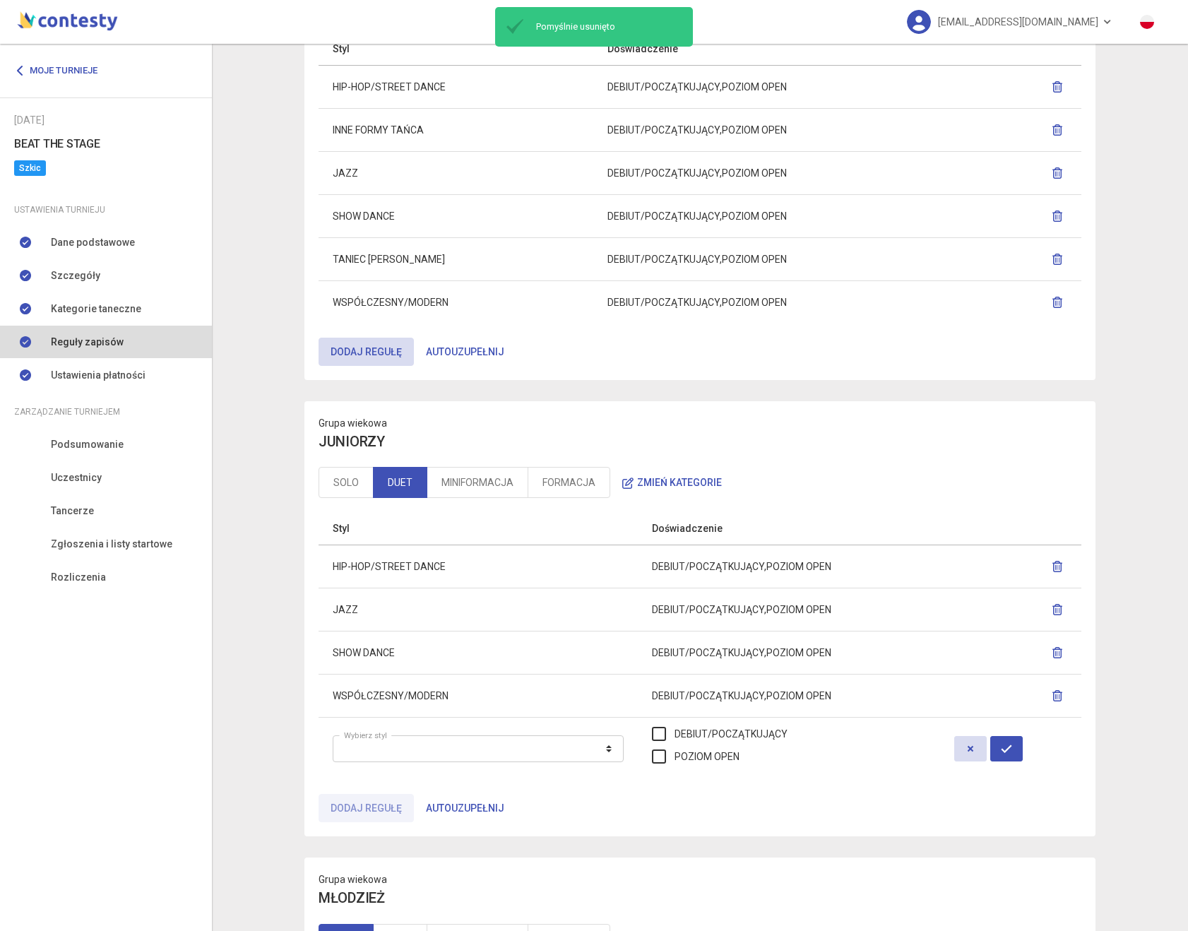
scroll to position [313, 0]
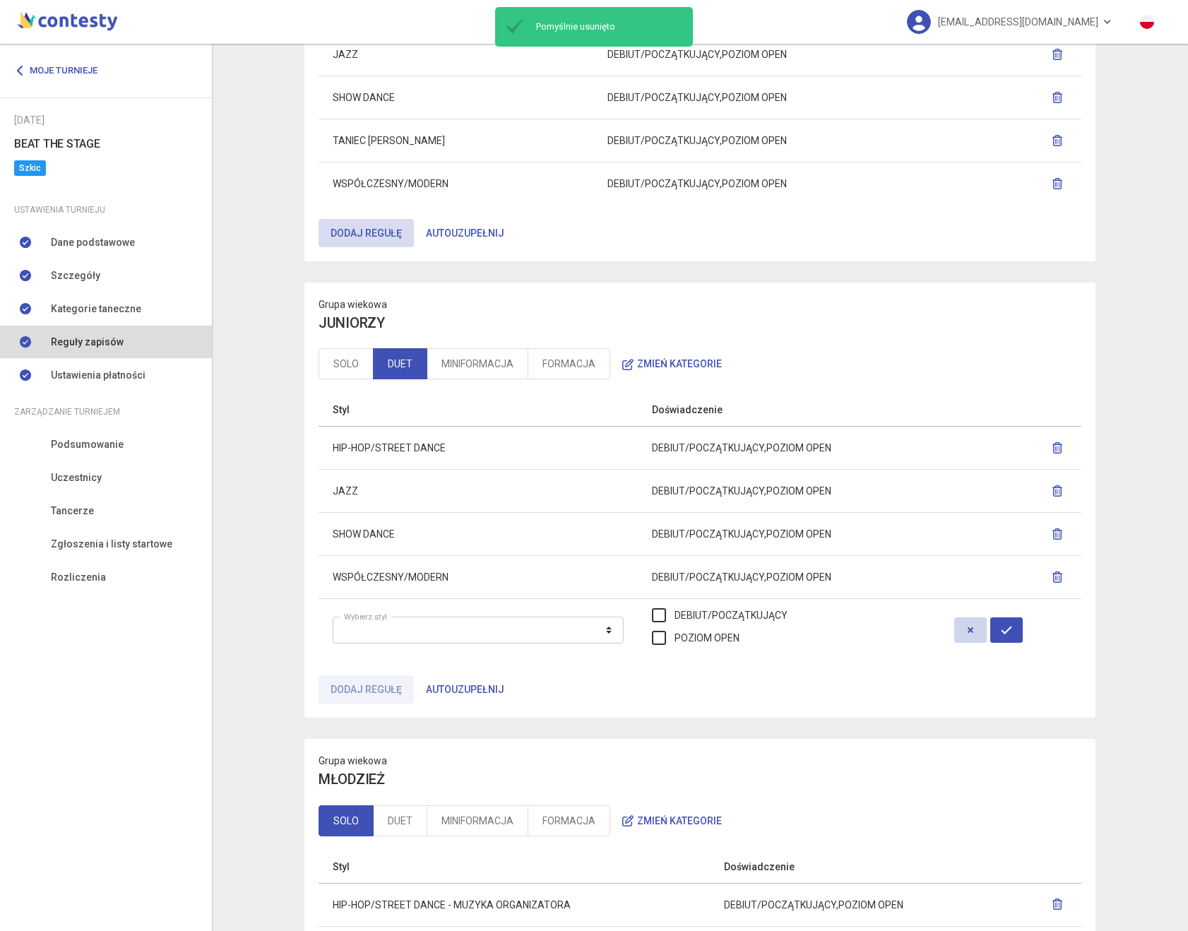
click at [976, 630] on icon "button" at bounding box center [970, 629] width 11 height 11
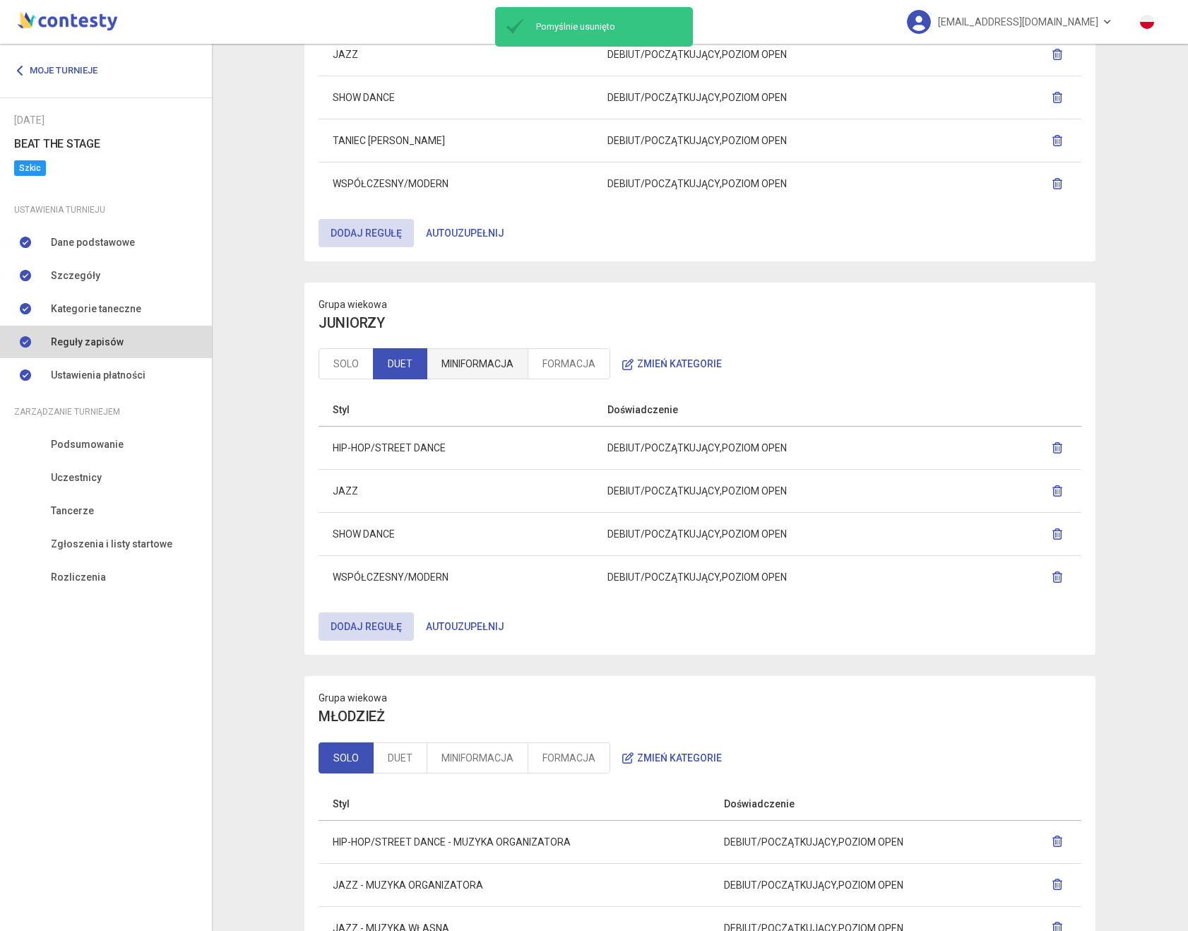
click at [492, 364] on link "MINIFORMACJA" at bounding box center [478, 363] width 102 height 31
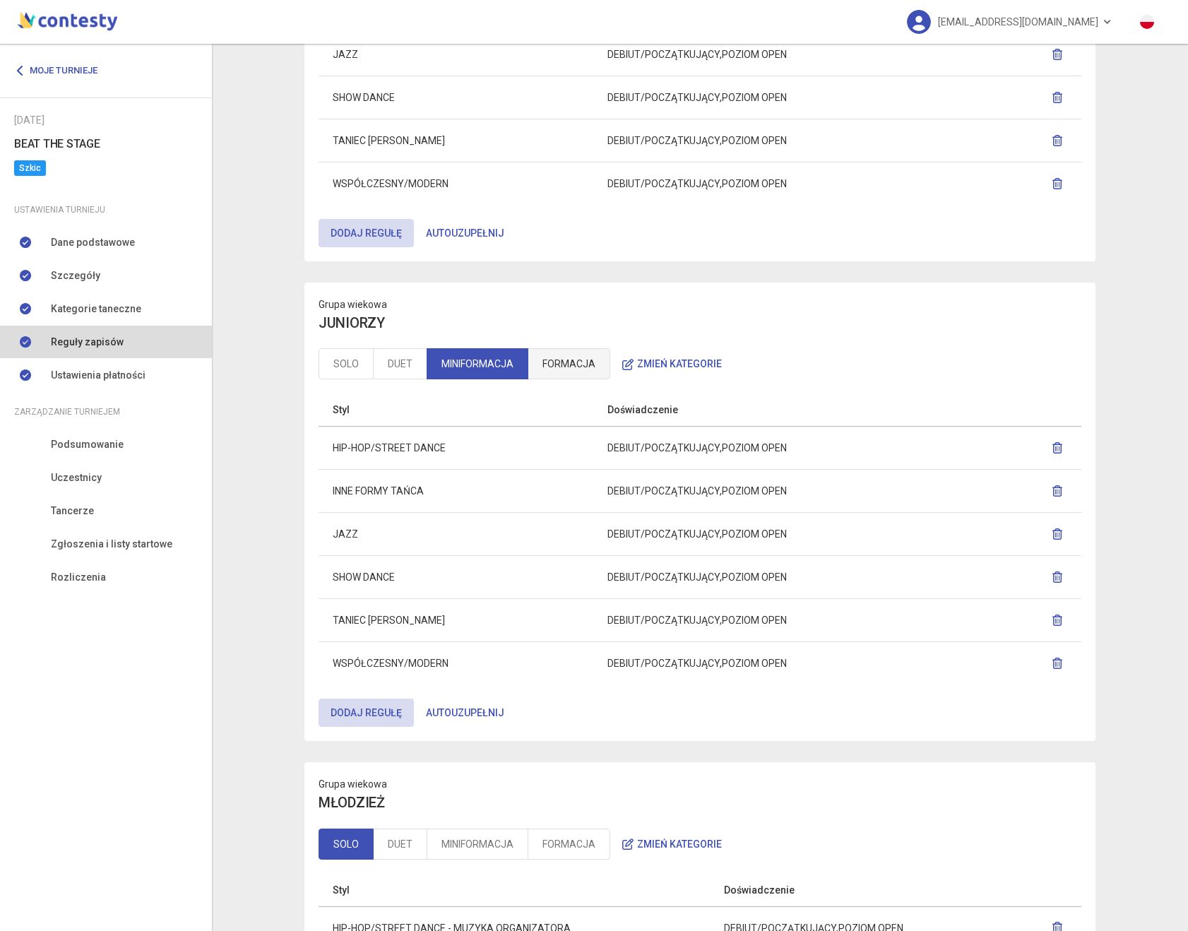
click at [583, 365] on link "FORMACJA" at bounding box center [569, 363] width 83 height 31
click at [484, 364] on link "MINIFORMACJA" at bounding box center [478, 363] width 102 height 31
drag, startPoint x: 484, startPoint y: 364, endPoint x: 377, endPoint y: 364, distance: 106.7
click at [377, 364] on link "DUET" at bounding box center [400, 363] width 54 height 31
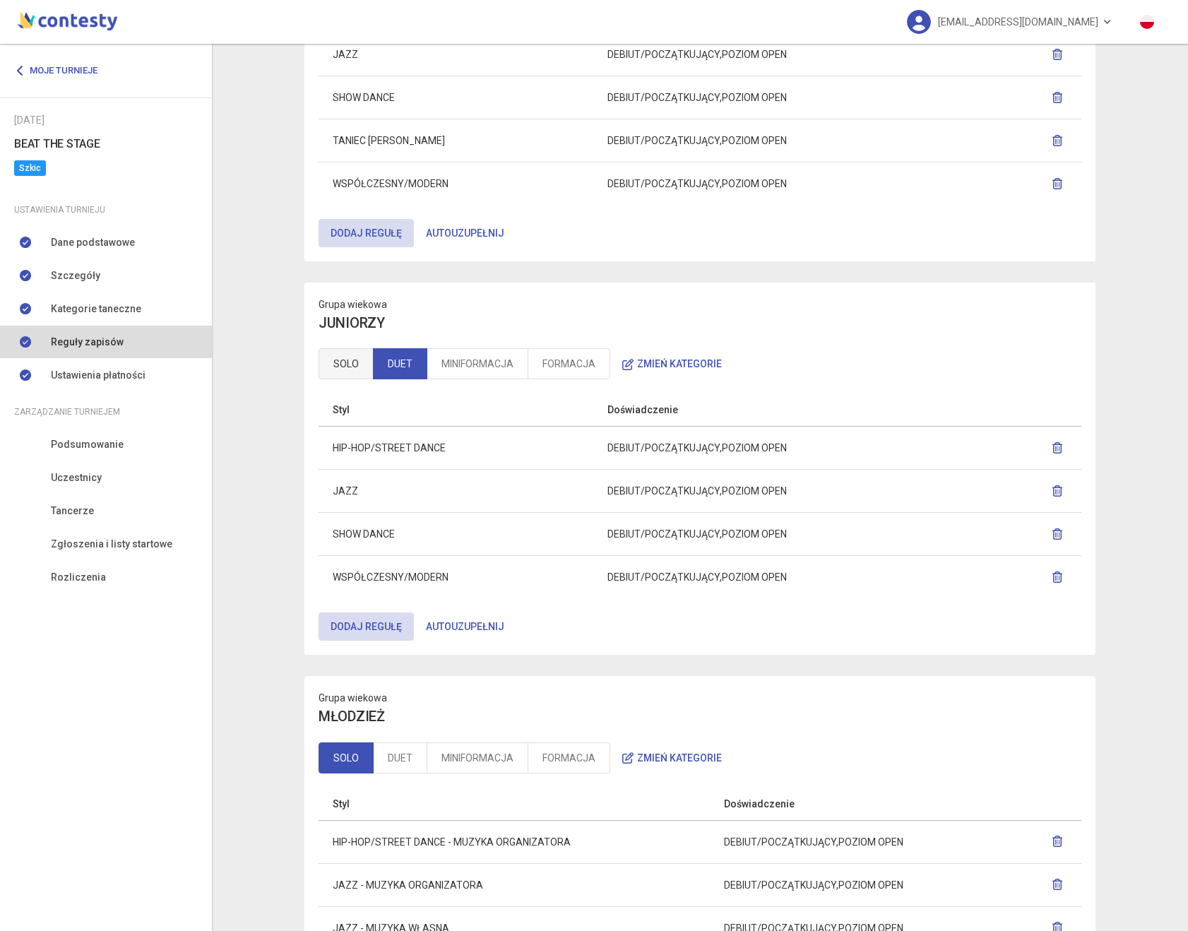
click at [355, 364] on link "SOLO" at bounding box center [346, 363] width 55 height 31
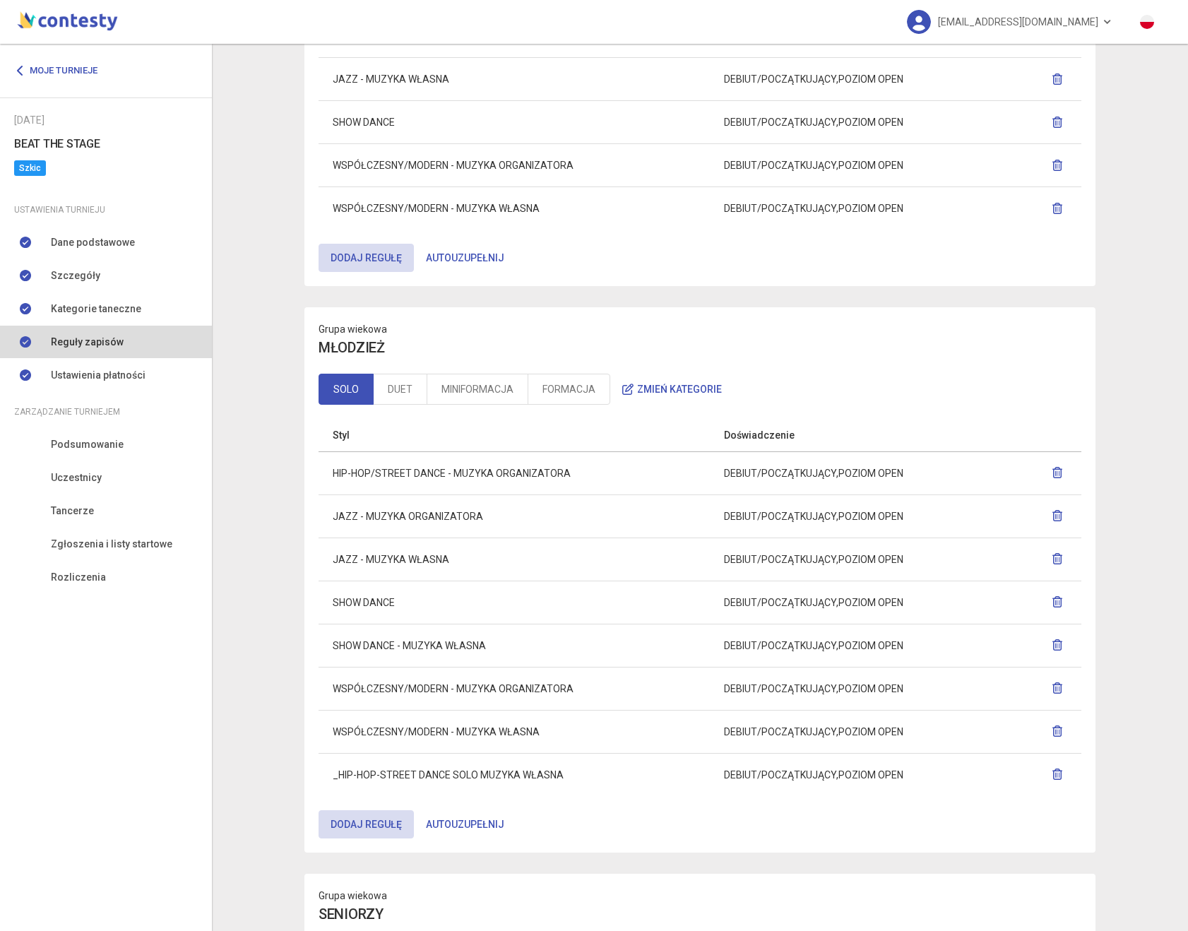
scroll to position [926, 0]
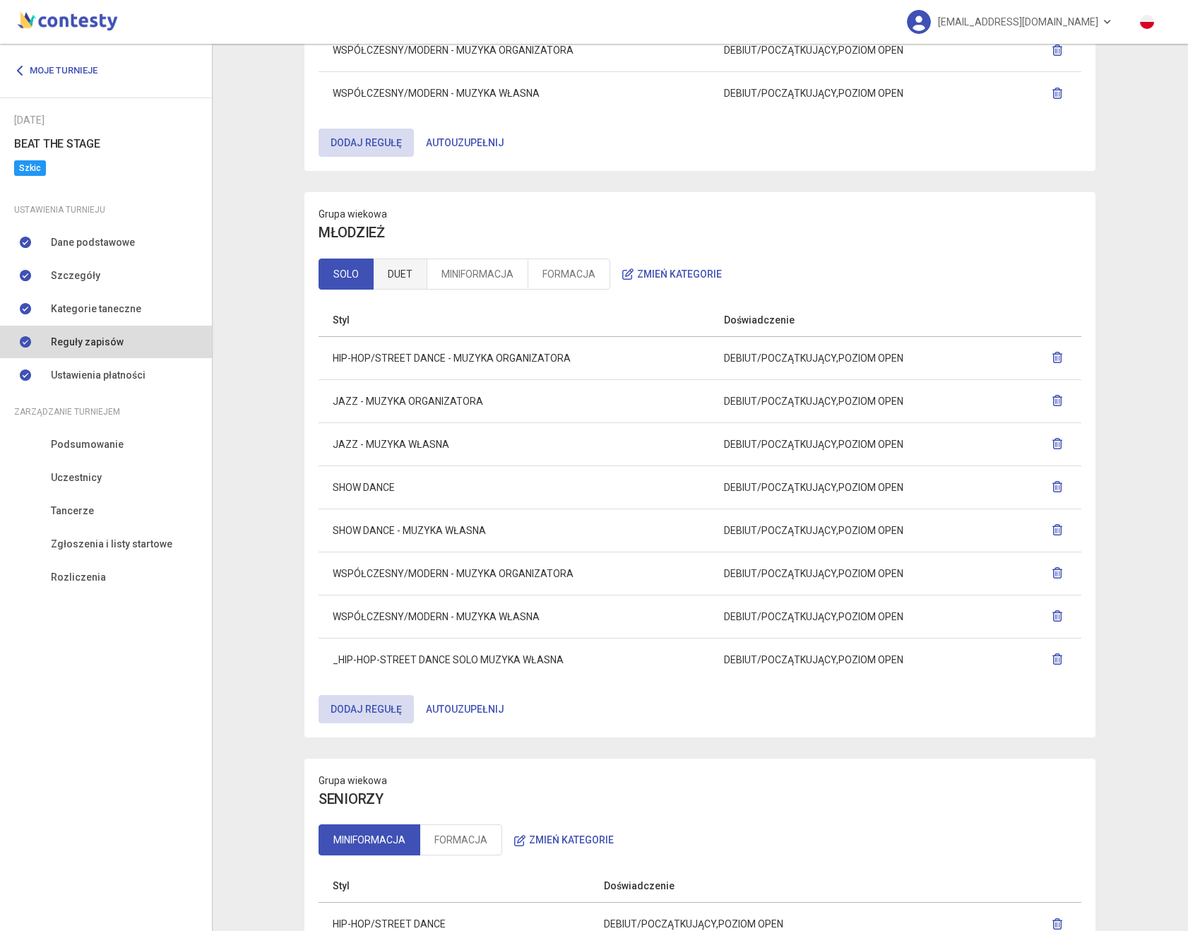
click at [394, 269] on link "DUET" at bounding box center [400, 274] width 54 height 31
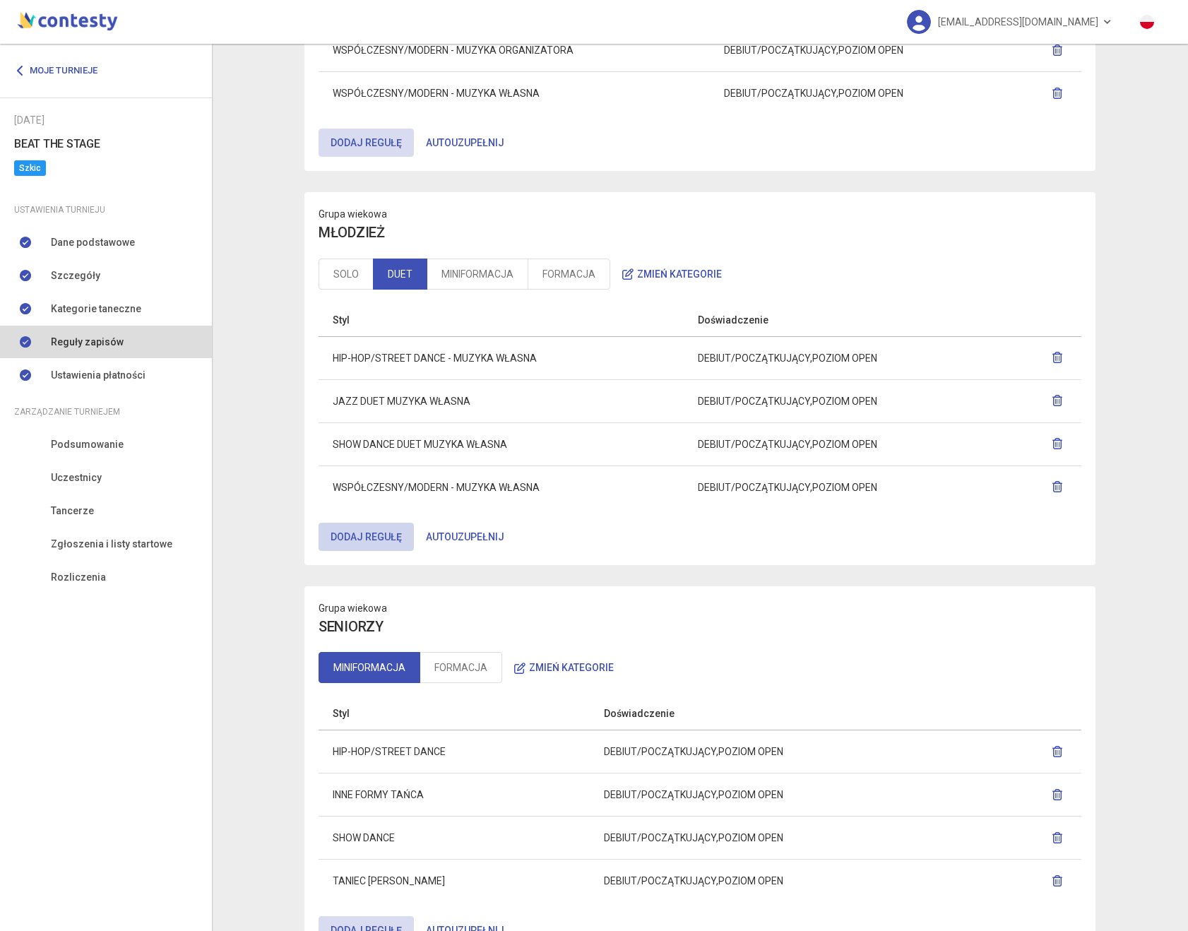
click at [366, 535] on button "Dodaj regułę" at bounding box center [366, 537] width 95 height 28
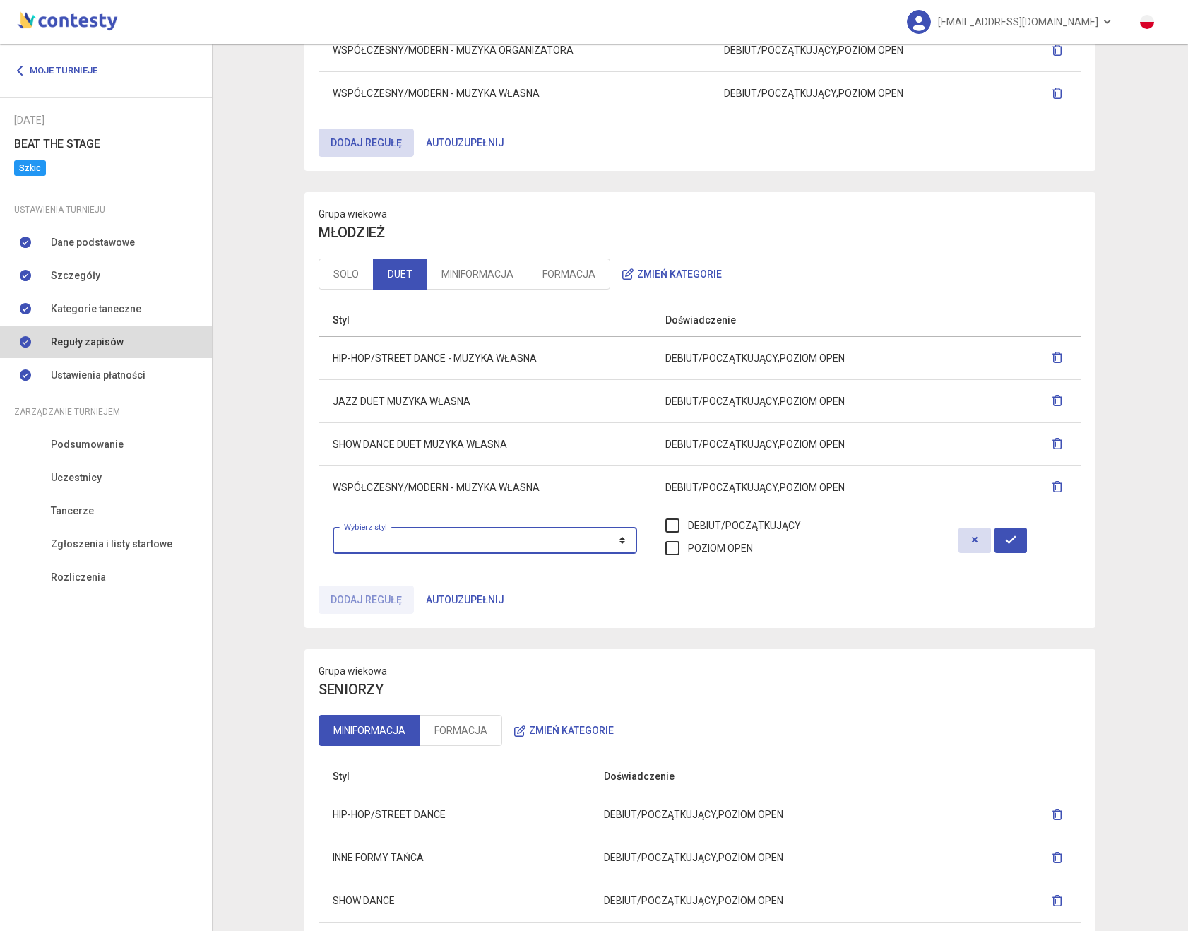
click at [371, 538] on select "**********" at bounding box center [485, 540] width 304 height 27
select select "**********"
click at [333, 527] on select "**********" at bounding box center [485, 540] width 304 height 27
click at [784, 526] on label "DEBIUT/POCZĄTKUJĄCY" at bounding box center [733, 526] width 136 height 16
click at [753, 546] on label "POZIOM OPEN" at bounding box center [709, 548] width 88 height 16
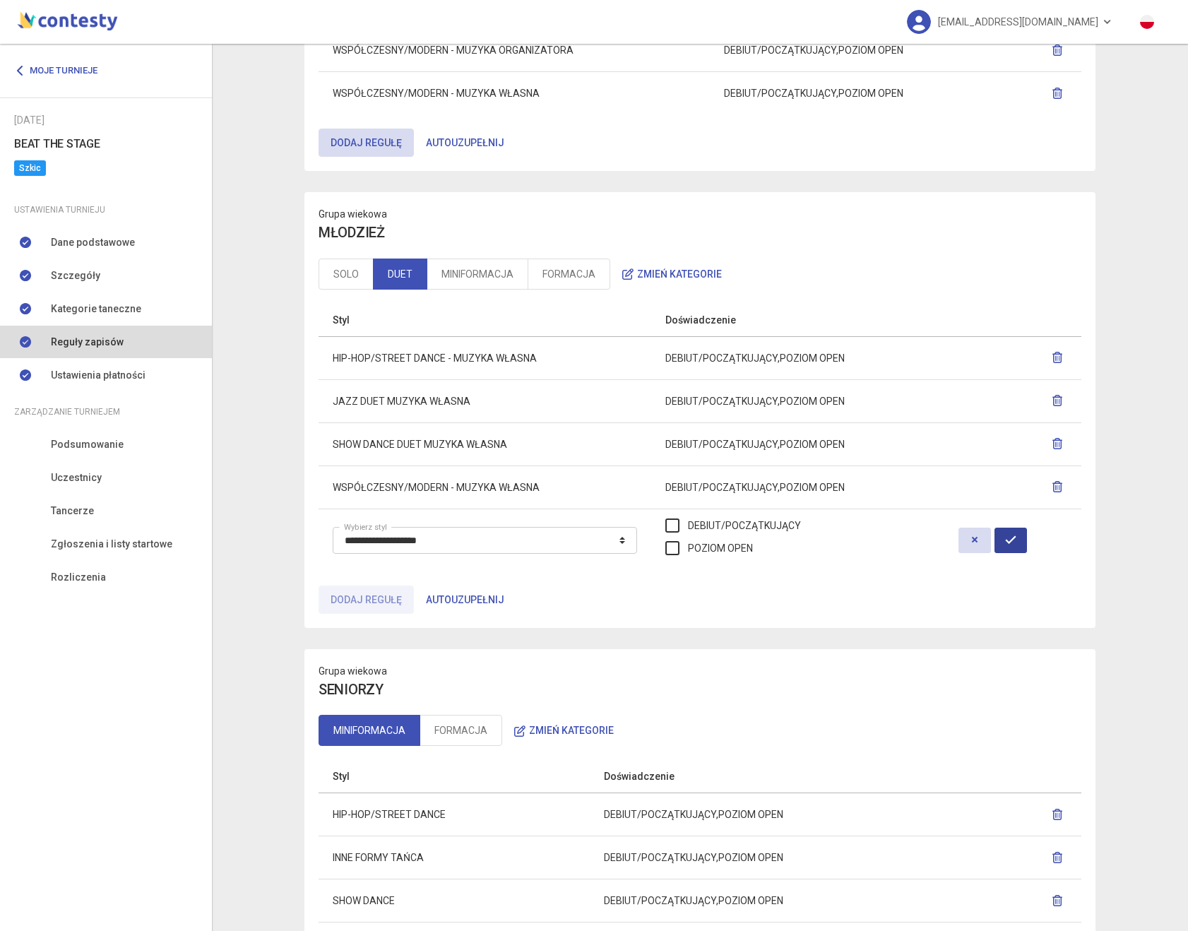
click at [1016, 544] on icon "button" at bounding box center [1010, 539] width 11 height 11
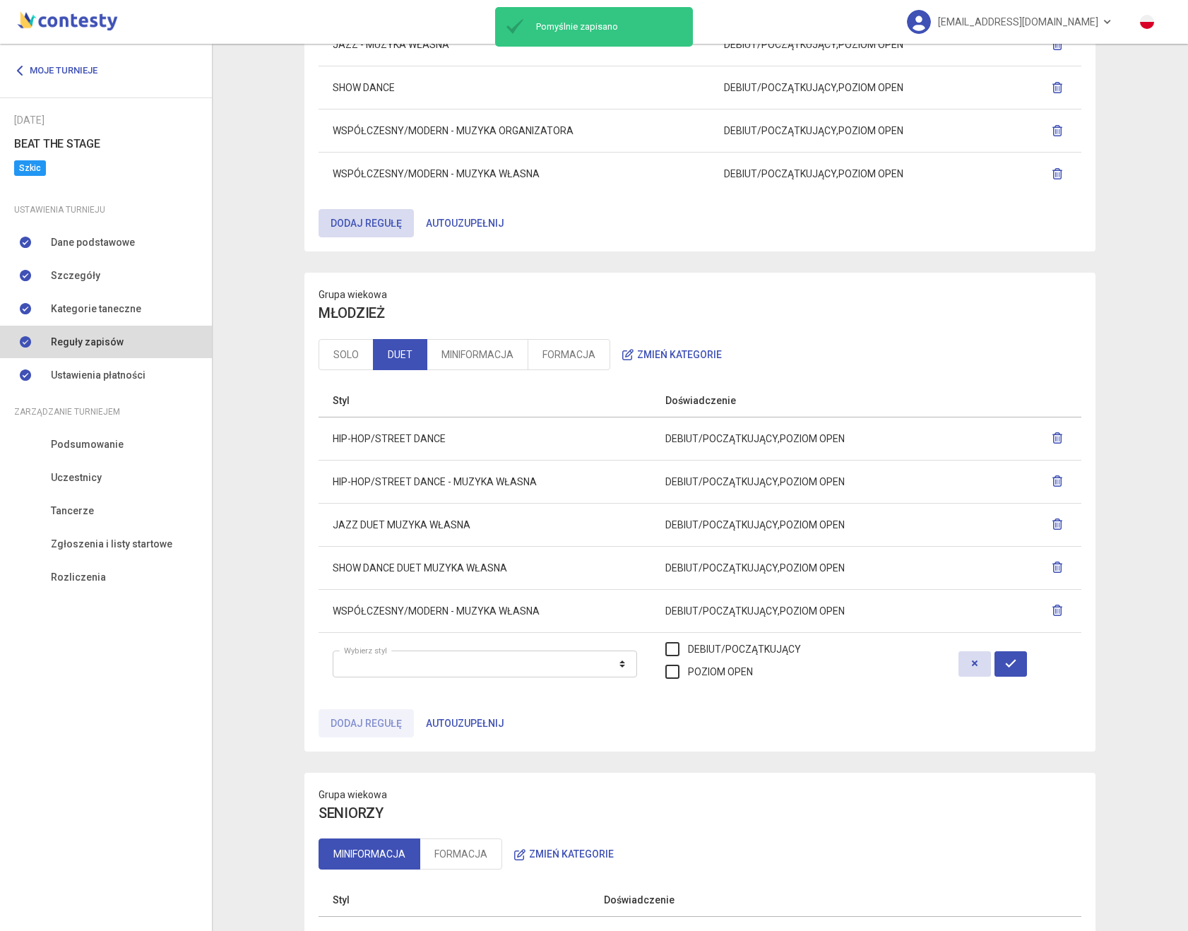
scroll to position [860, 0]
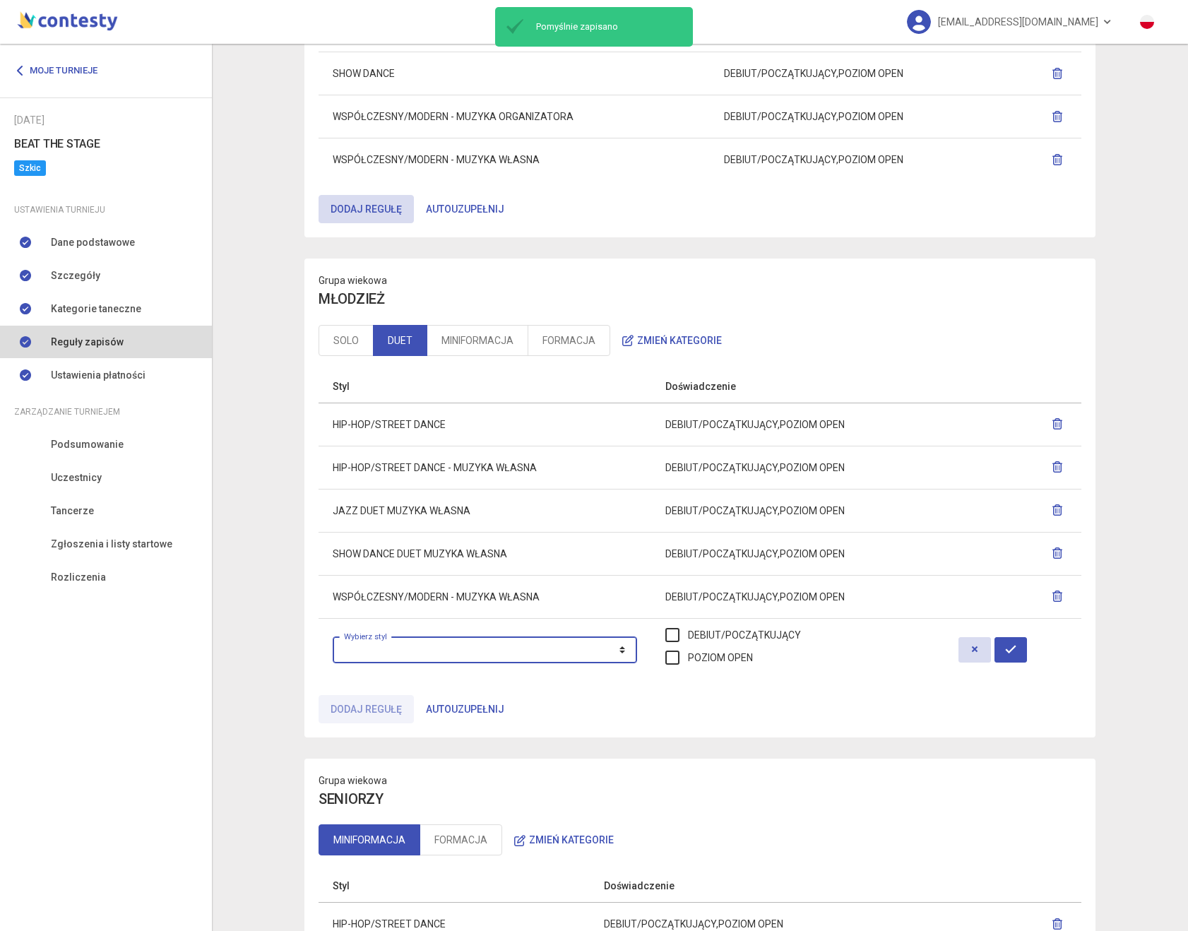
click at [468, 651] on select "**********" at bounding box center [485, 649] width 304 height 27
select select "**********"
click at [333, 636] on select "**********" at bounding box center [485, 649] width 304 height 27
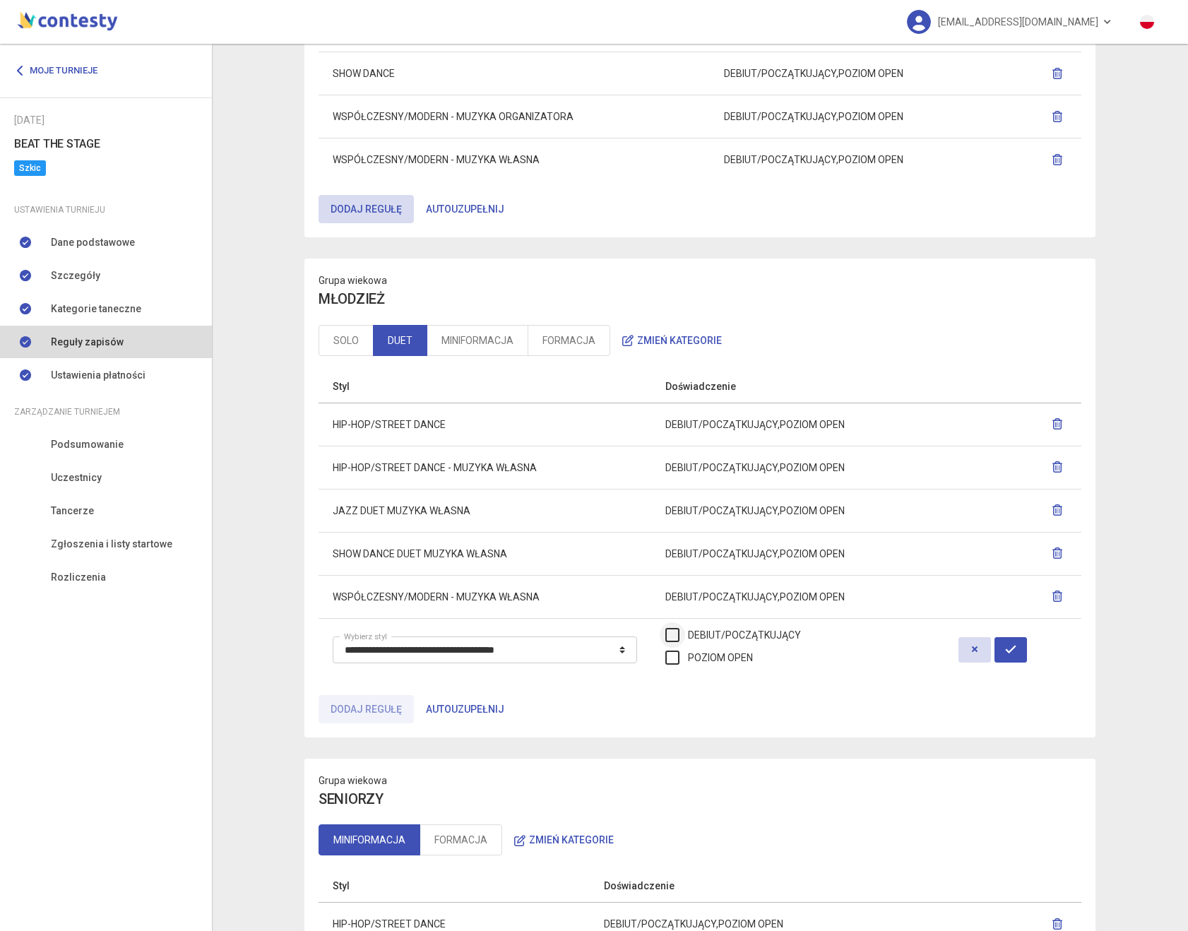
click at [767, 635] on label "DEBIUT/POCZĄTKUJĄCY" at bounding box center [733, 635] width 136 height 16
drag, startPoint x: 760, startPoint y: 653, endPoint x: 950, endPoint y: 675, distance: 191.3
click at [753, 654] on label "POZIOM OPEN" at bounding box center [709, 658] width 88 height 16
click at [1027, 657] on button "button" at bounding box center [1011, 649] width 32 height 25
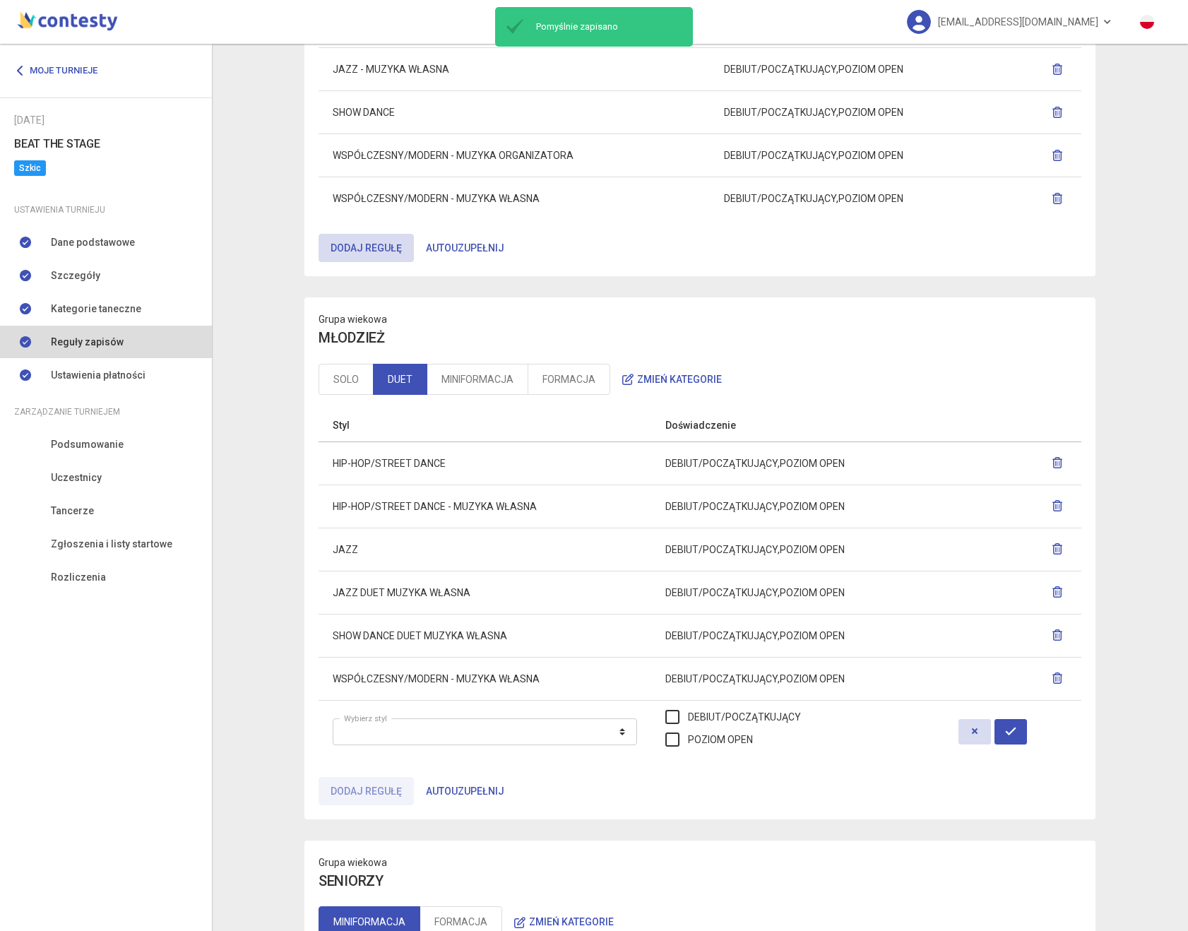
scroll to position [889, 0]
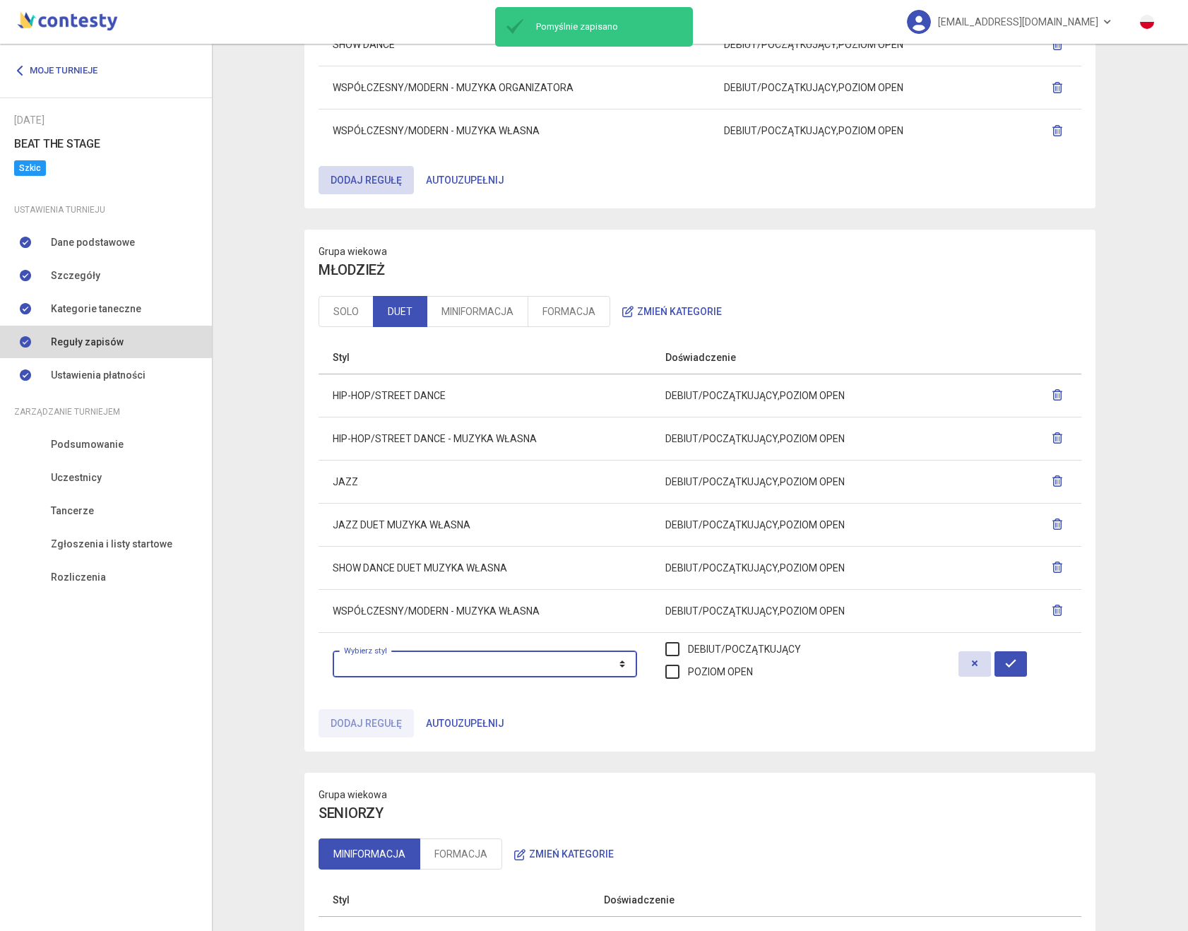
click at [474, 674] on select "**********" at bounding box center [485, 664] width 304 height 27
select select "**********"
click at [333, 651] on select "**********" at bounding box center [485, 664] width 304 height 27
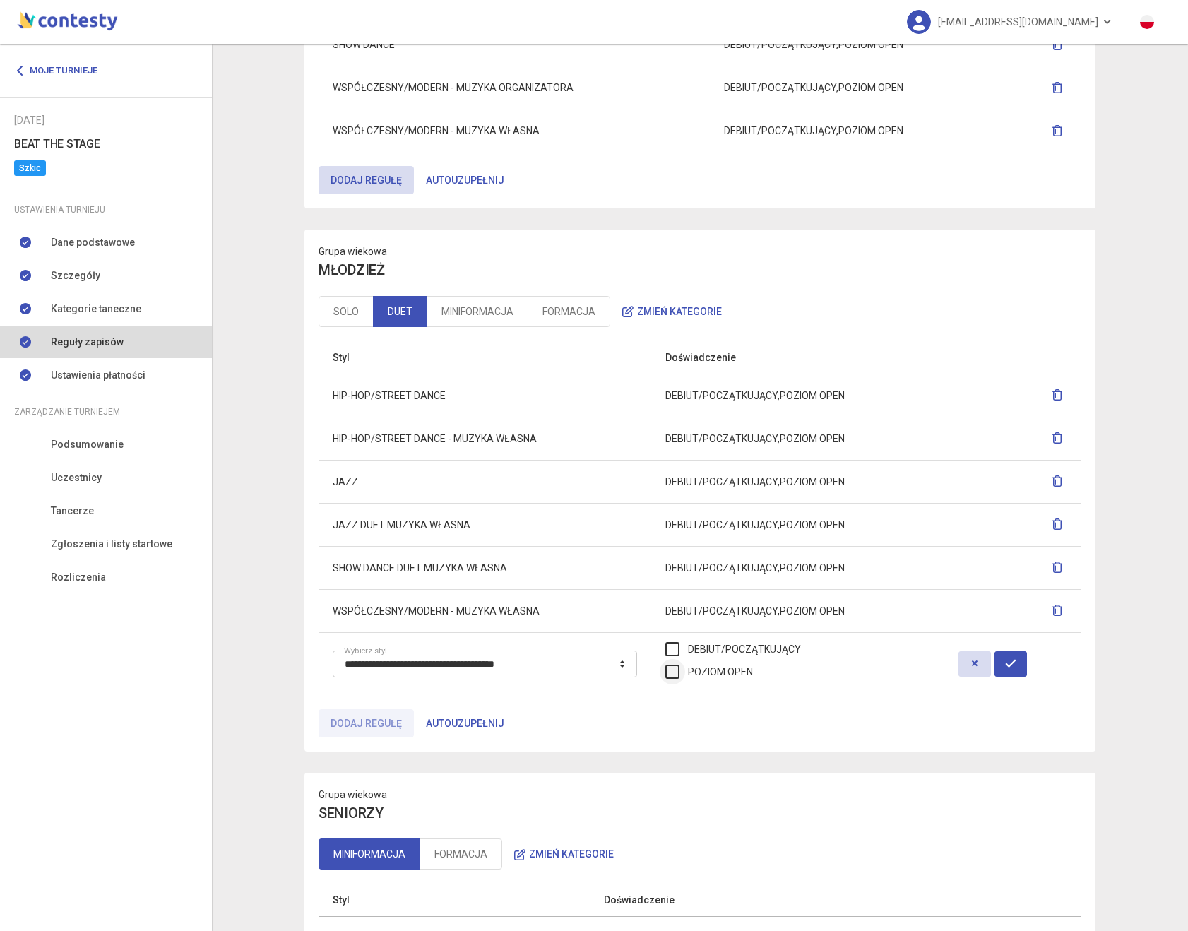
drag, startPoint x: 791, startPoint y: 648, endPoint x: 785, endPoint y: 669, distance: 21.2
click at [790, 649] on label "DEBIUT/POCZĄTKUJĄCY" at bounding box center [733, 649] width 136 height 16
drag, startPoint x: 785, startPoint y: 669, endPoint x: 855, endPoint y: 688, distance: 72.5
click at [753, 670] on label "POZIOM OPEN" at bounding box center [709, 672] width 88 height 16
click at [1016, 667] on icon "button" at bounding box center [1010, 663] width 11 height 11
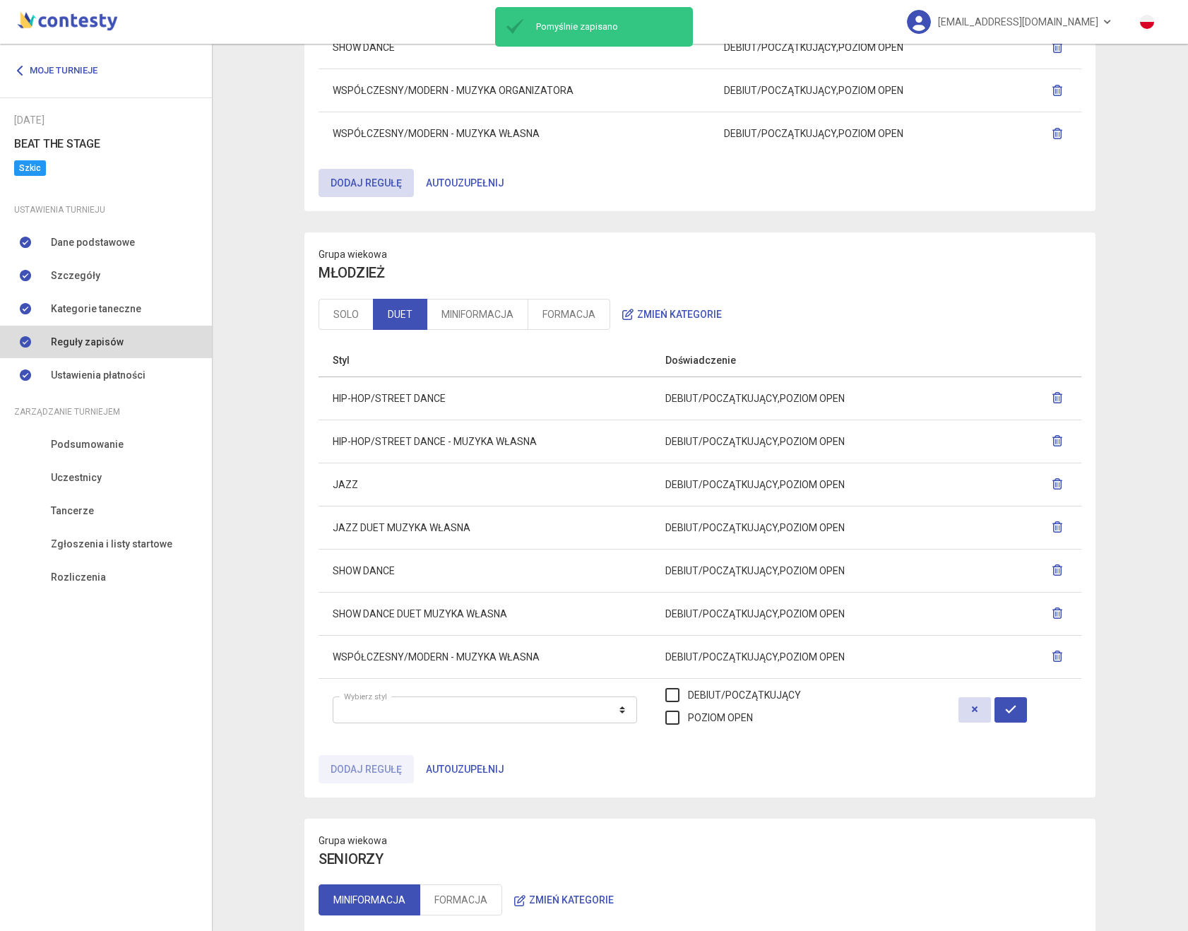
scroll to position [892, 0]
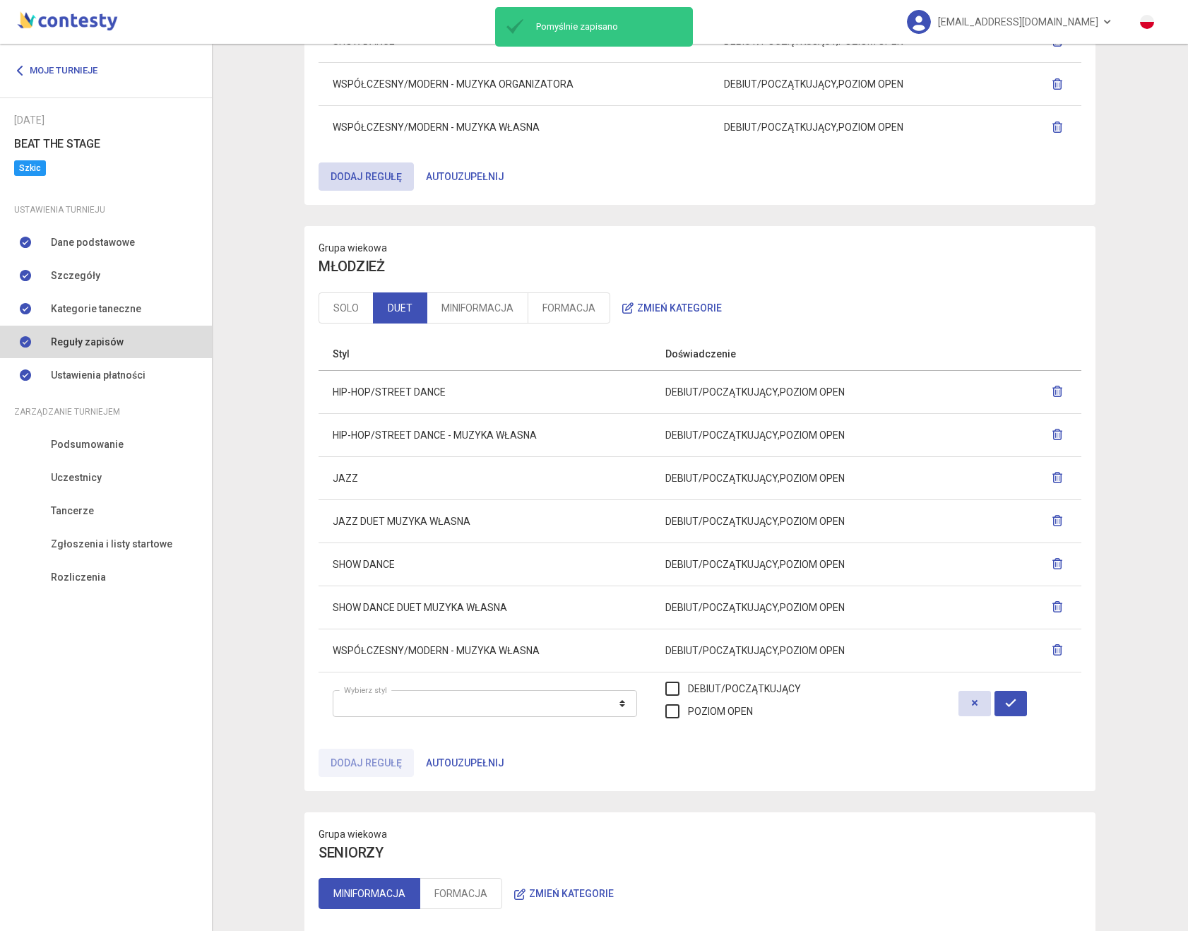
click at [548, 688] on td "**********" at bounding box center [485, 703] width 333 height 63
click at [544, 694] on select "**********" at bounding box center [485, 703] width 304 height 27
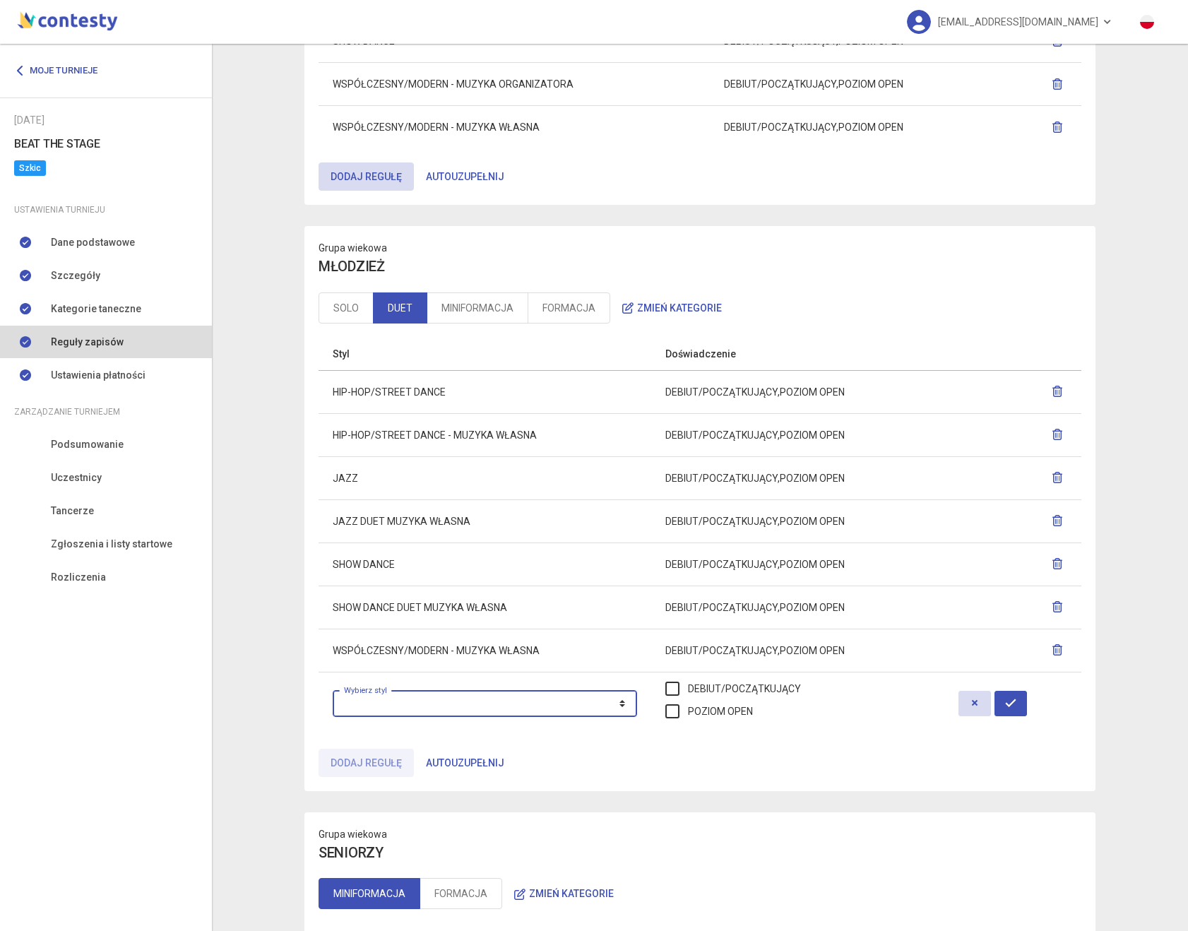
select select "**********"
click at [333, 690] on select "**********" at bounding box center [485, 703] width 304 height 27
drag, startPoint x: 807, startPoint y: 691, endPoint x: 790, endPoint y: 715, distance: 29.8
click at [801, 691] on label "DEBIUT/POCZĄTKUJĄCY" at bounding box center [733, 689] width 136 height 16
click at [753, 716] on label "POZIOM OPEN" at bounding box center [709, 712] width 88 height 16
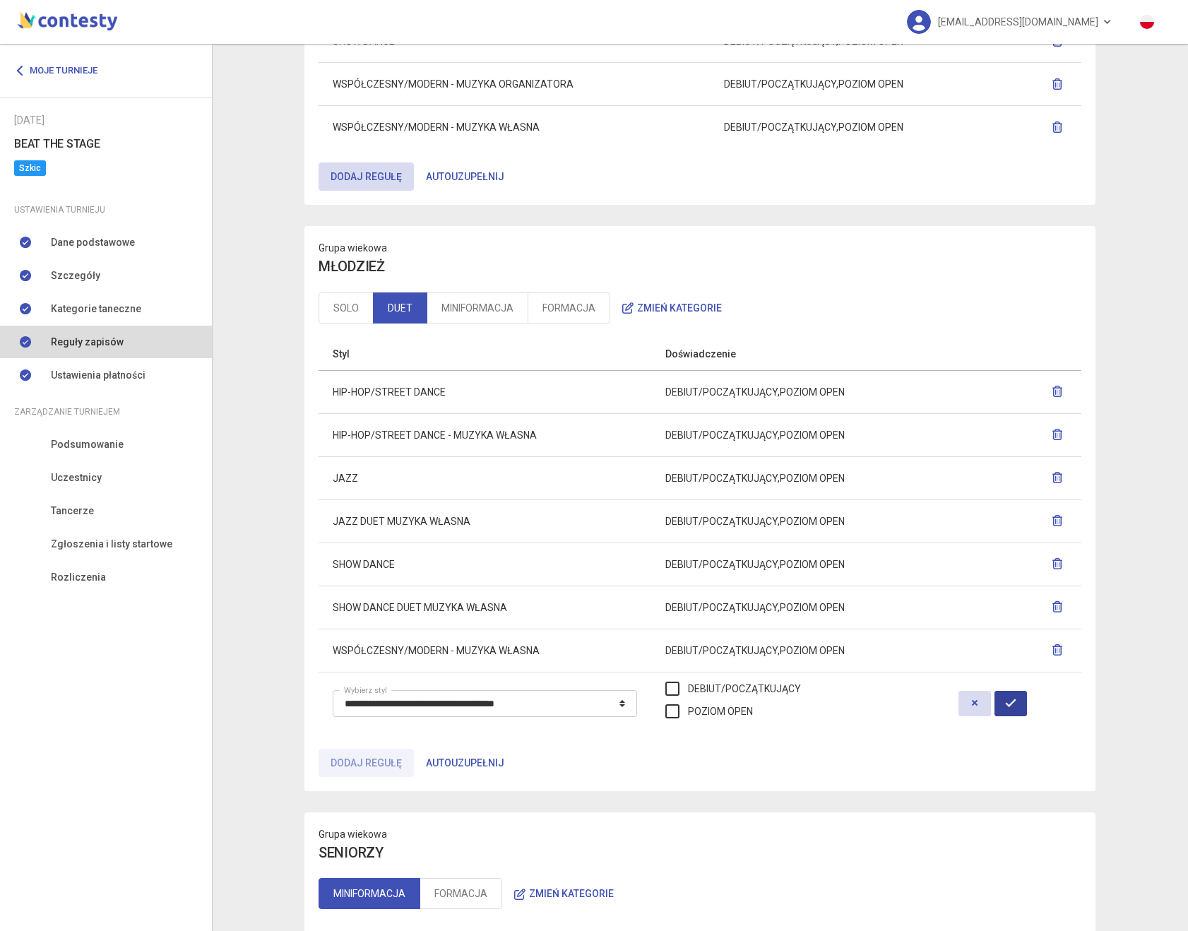
click at [1027, 707] on button "button" at bounding box center [1011, 703] width 32 height 25
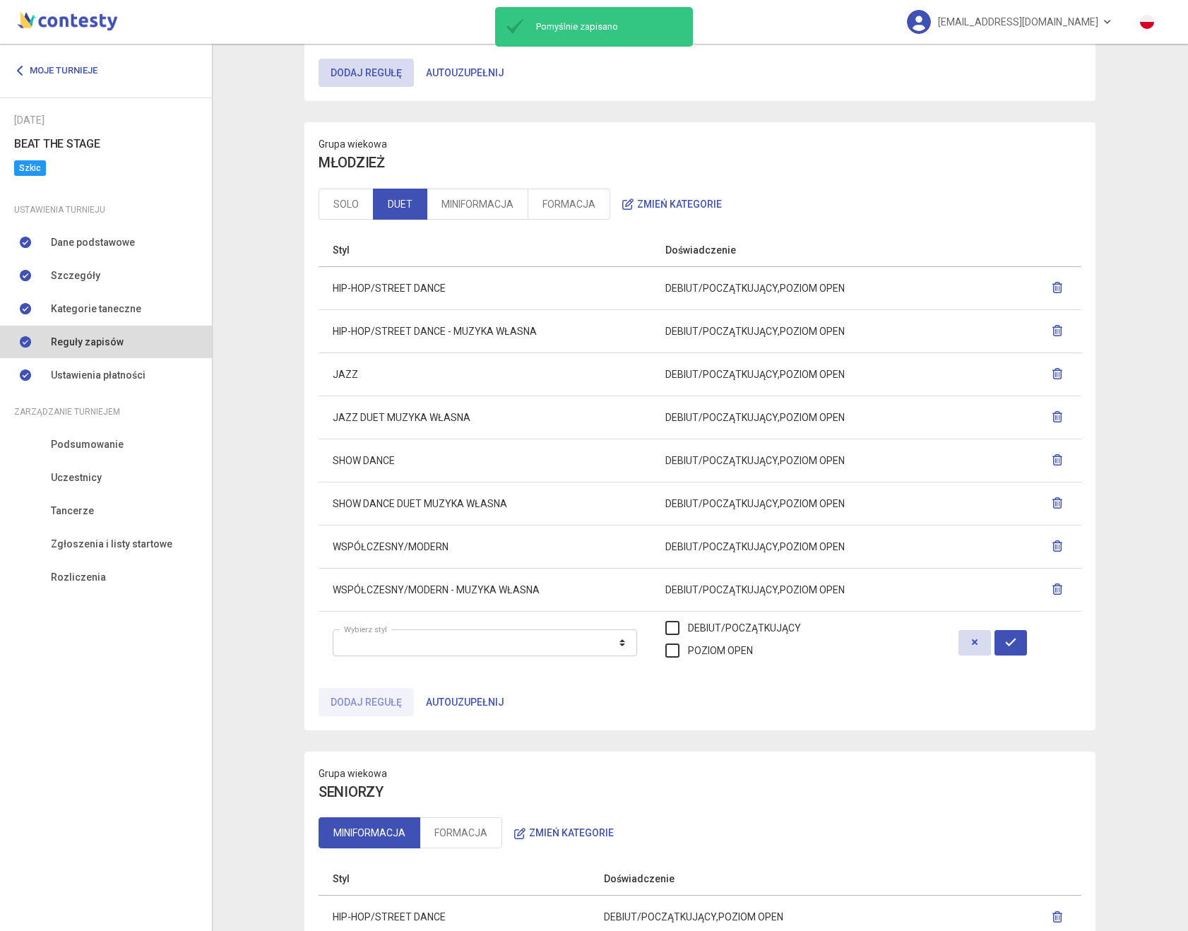
scroll to position [987, 0]
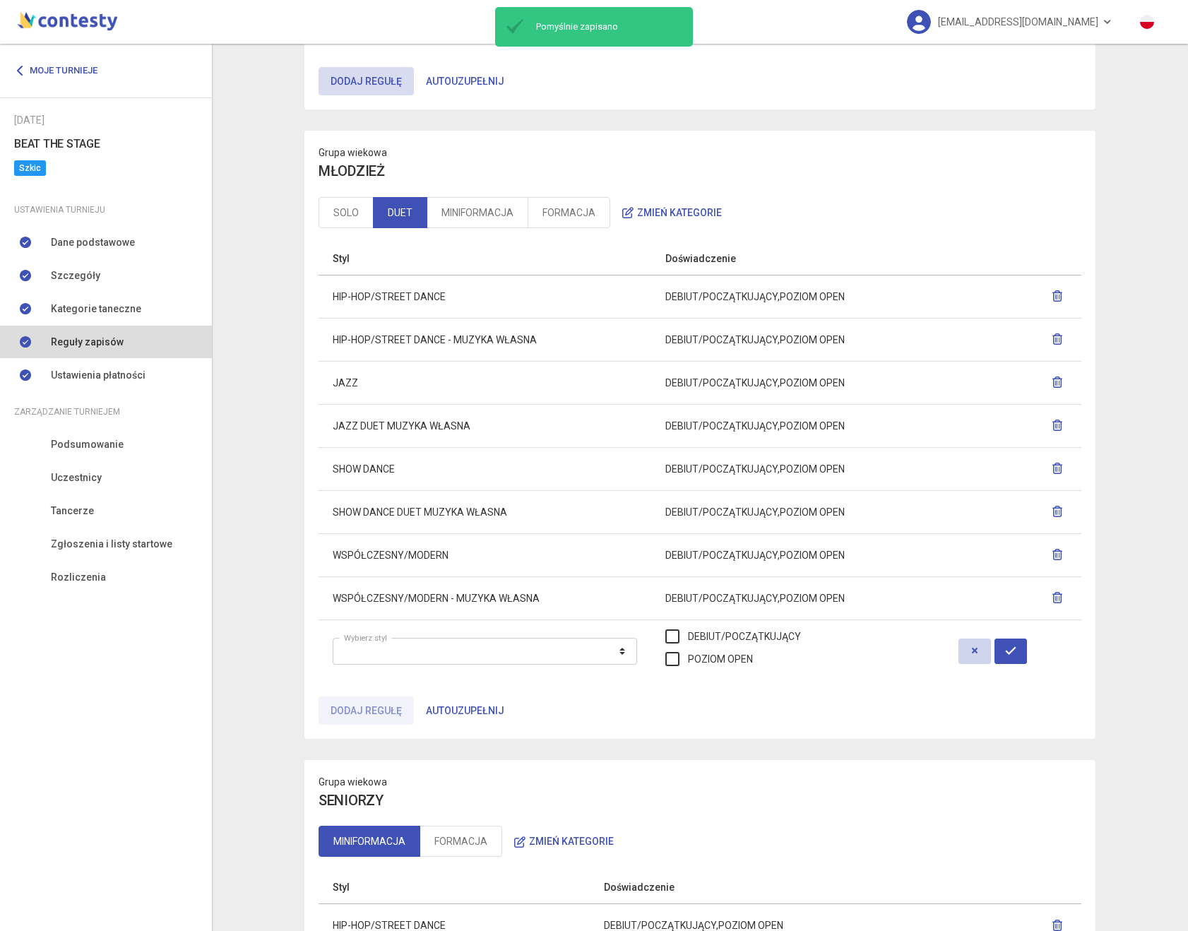
click at [991, 655] on button "button" at bounding box center [975, 651] width 32 height 25
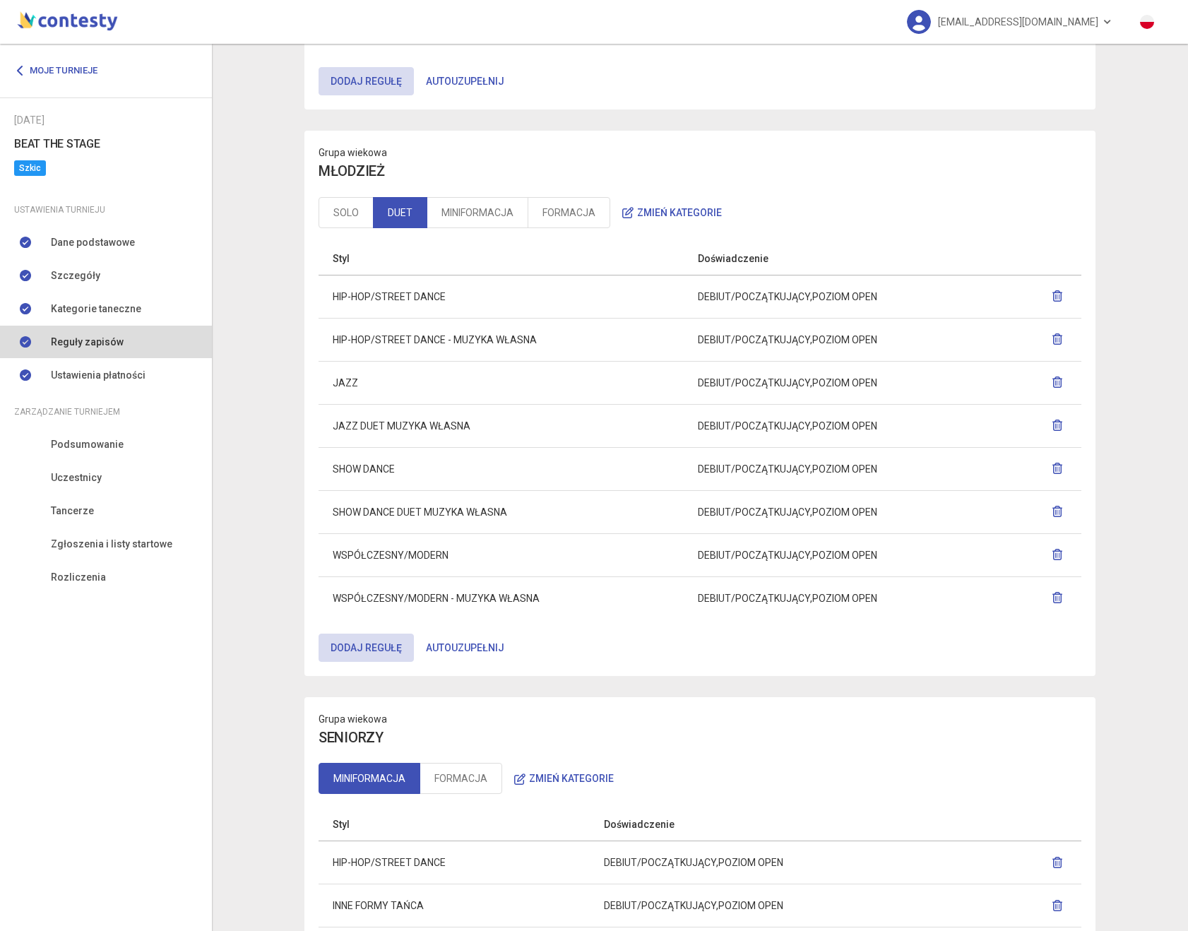
click at [1057, 601] on icon "button" at bounding box center [1057, 597] width 11 height 11
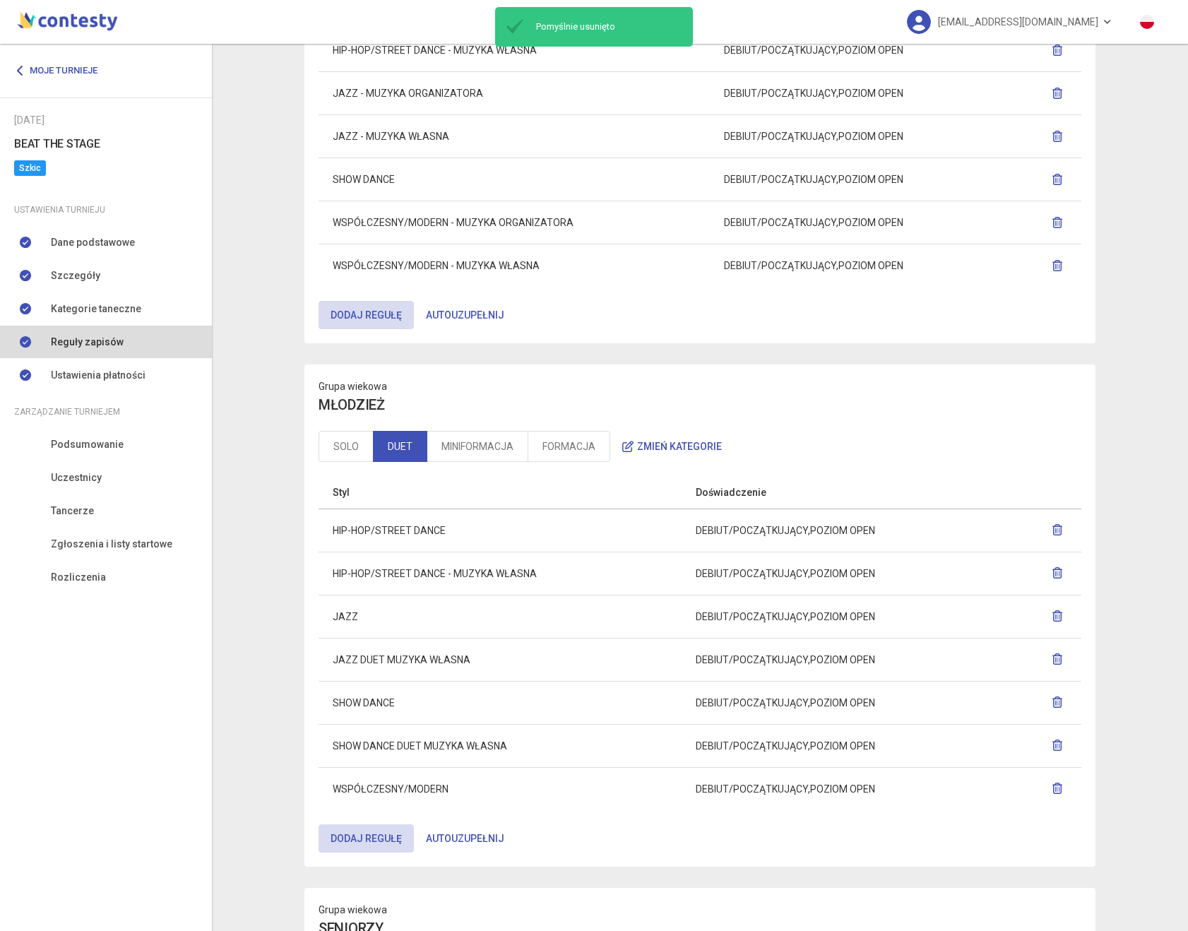
scroll to position [774, 0]
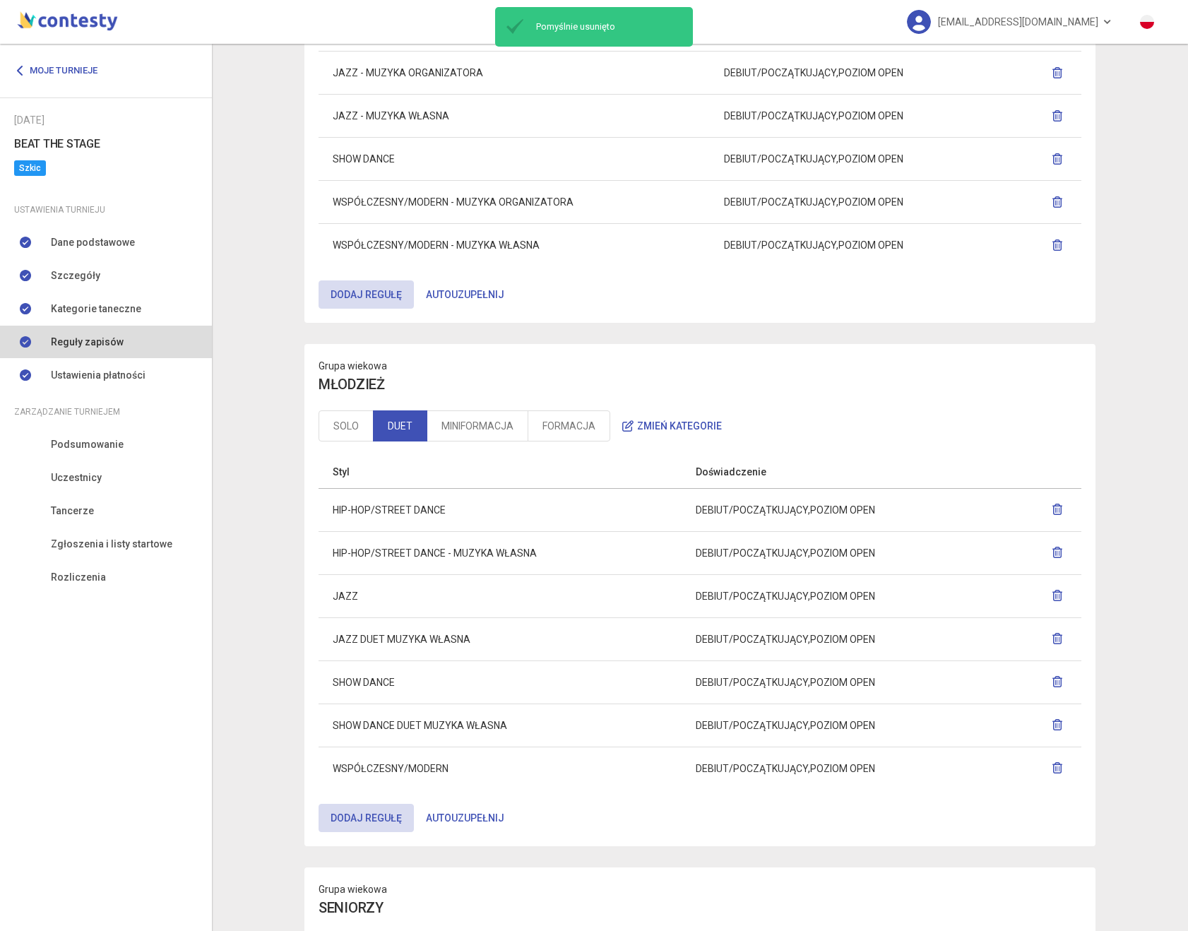
click at [1056, 557] on icon "button" at bounding box center [1057, 552] width 11 height 11
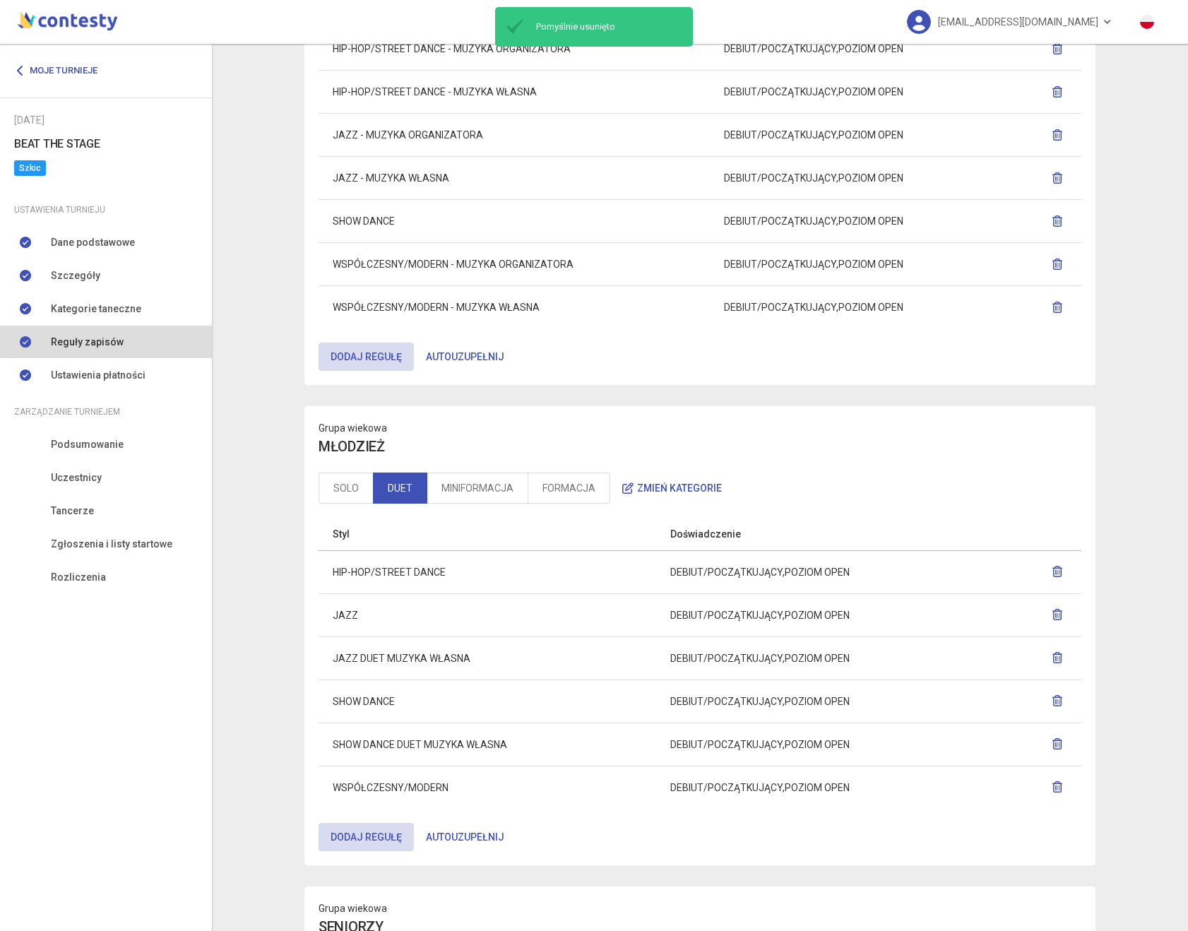
scroll to position [884, 0]
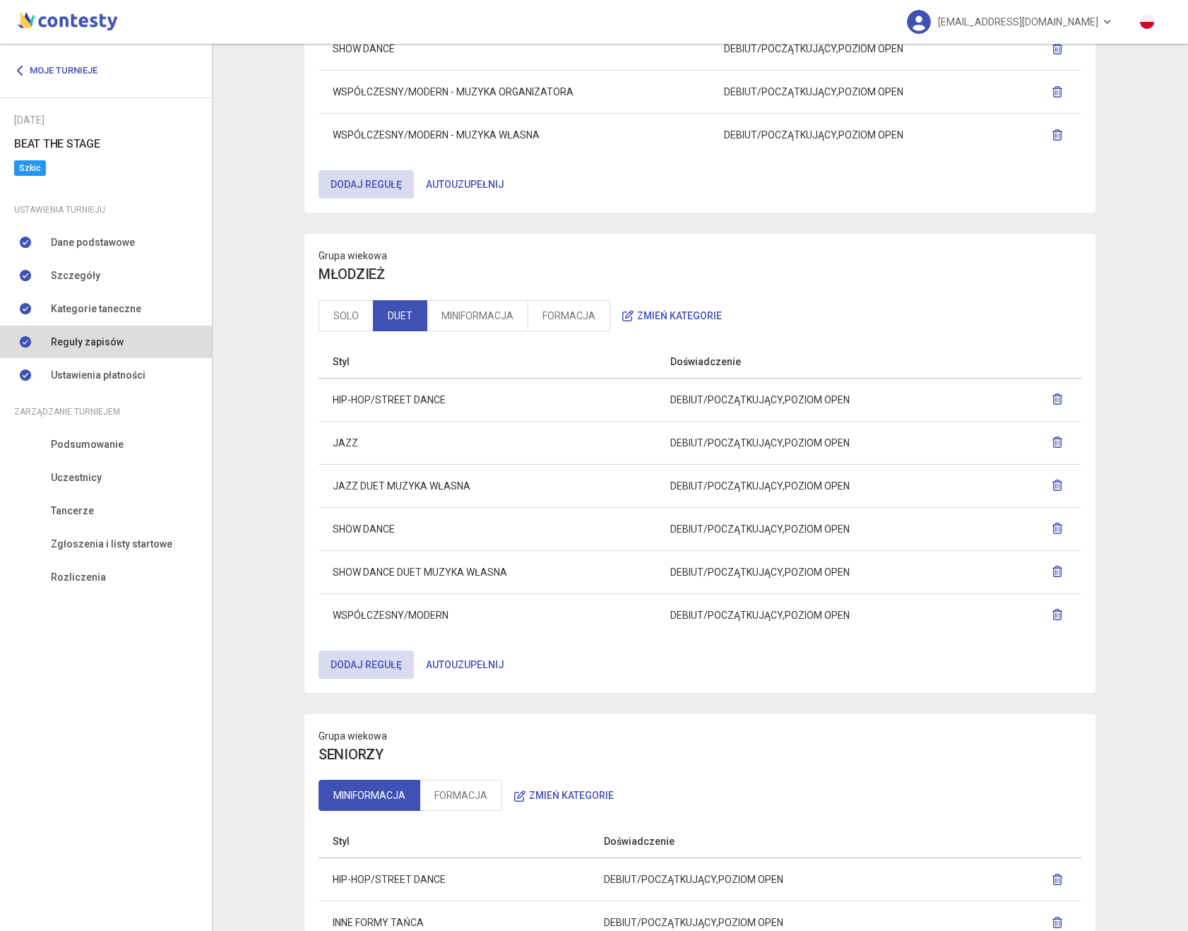
click at [1057, 574] on icon "button" at bounding box center [1057, 571] width 11 height 11
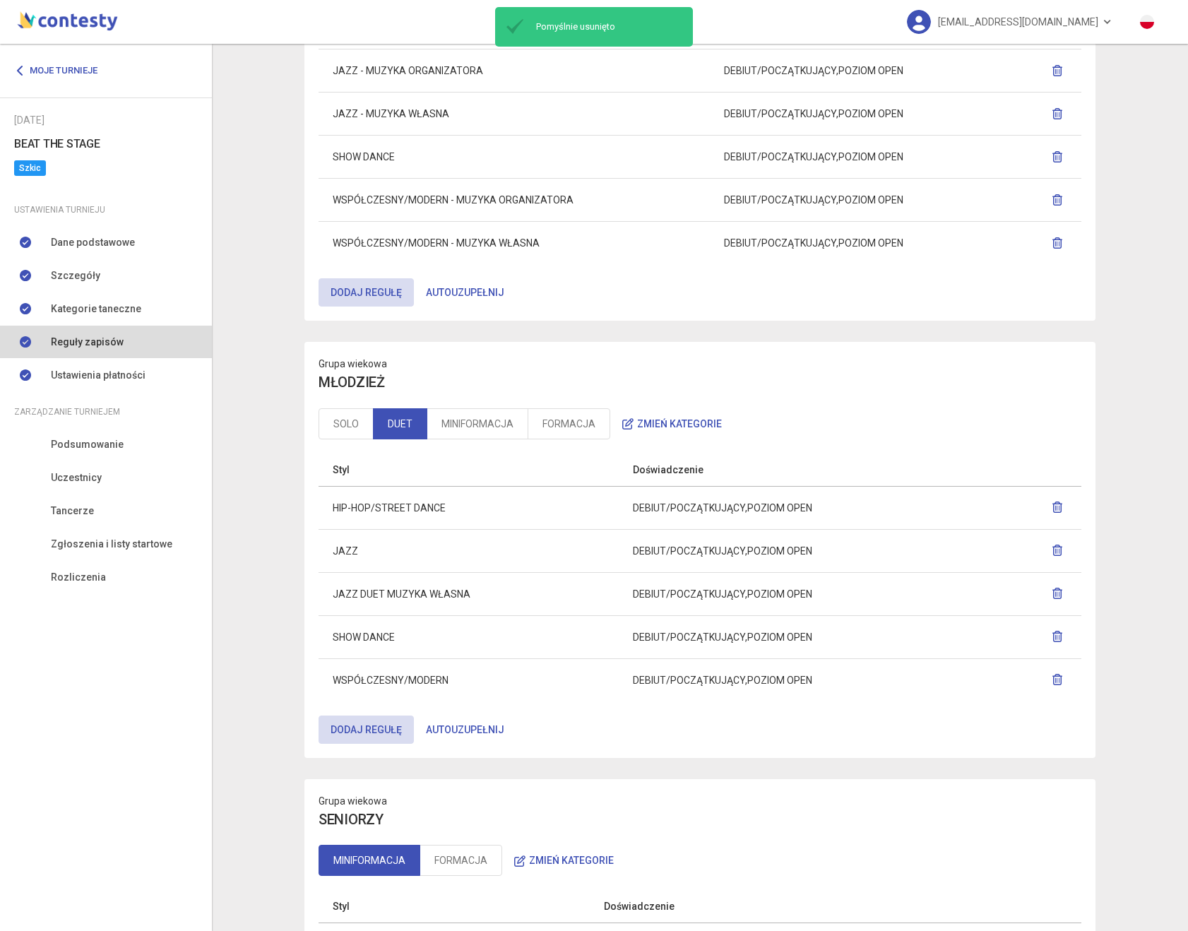
scroll to position [779, 0]
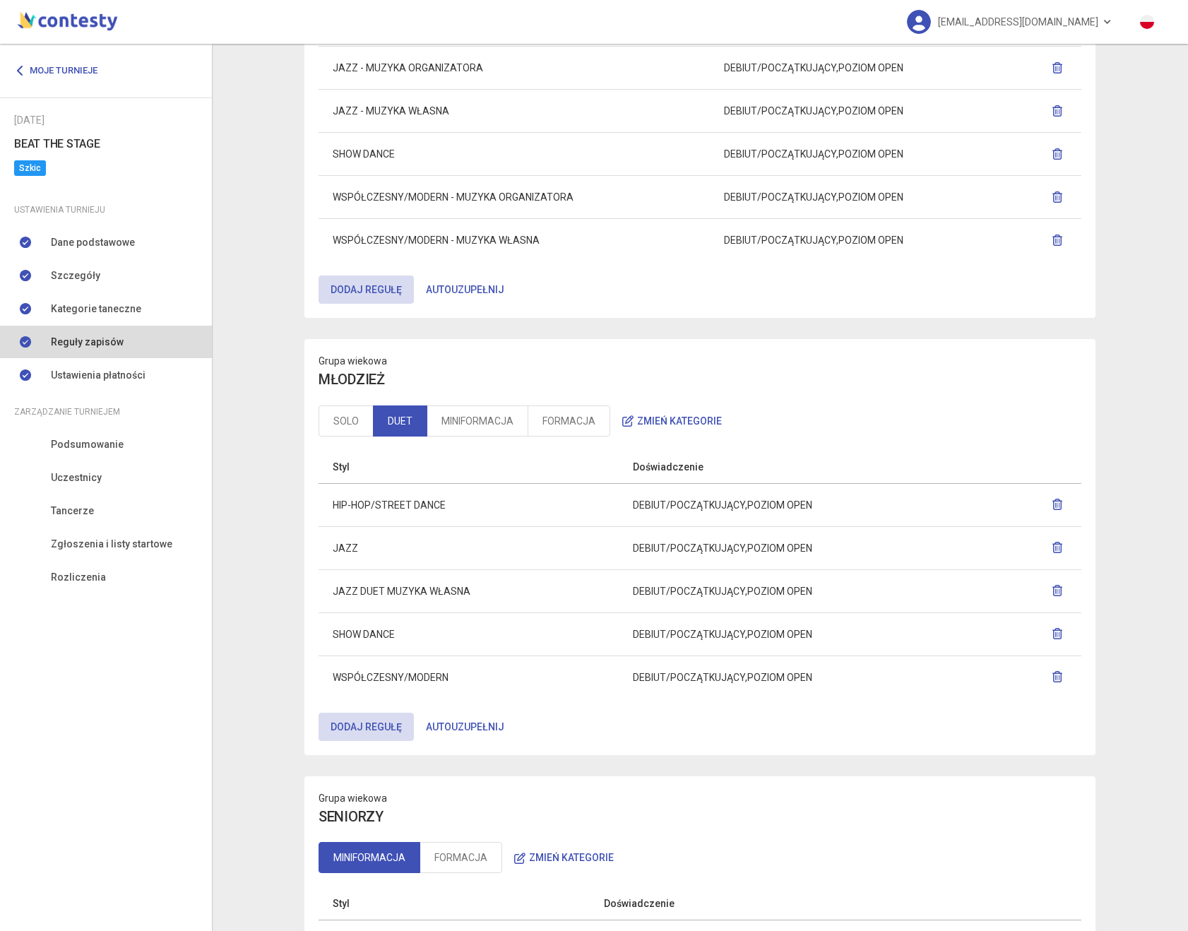
click at [1053, 593] on icon "button" at bounding box center [1057, 590] width 11 height 11
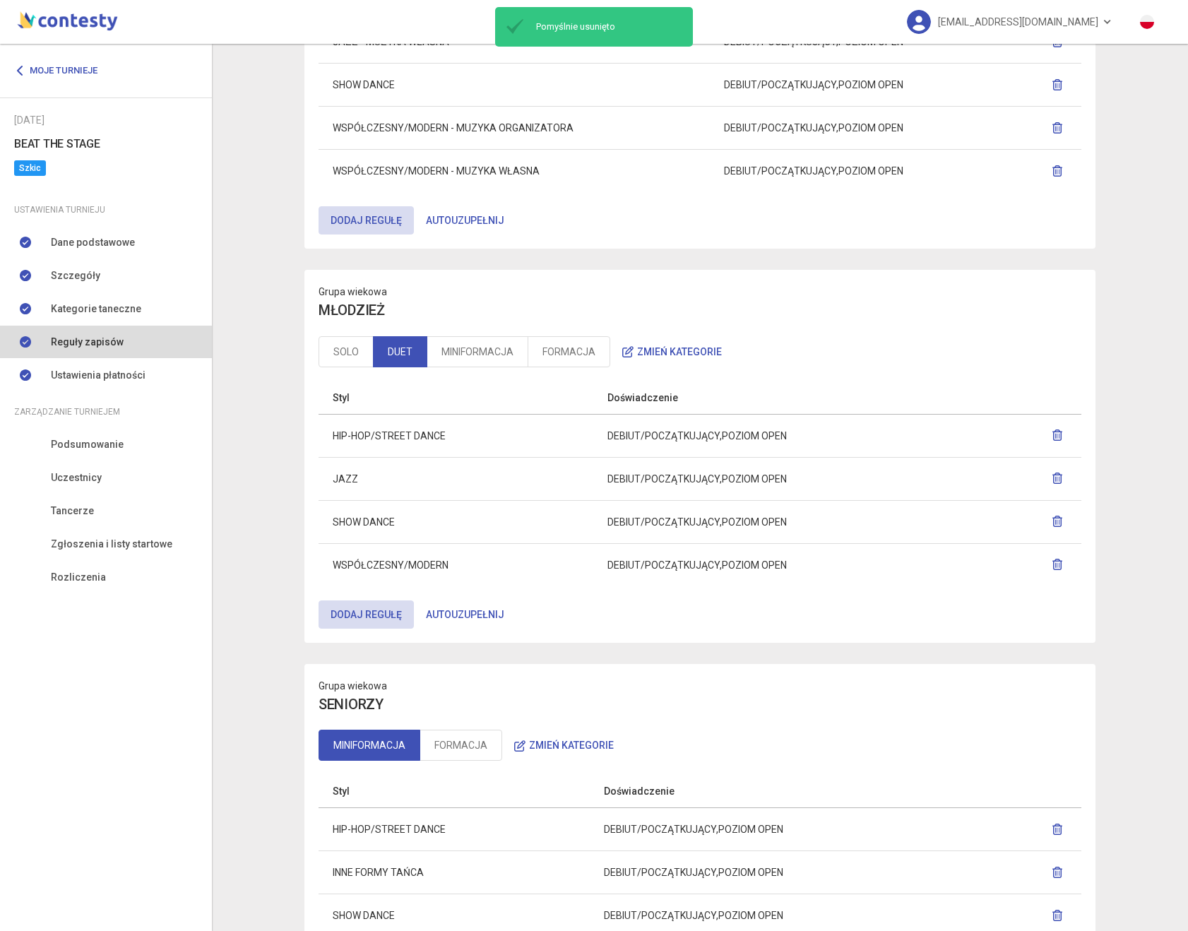
scroll to position [949, 0]
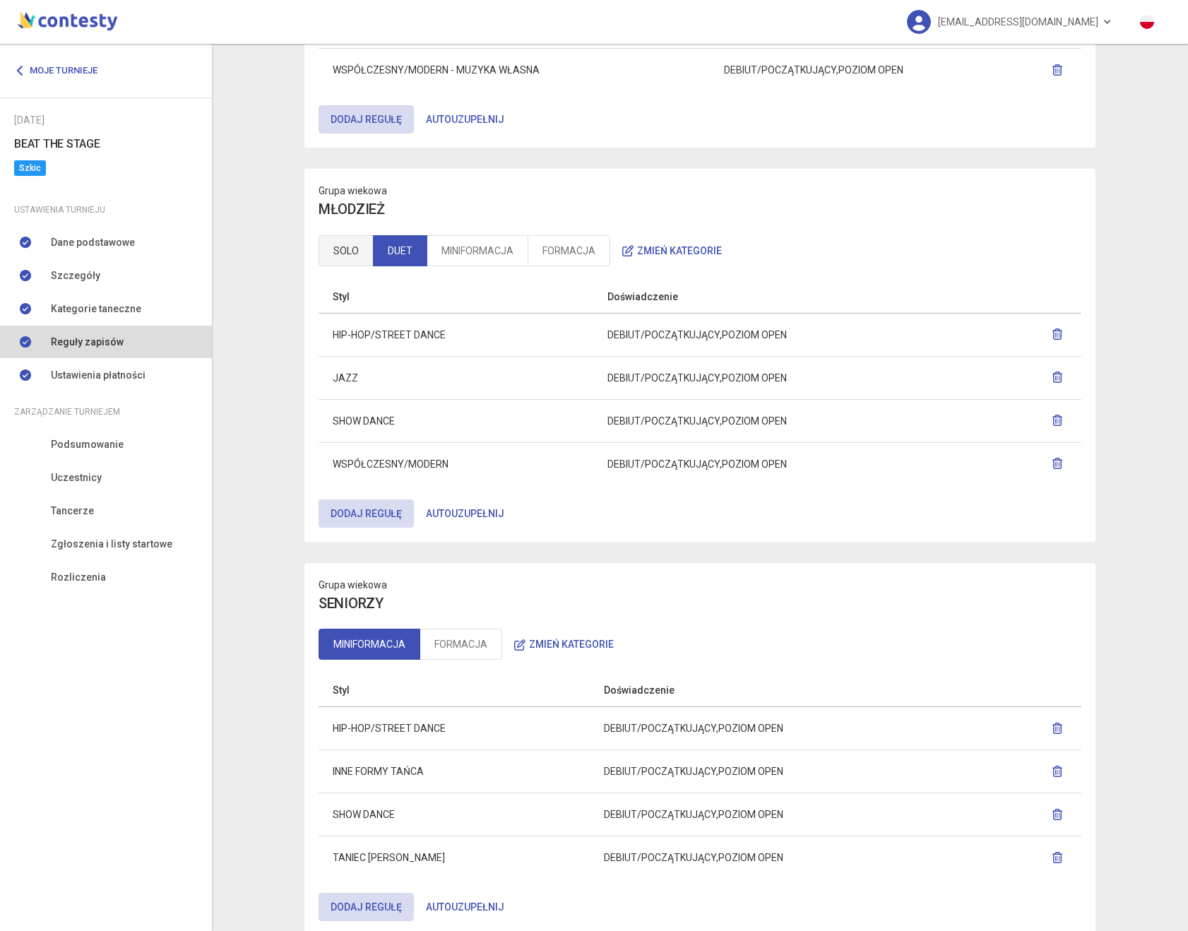
click at [351, 259] on link "SOLO" at bounding box center [346, 250] width 55 height 31
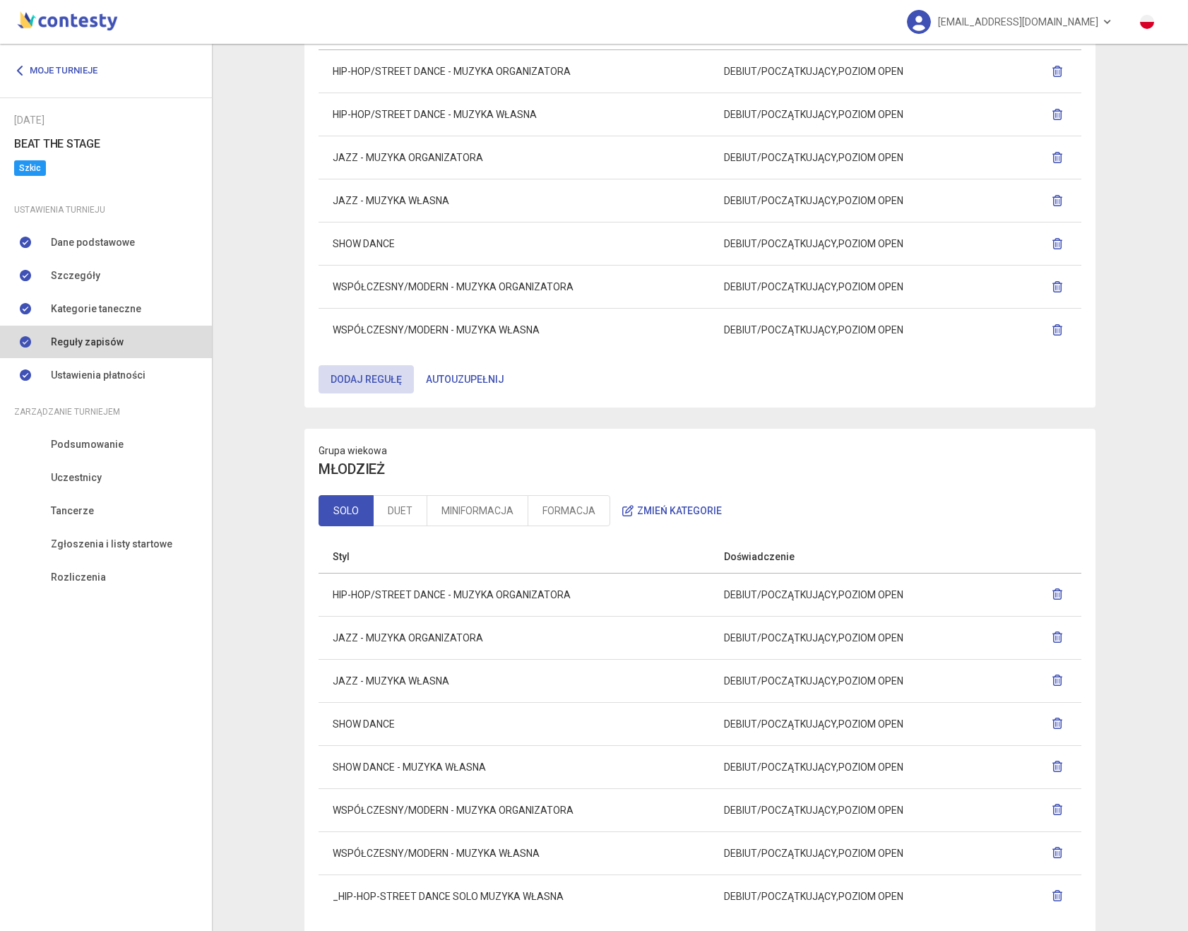
scroll to position [795, 0]
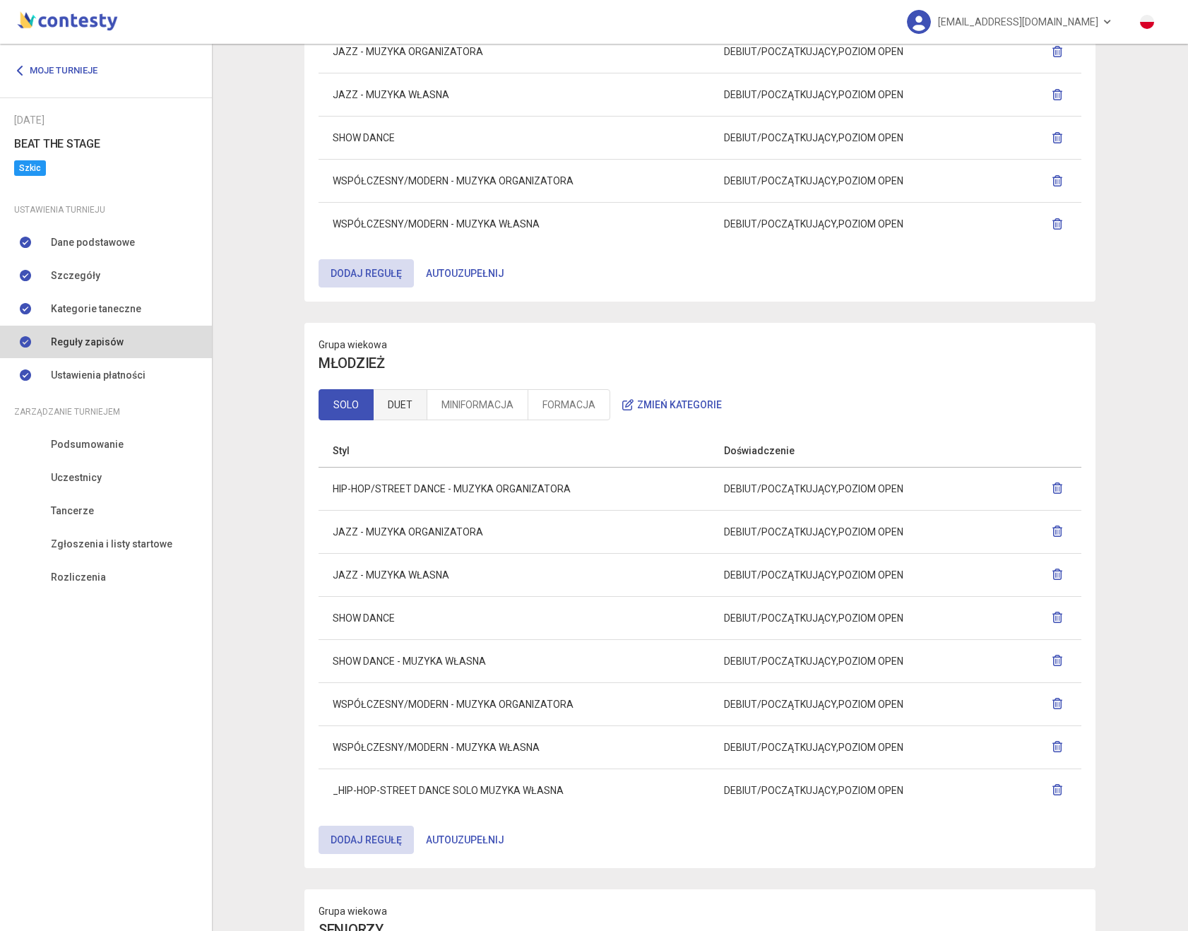
click at [394, 395] on link "DUET" at bounding box center [400, 404] width 54 height 31
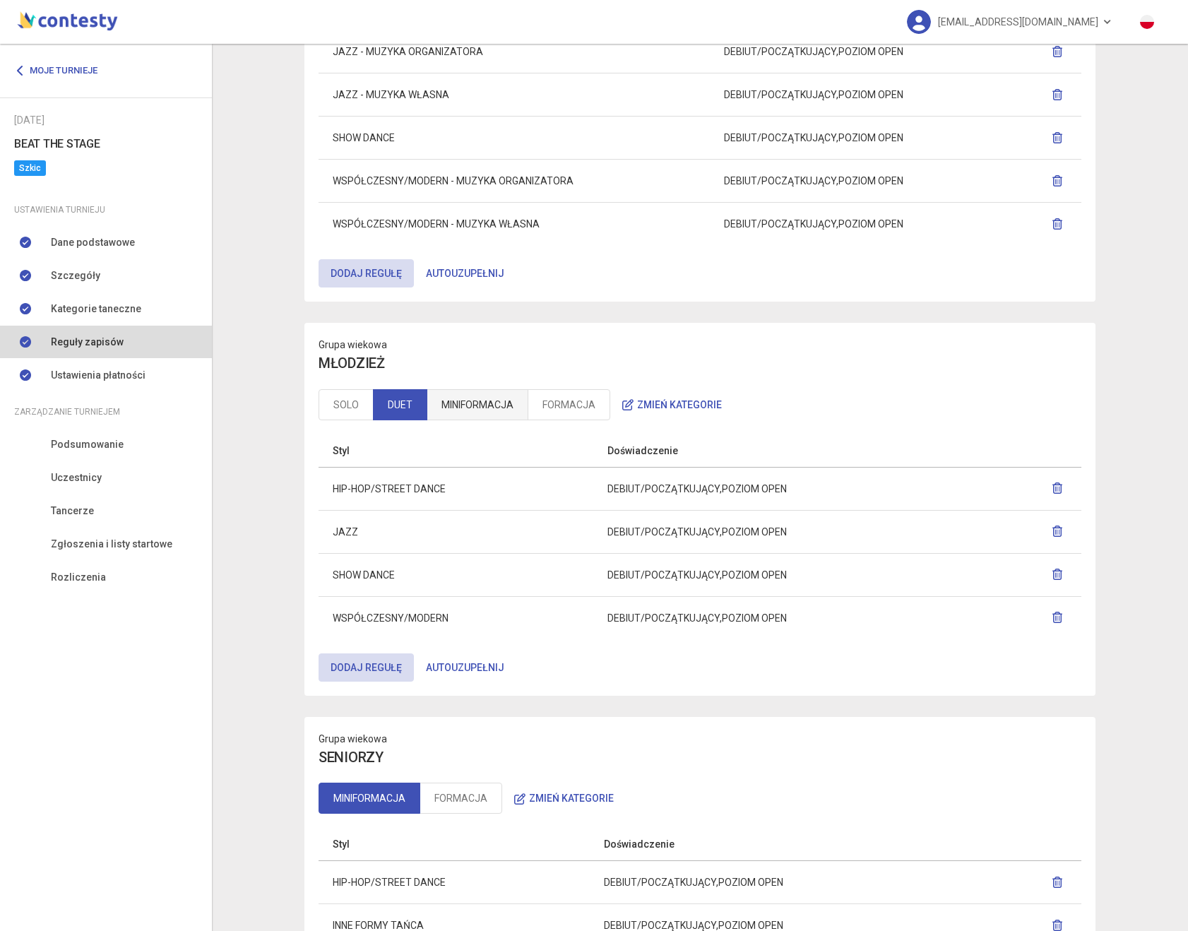
click at [459, 402] on link "MINIFORMACJA" at bounding box center [478, 404] width 102 height 31
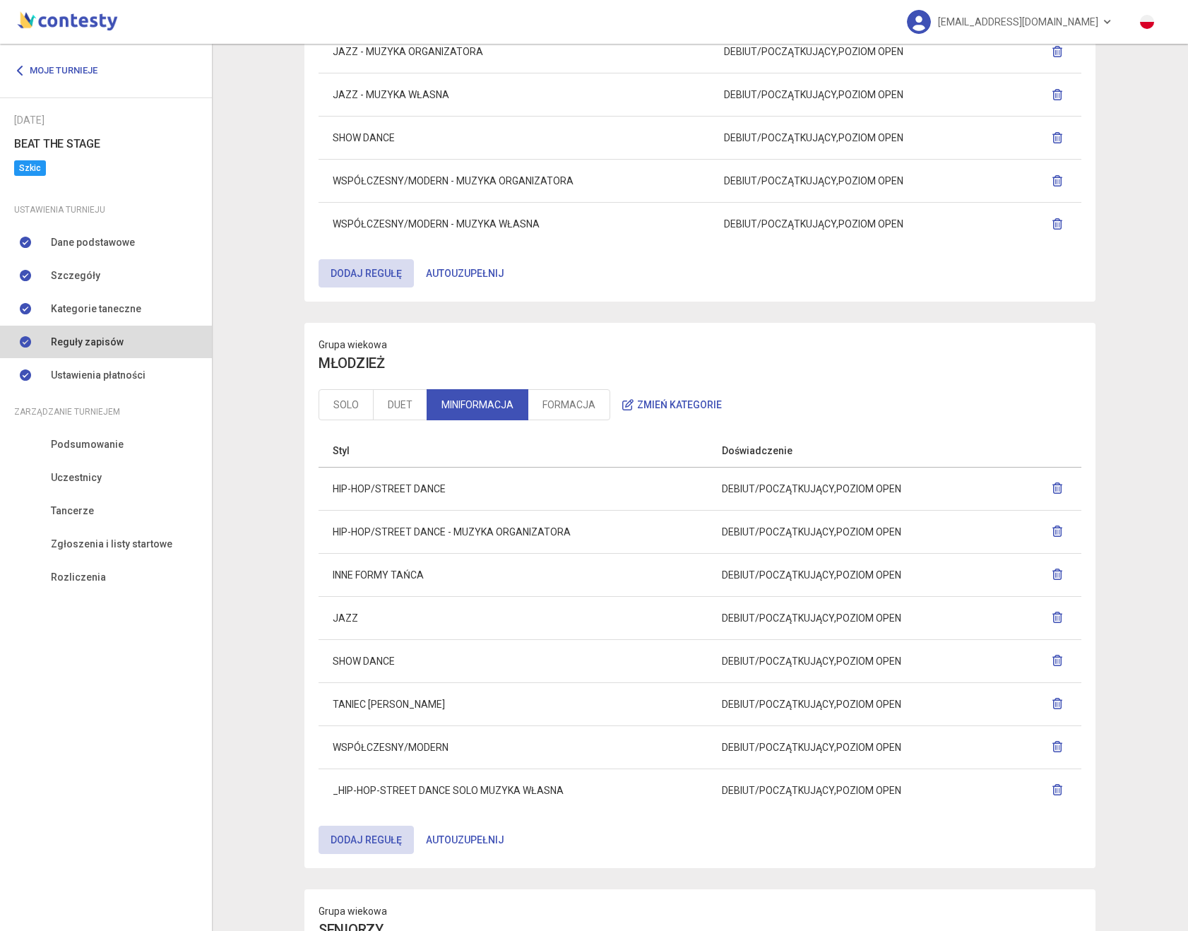
click at [1057, 530] on icon "button" at bounding box center [1057, 531] width 11 height 11
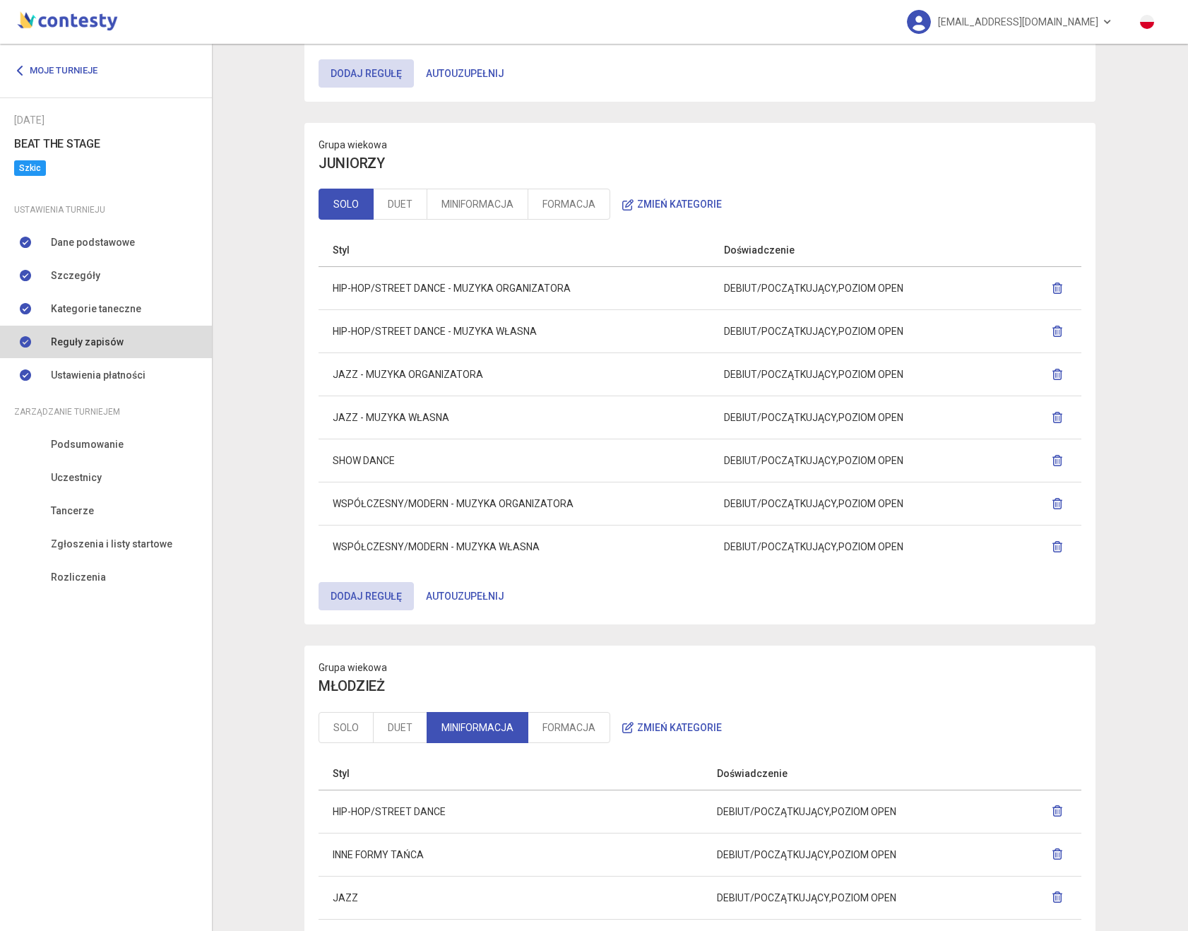
scroll to position [464, 0]
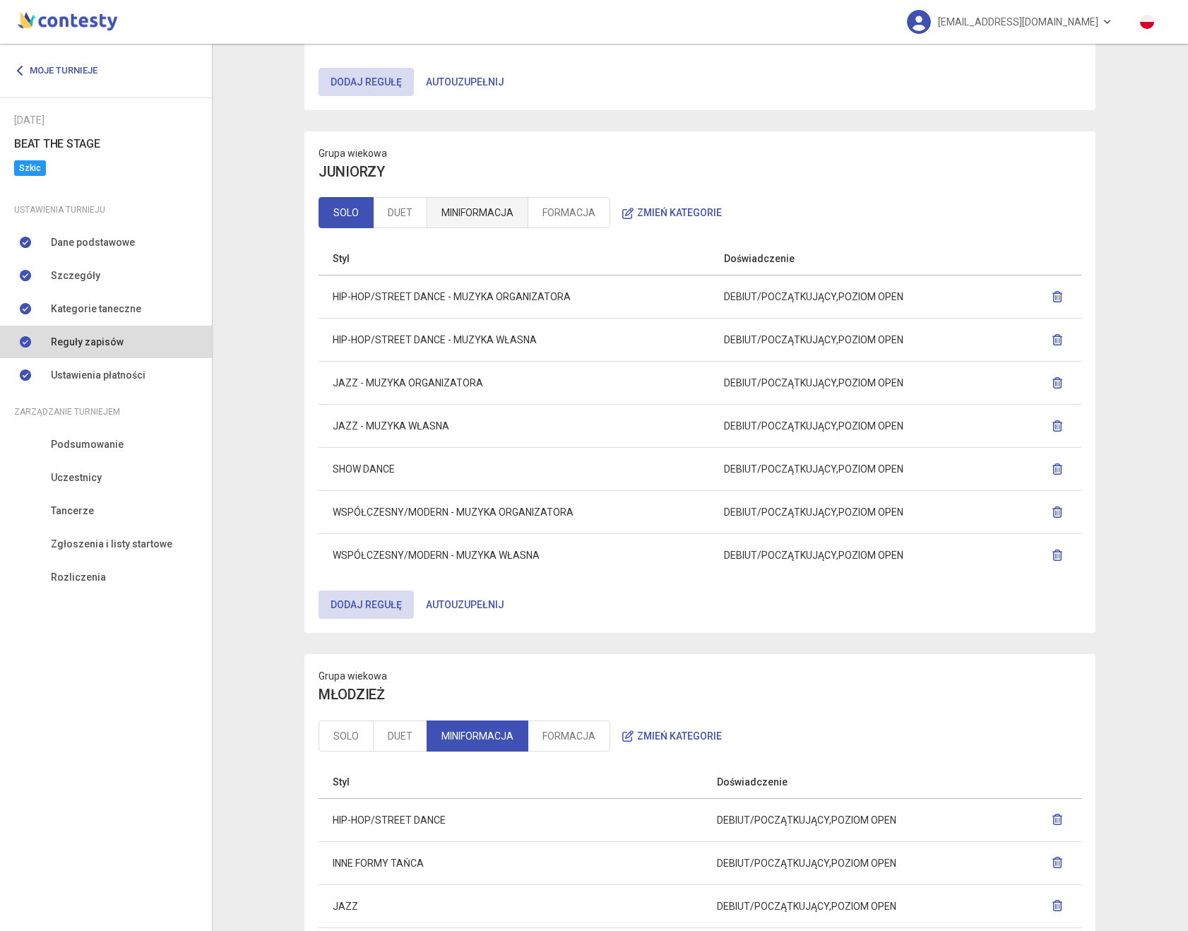
click at [466, 201] on link "MINIFORMACJA" at bounding box center [478, 212] width 102 height 31
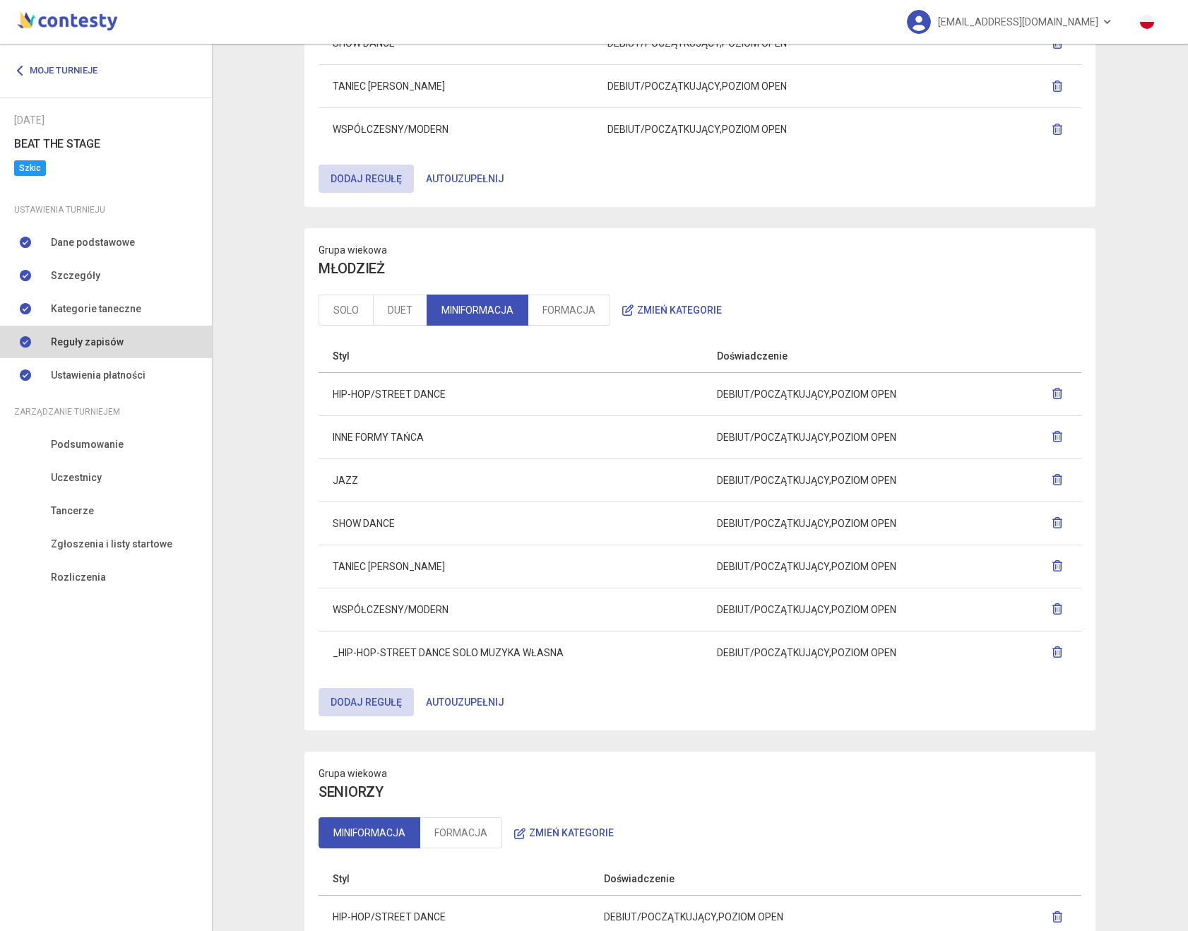
scroll to position [747, 0]
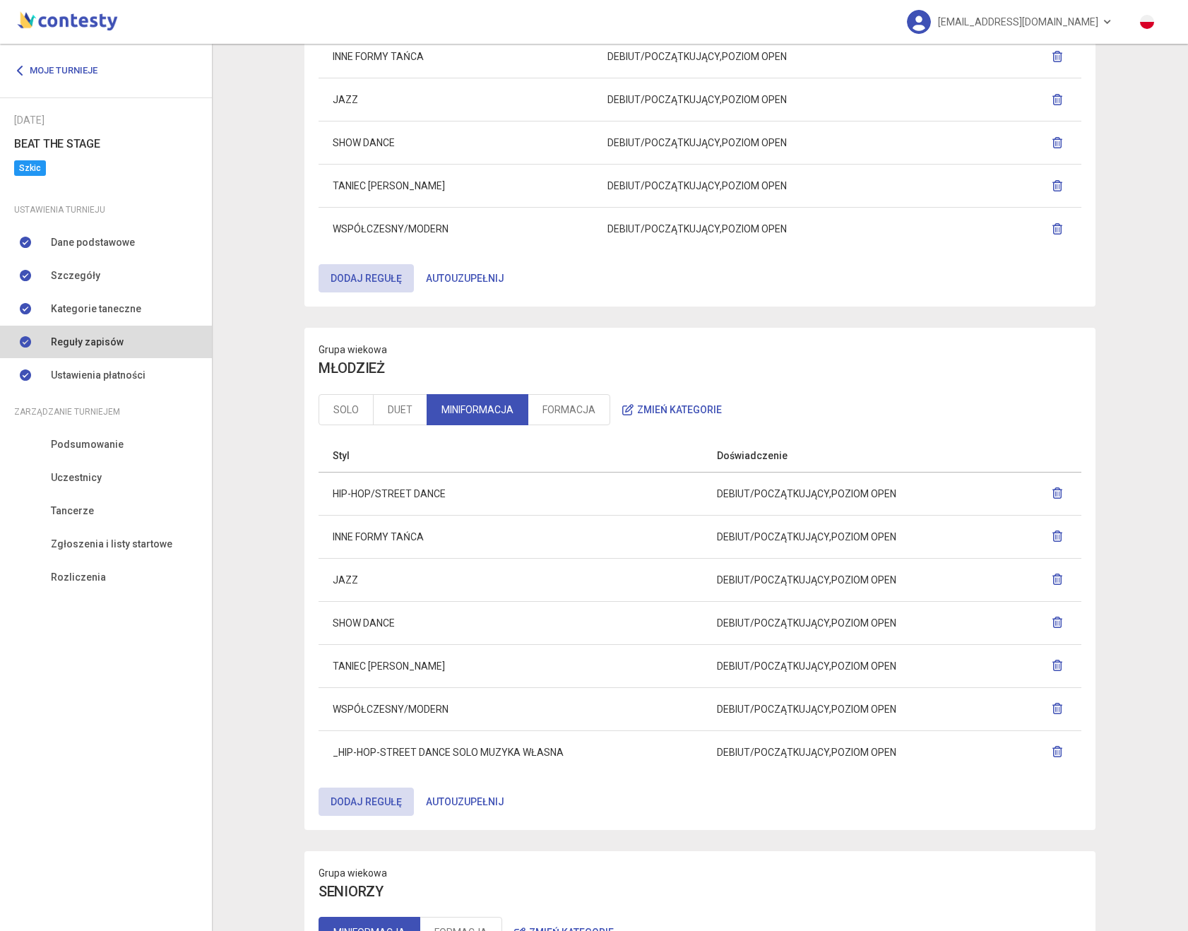
click at [1057, 757] on icon "button" at bounding box center [1057, 751] width 11 height 11
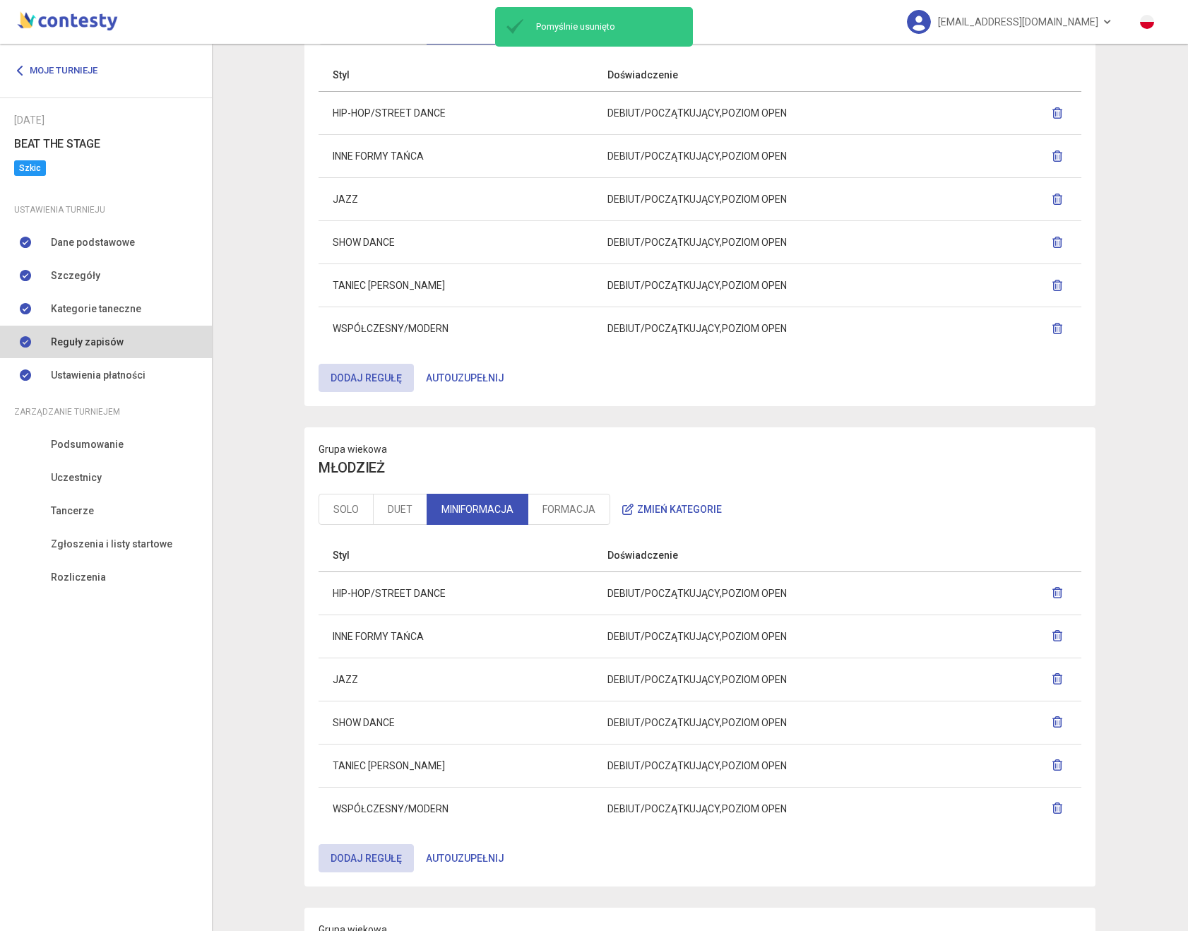
scroll to position [590, 0]
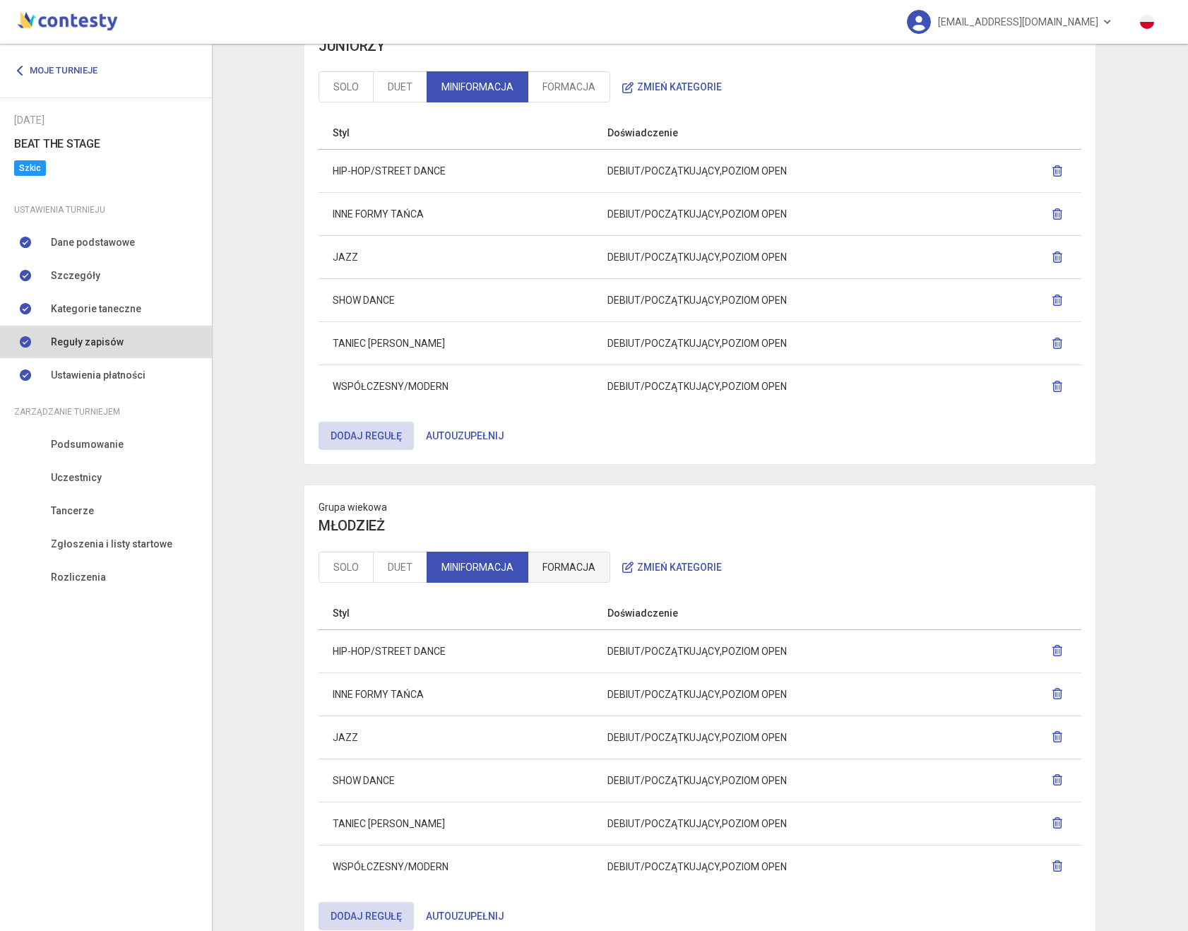
click at [587, 566] on link "FORMACJA" at bounding box center [569, 567] width 83 height 31
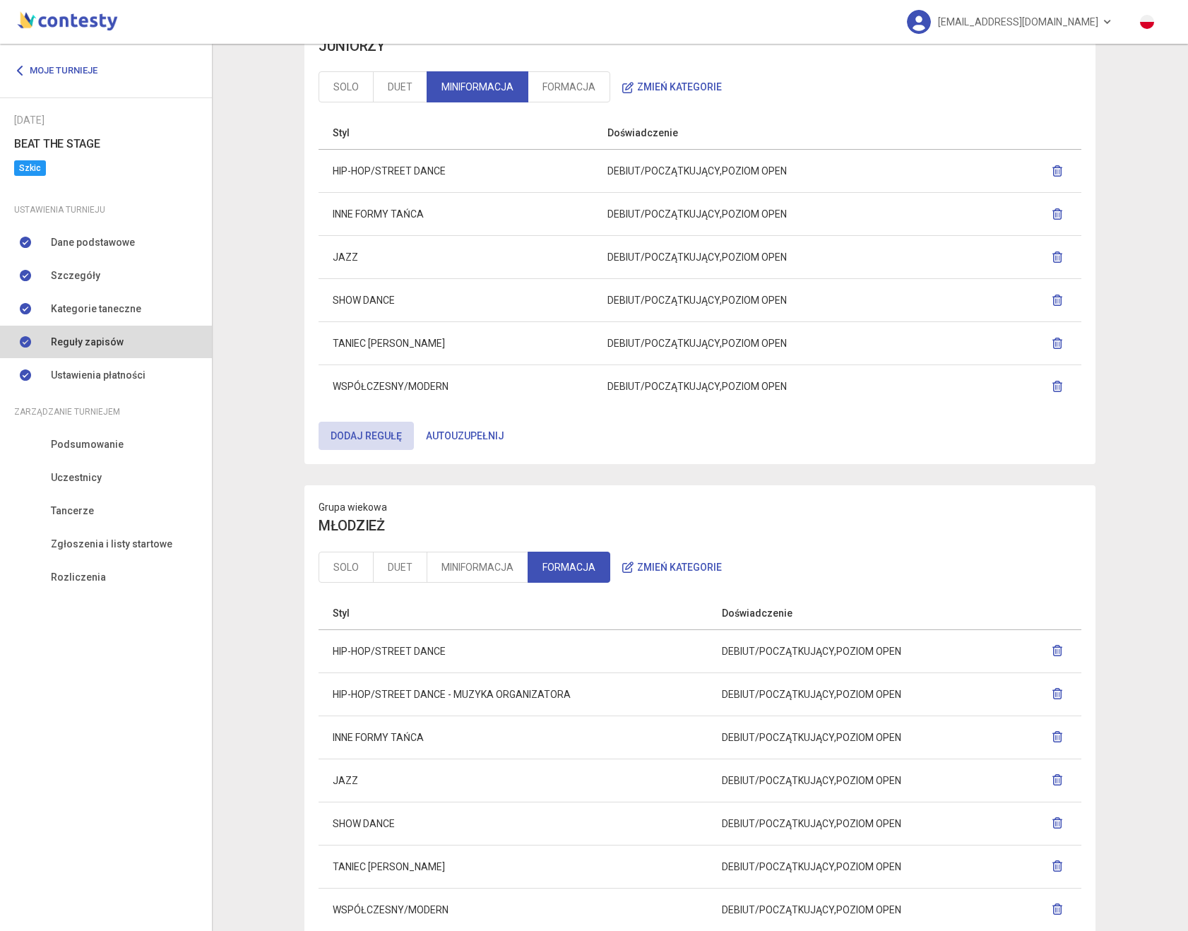
click at [1057, 691] on icon "button" at bounding box center [1057, 693] width 11 height 11
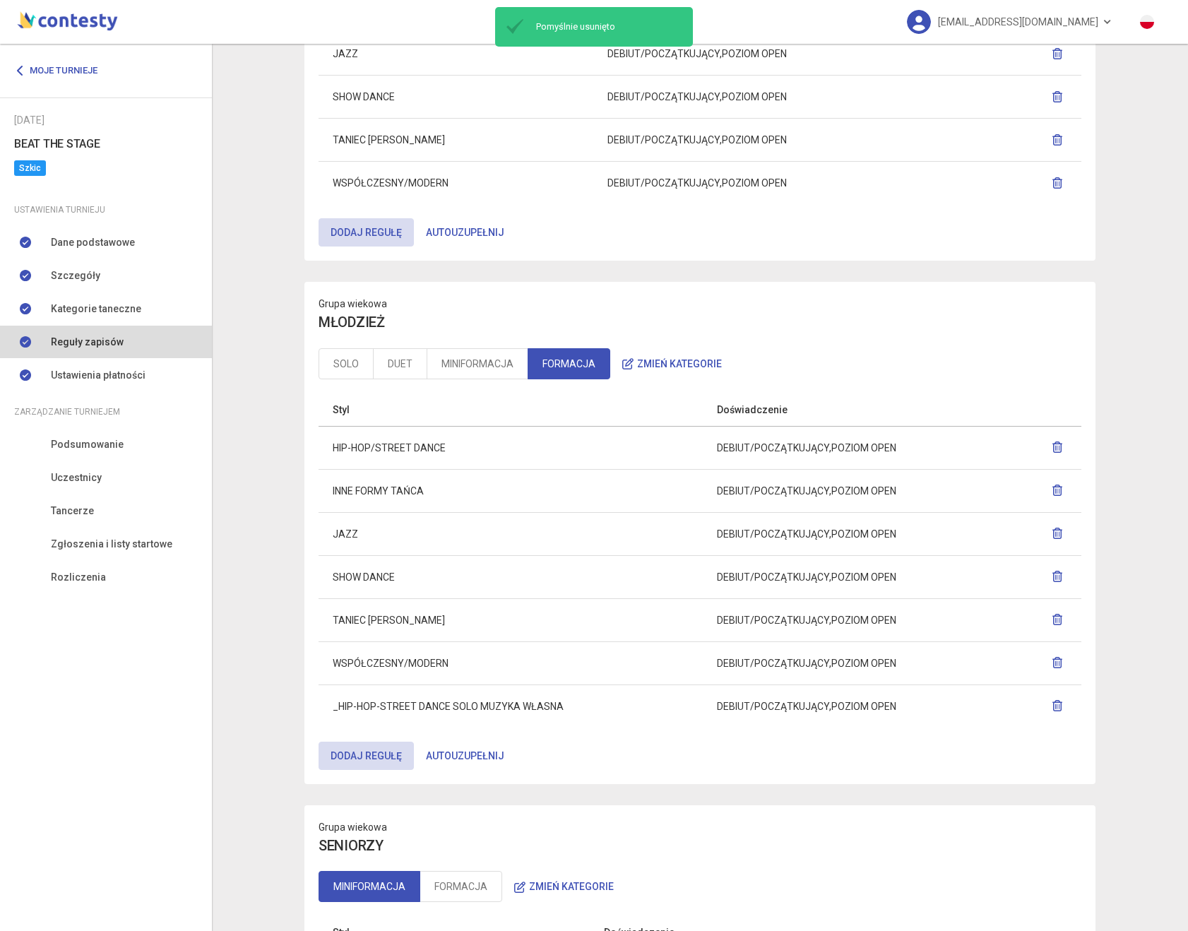
scroll to position [902, 0]
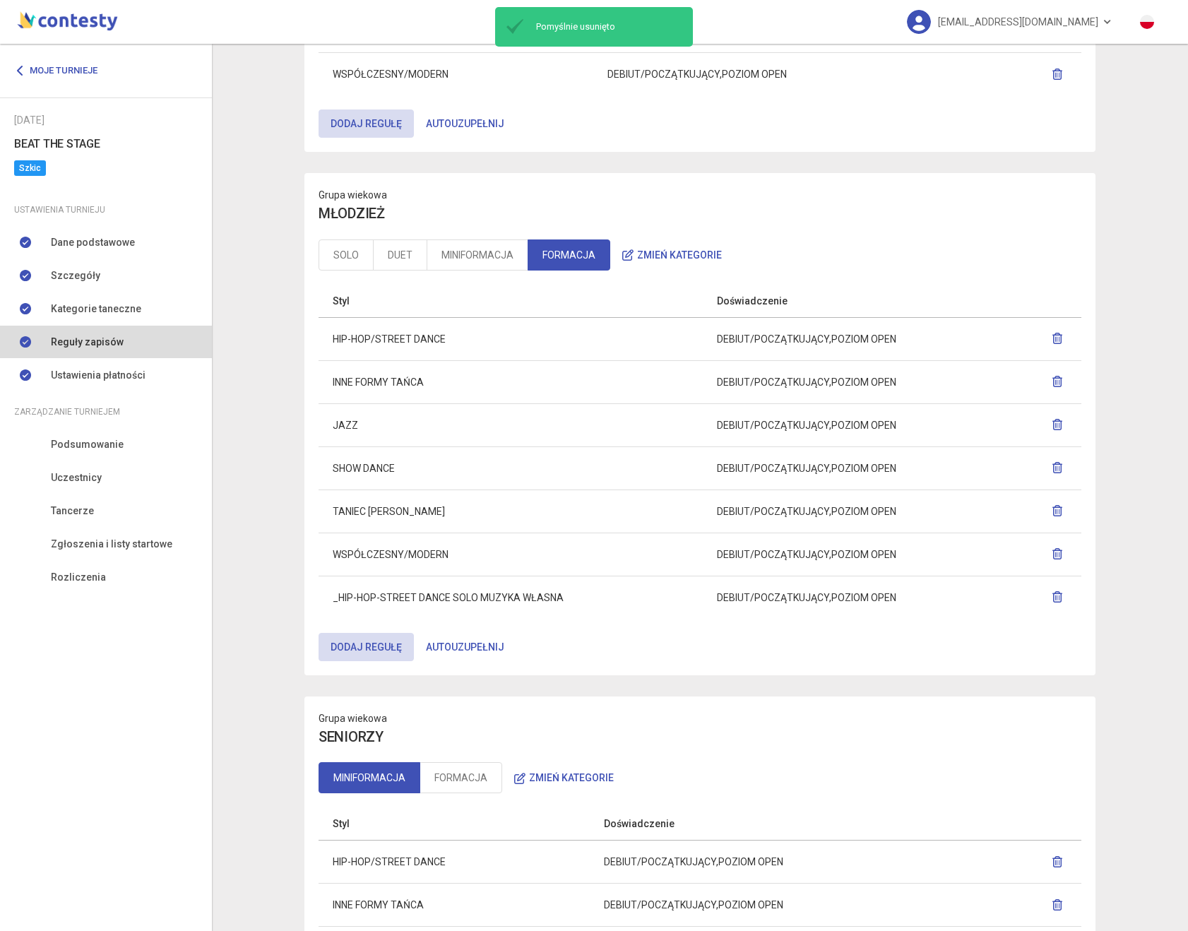
click at [1053, 603] on button "button" at bounding box center [1058, 597] width 20 height 25
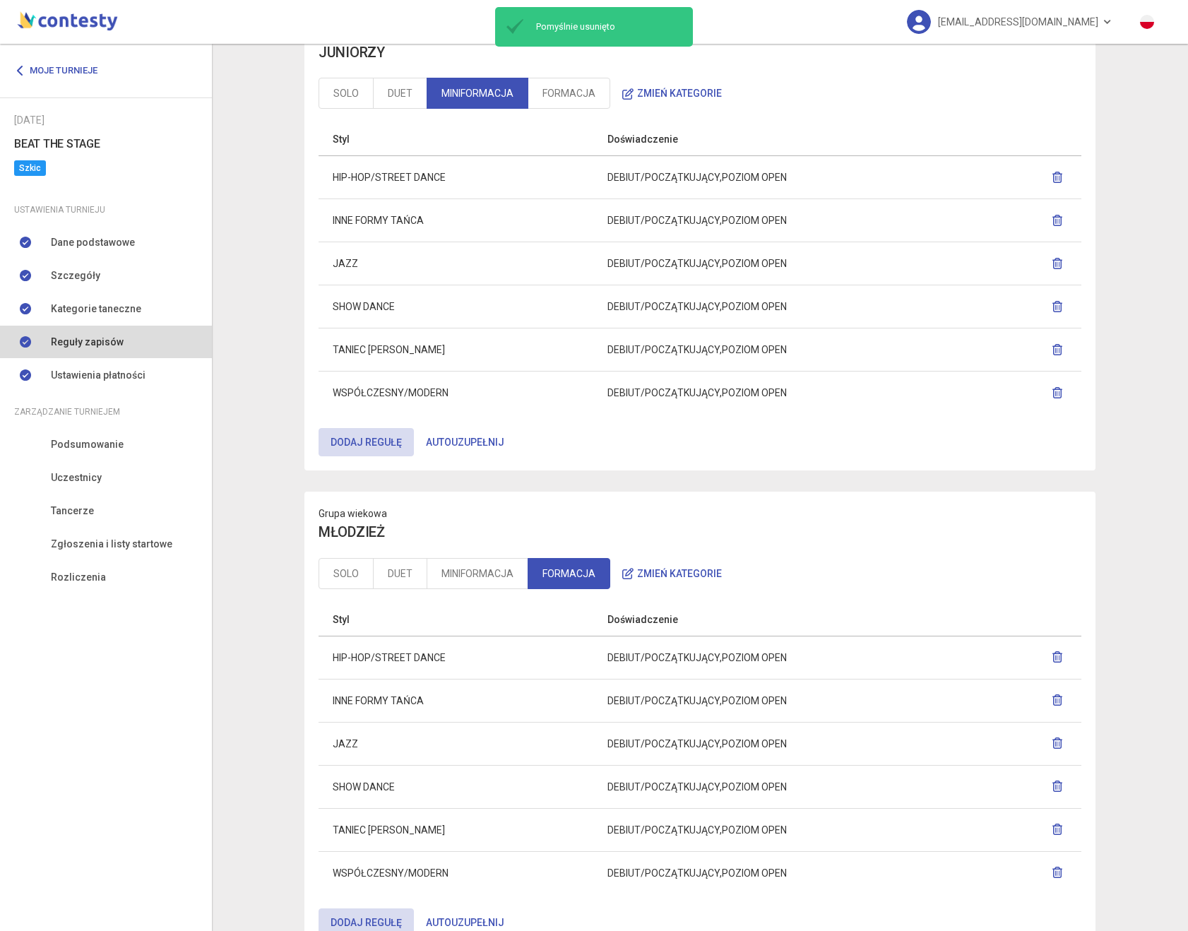
scroll to position [579, 0]
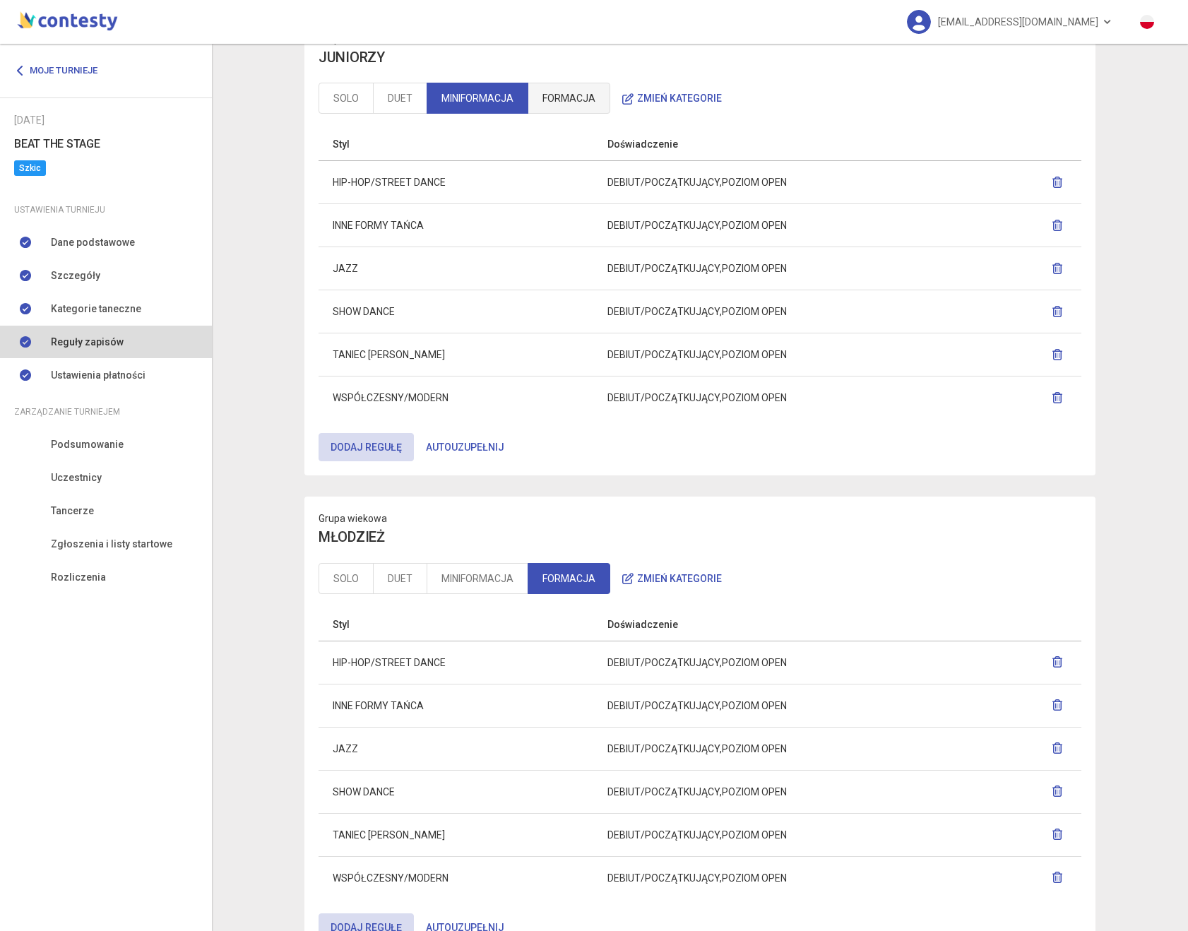
click at [563, 102] on link "FORMACJA" at bounding box center [569, 98] width 83 height 31
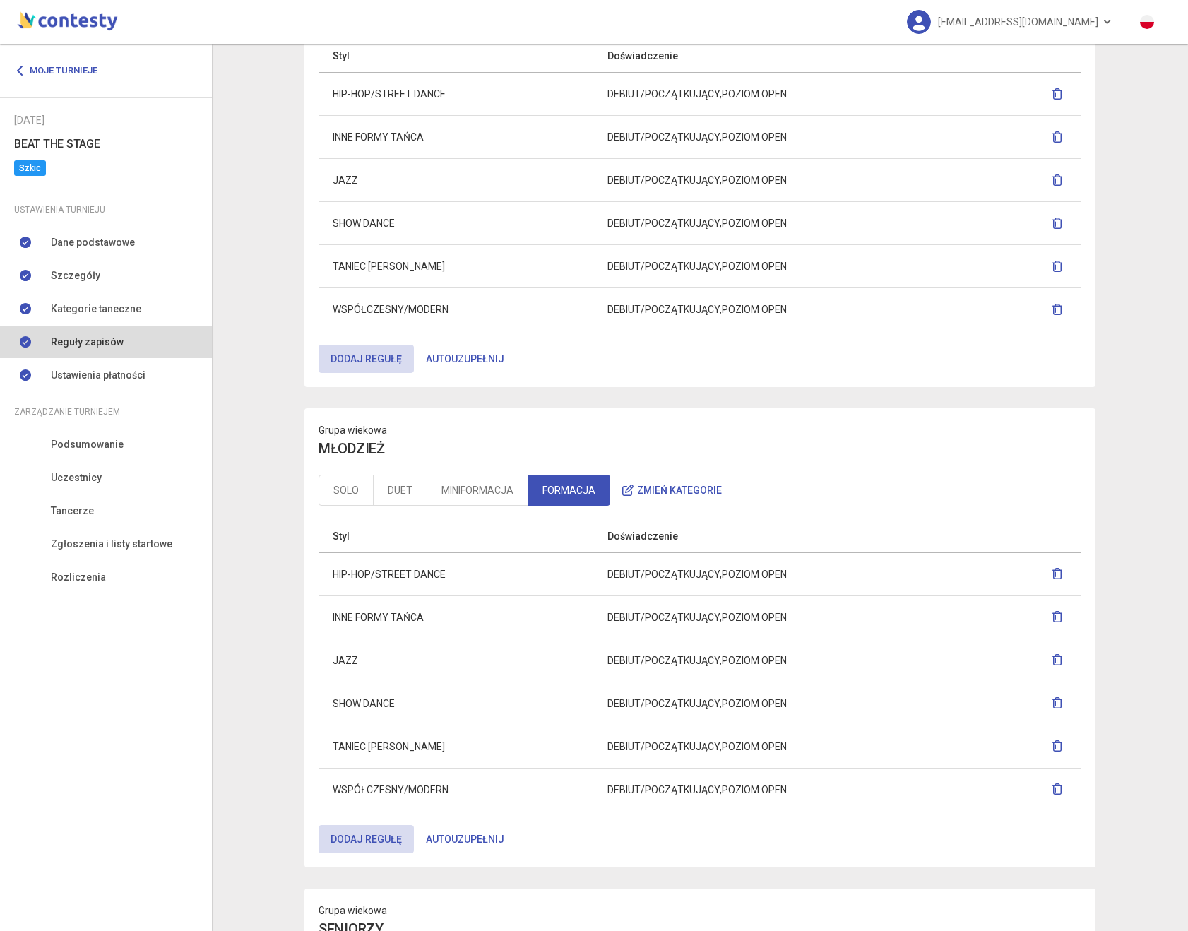
scroll to position [677, 0]
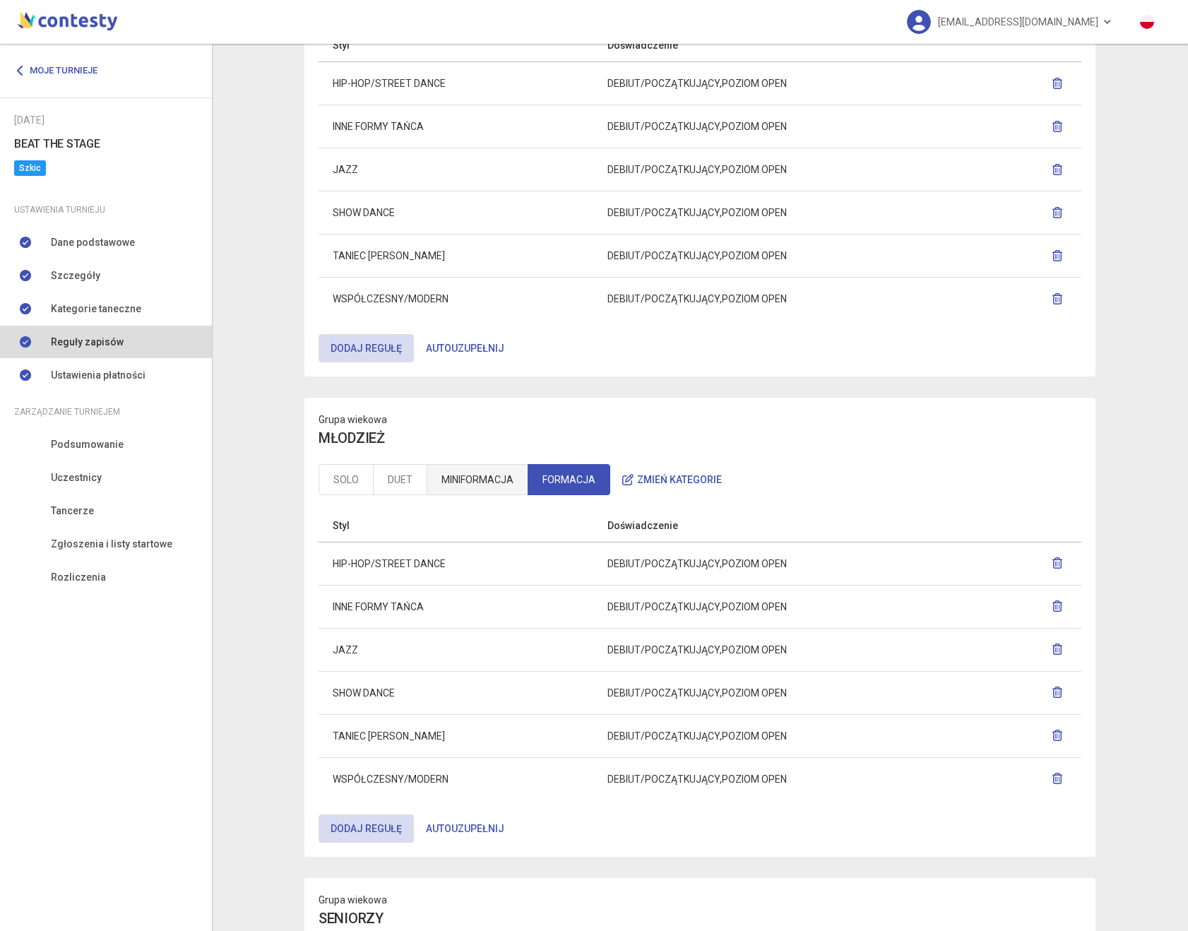
click at [490, 477] on link "MINIFORMACJA" at bounding box center [478, 479] width 102 height 31
click at [571, 480] on link "FORMACJA" at bounding box center [569, 479] width 83 height 31
click at [472, 489] on link "MINIFORMACJA" at bounding box center [478, 479] width 102 height 31
click at [384, 485] on link "DUET" at bounding box center [400, 479] width 54 height 31
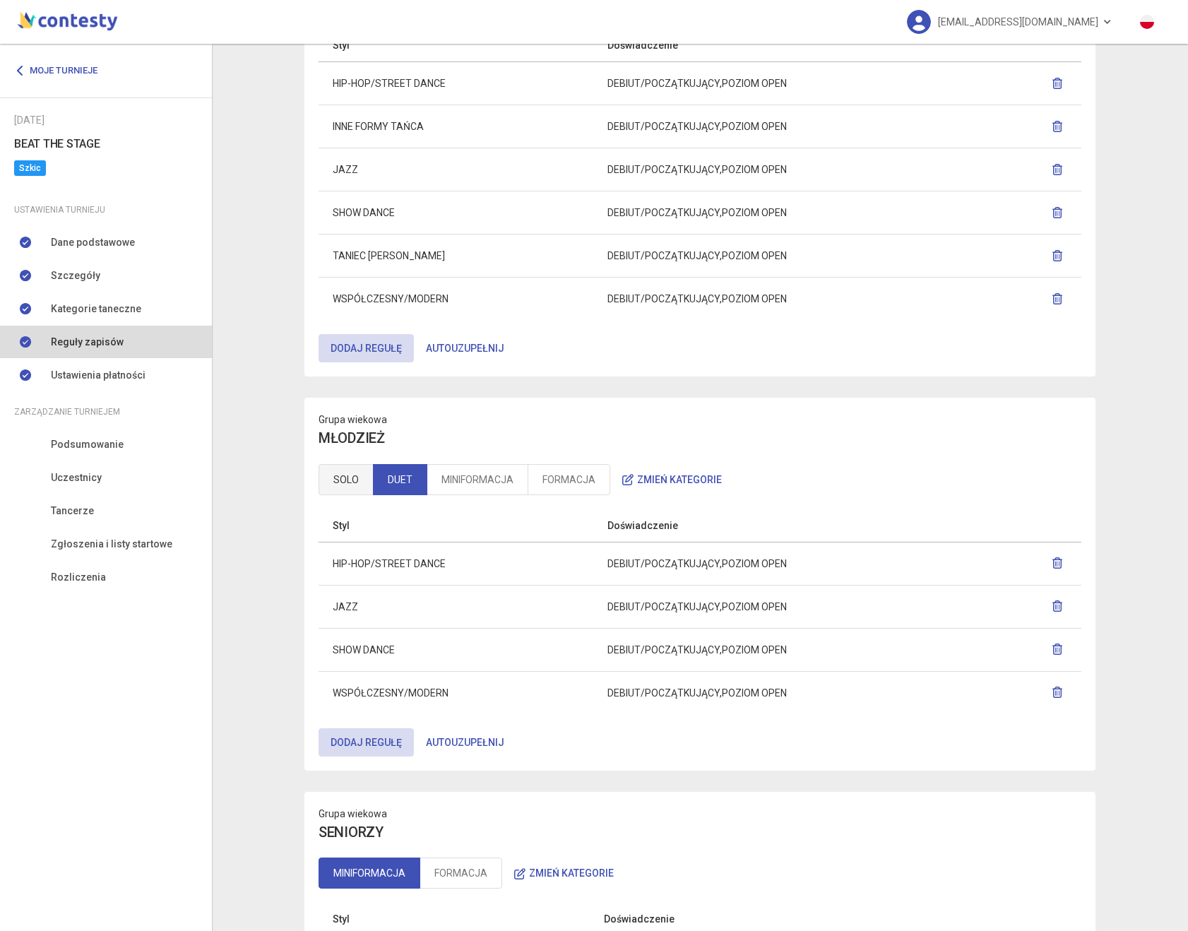
click at [340, 480] on link "SOLO" at bounding box center [346, 479] width 55 height 31
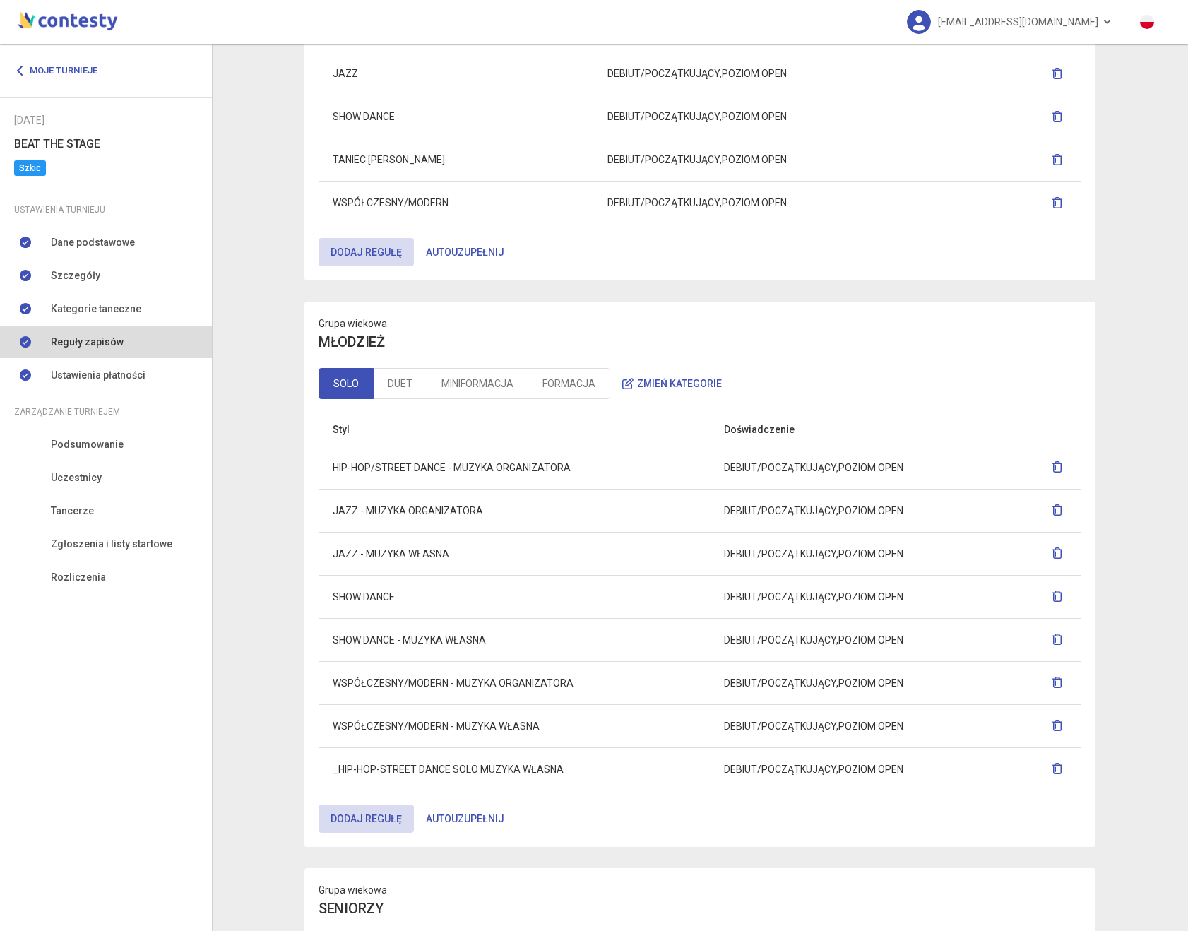
scroll to position [780, 0]
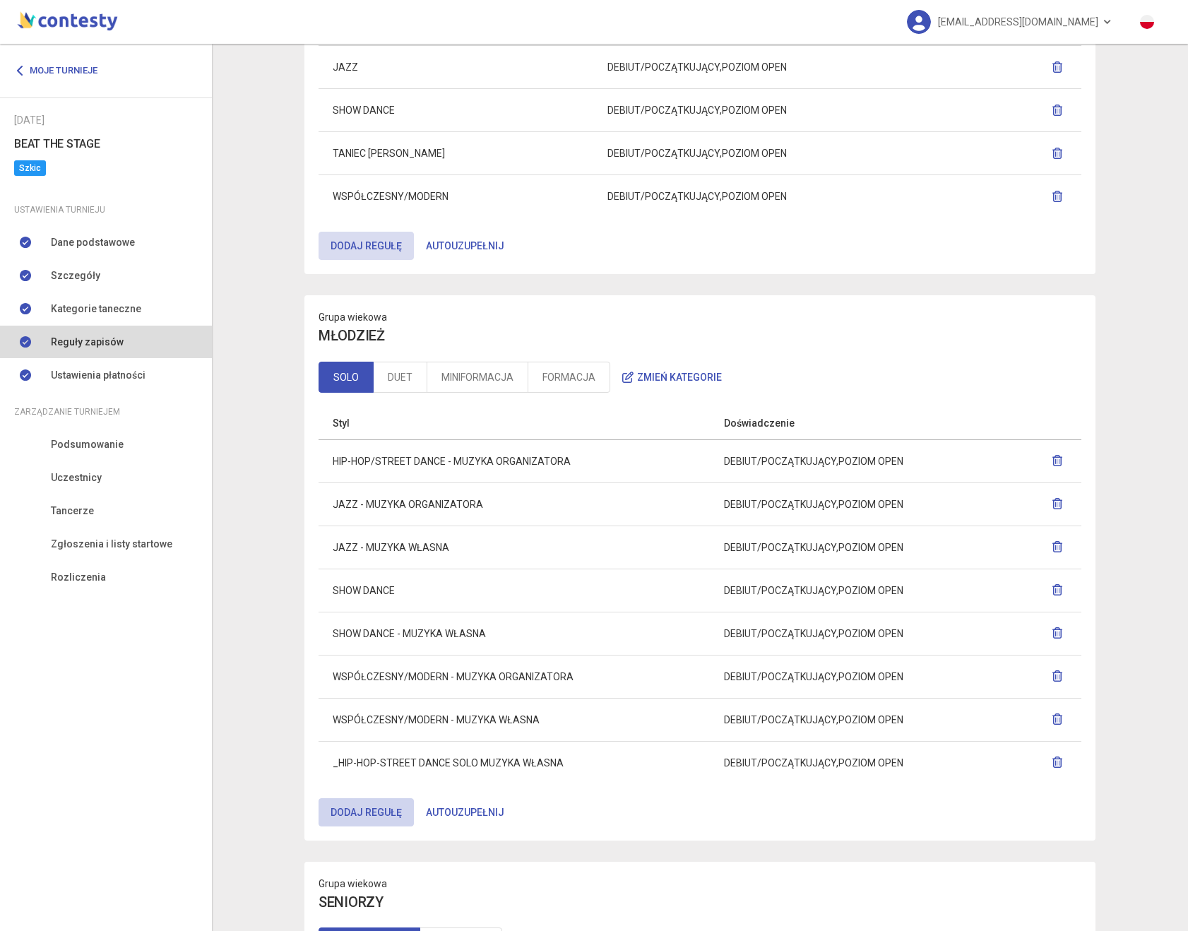
click at [370, 813] on button "Dodaj regułę" at bounding box center [366, 812] width 95 height 28
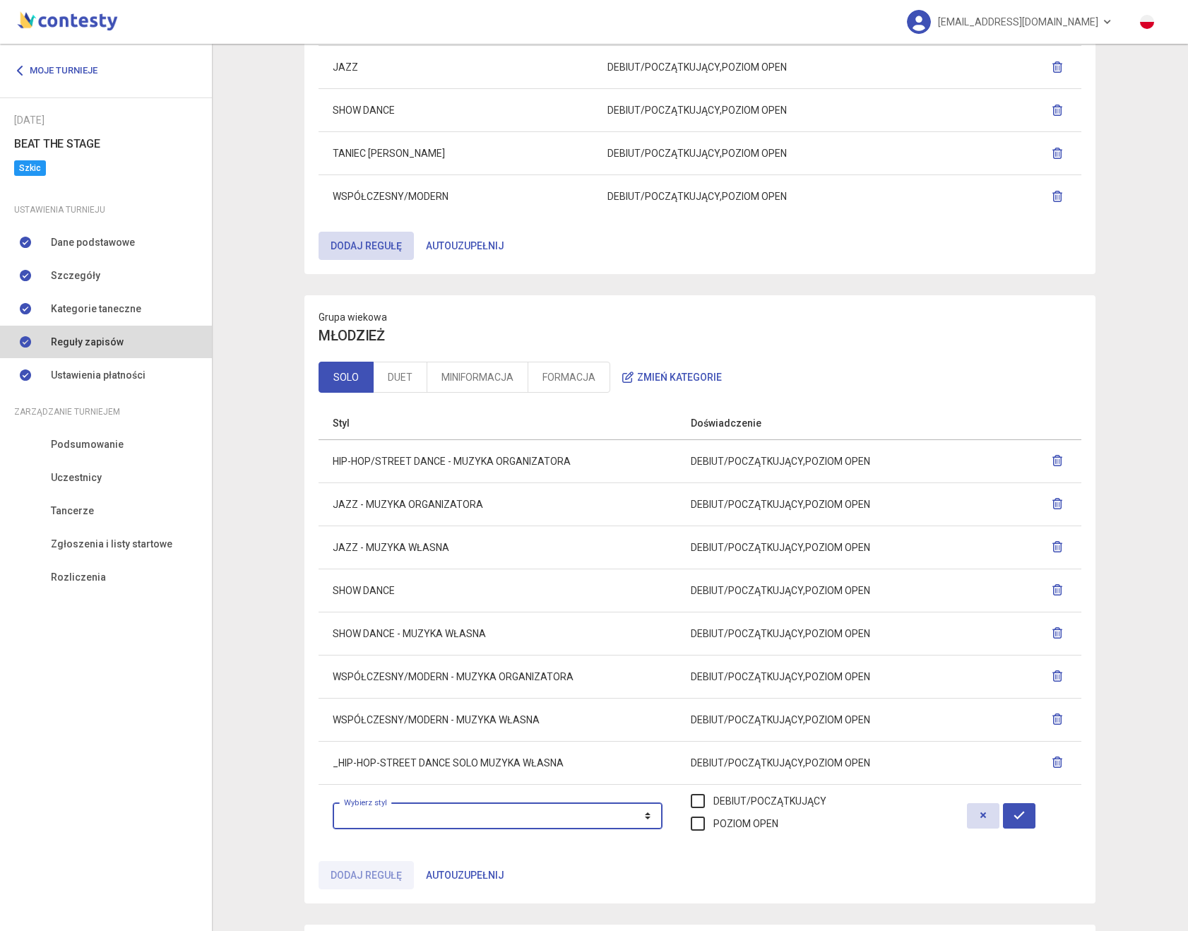
click at [408, 812] on select "**********" at bounding box center [498, 815] width 330 height 27
select select "**********"
click at [333, 802] on select "**********" at bounding box center [498, 815] width 330 height 27
drag, startPoint x: 777, startPoint y: 805, endPoint x: 775, endPoint y: 818, distance: 12.9
click at [777, 805] on label "DEBIUT/POCZĄTKUJĄCY" at bounding box center [759, 801] width 136 height 16
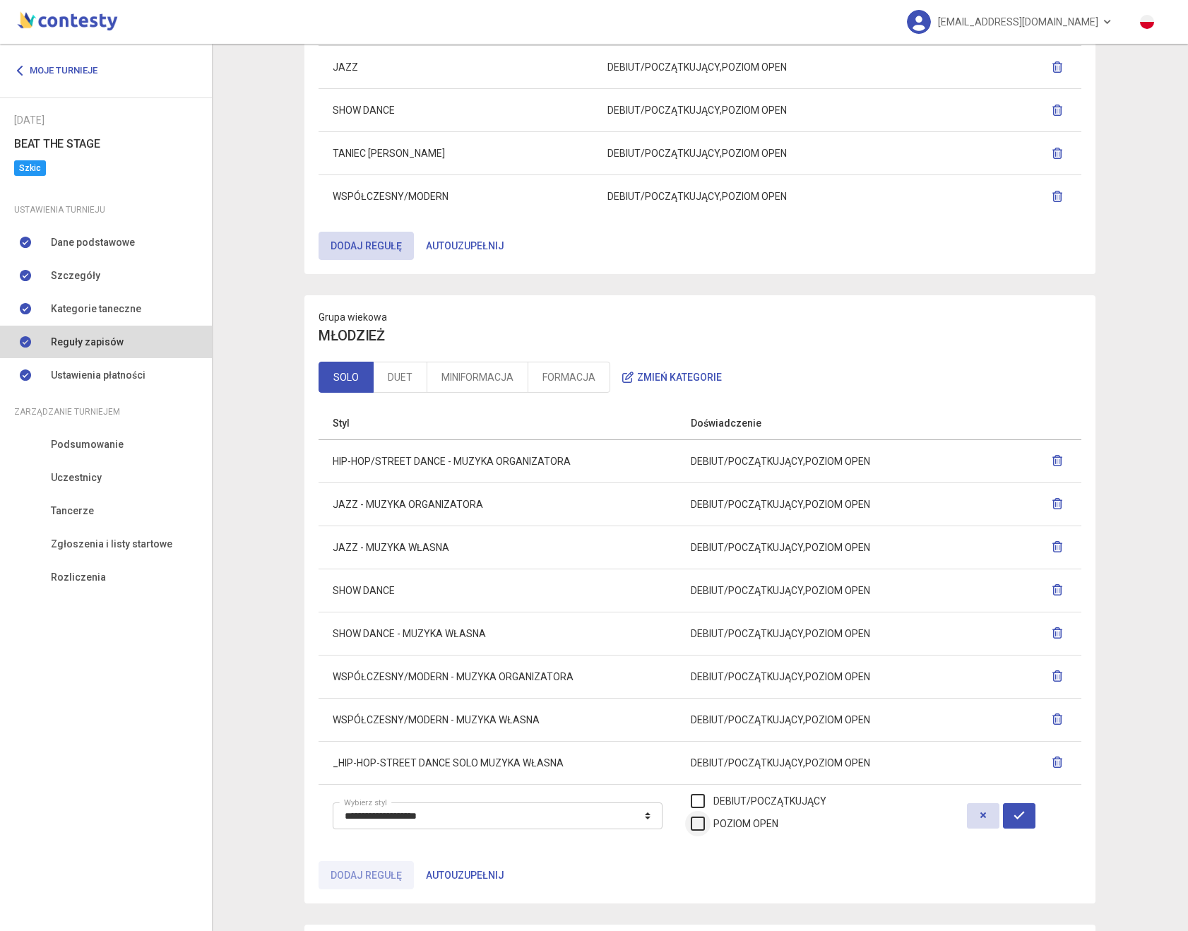
drag, startPoint x: 773, startPoint y: 824, endPoint x: 789, endPoint y: 826, distance: 15.6
click at [773, 824] on label "POZIOM OPEN" at bounding box center [735, 824] width 88 height 16
click at [1033, 827] on button "button" at bounding box center [1019, 815] width 32 height 25
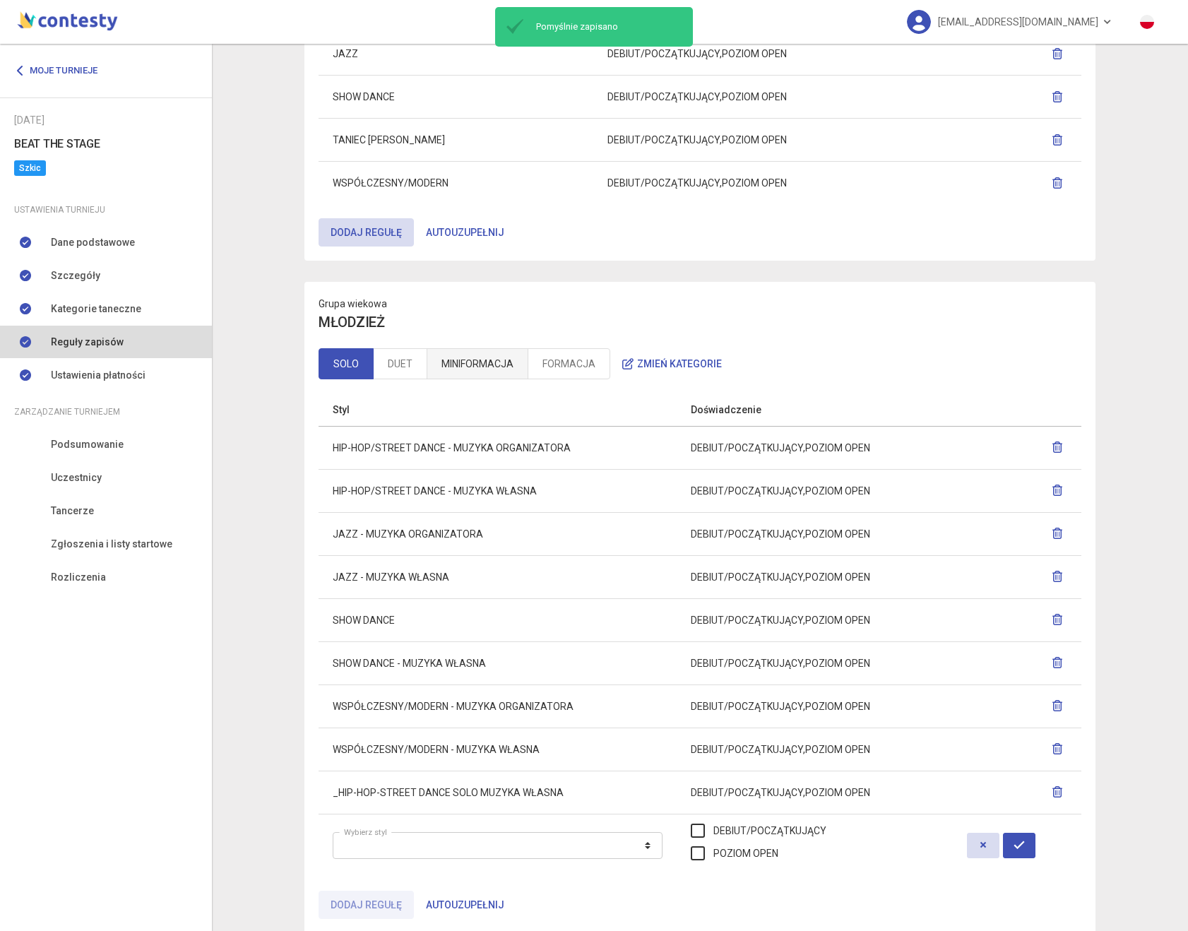
scroll to position [963, 0]
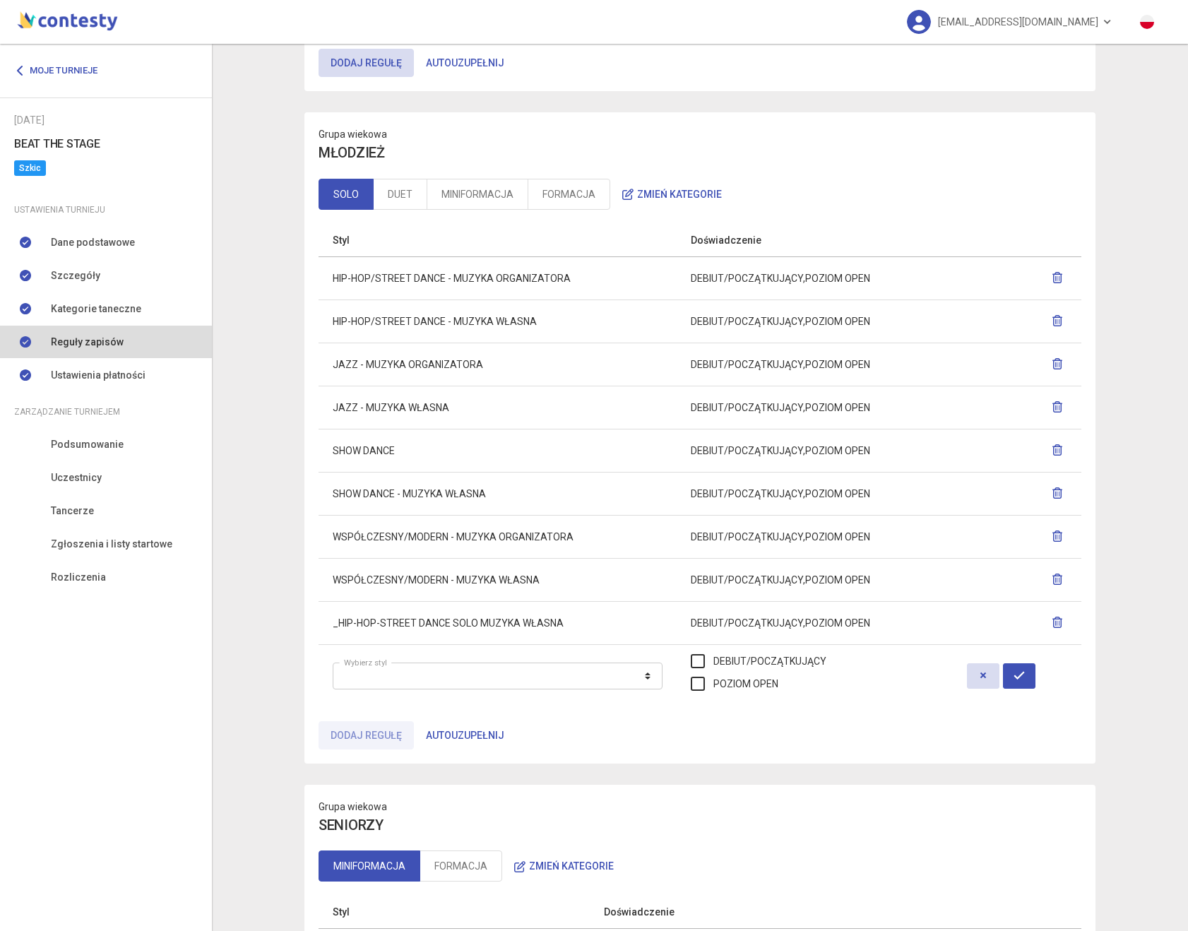
click at [1060, 626] on icon "button" at bounding box center [1057, 622] width 11 height 11
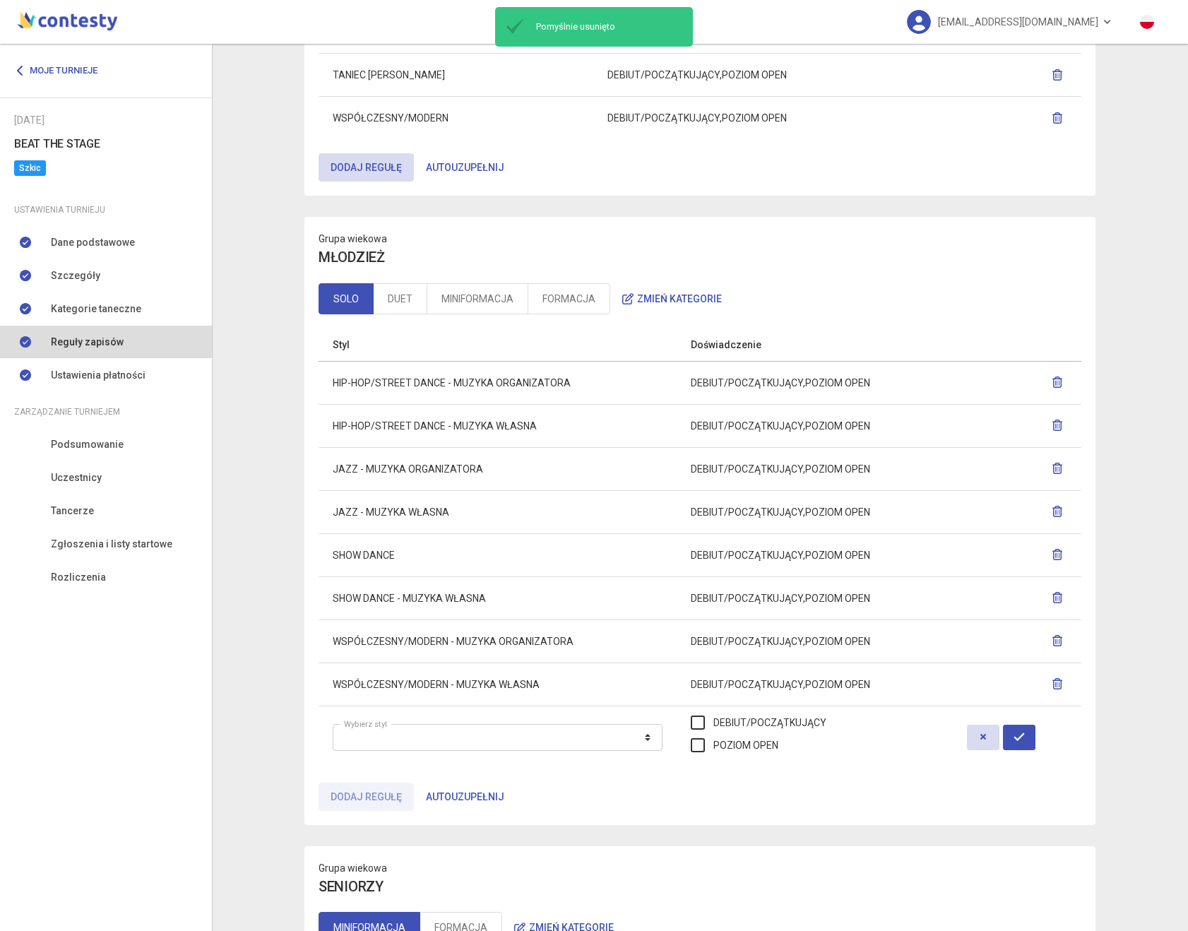
scroll to position [920, 0]
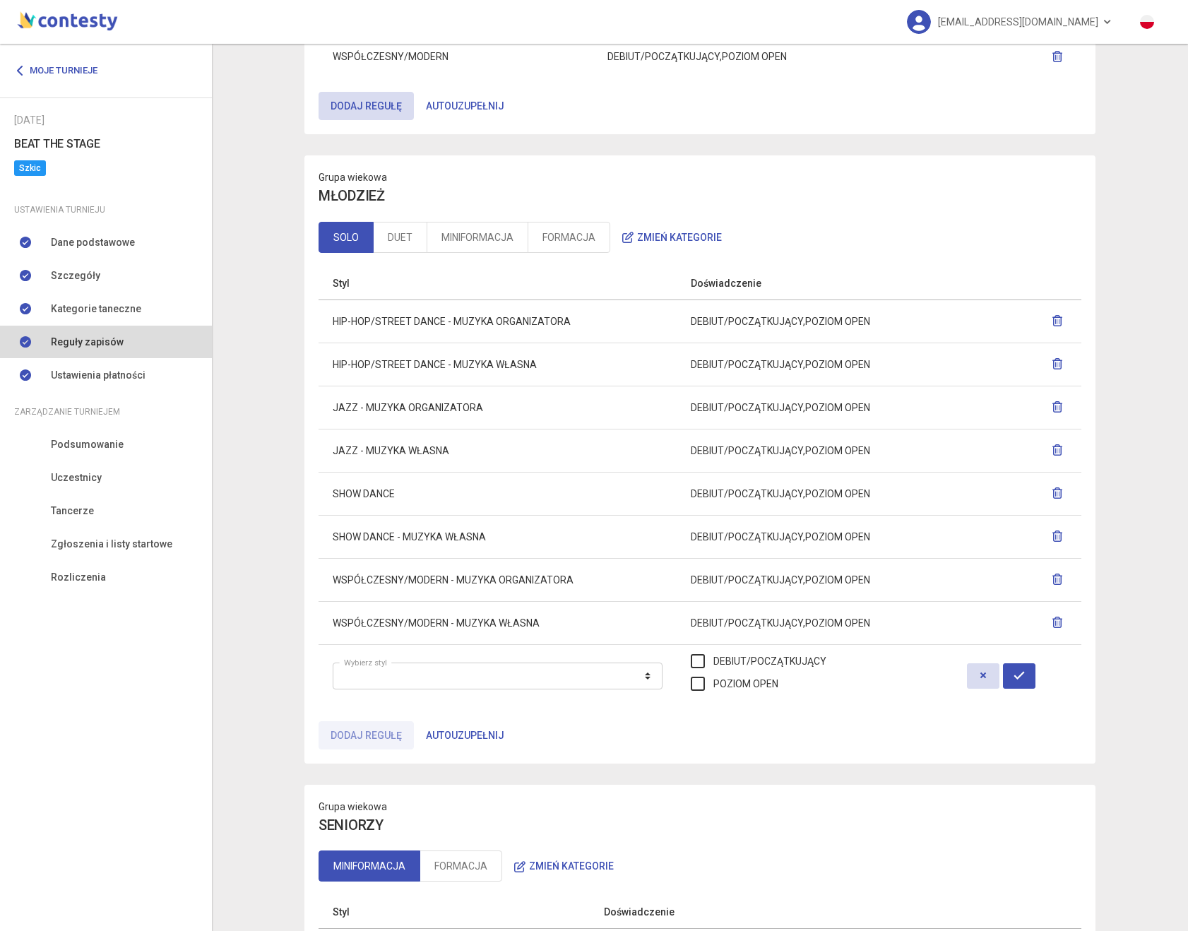
click at [1056, 536] on icon "button" at bounding box center [1057, 535] width 11 height 11
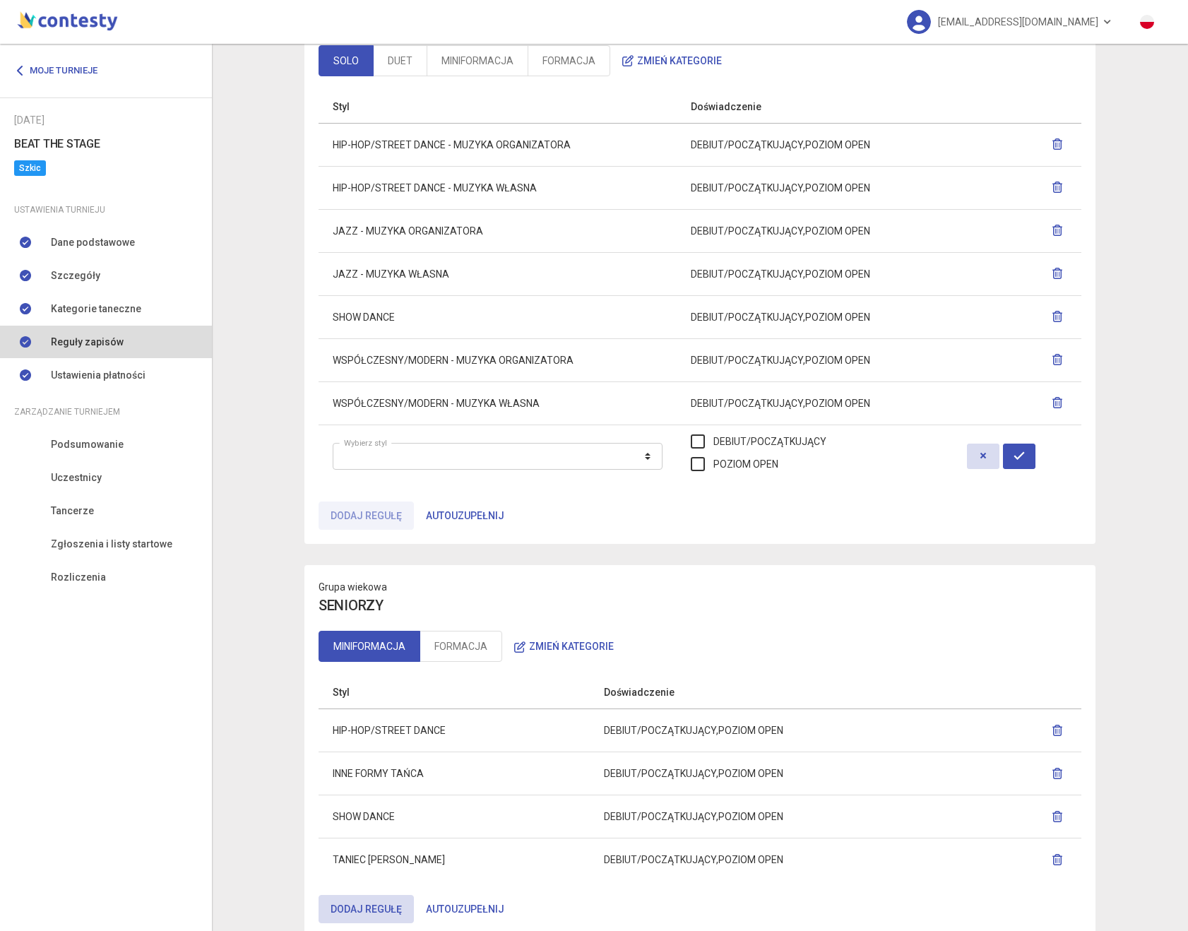
scroll to position [1138, 0]
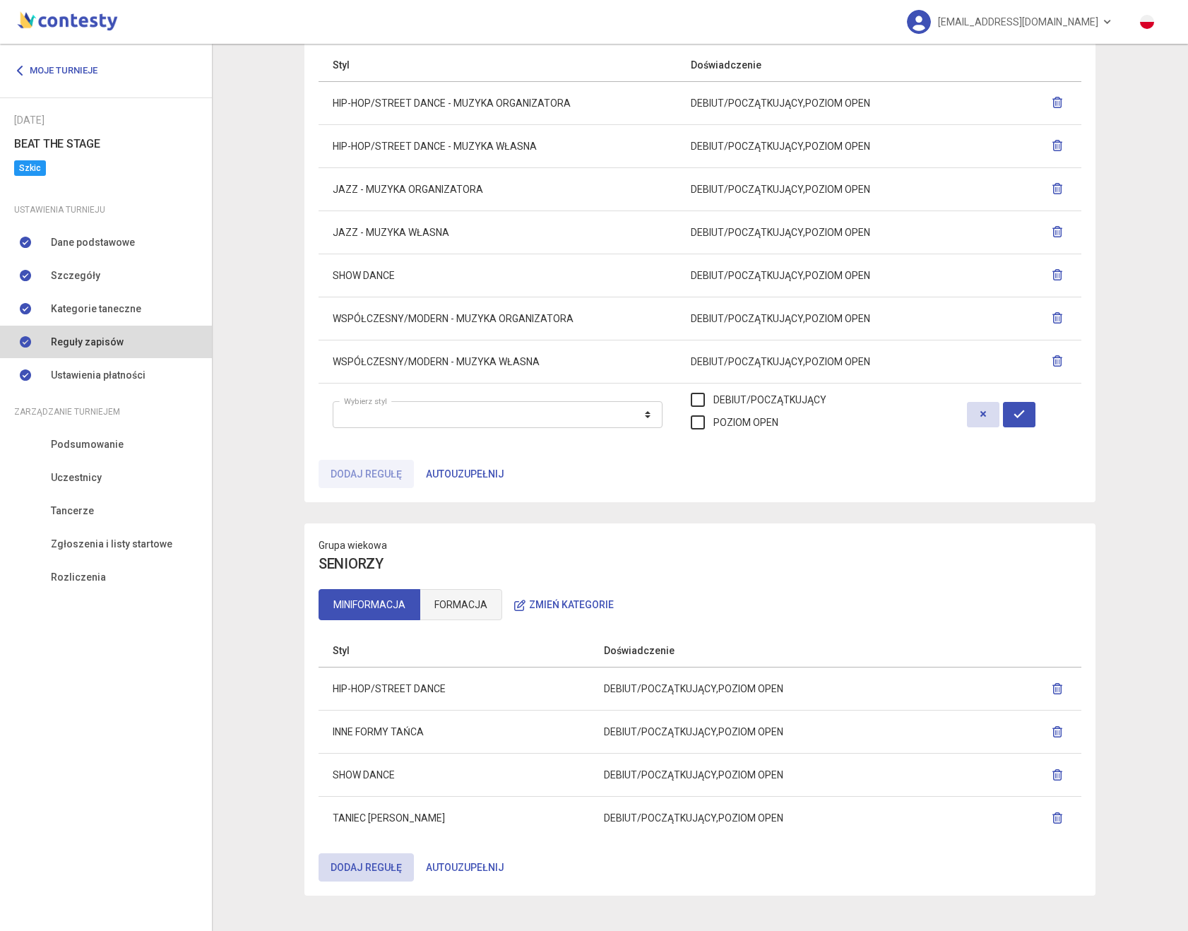
click at [451, 603] on link "FORMACJA" at bounding box center [461, 604] width 83 height 31
click at [379, 605] on link "MINIFORMACJA" at bounding box center [370, 604] width 102 height 31
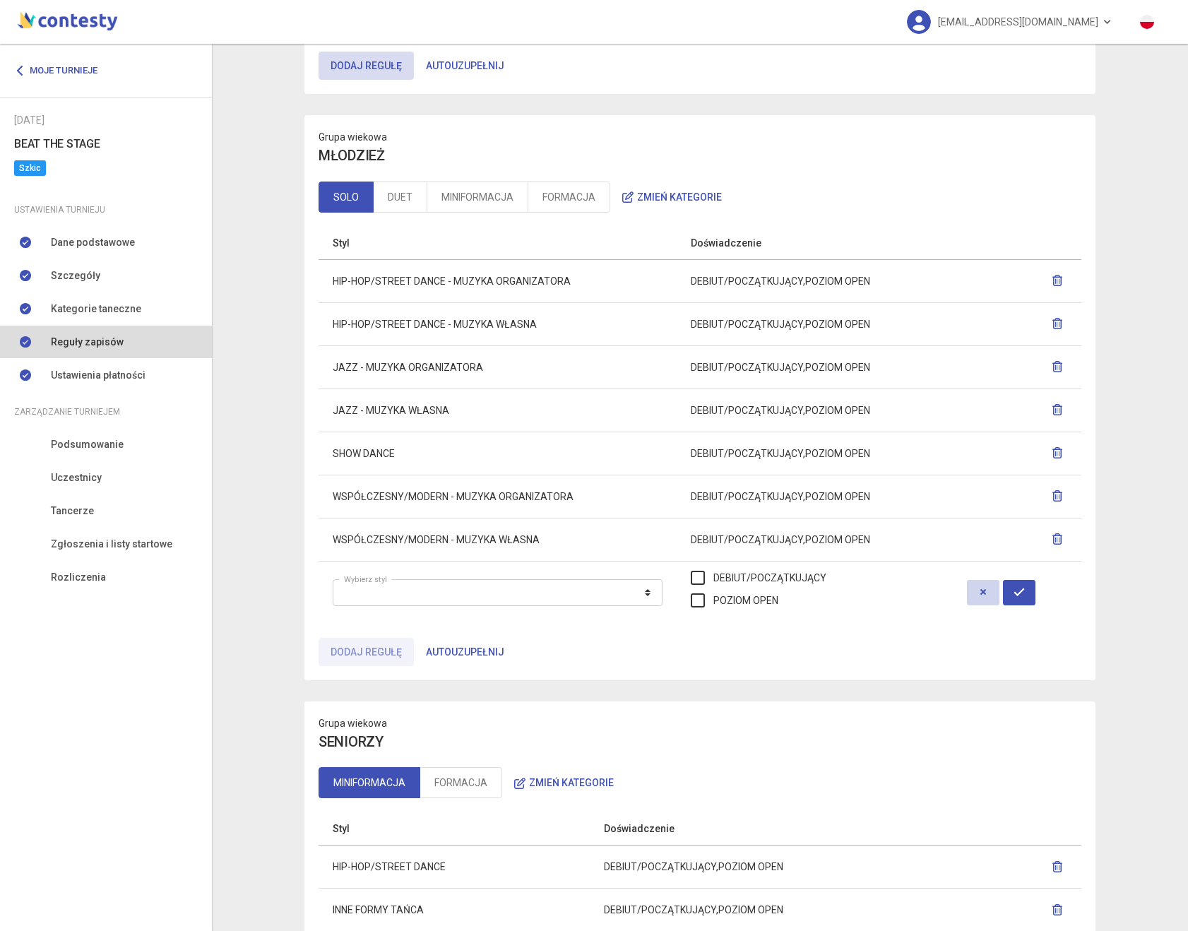
scroll to position [956, 0]
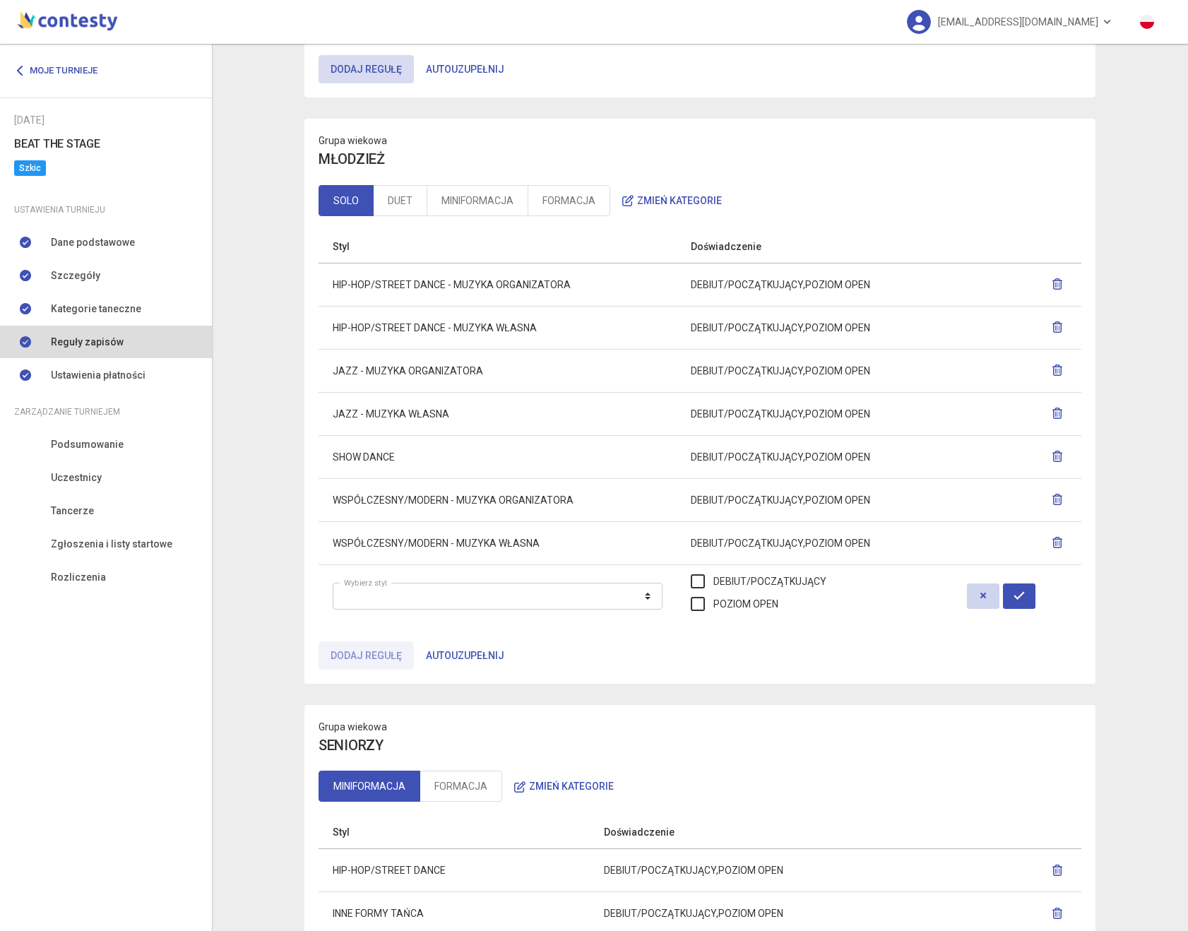
click at [983, 586] on button "button" at bounding box center [983, 595] width 32 height 25
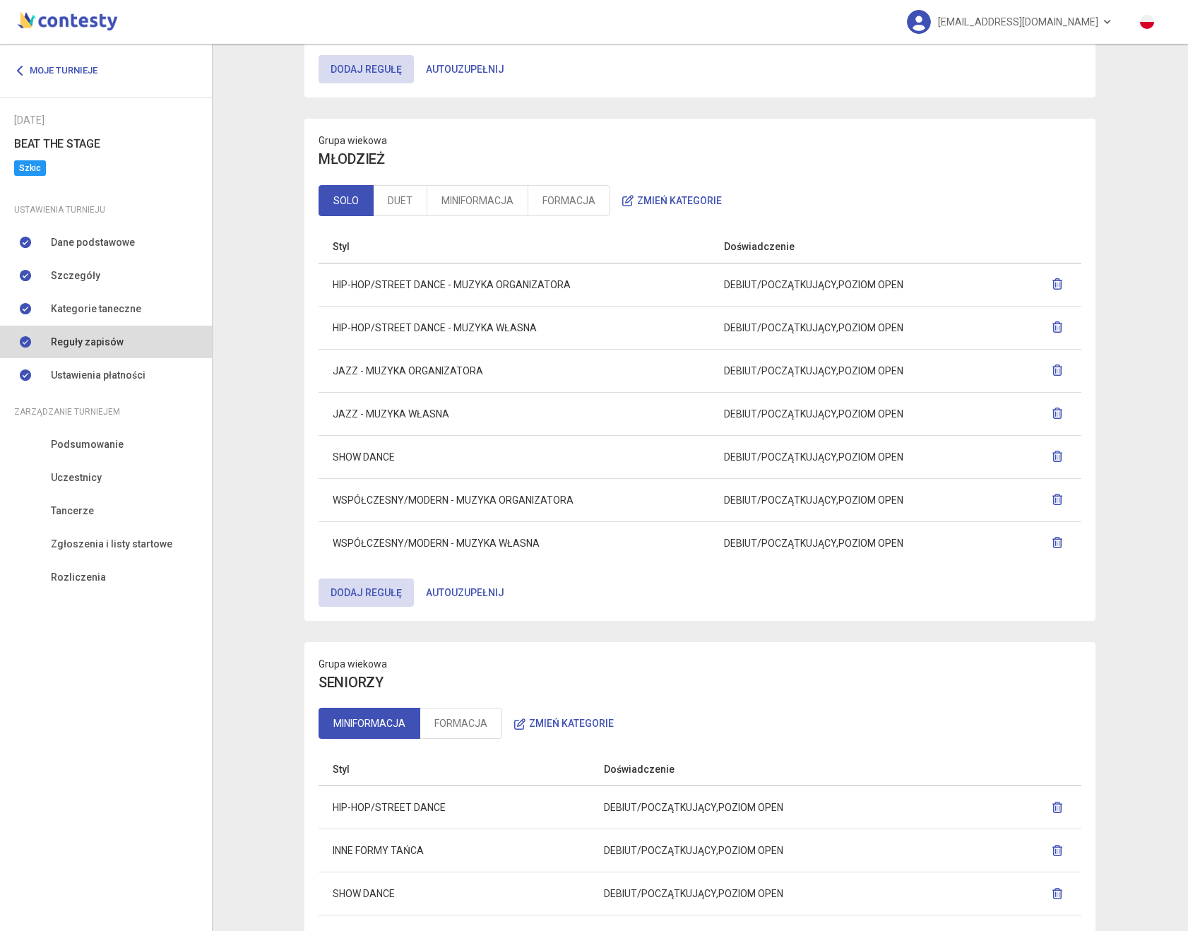
click at [372, 201] on link "SOLO" at bounding box center [346, 200] width 55 height 31
click at [404, 202] on link "DUET" at bounding box center [400, 200] width 54 height 31
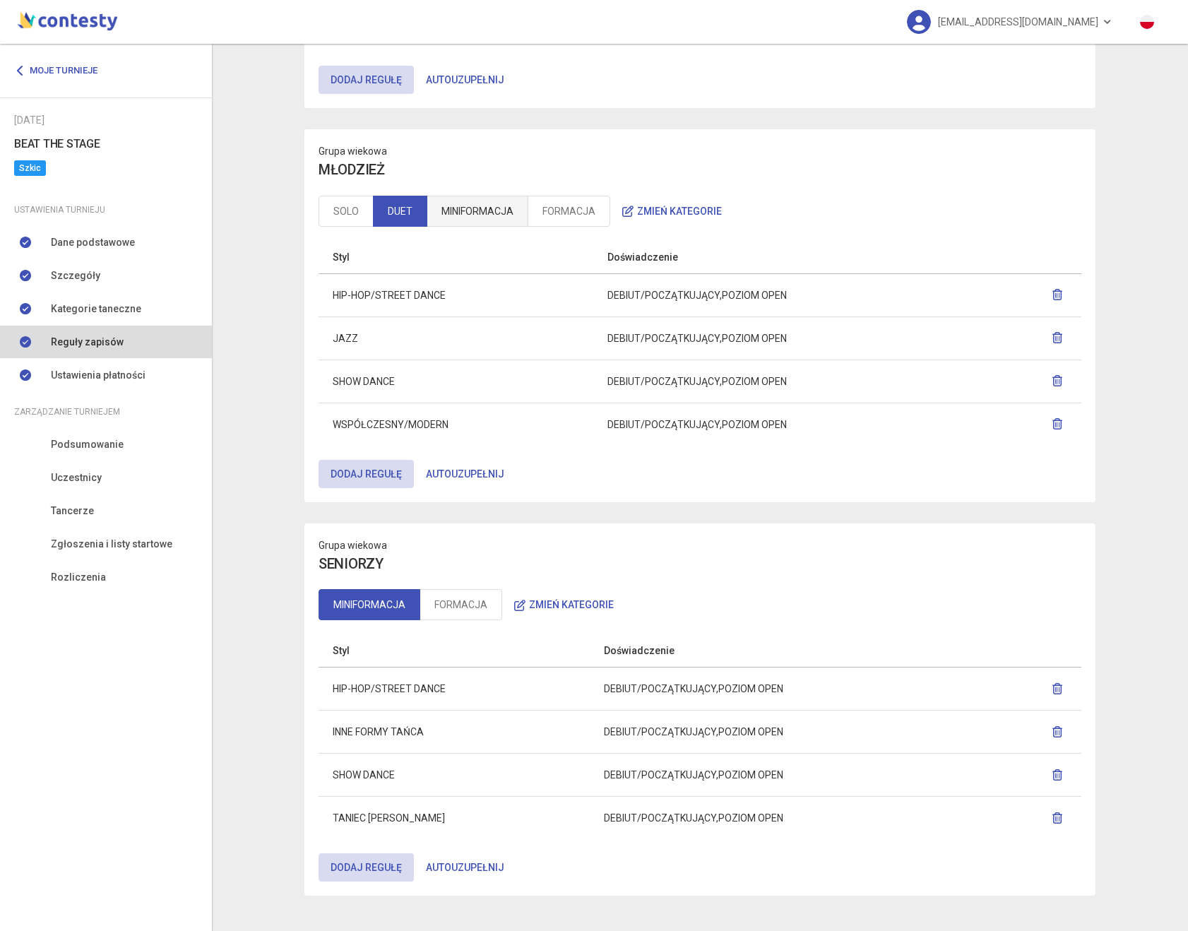
click at [488, 209] on link "MINIFORMACJA" at bounding box center [478, 211] width 102 height 31
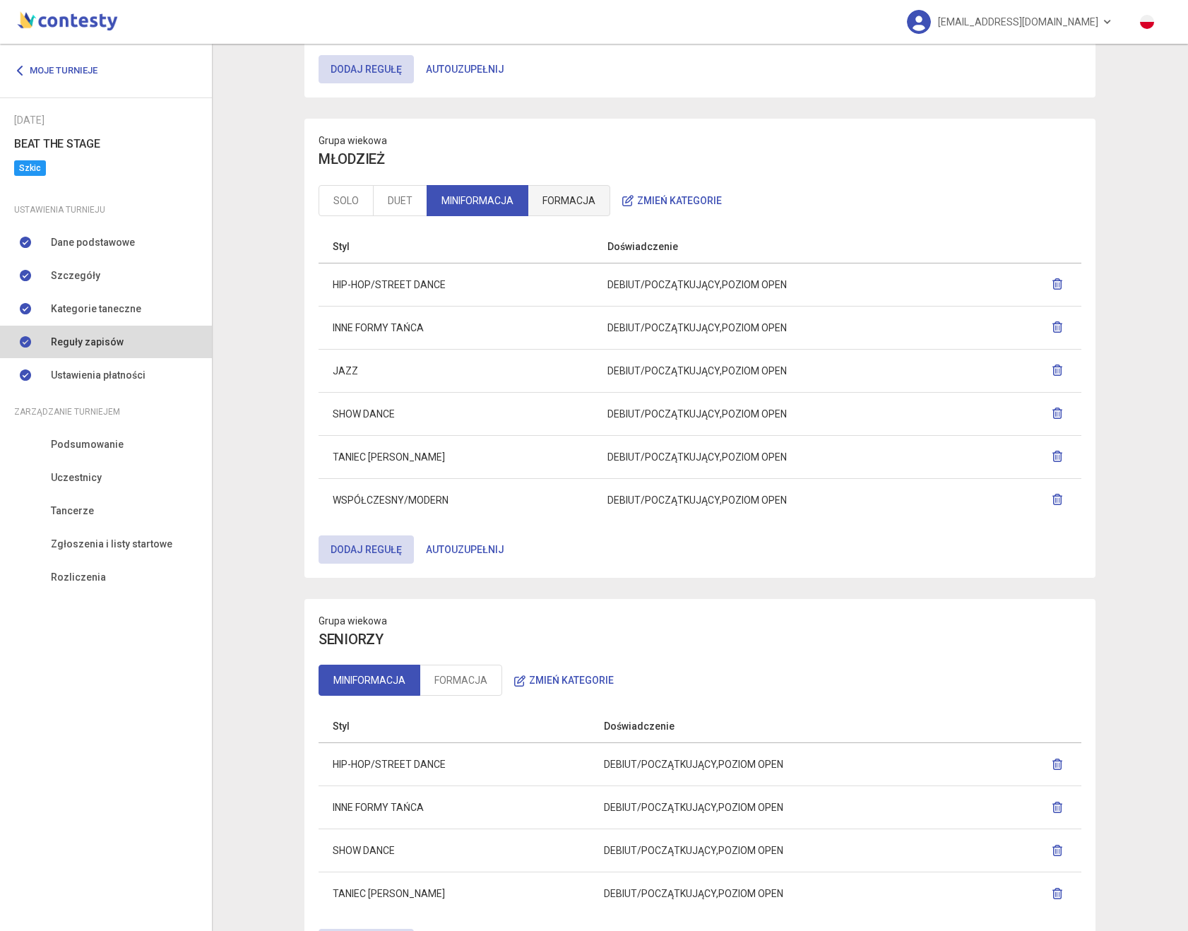
click at [585, 213] on link "FORMACJA" at bounding box center [569, 200] width 83 height 31
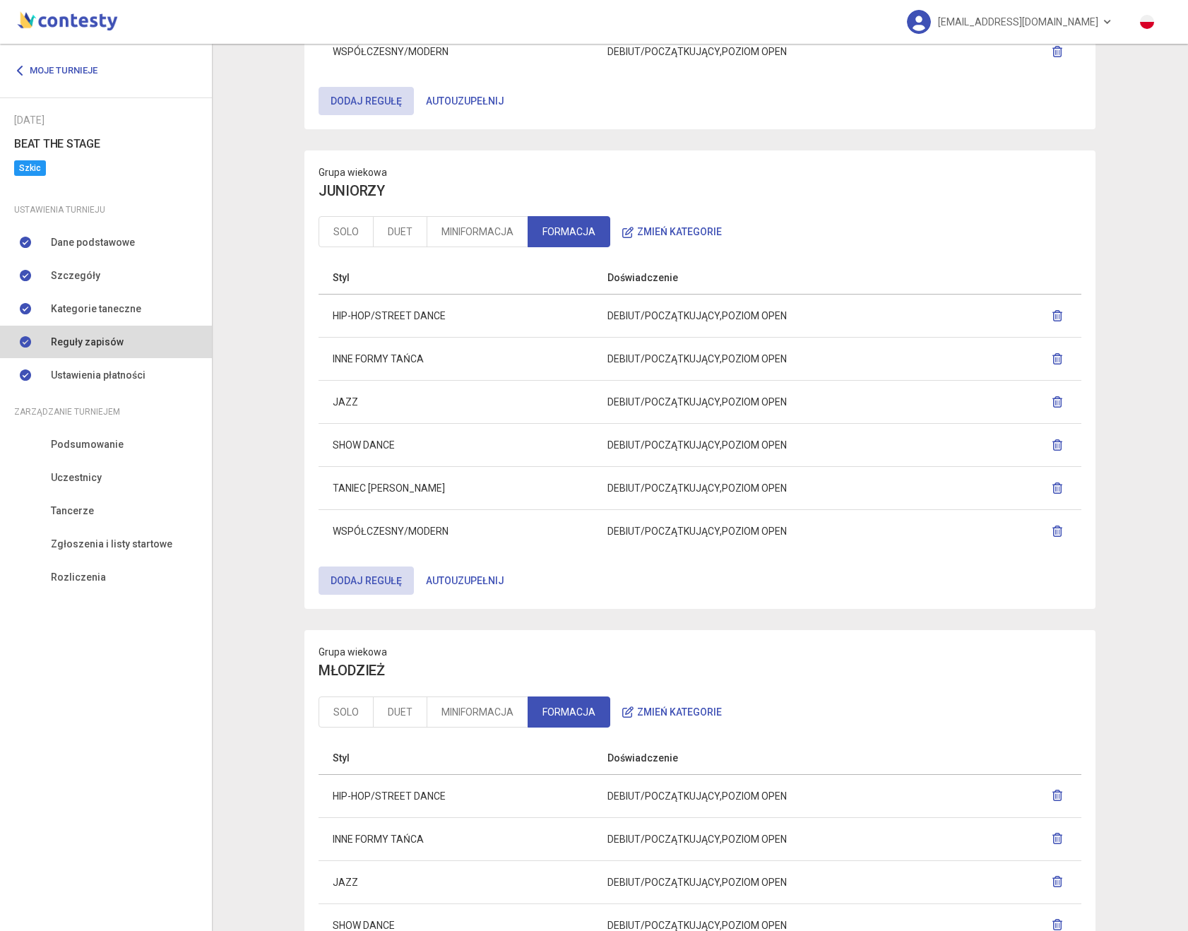
scroll to position [440, 0]
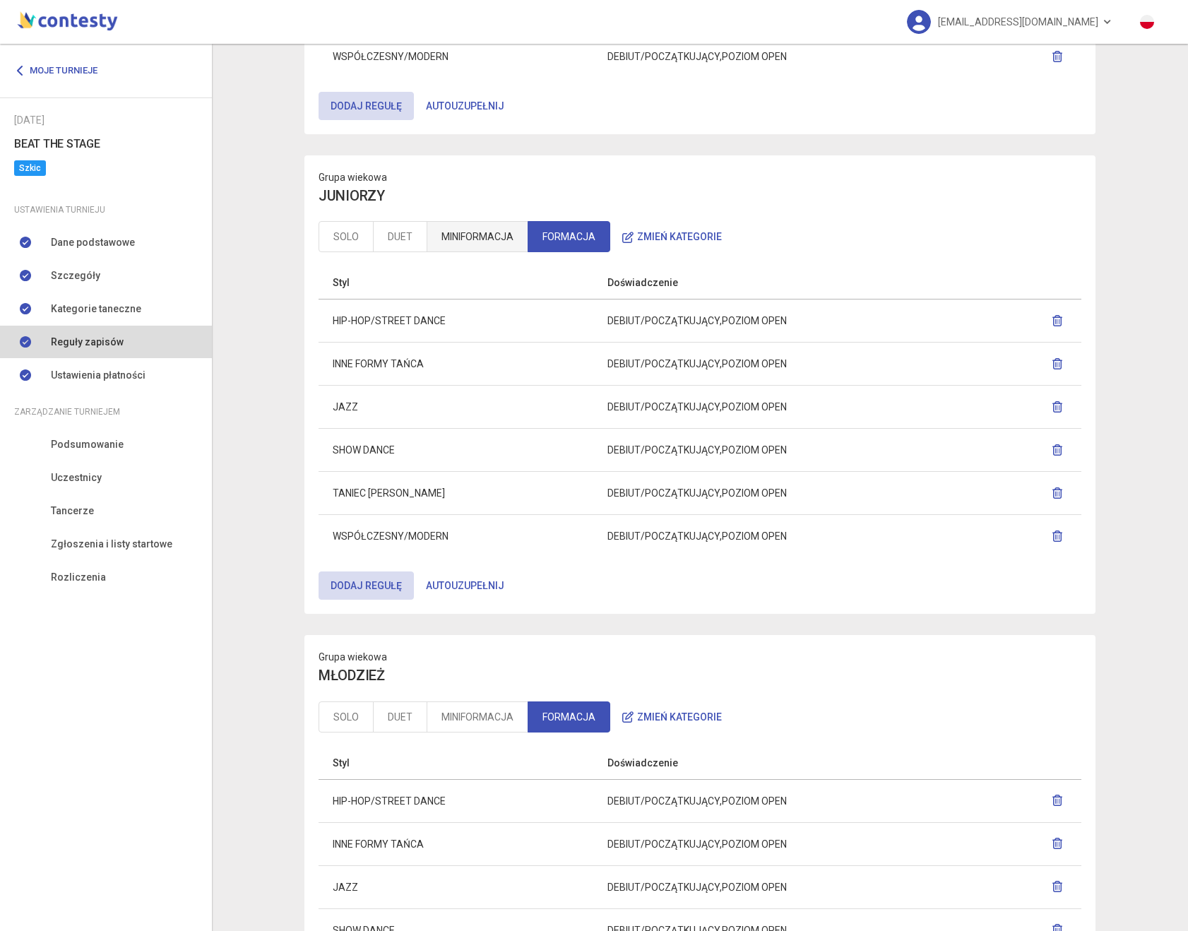
click at [493, 232] on link "MINIFORMACJA" at bounding box center [478, 236] width 102 height 31
click at [382, 230] on link "DUET" at bounding box center [400, 236] width 54 height 31
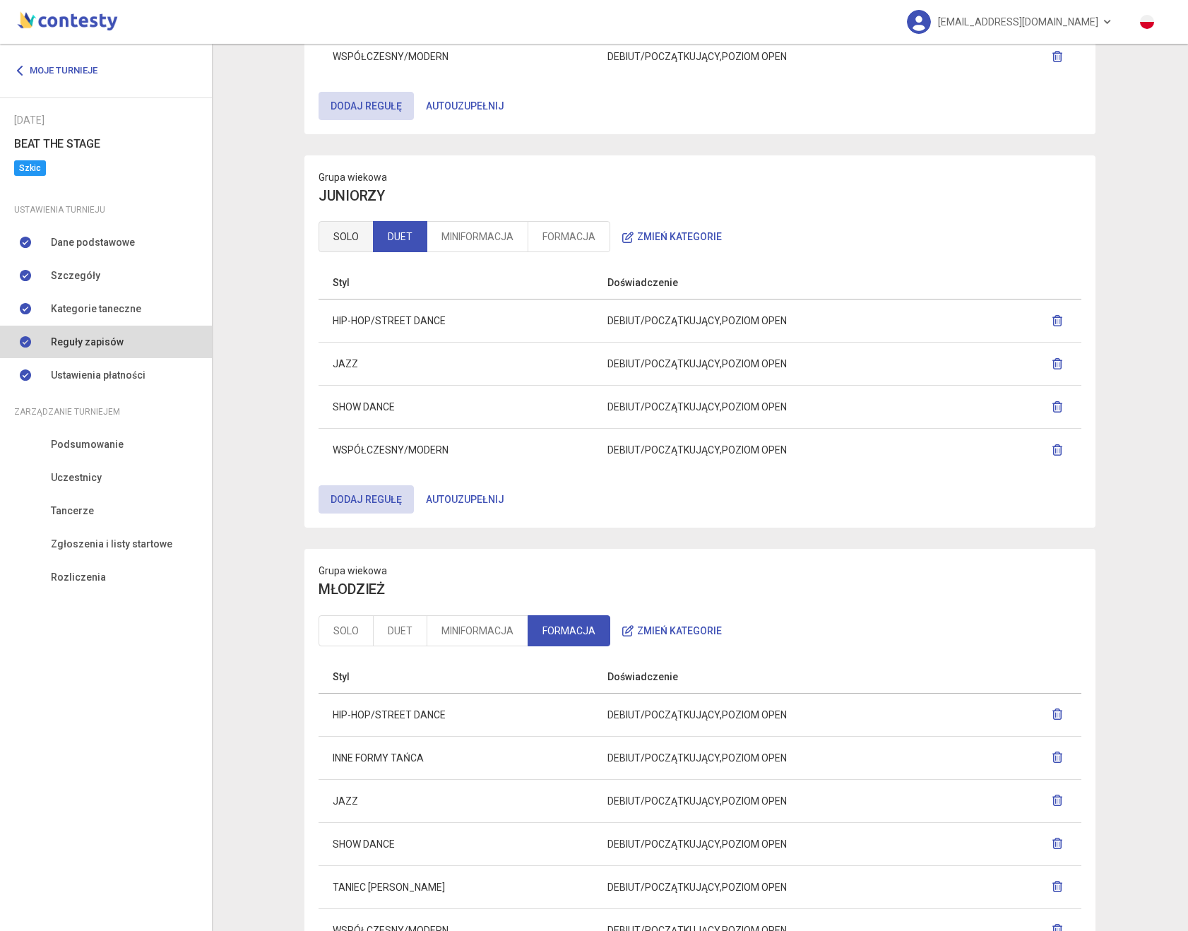
click at [351, 240] on link "SOLO" at bounding box center [346, 236] width 55 height 31
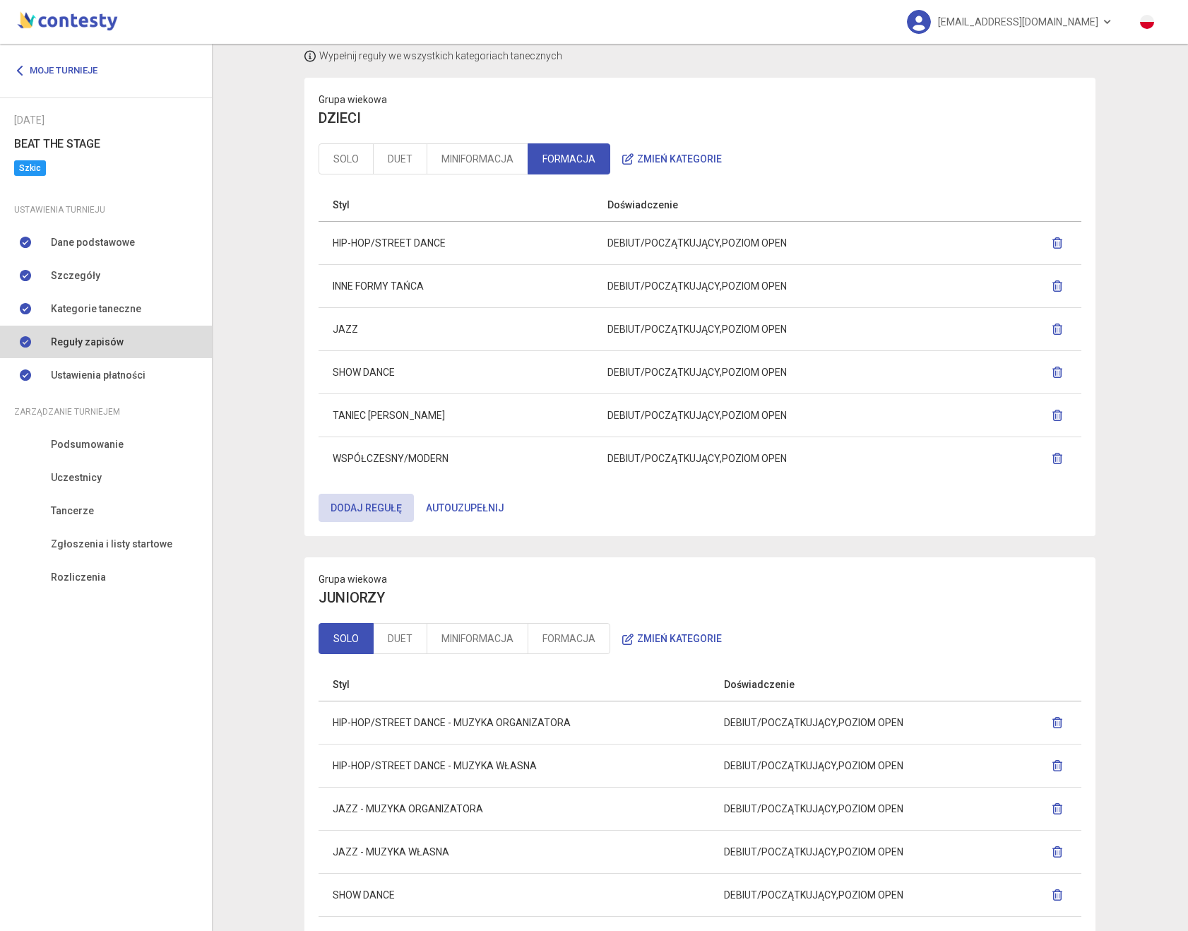
scroll to position [0, 0]
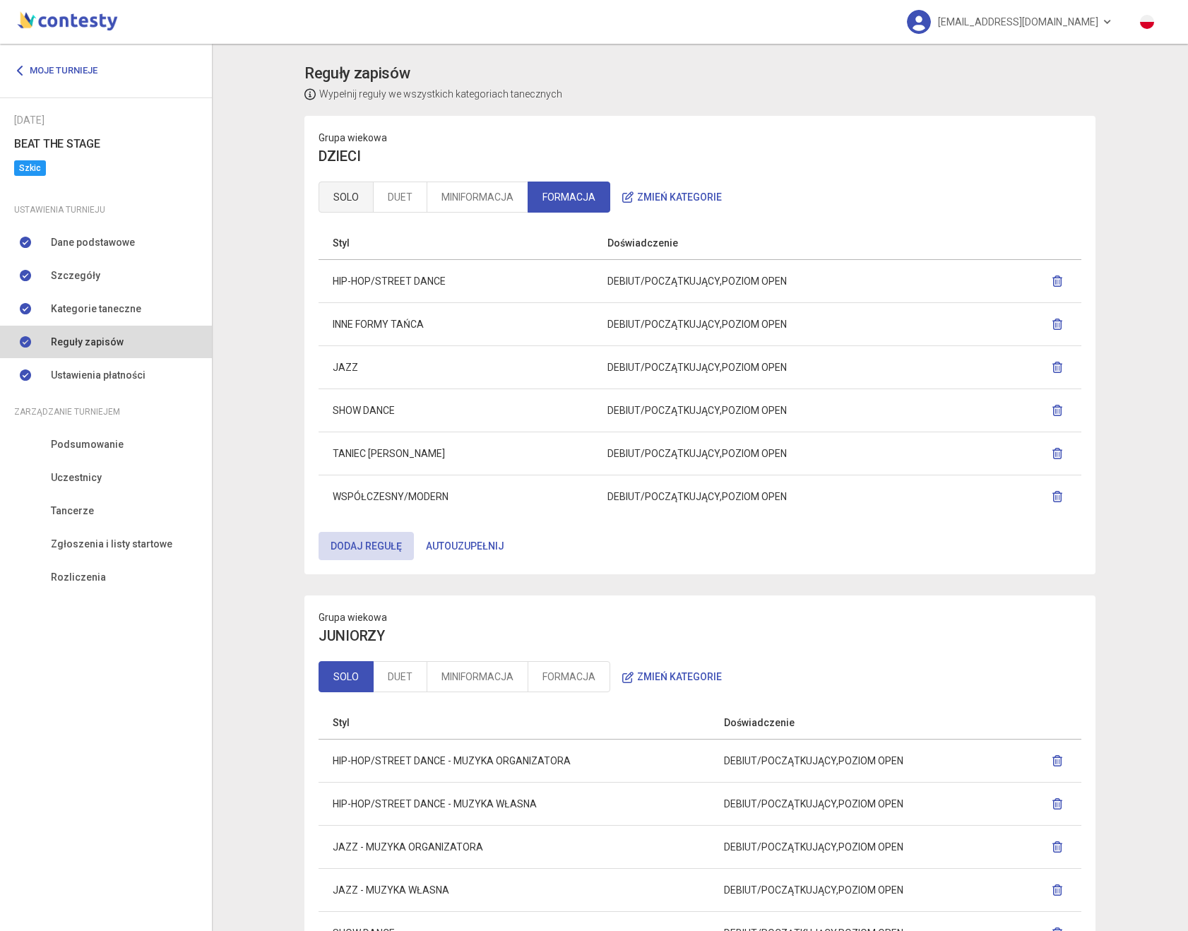
click at [343, 196] on link "SOLO" at bounding box center [346, 197] width 55 height 31
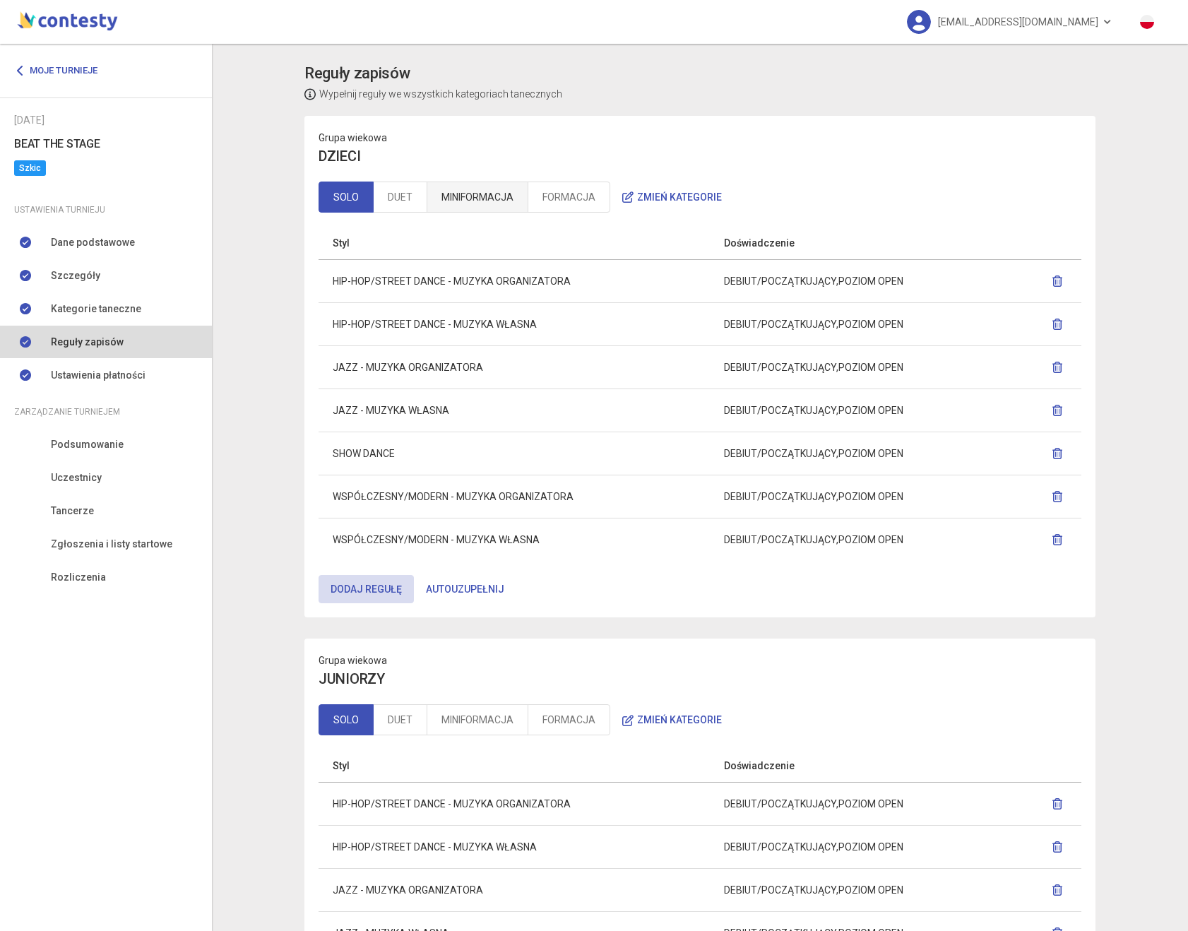
click at [430, 194] on link "MINIFORMACJA" at bounding box center [478, 197] width 102 height 31
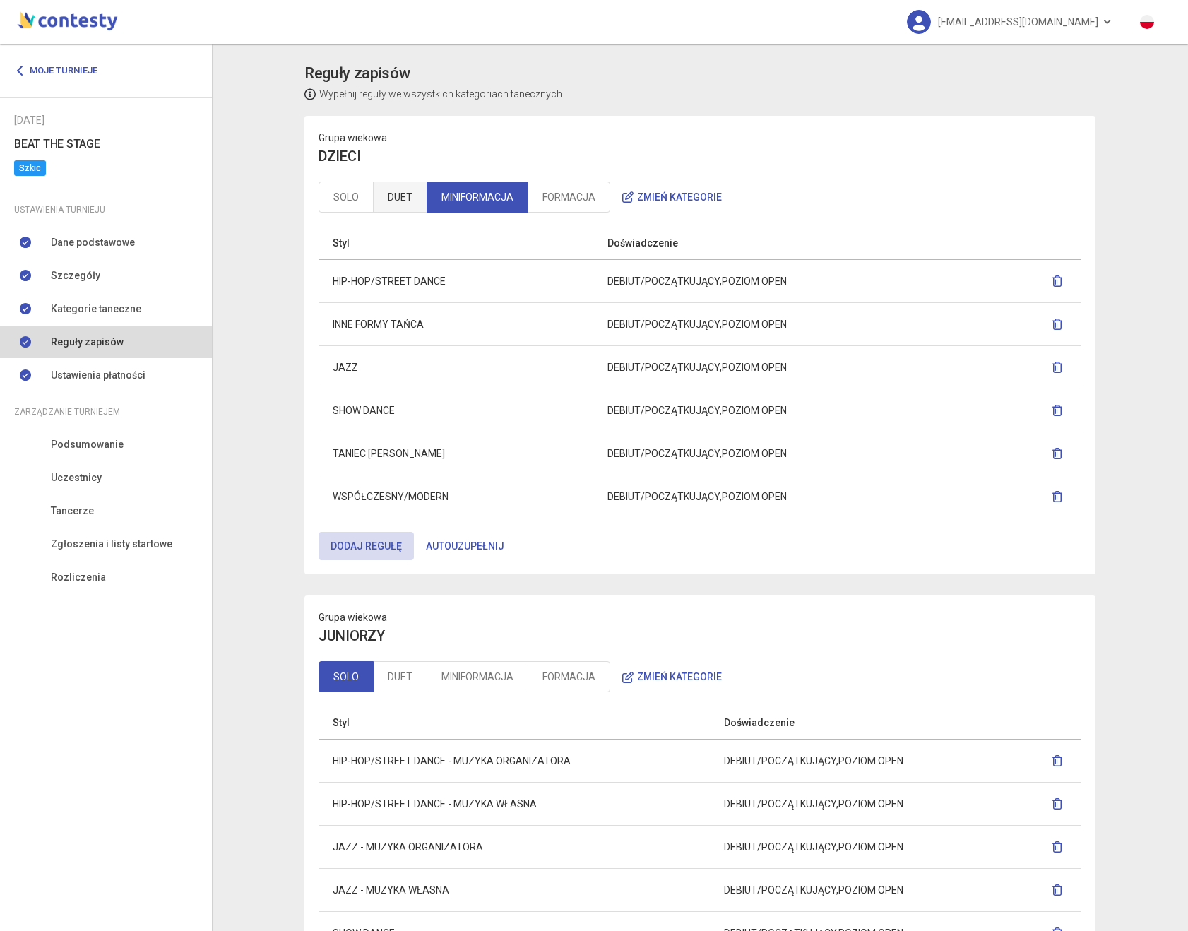
click at [392, 200] on link "DUET" at bounding box center [400, 197] width 54 height 31
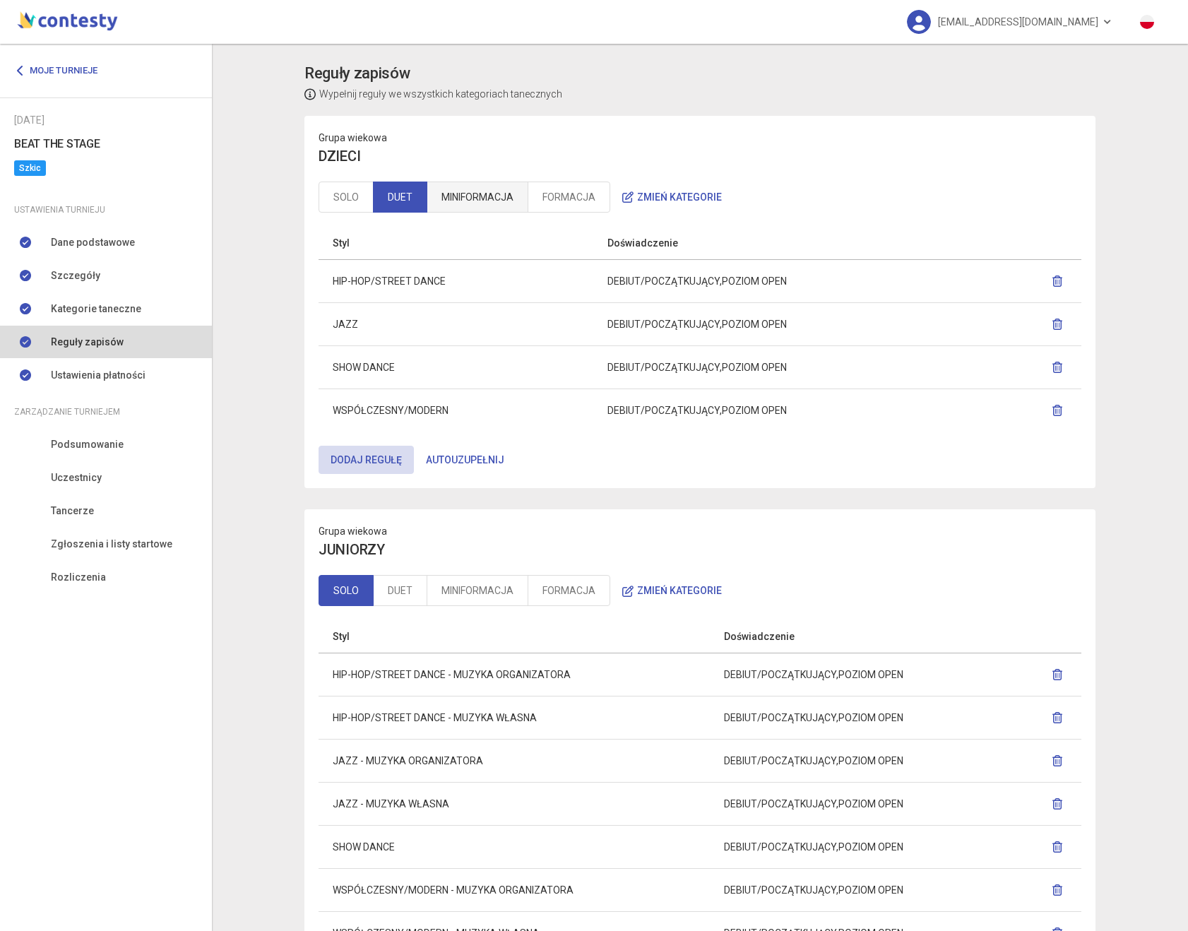
click at [468, 198] on link "MINIFORMACJA" at bounding box center [478, 197] width 102 height 31
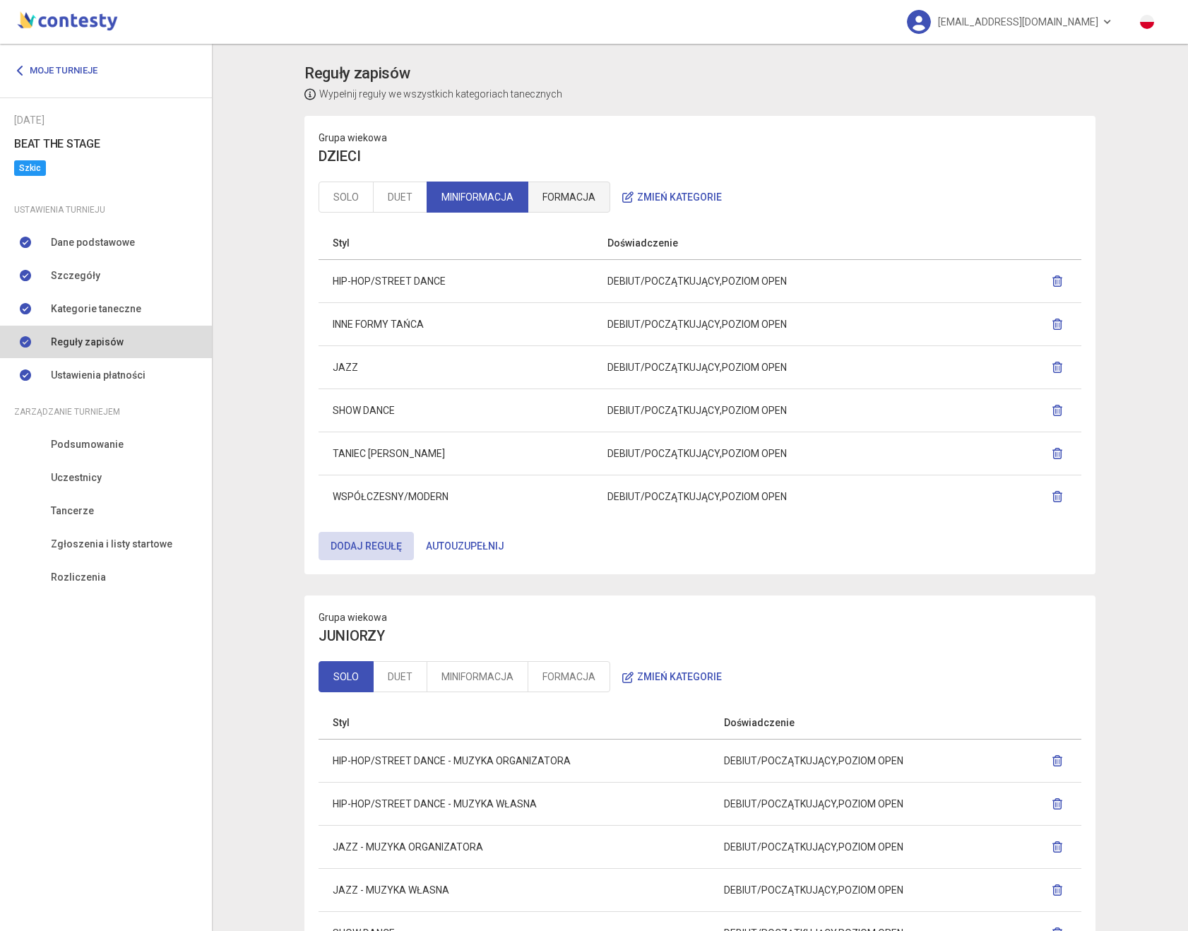
click at [548, 196] on link "FORMACJA" at bounding box center [569, 197] width 83 height 31
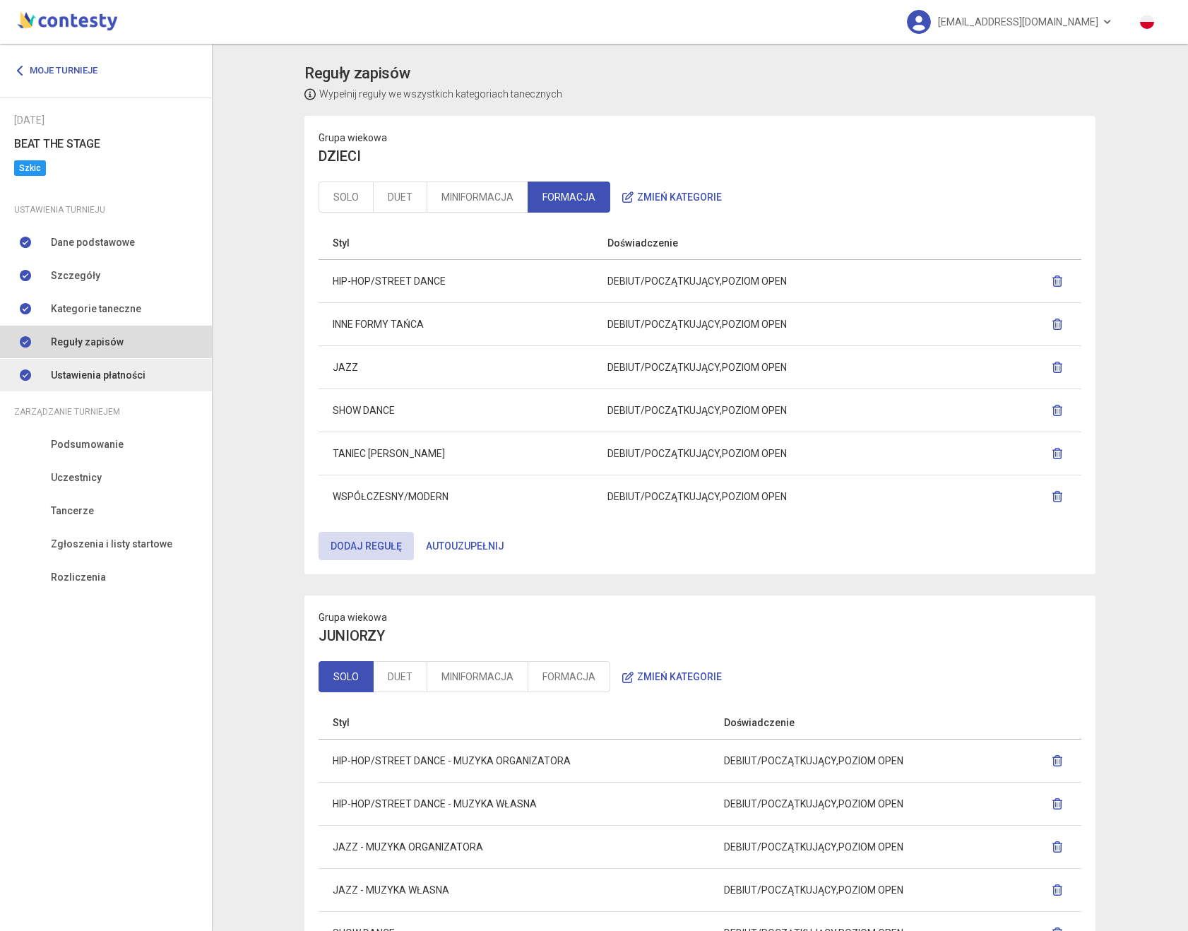
click at [131, 367] on span "Ustawienia płatności" at bounding box center [98, 375] width 95 height 16
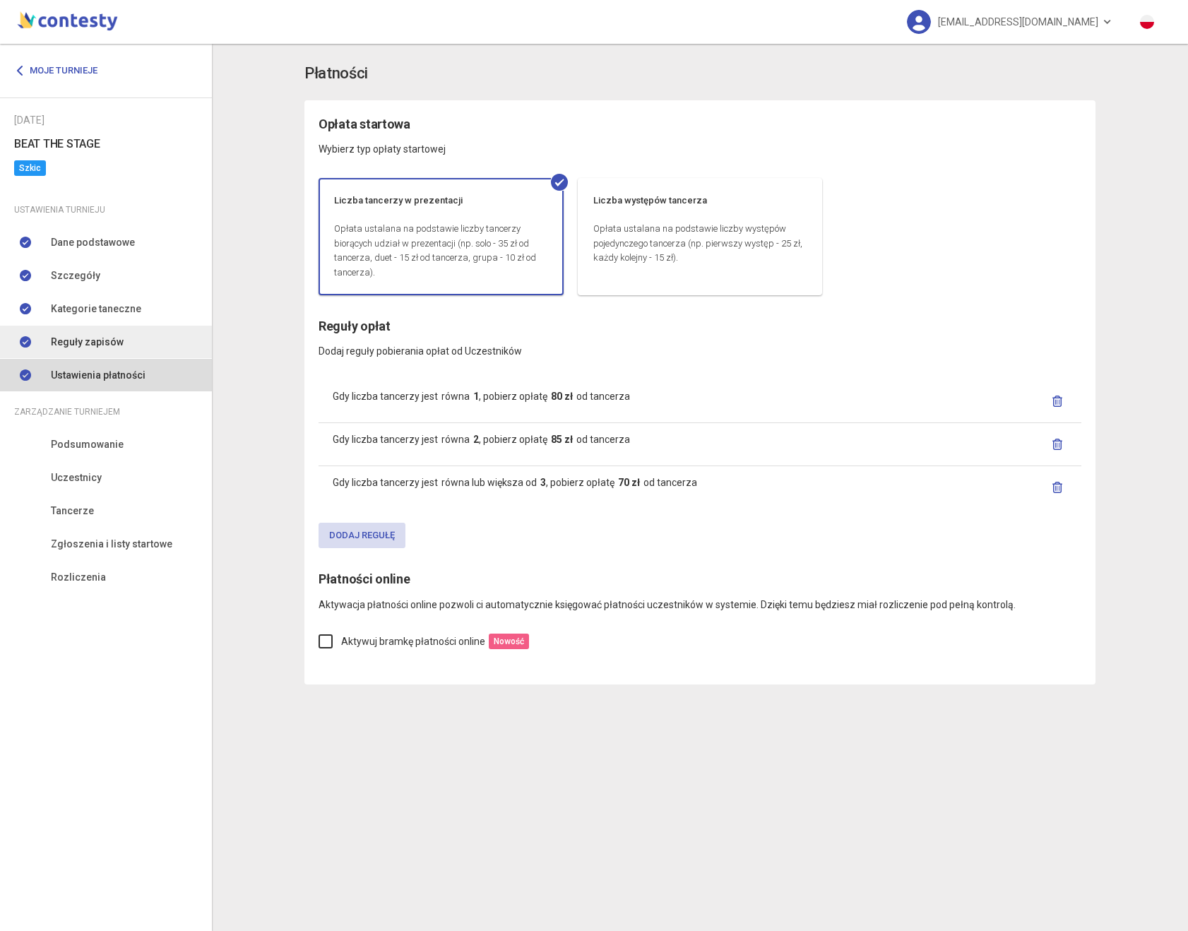
click at [172, 344] on link "Reguły zapisów" at bounding box center [106, 342] width 212 height 32
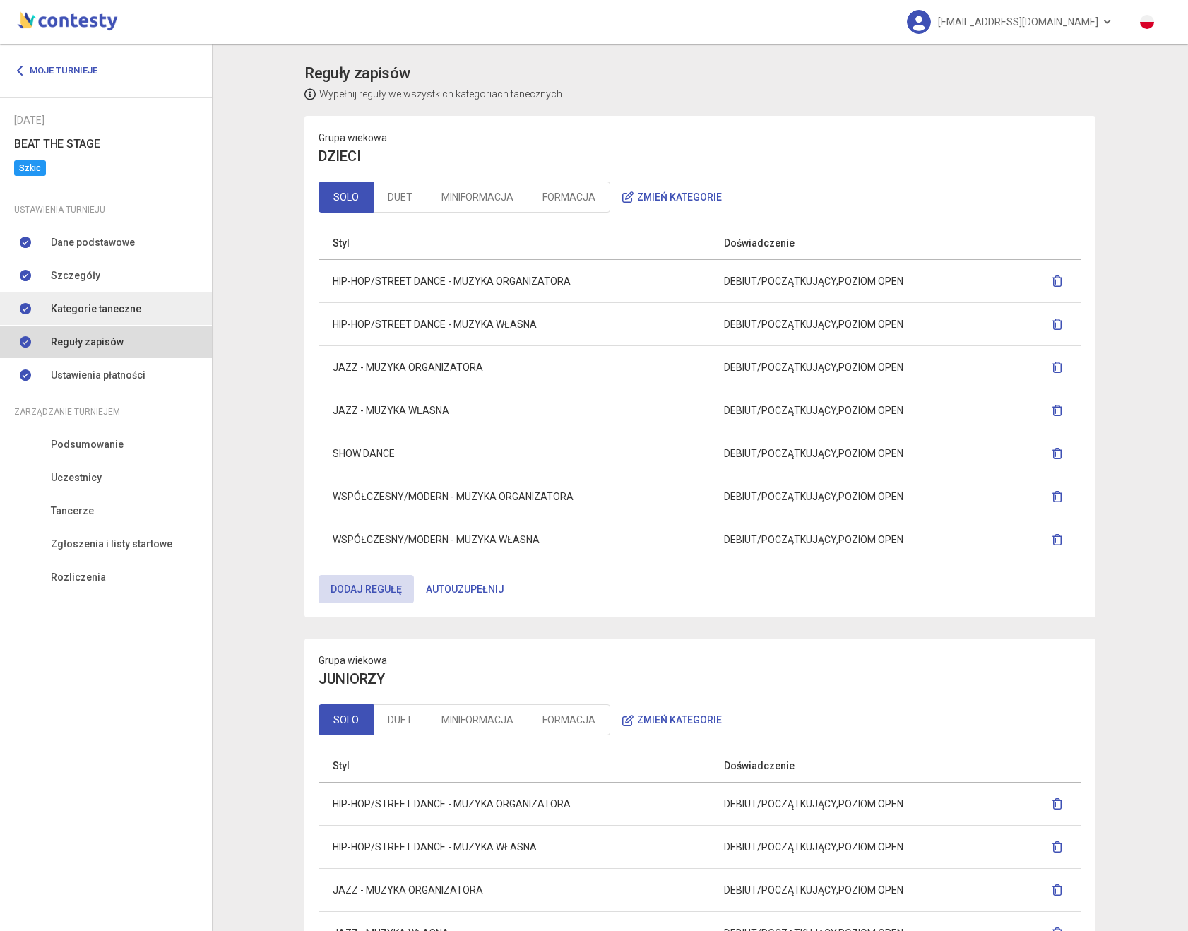
click at [138, 307] on link "Kategorie taneczne" at bounding box center [106, 308] width 212 height 32
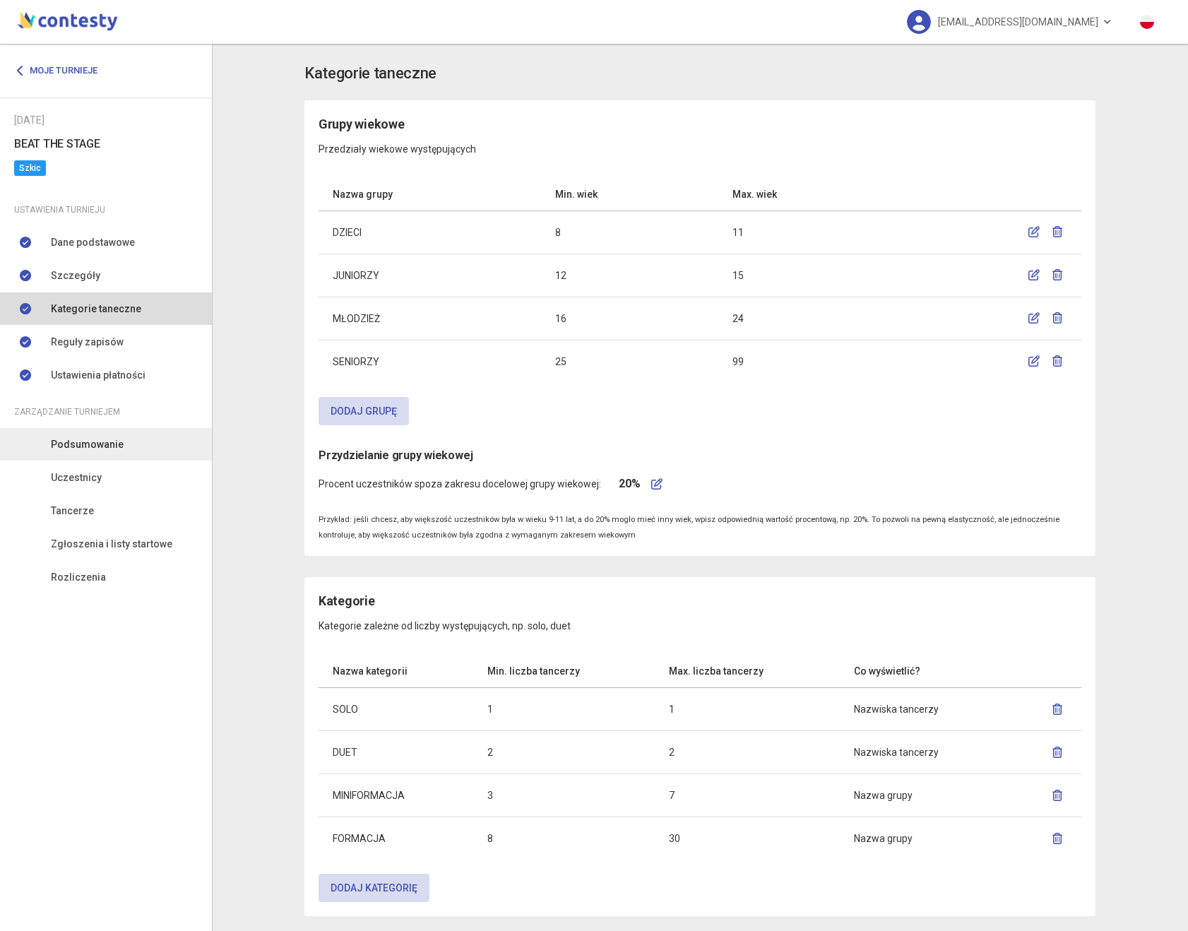
click at [106, 443] on span "Podsumowanie" at bounding box center [87, 445] width 73 height 16
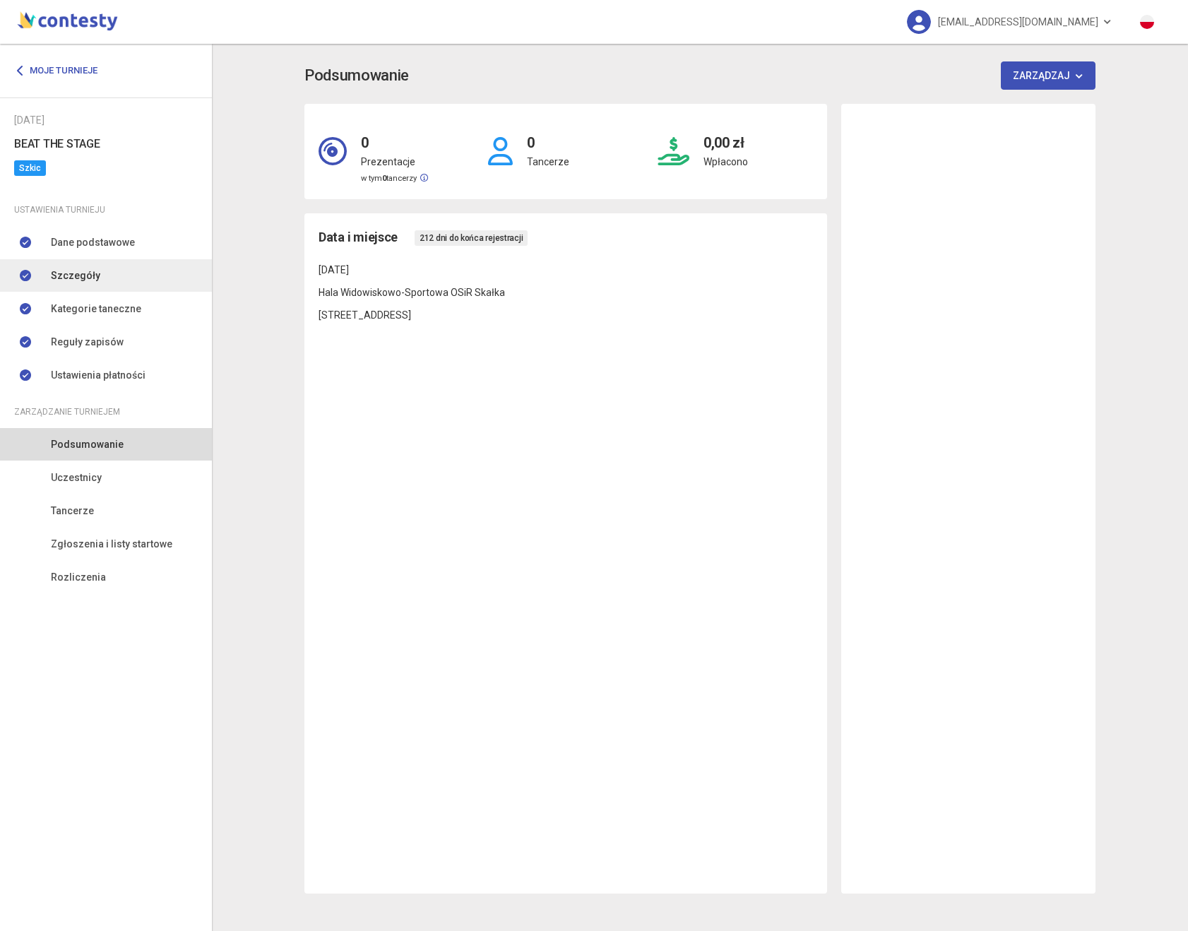
click at [138, 257] on link "Dane podstawowe" at bounding box center [106, 242] width 212 height 32
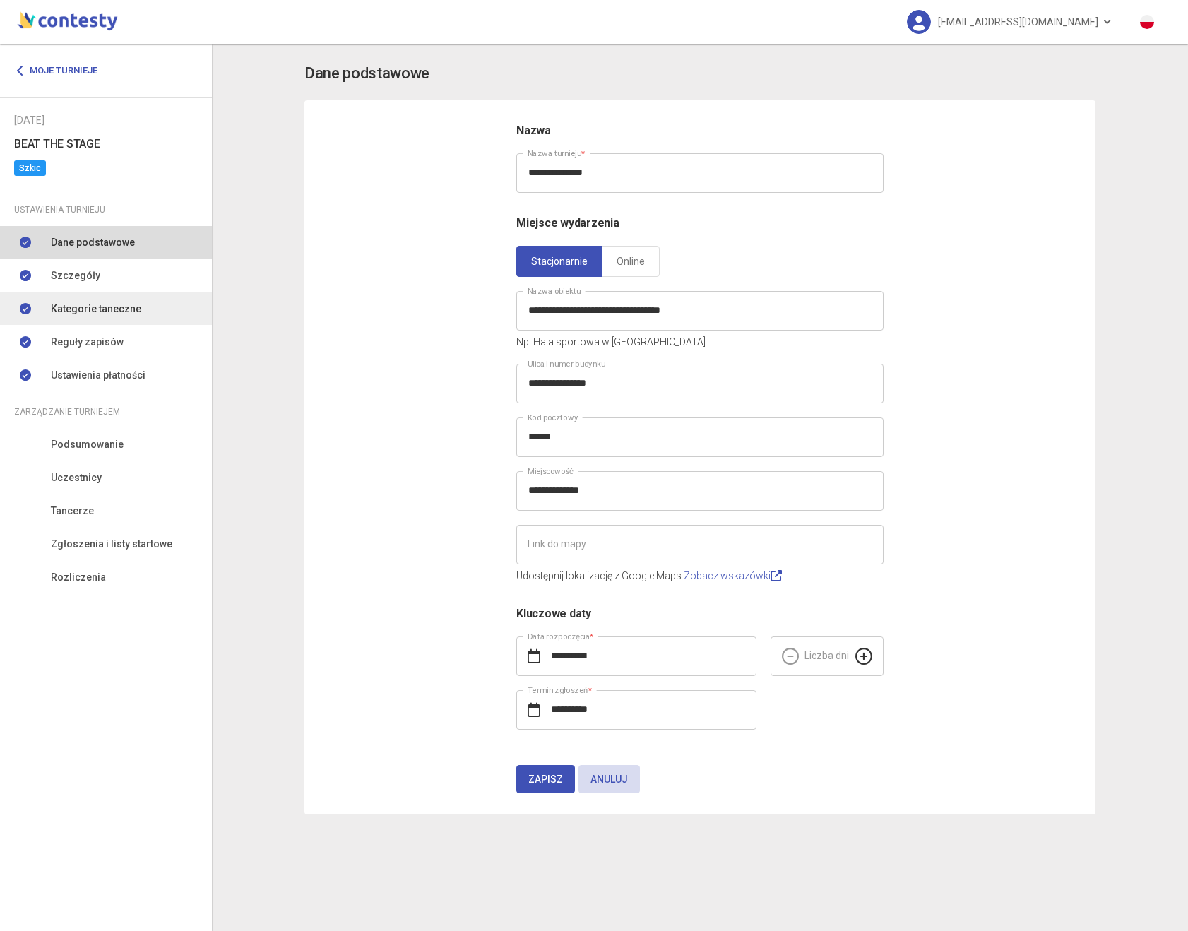
click at [115, 309] on span "Kategorie taneczne" at bounding box center [96, 309] width 90 height 16
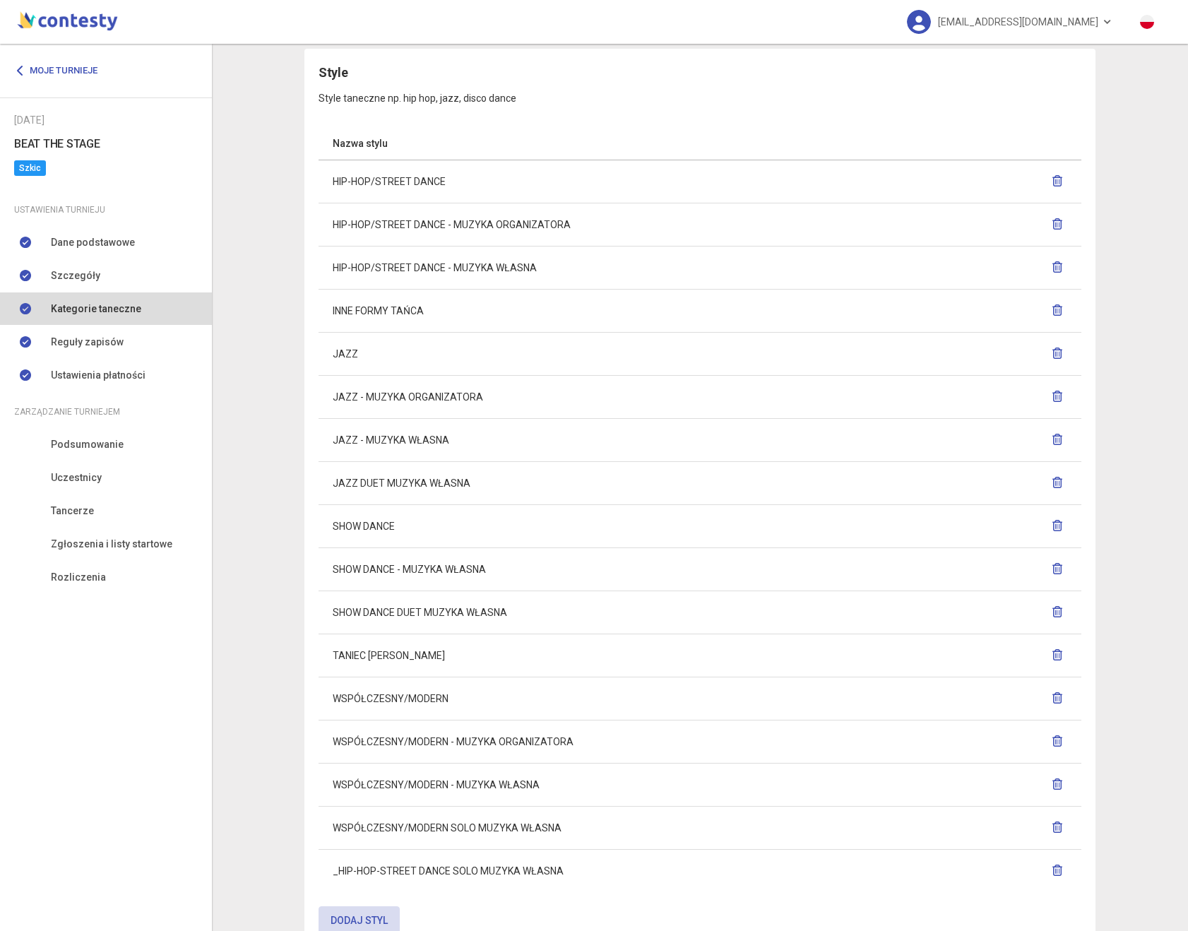
scroll to position [891, 0]
click at [1060, 480] on icon "button" at bounding box center [1057, 480] width 11 height 11
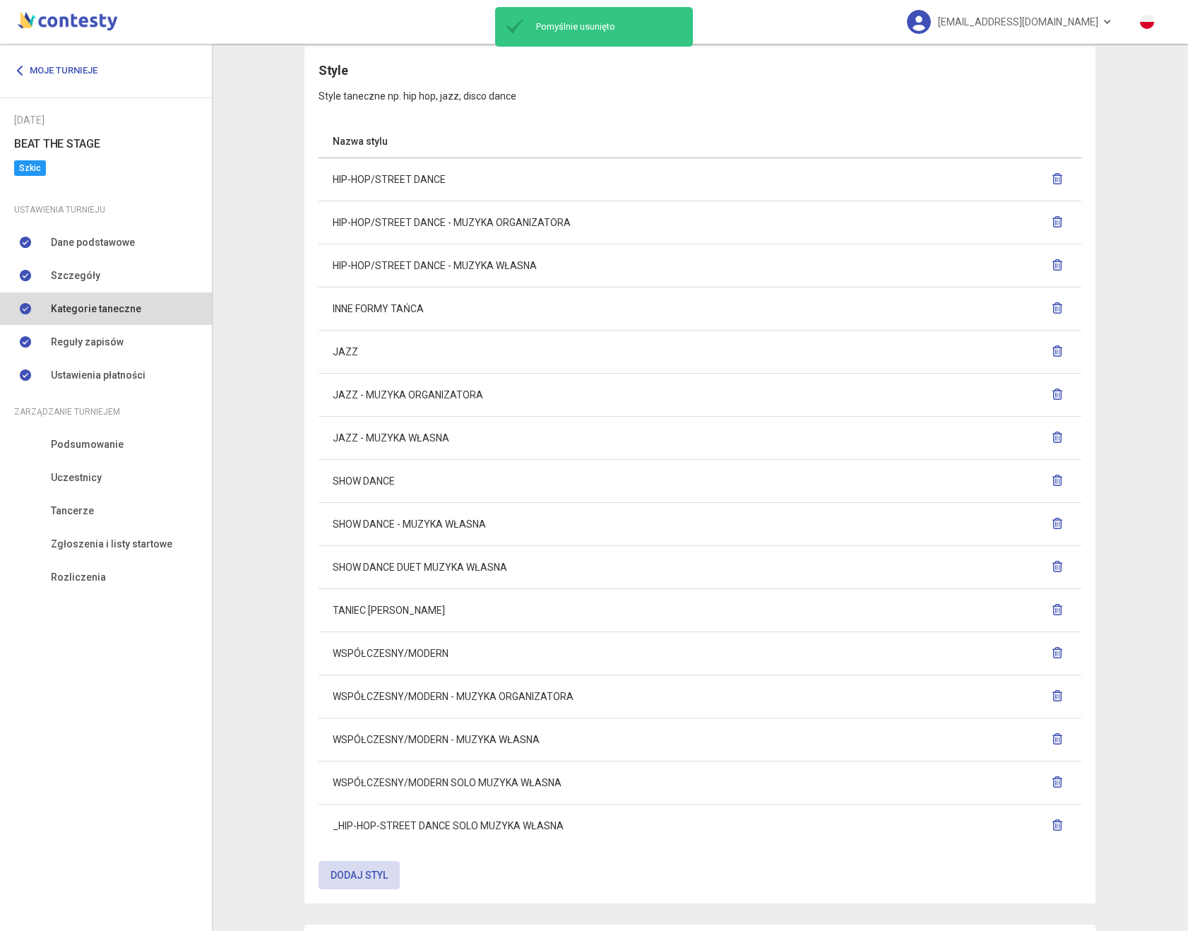
click at [1054, 565] on icon "button" at bounding box center [1057, 566] width 11 height 11
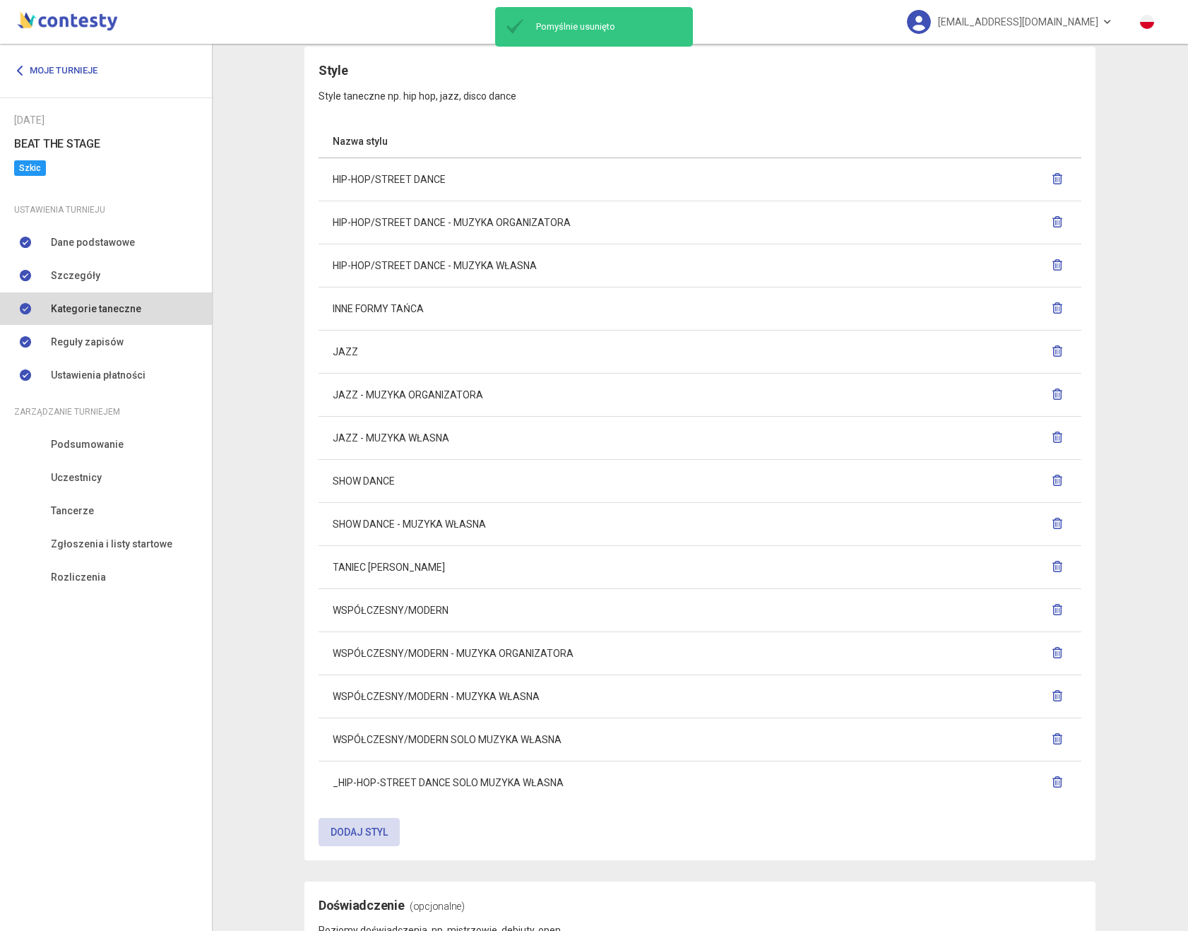
click at [1060, 782] on icon "button" at bounding box center [1057, 781] width 11 height 11
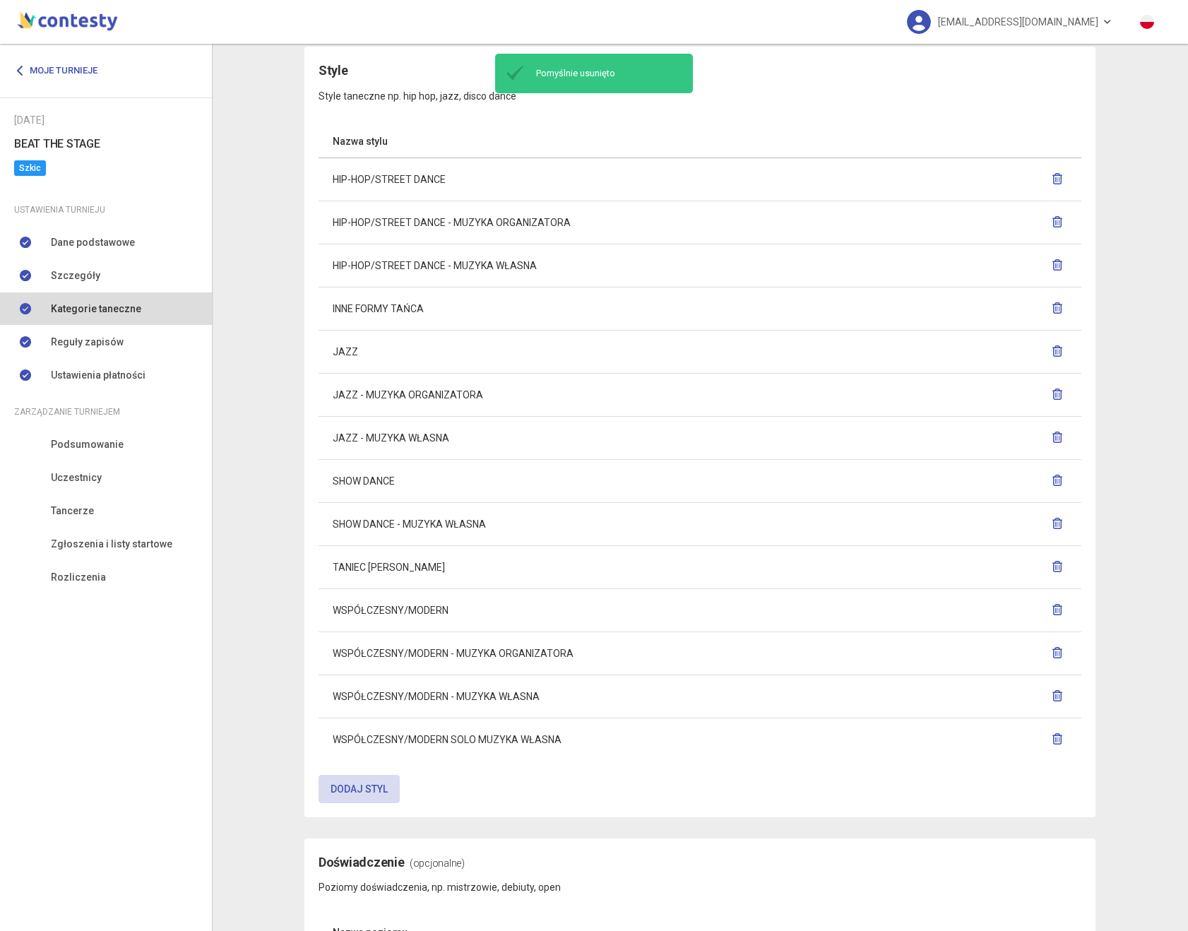
click at [1060, 740] on icon "button" at bounding box center [1057, 738] width 11 height 11
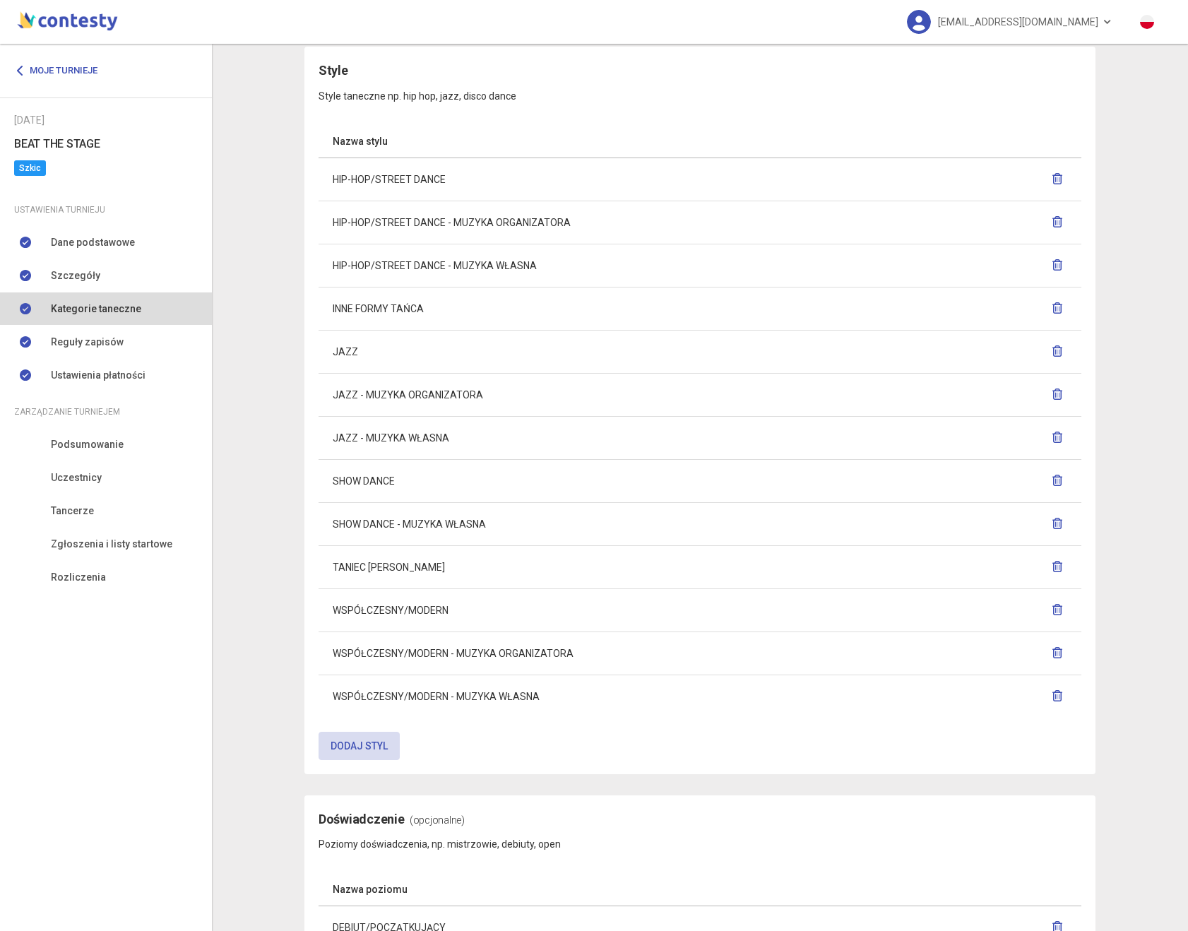
click at [1060, 523] on icon "button" at bounding box center [1057, 523] width 11 height 11
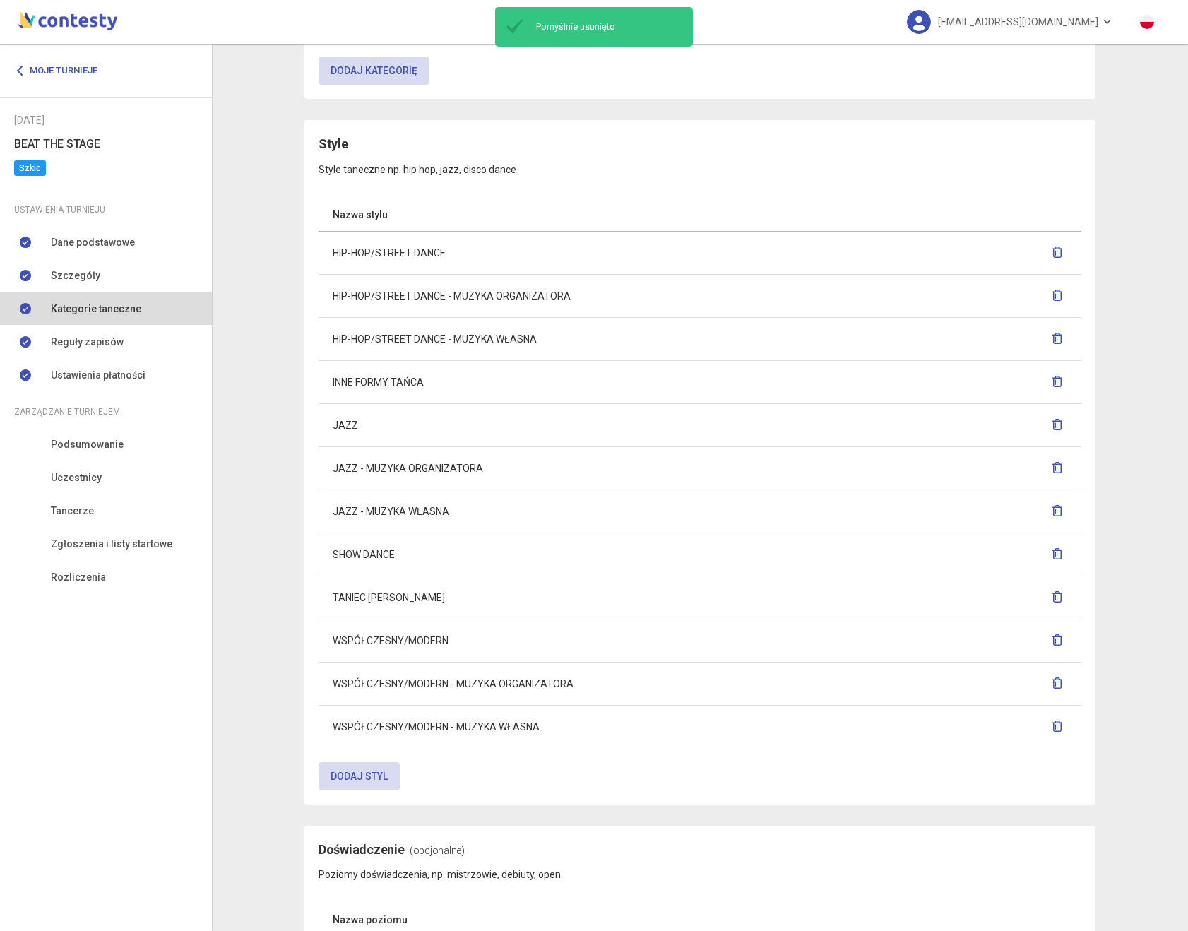
scroll to position [816, 0]
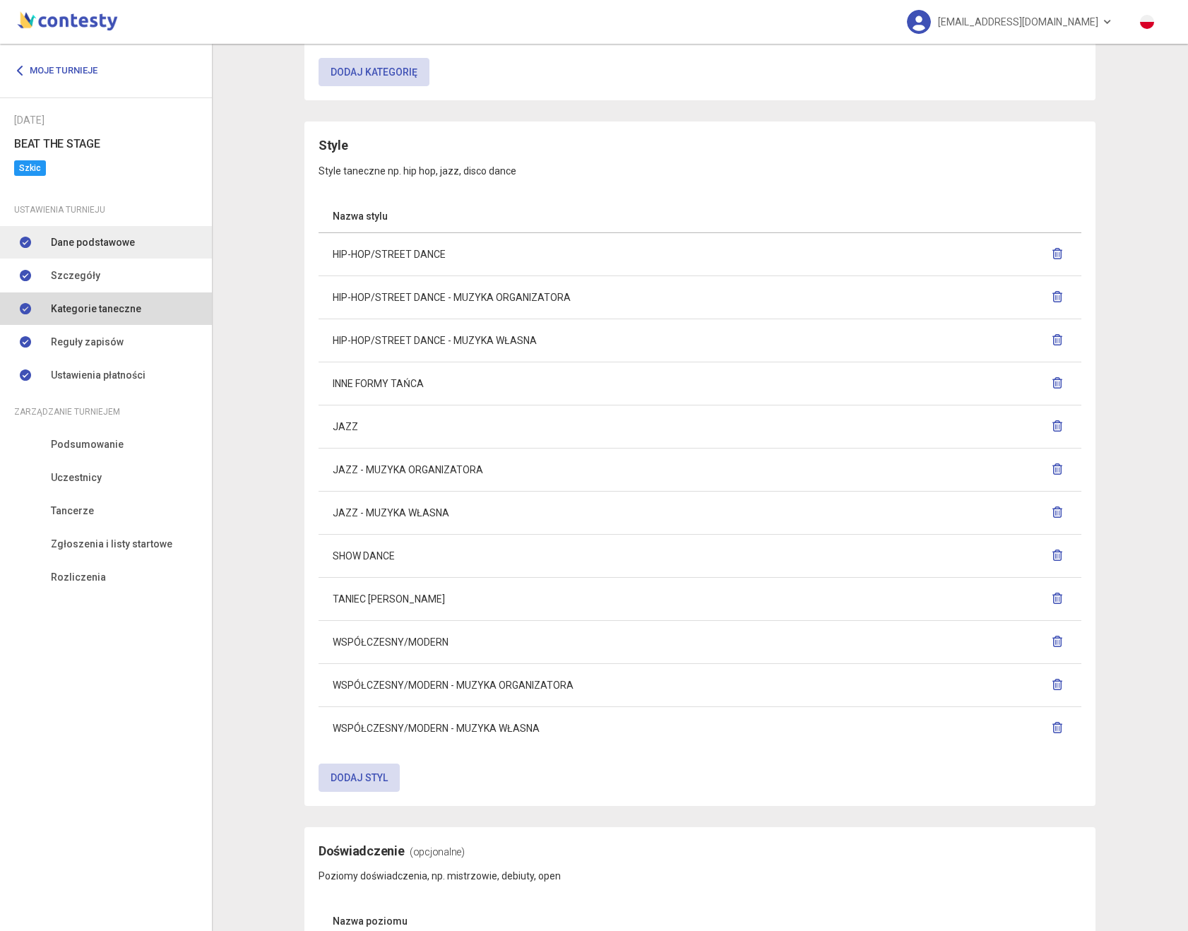
click at [91, 237] on span "Dane podstawowe" at bounding box center [93, 243] width 84 height 16
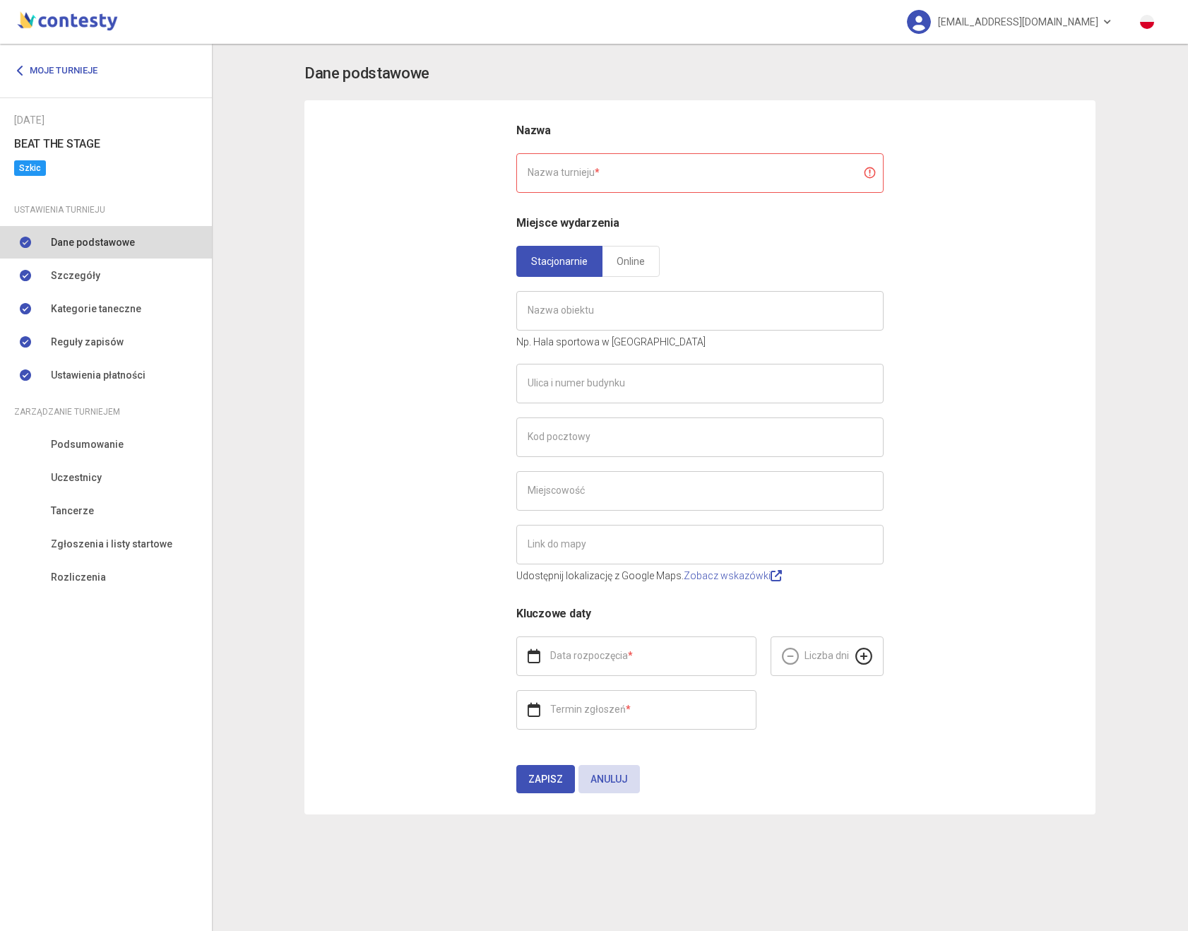
type input "**********"
type input "******"
type input "**********"
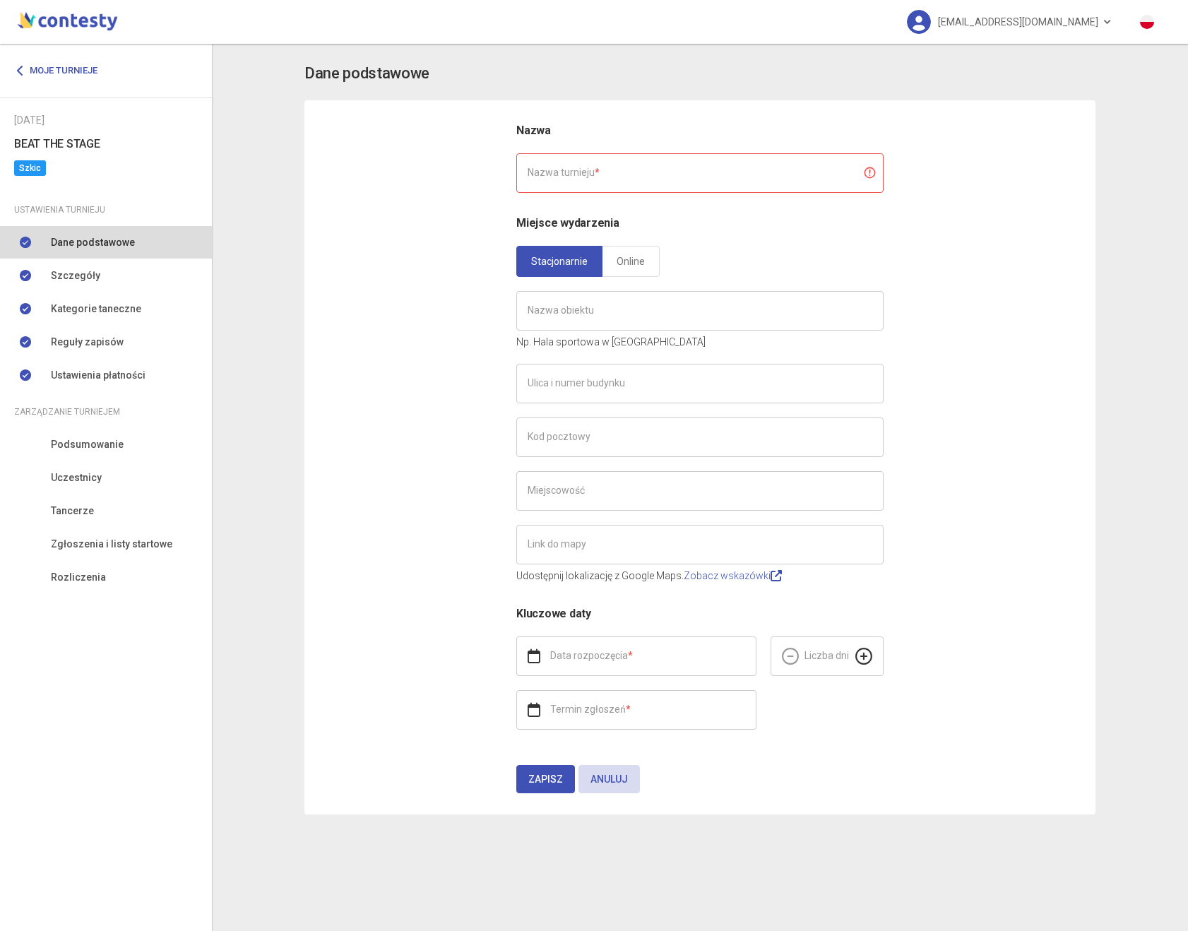
type input "**********"
type input "*"
type input "**********"
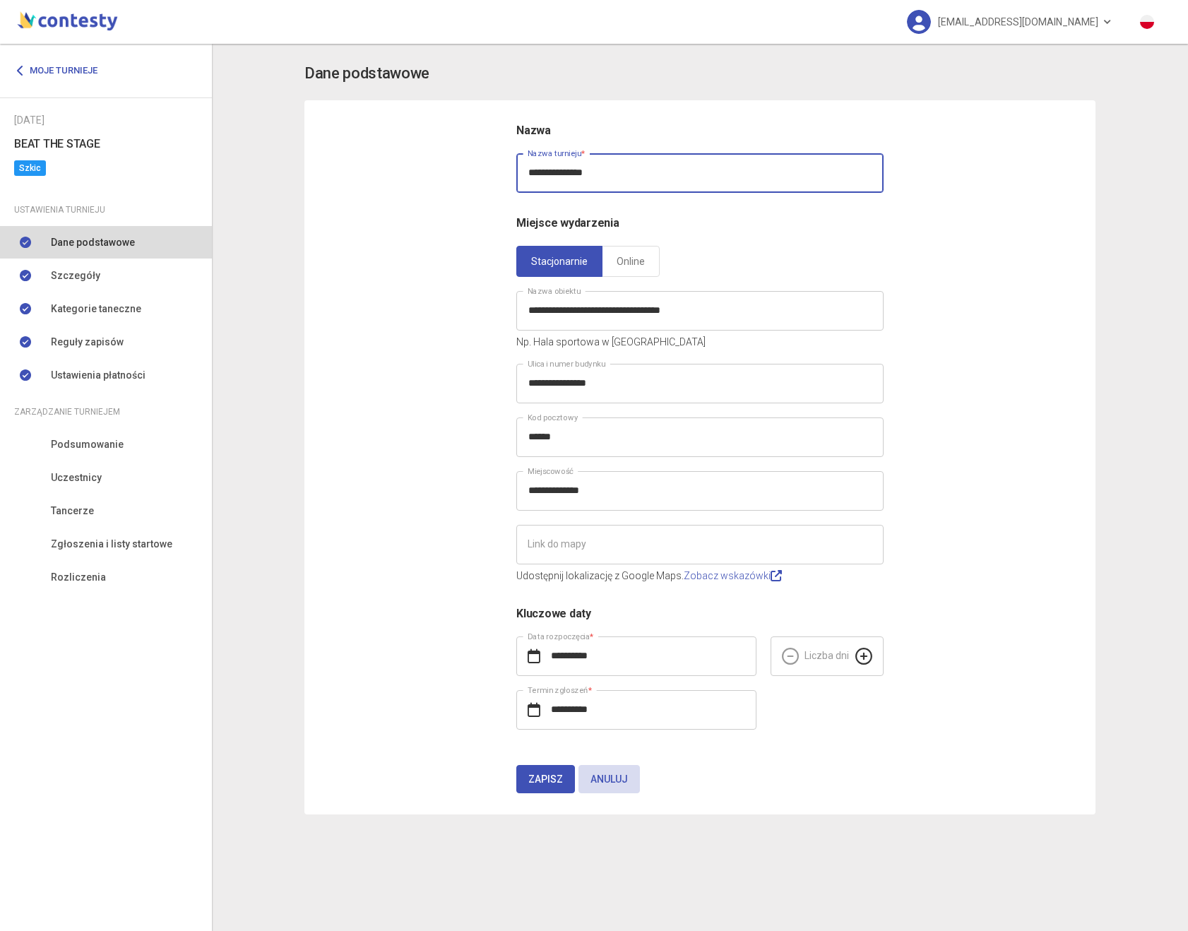
click at [584, 176] on input "**********" at bounding box center [699, 173] width 367 height 40
type input "**********"
click at [516, 765] on button "Zapisz" at bounding box center [545, 779] width 59 height 28
